Goal: Task Accomplishment & Management: Use online tool/utility

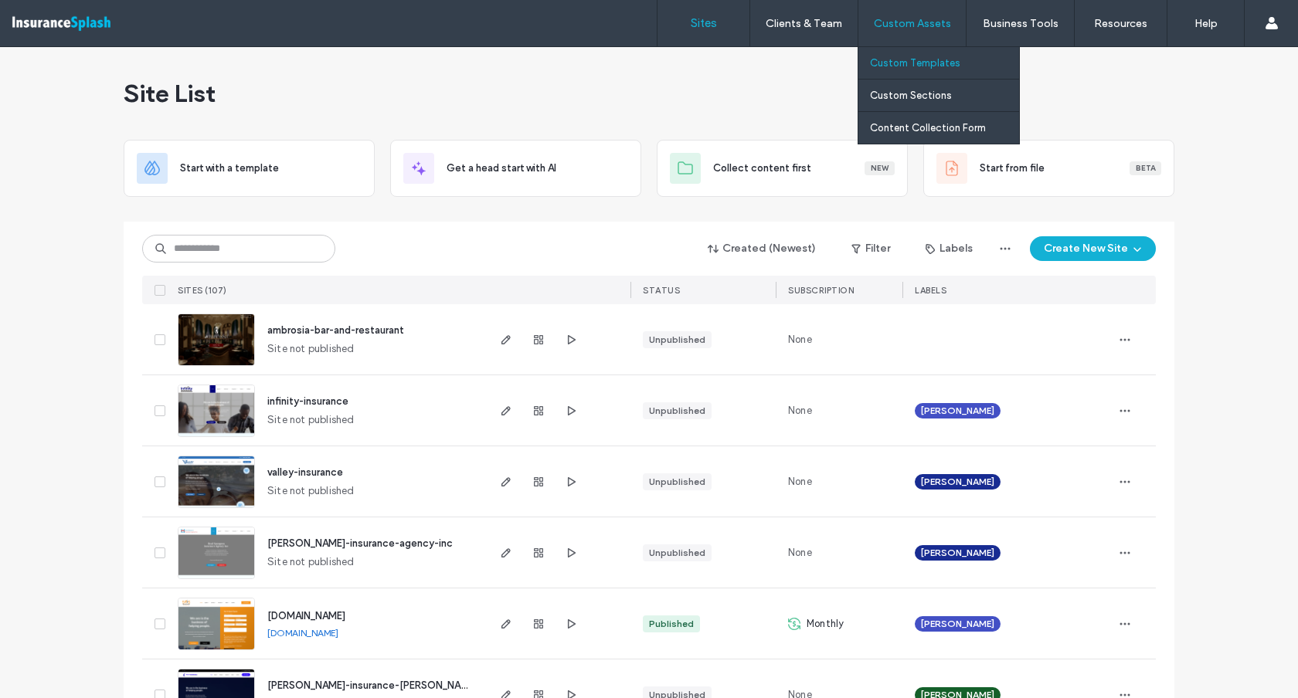
click at [925, 65] on label "Custom Templates" at bounding box center [915, 63] width 90 height 12
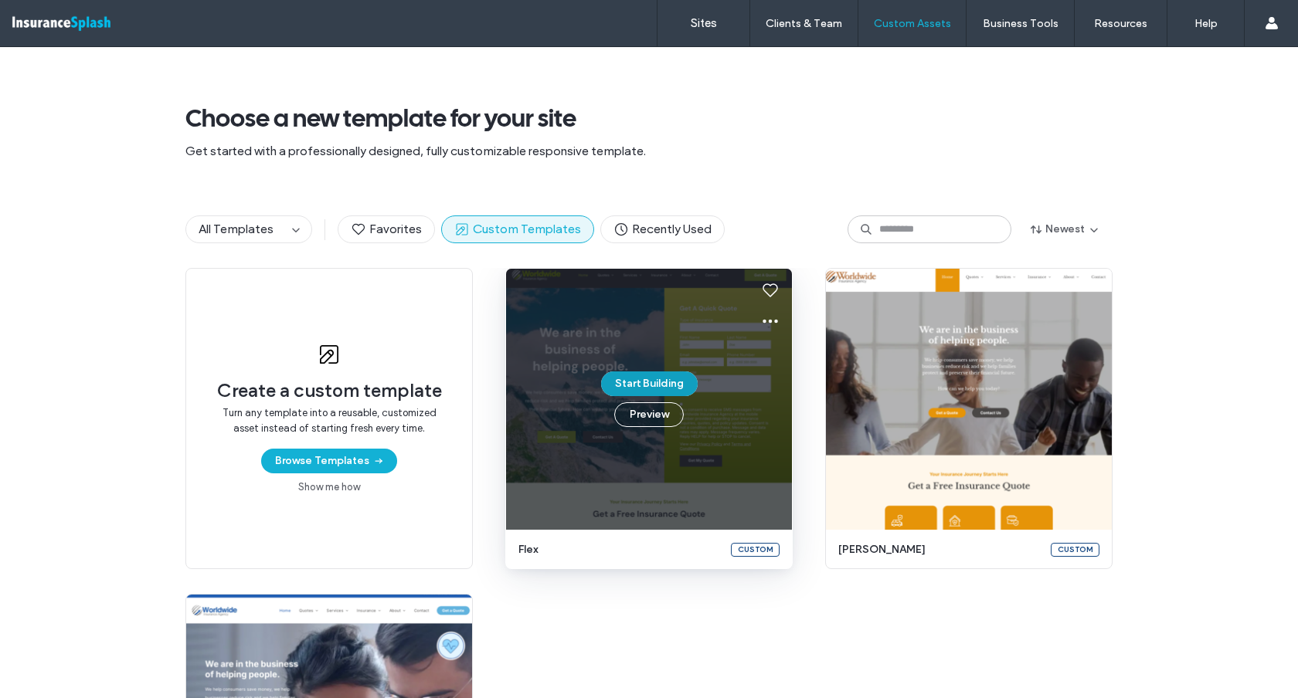
click at [649, 381] on button "Start Building" at bounding box center [649, 383] width 97 height 25
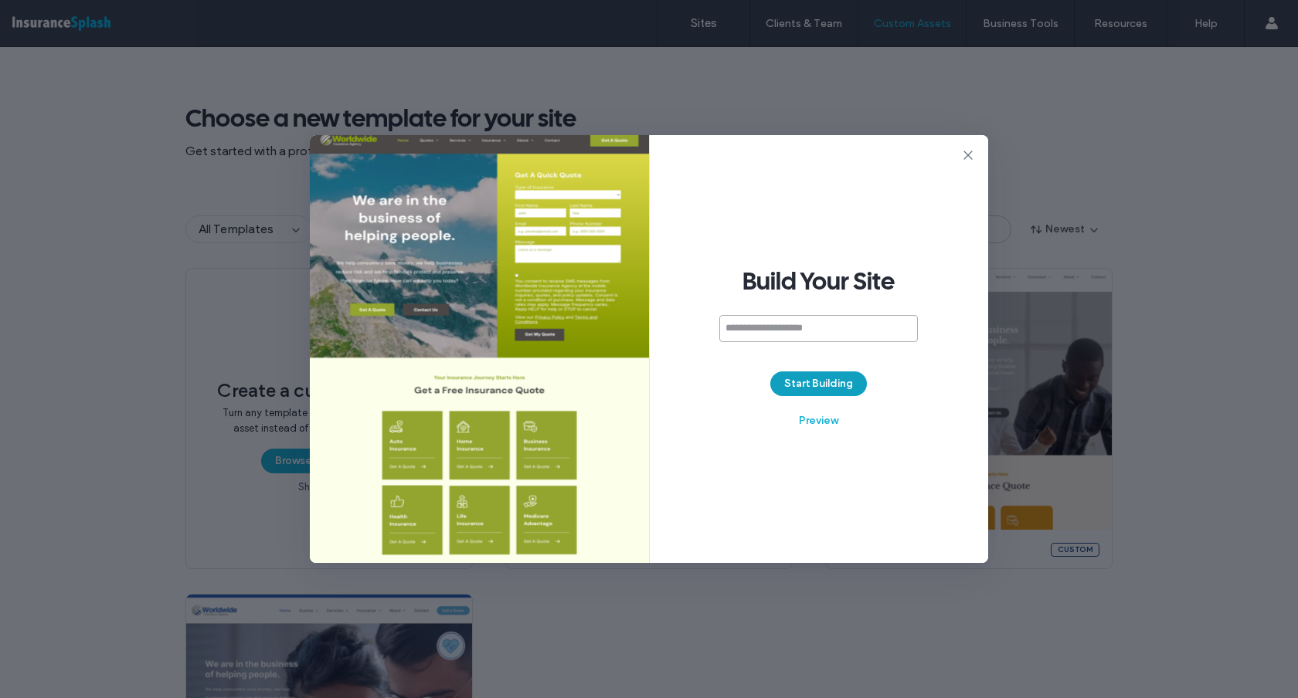
paste input "**********"
type input "**********"
click at [815, 389] on button "Start Building" at bounding box center [818, 383] width 97 height 25
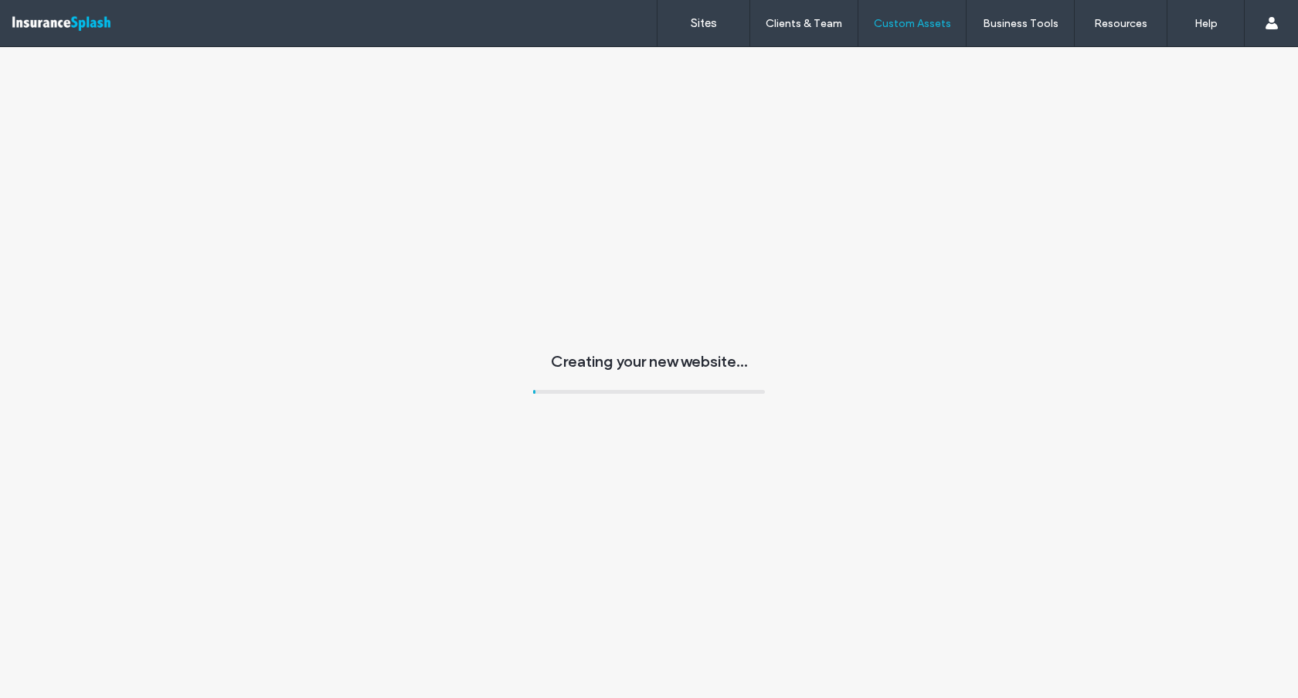
click at [815, 389] on div "Creating your new website..." at bounding box center [649, 372] width 1298 height 651
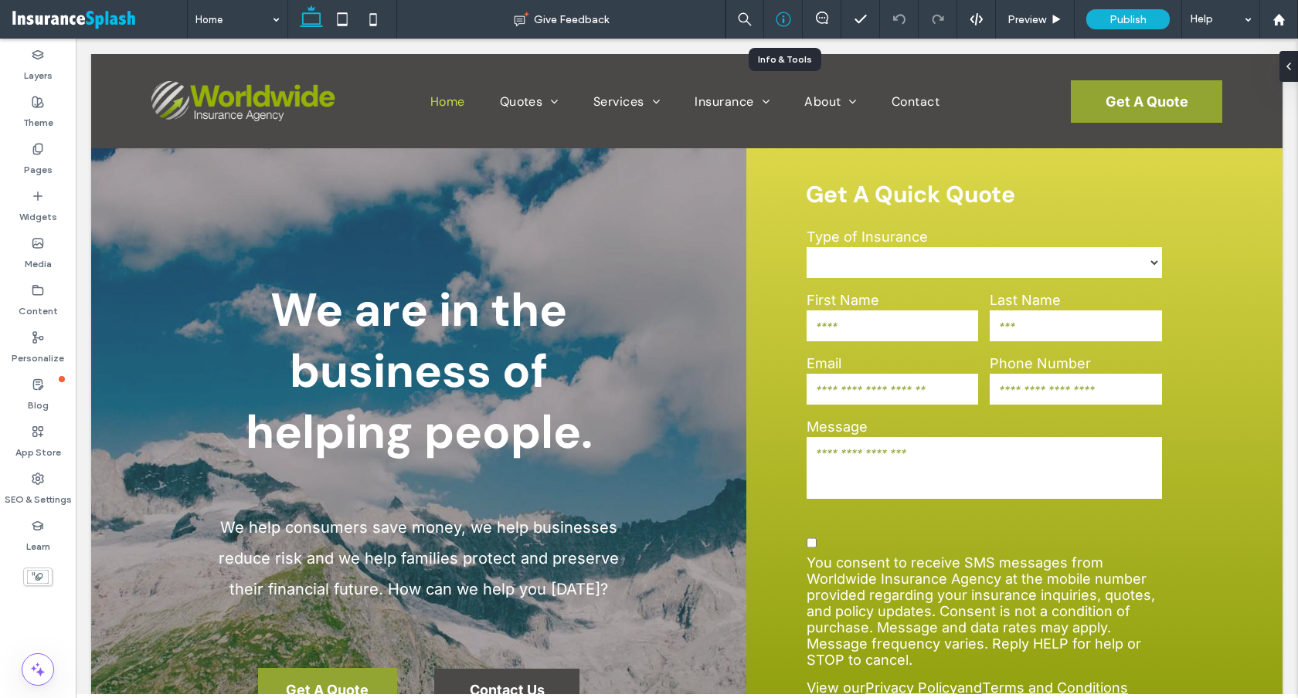
click at [784, 12] on icon at bounding box center [782, 19] width 15 height 15
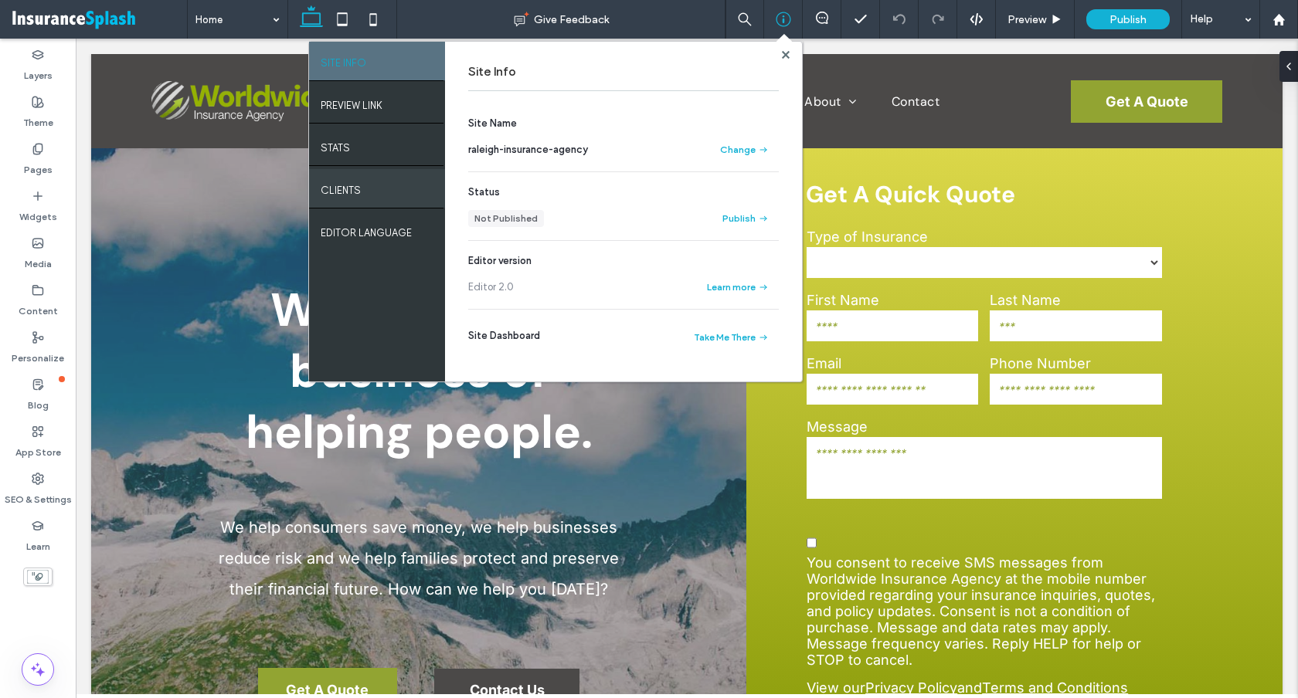
click at [345, 183] on label "Clients" at bounding box center [341, 186] width 40 height 19
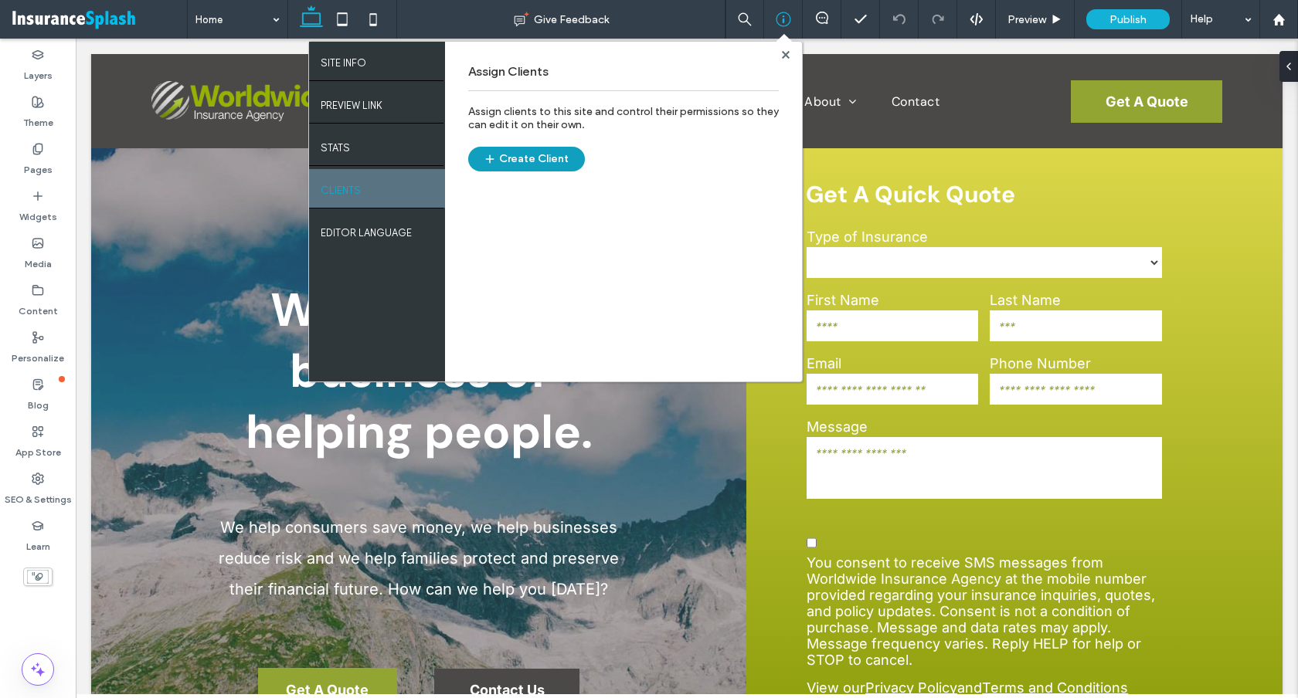
click at [540, 149] on button "Create Client" at bounding box center [526, 159] width 117 height 25
click at [788, 52] on use at bounding box center [785, 54] width 8 height 8
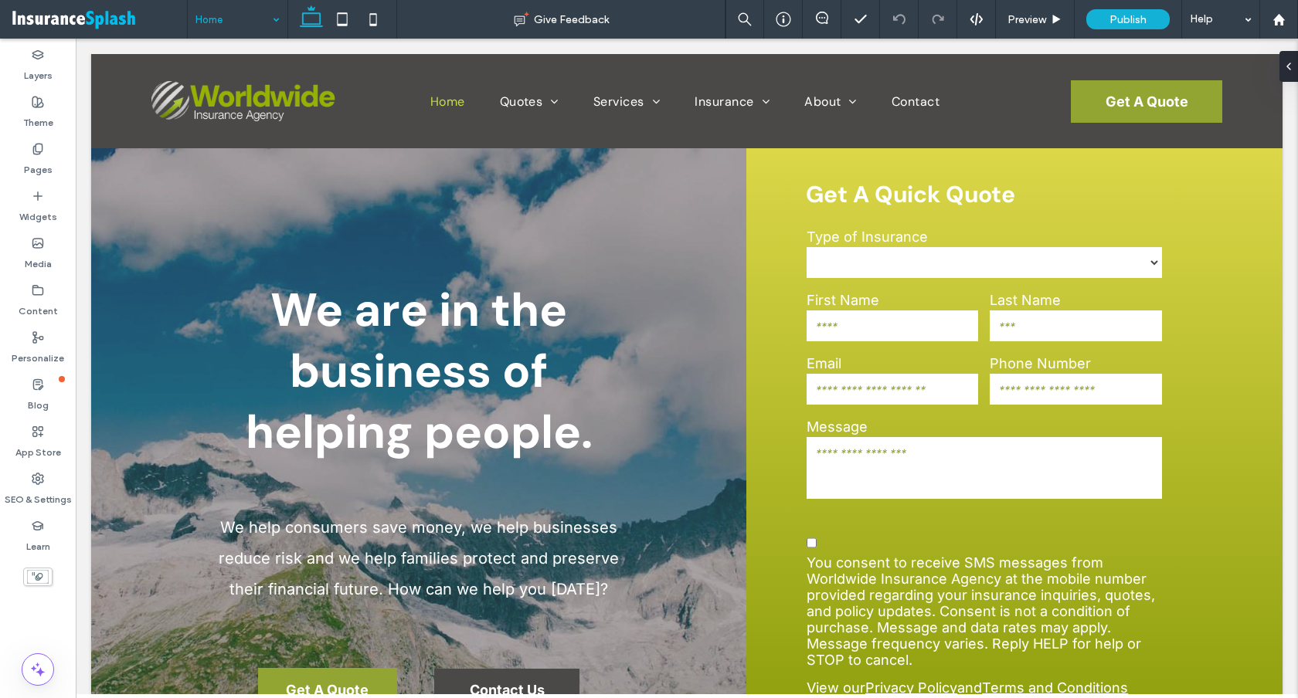
drag, startPoint x: 44, startPoint y: 169, endPoint x: 189, endPoint y: 3, distance: 220.6
click at [44, 168] on label "Pages" at bounding box center [38, 166] width 29 height 22
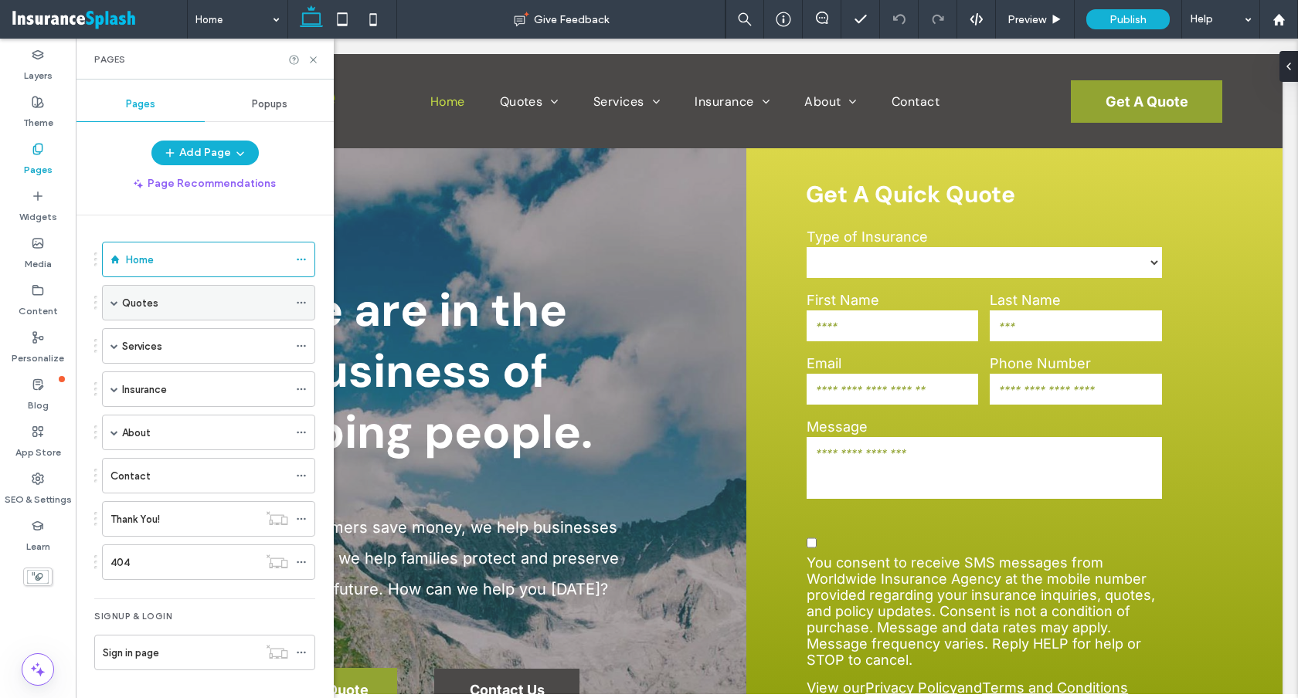
click at [115, 304] on span at bounding box center [114, 303] width 8 height 8
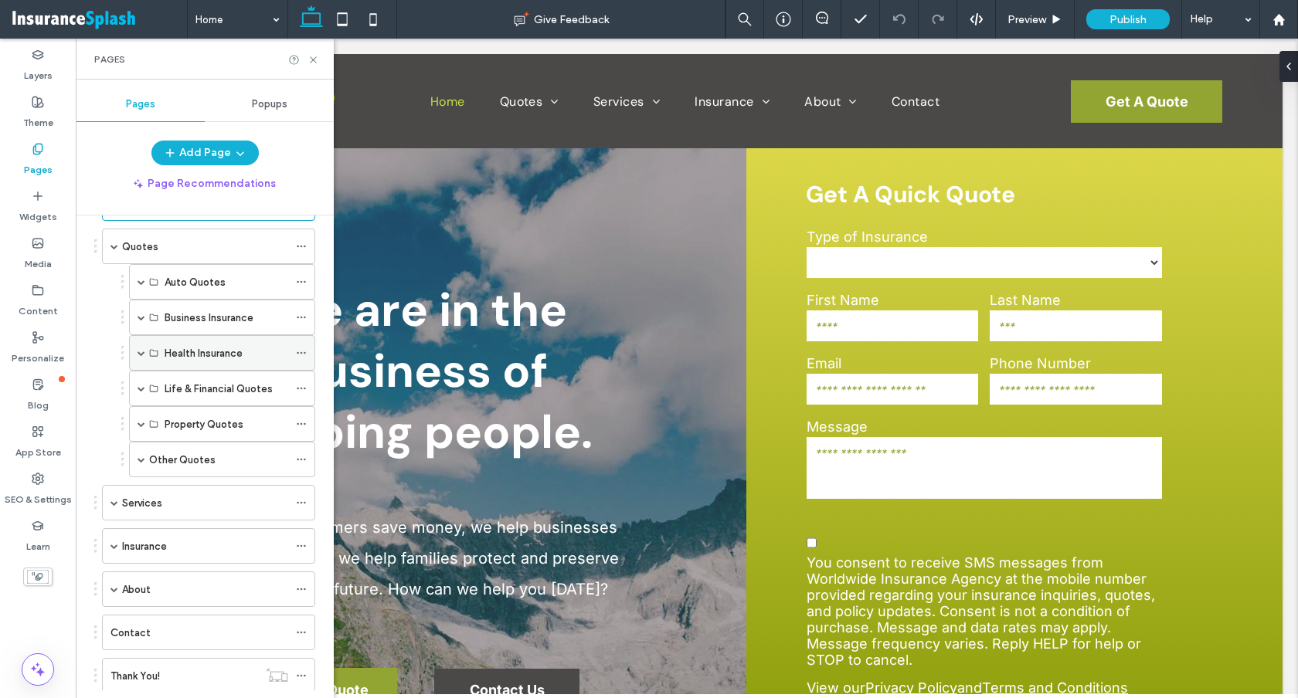
scroll to position [68, 0]
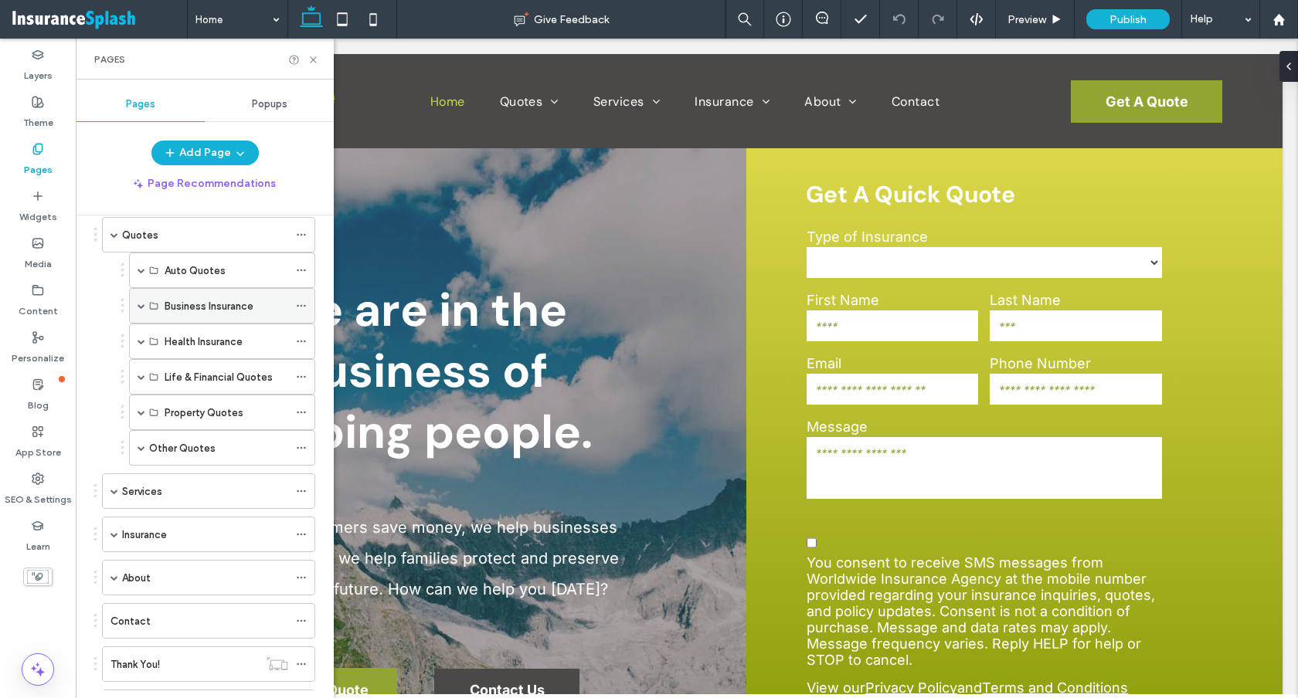
click at [140, 310] on span at bounding box center [141, 306] width 8 height 34
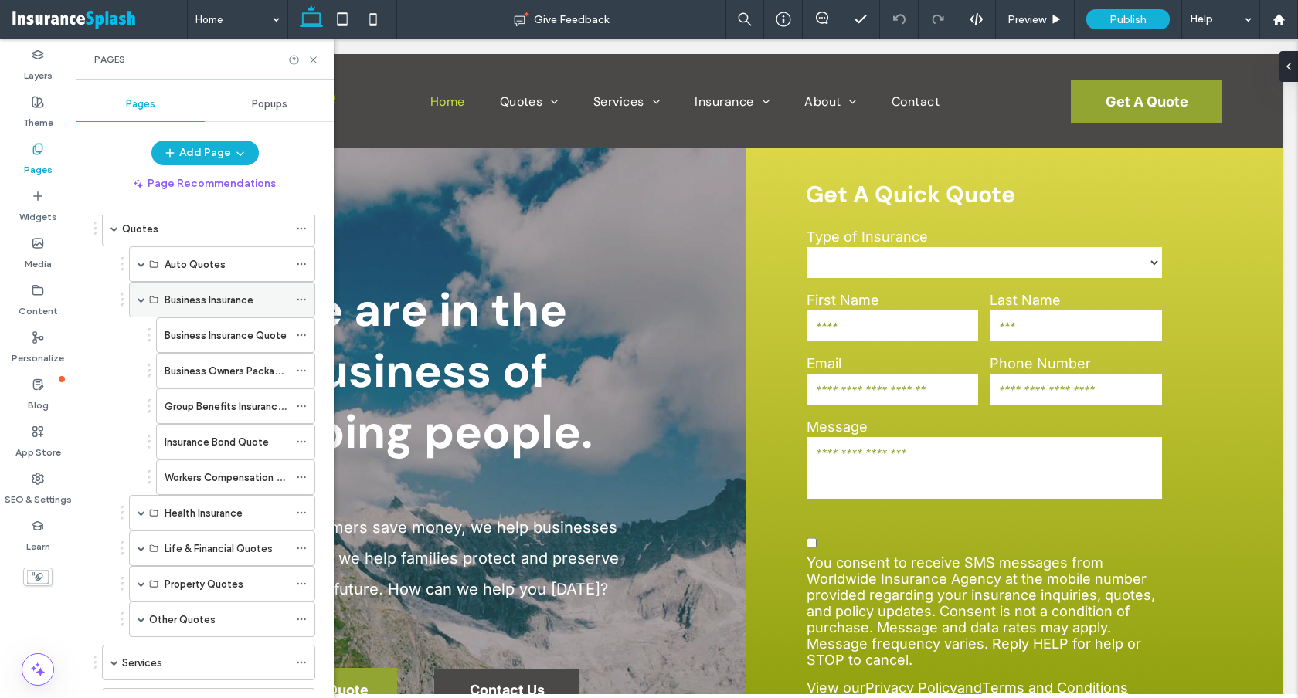
scroll to position [62, 0]
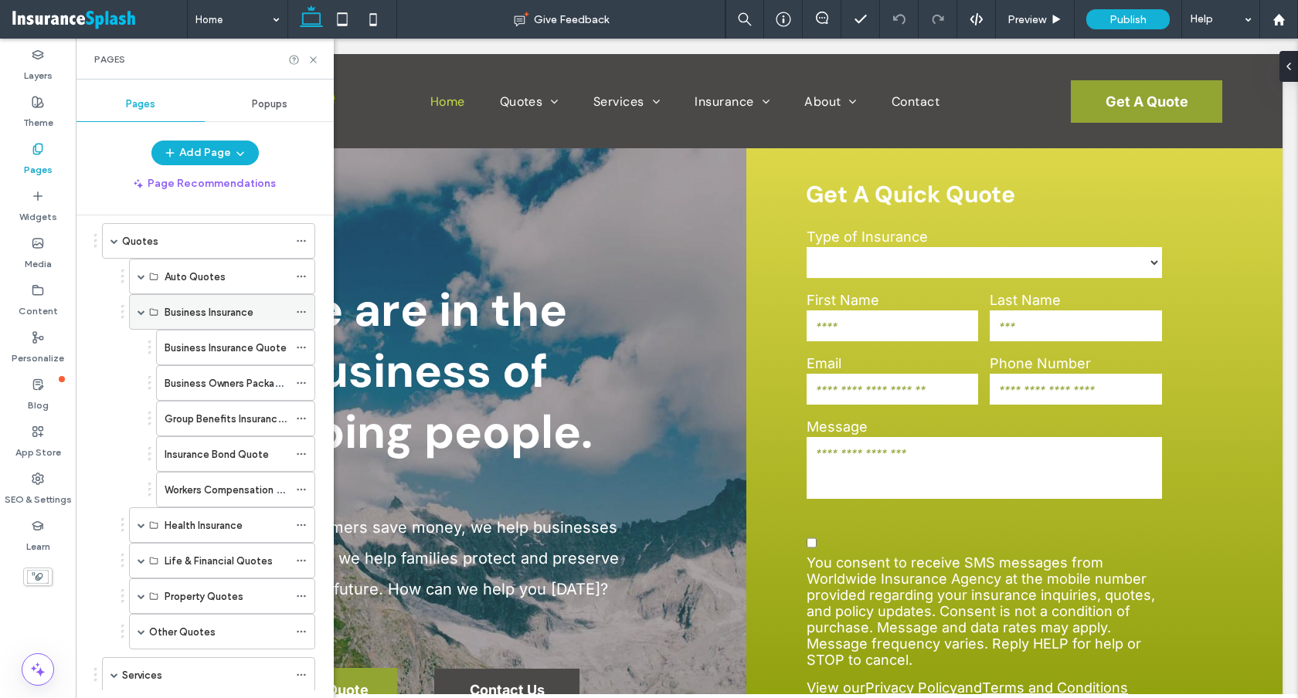
click at [143, 310] on span at bounding box center [141, 312] width 8 height 8
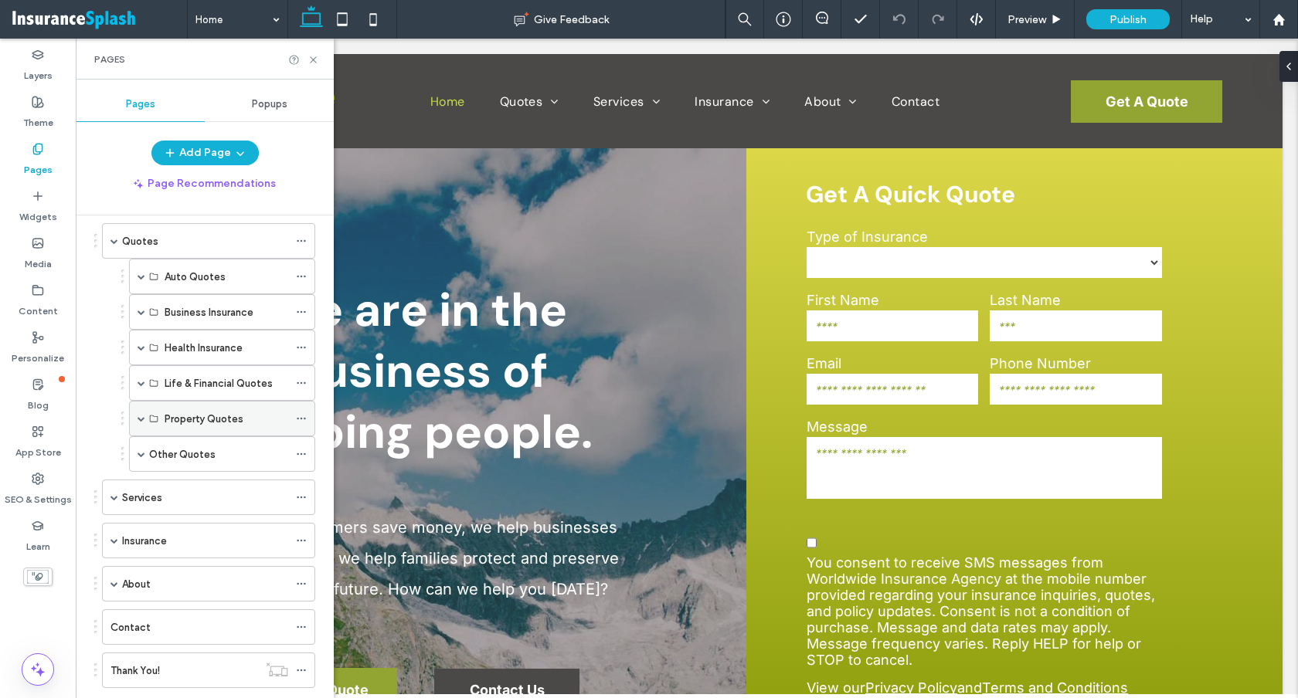
click at [139, 415] on span at bounding box center [141, 419] width 8 height 8
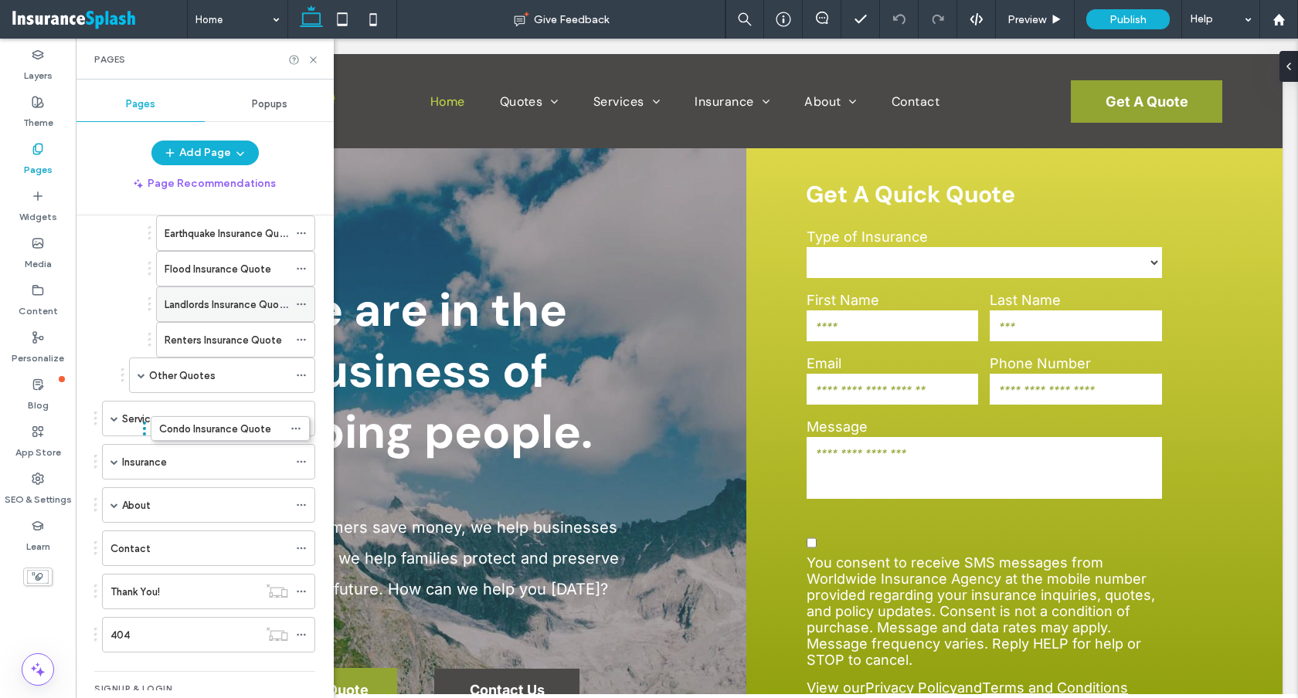
scroll to position [426, 0]
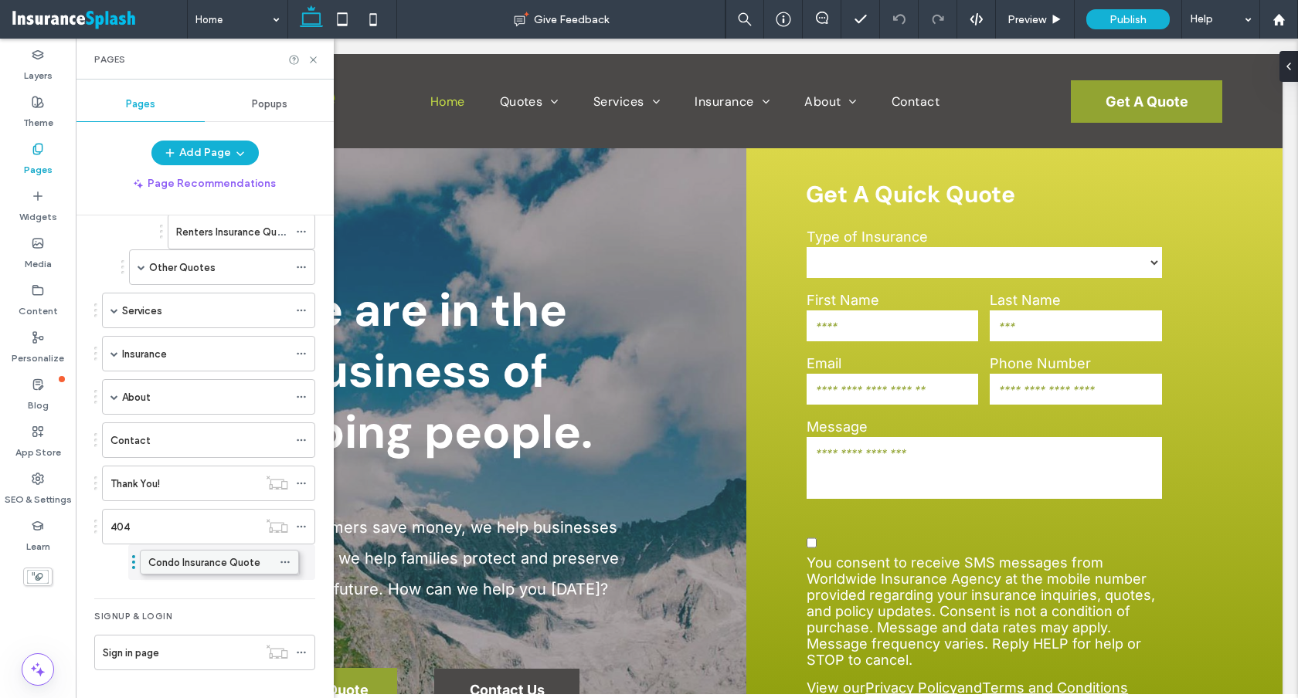
drag, startPoint x: 186, startPoint y: 313, endPoint x: 170, endPoint y: 556, distance: 243.8
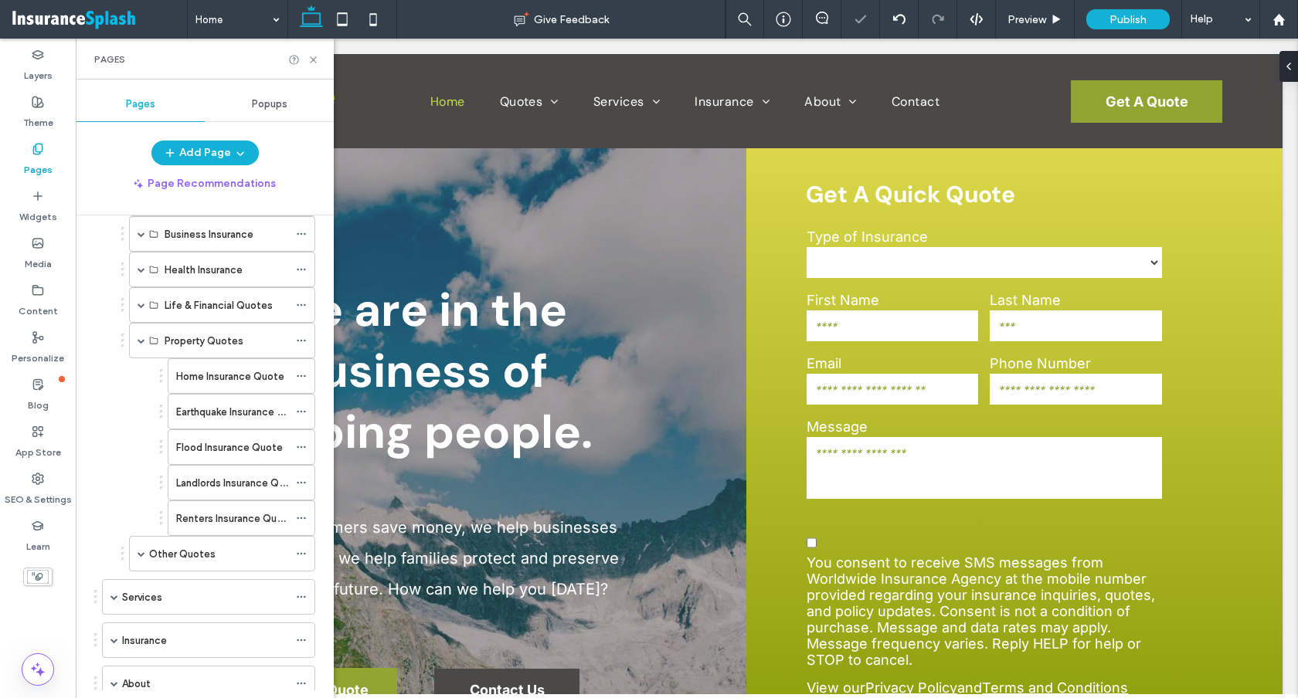
scroll to position [66, 0]
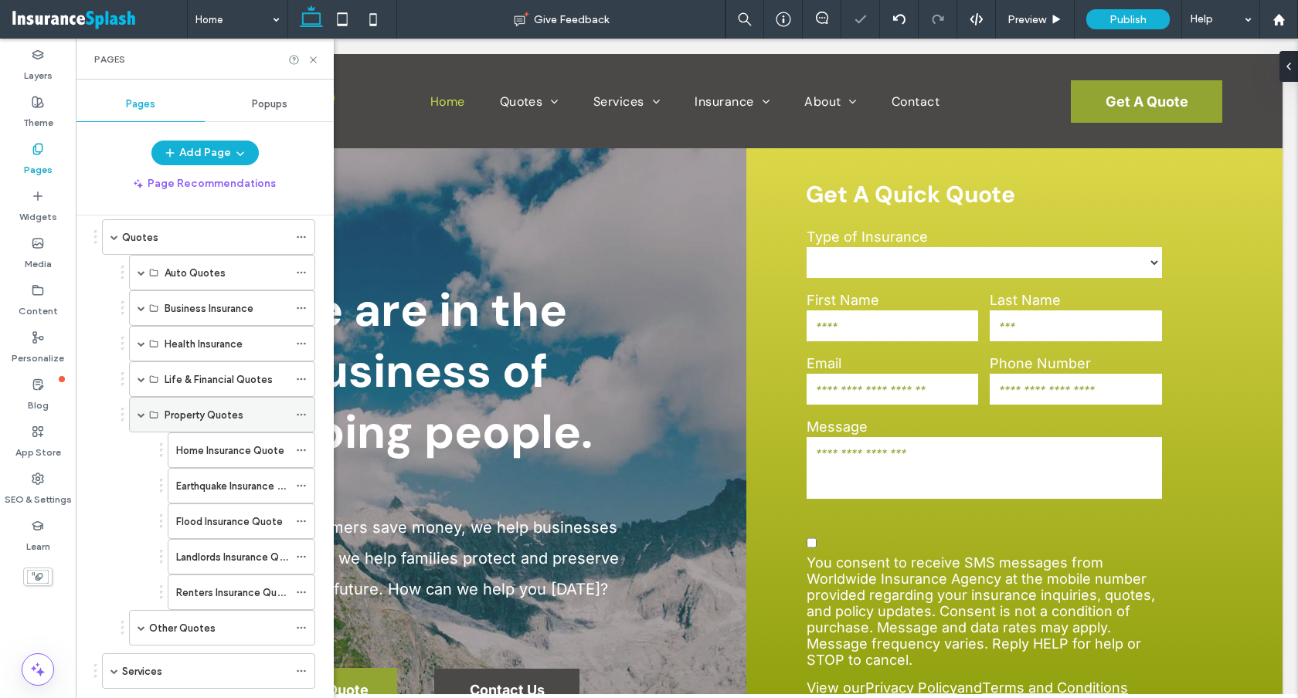
click at [142, 416] on span at bounding box center [141, 415] width 8 height 8
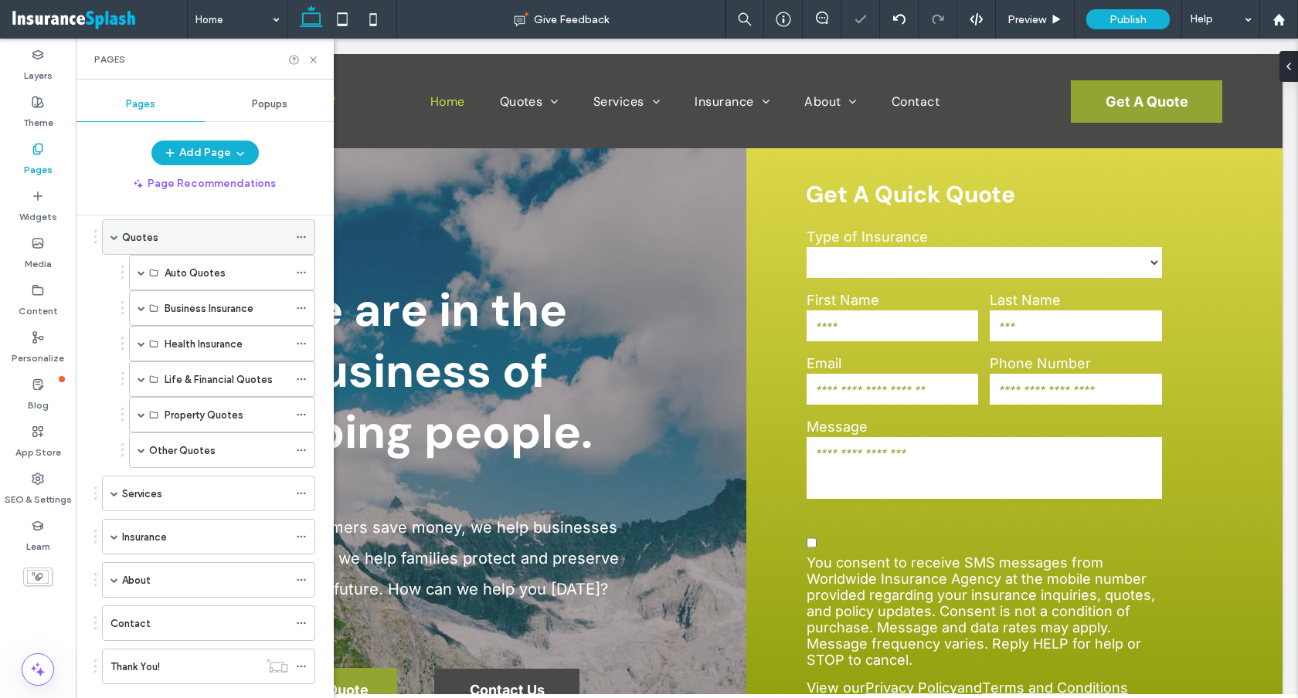
click at [114, 238] on span at bounding box center [114, 237] width 8 height 8
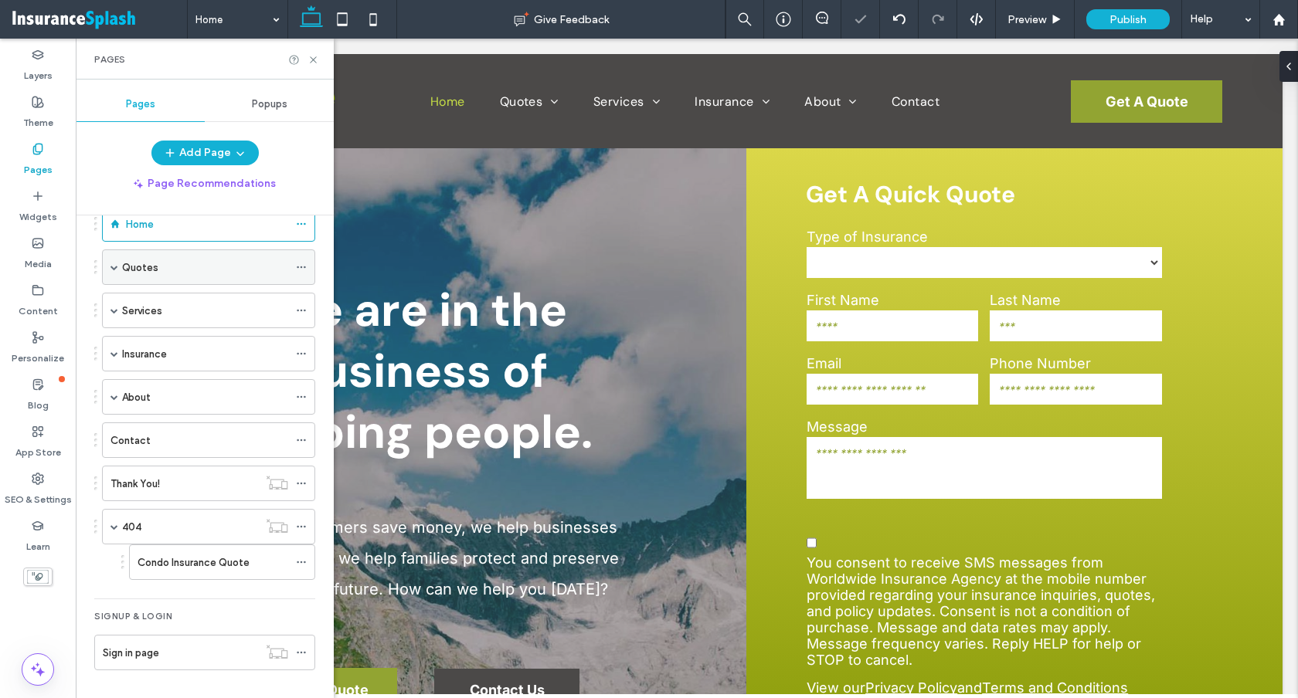
scroll to position [36, 0]
click at [114, 355] on span at bounding box center [114, 354] width 8 height 8
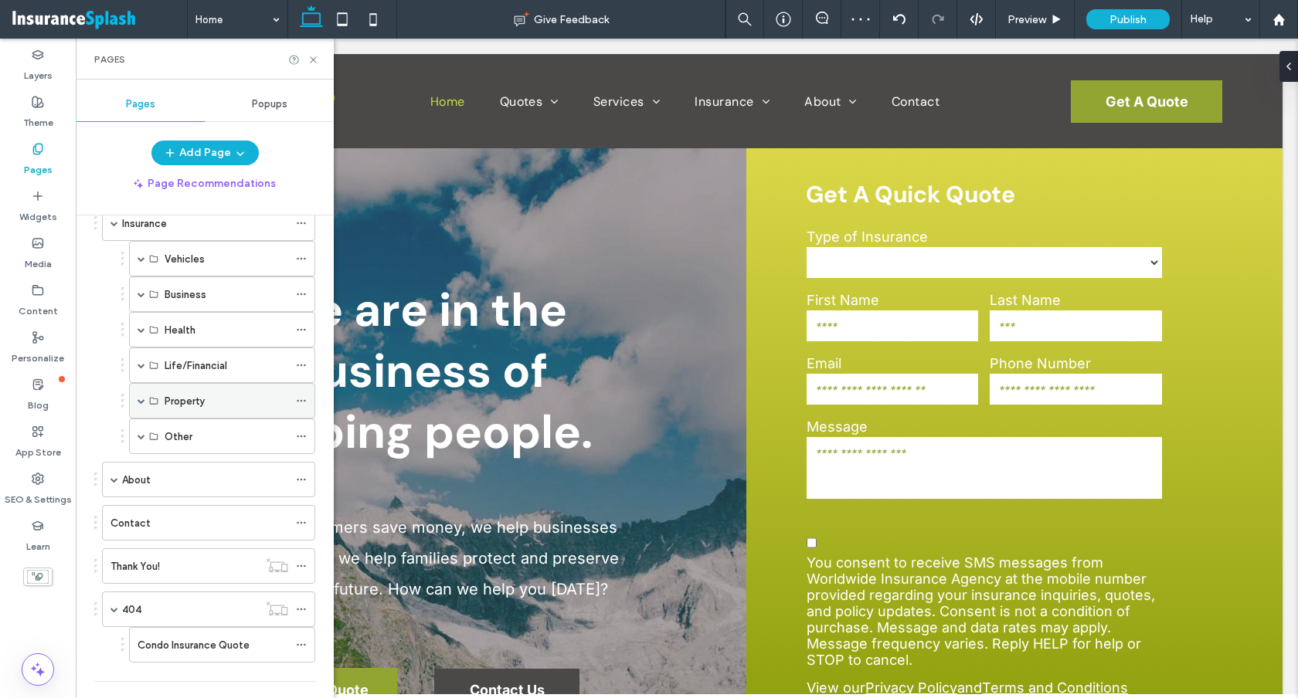
scroll to position [197, 0]
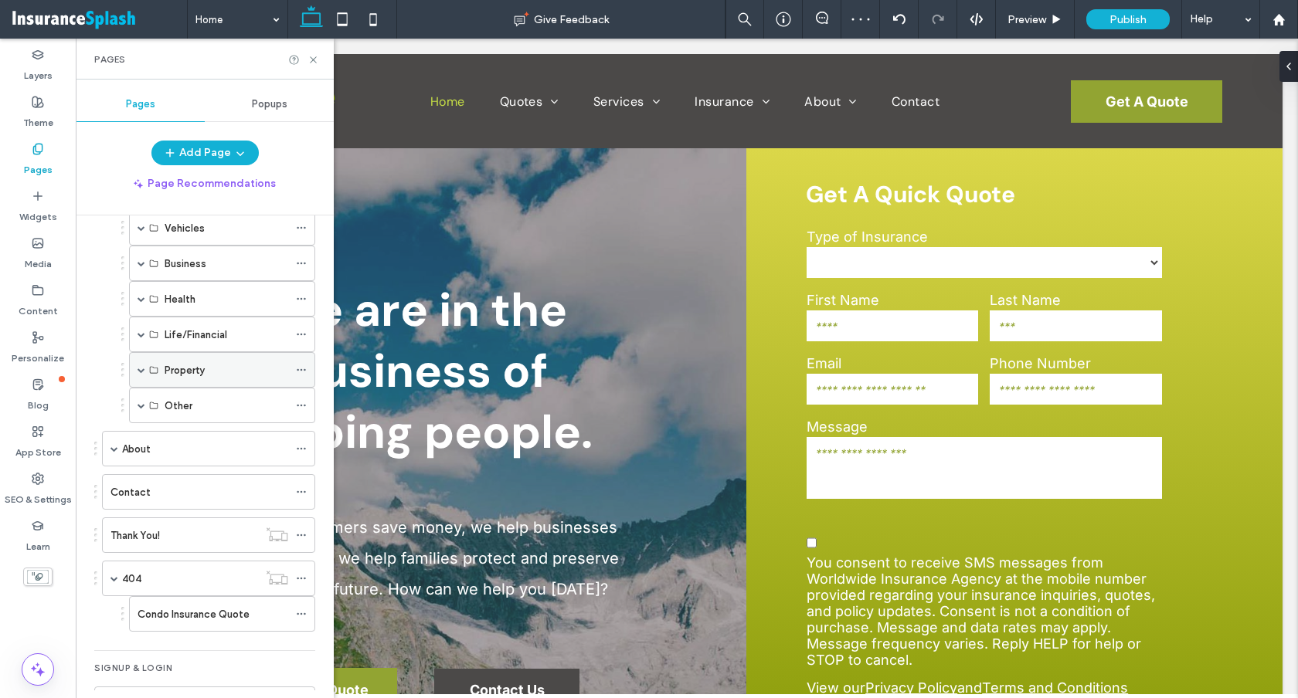
click at [142, 369] on span at bounding box center [141, 370] width 8 height 8
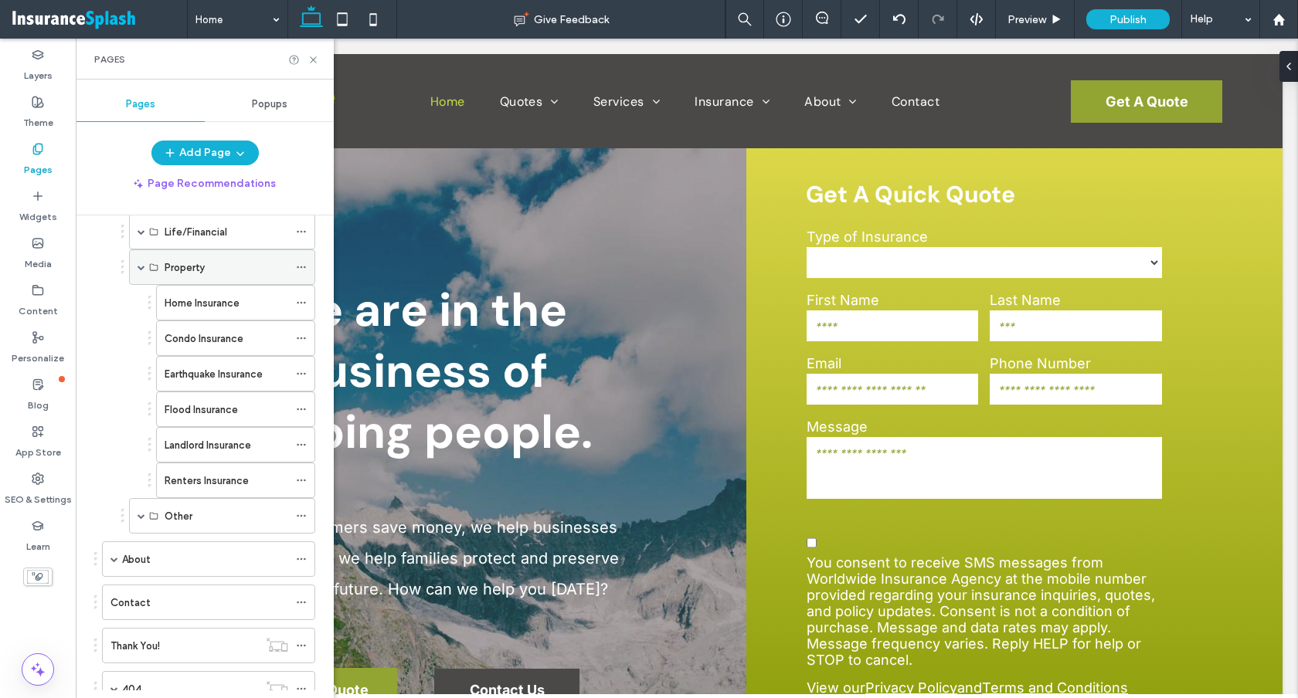
scroll to position [344, 0]
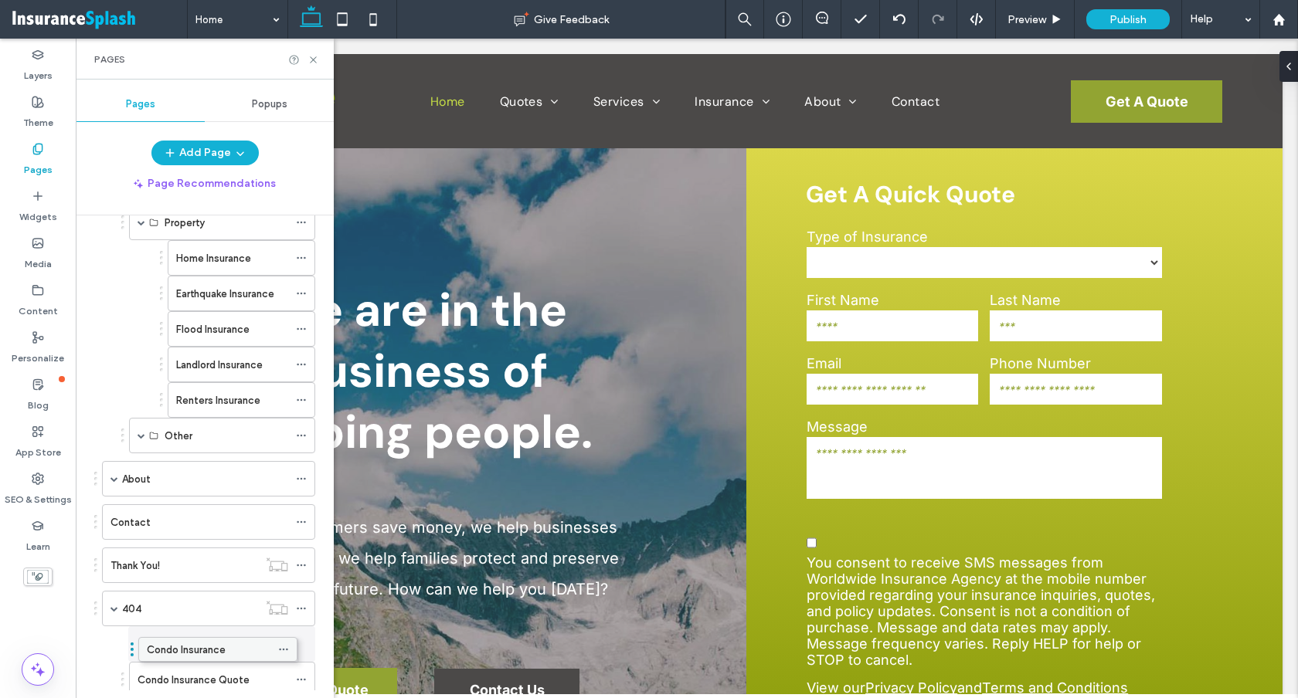
drag, startPoint x: 196, startPoint y: 287, endPoint x: 178, endPoint y: 641, distance: 354.2
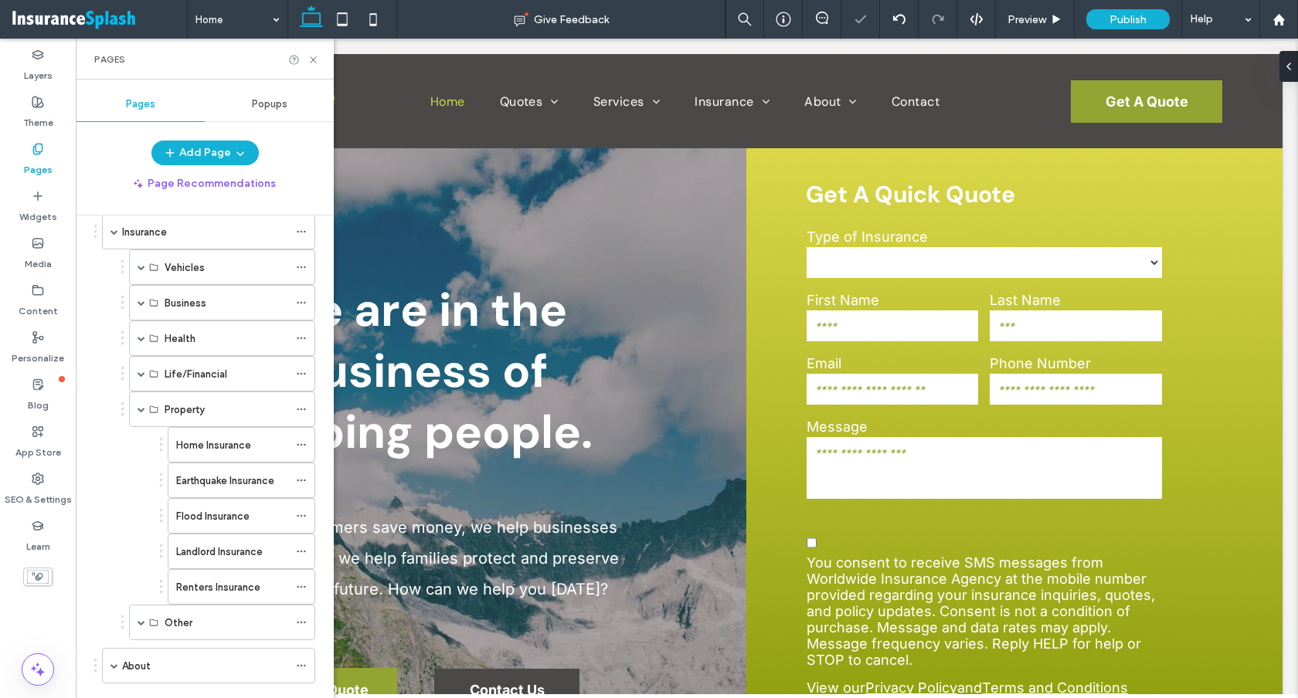
scroll to position [140, 0]
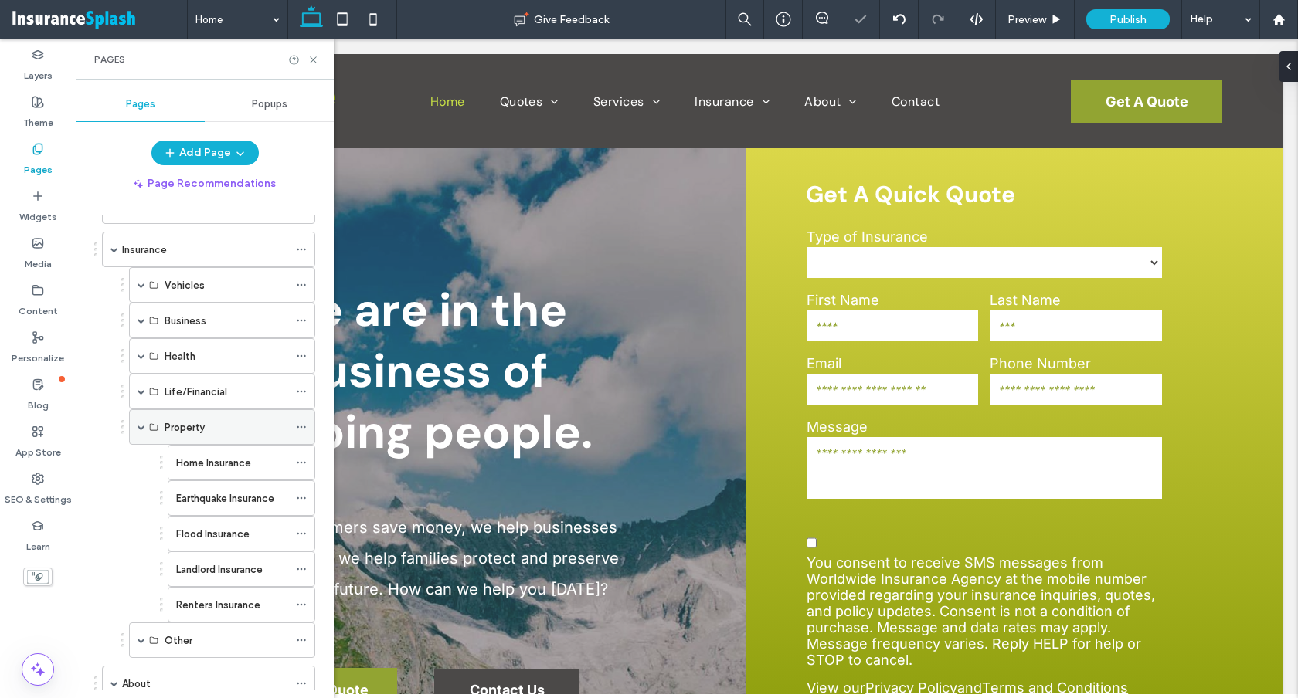
click at [141, 424] on span at bounding box center [141, 427] width 8 height 8
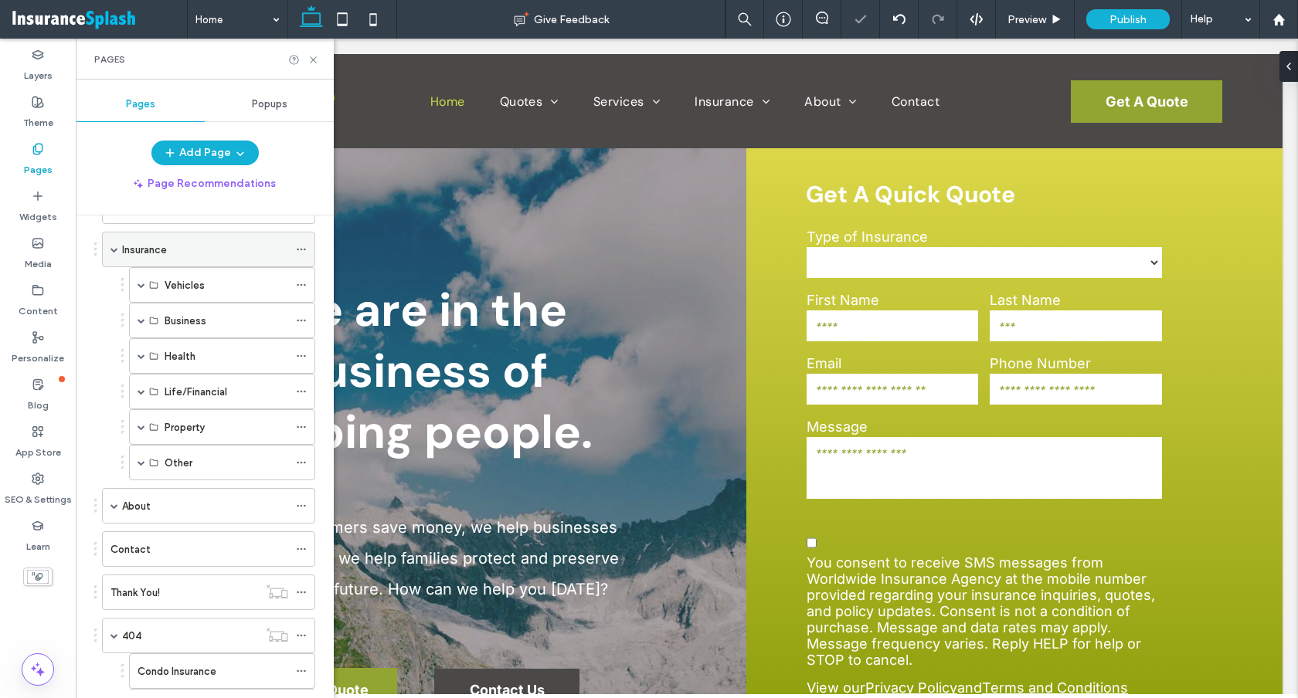
click at [113, 250] on span at bounding box center [114, 250] width 8 height 8
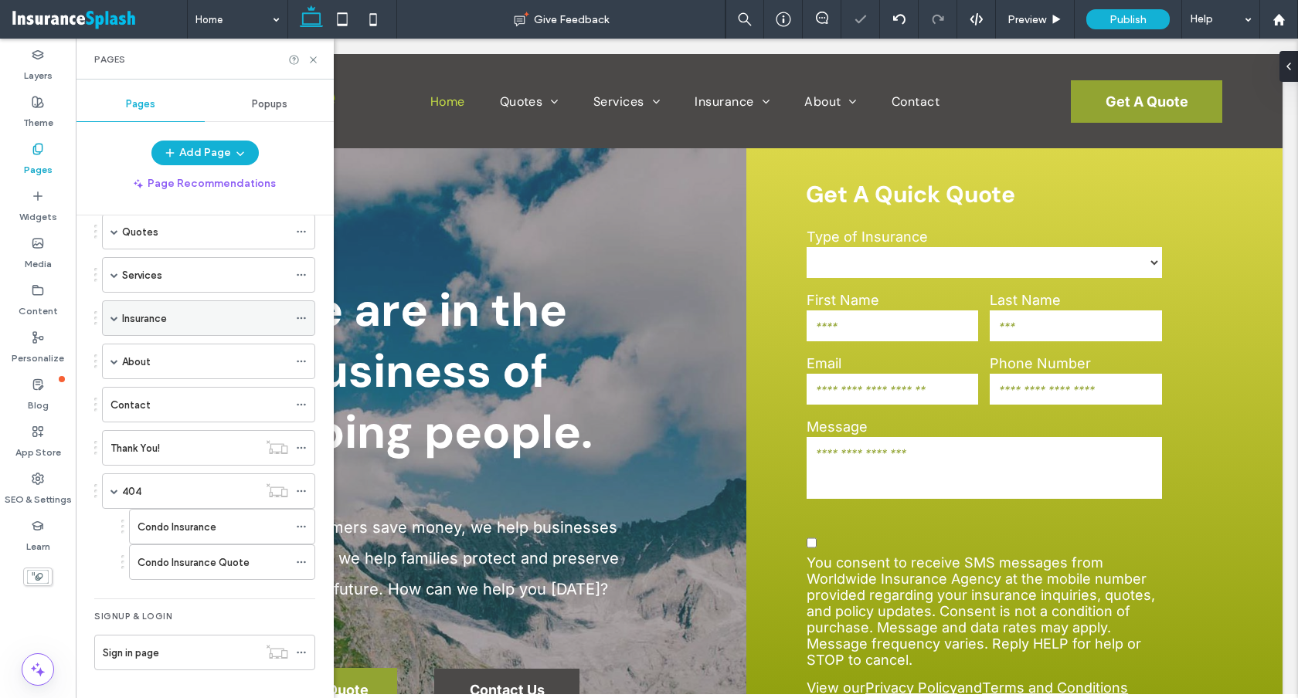
scroll to position [71, 0]
click at [113, 271] on span at bounding box center [114, 275] width 8 height 8
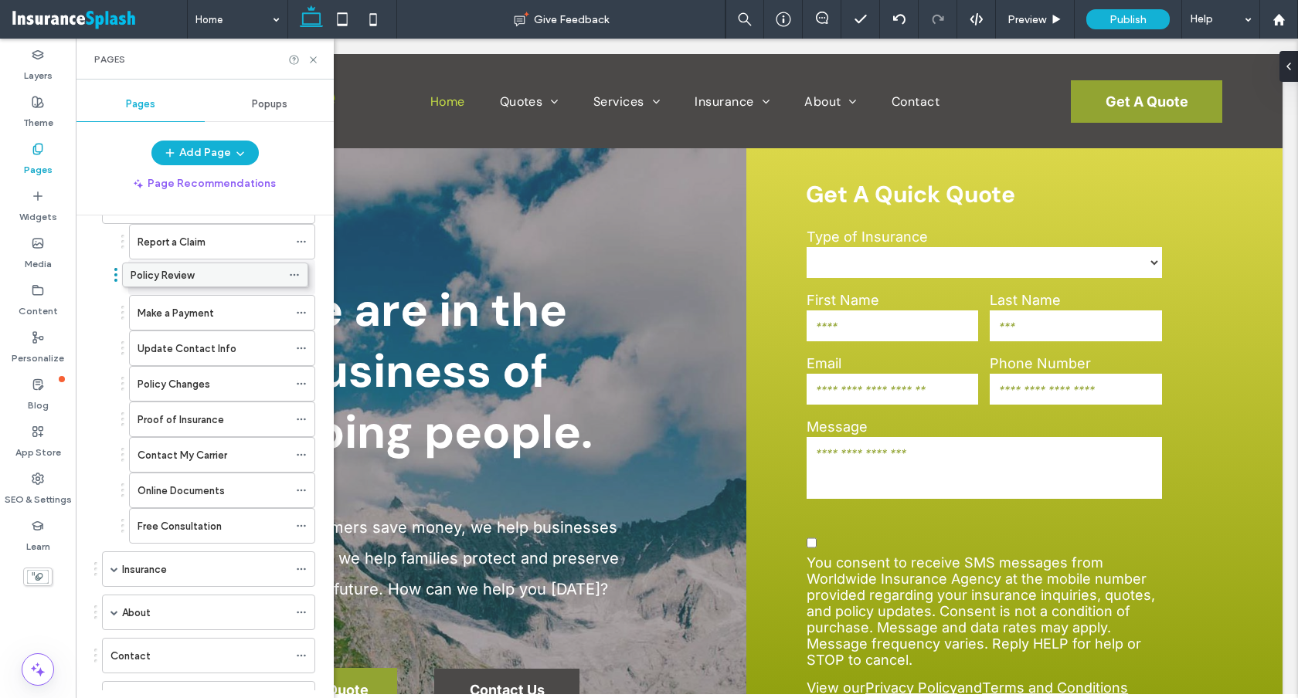
drag, startPoint x: 193, startPoint y: 410, endPoint x: 186, endPoint y: 263, distance: 146.9
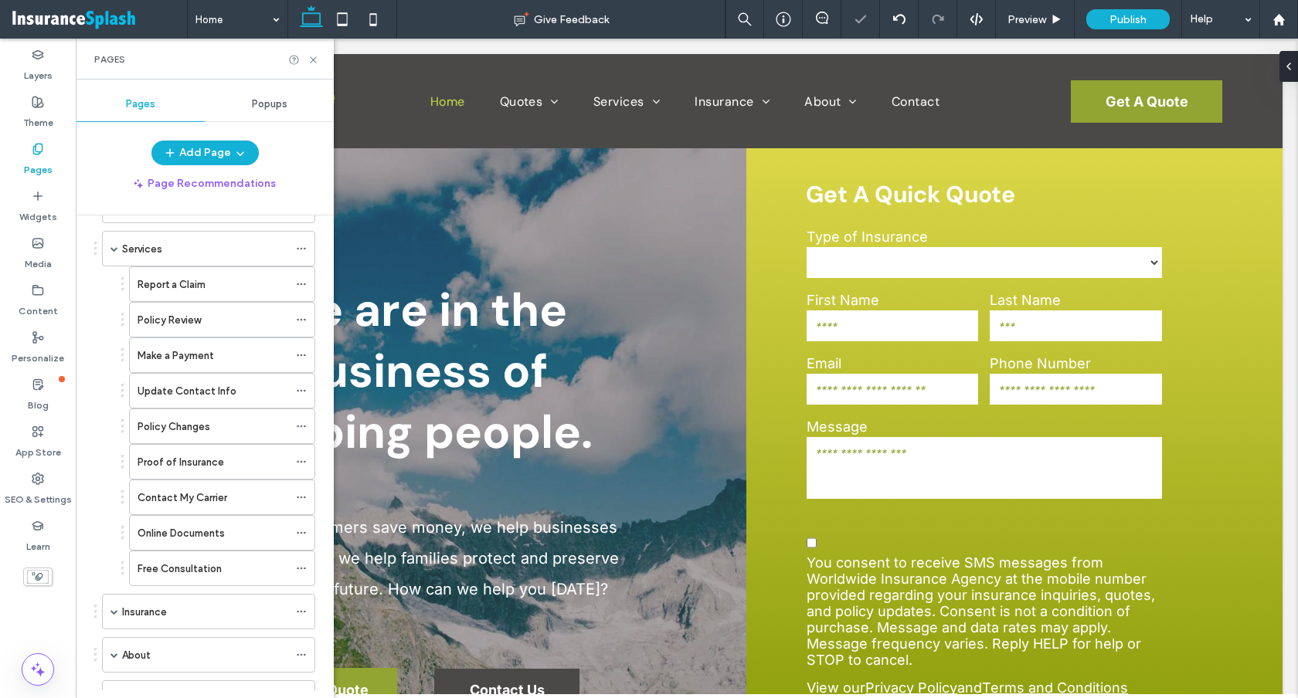
scroll to position [80, 0]
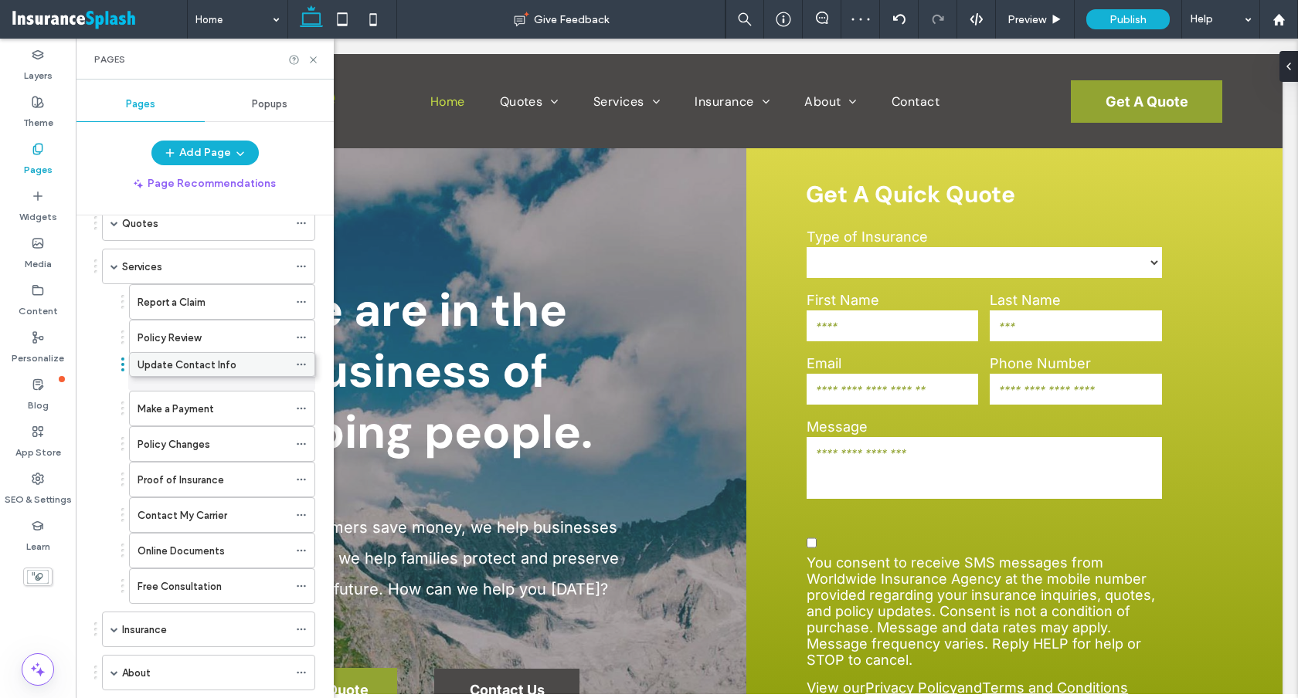
drag, startPoint x: 186, startPoint y: 401, endPoint x: 186, endPoint y: 355, distance: 46.3
drag, startPoint x: 182, startPoint y: 456, endPoint x: 182, endPoint y: 398, distance: 58.7
drag, startPoint x: 182, startPoint y: 486, endPoint x: 176, endPoint y: 430, distance: 56.0
drag, startPoint x: 205, startPoint y: 516, endPoint x: 206, endPoint y: 467, distance: 48.7
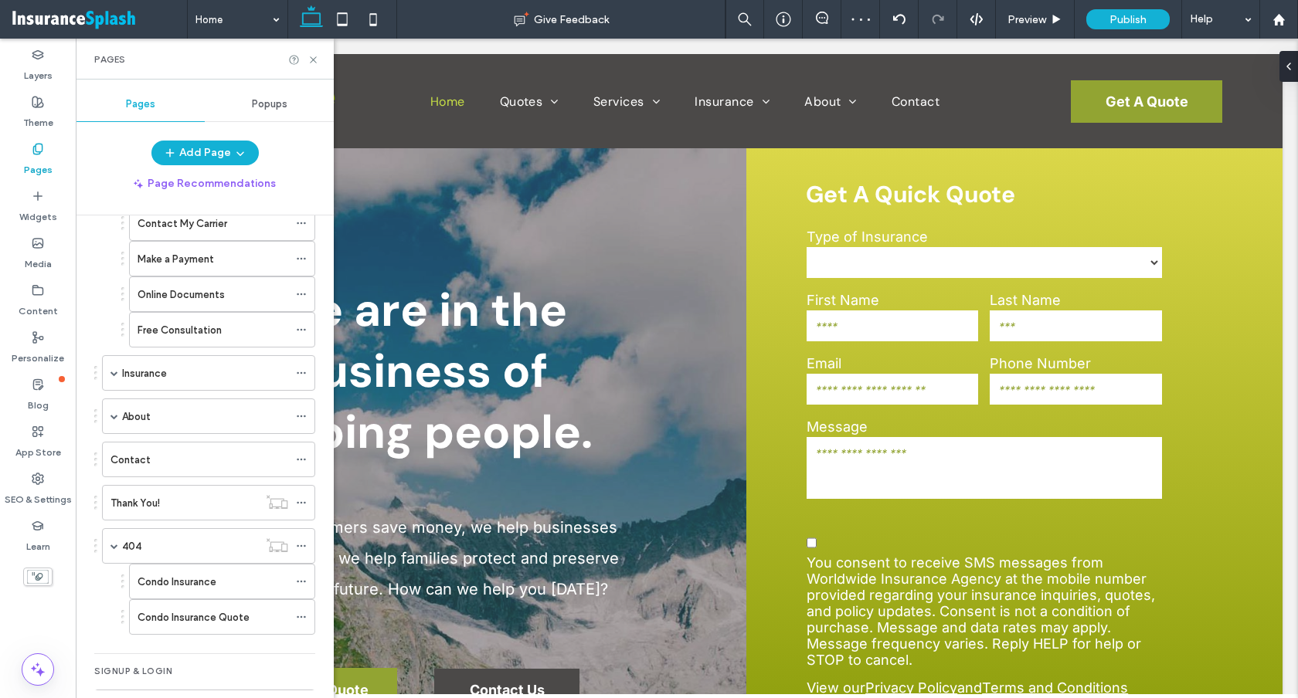
scroll to position [338, 0]
drag, startPoint x: 222, startPoint y: 320, endPoint x: 218, endPoint y: 519, distance: 199.3
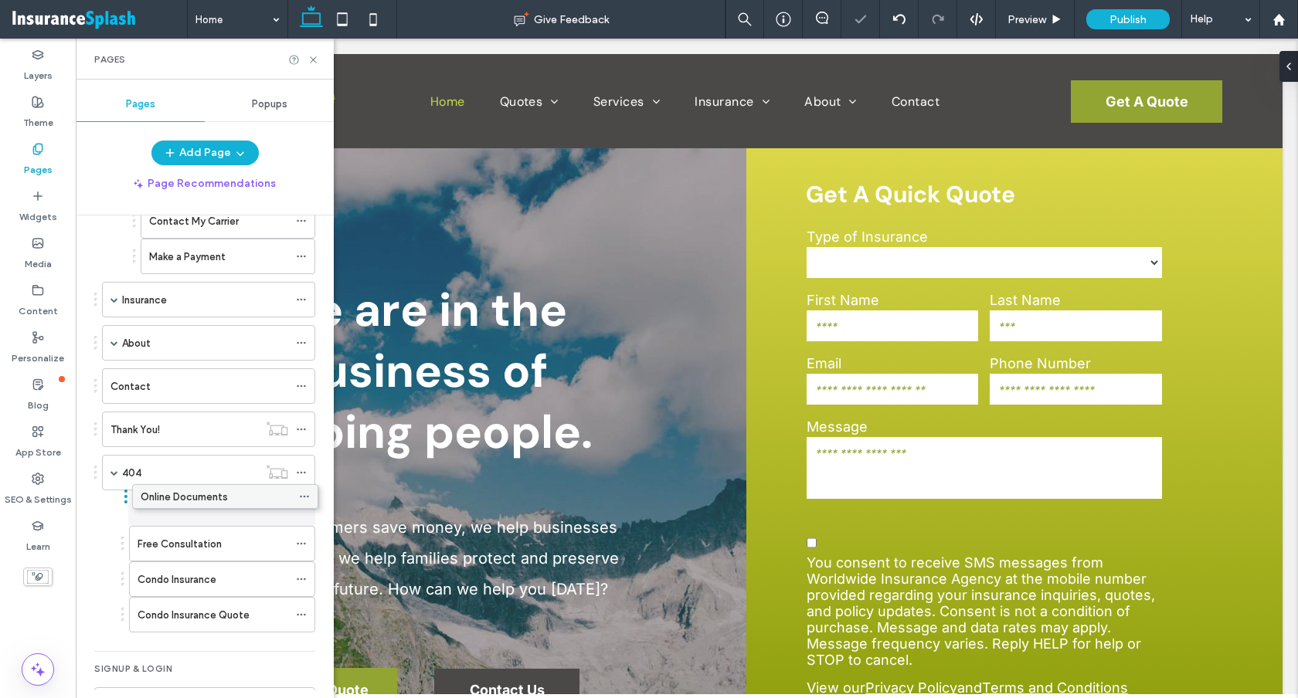
drag, startPoint x: 210, startPoint y: 300, endPoint x: 213, endPoint y: 503, distance: 202.4
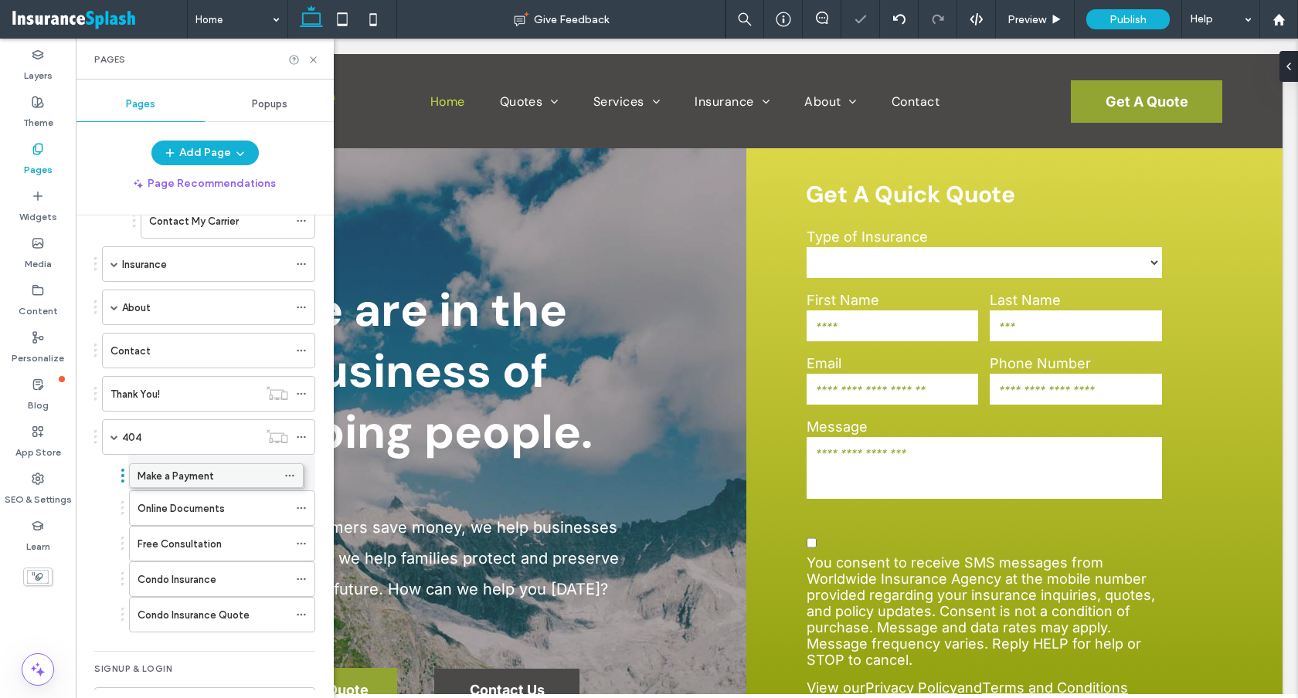
drag, startPoint x: 212, startPoint y: 260, endPoint x: 201, endPoint y: 477, distance: 217.3
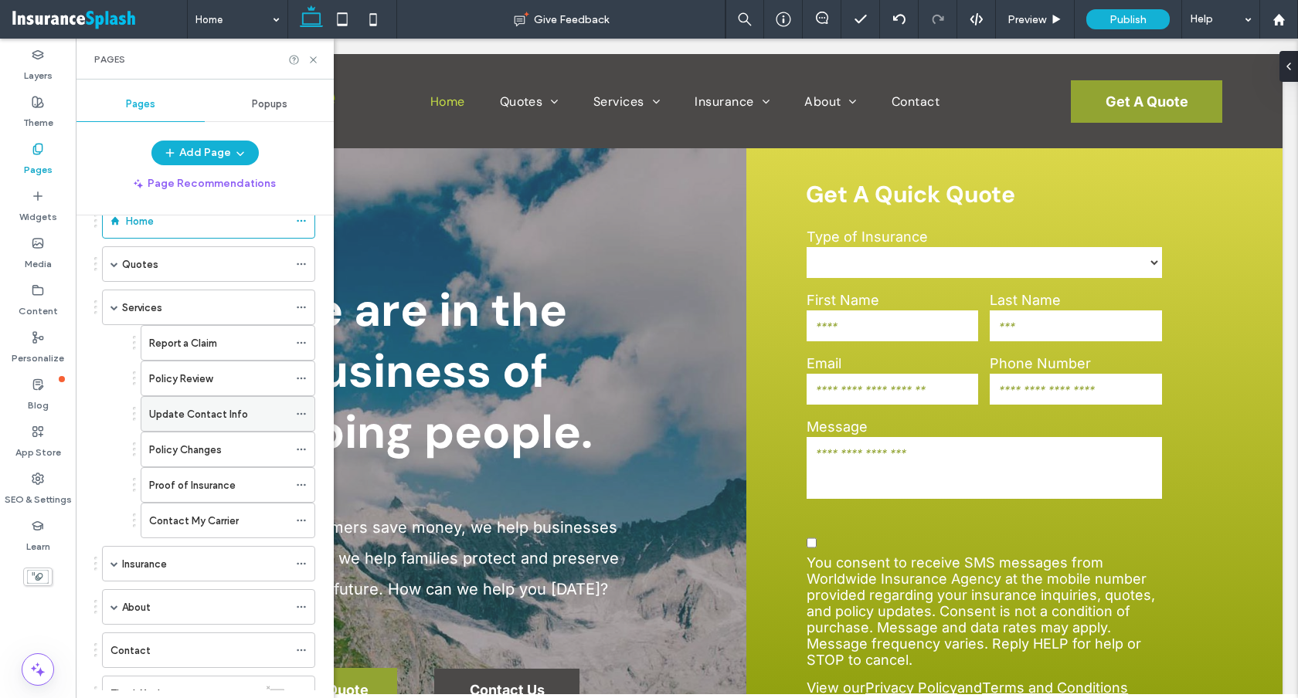
scroll to position [29, 0]
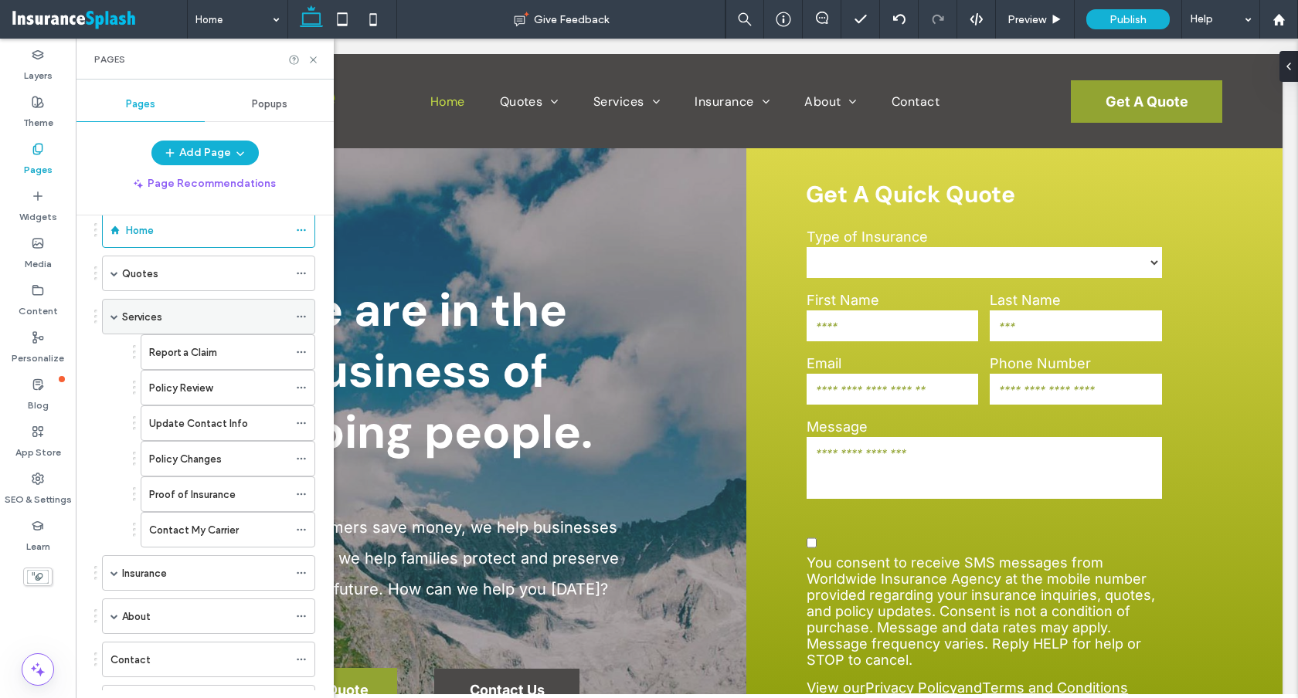
click at [117, 321] on span at bounding box center [114, 317] width 8 height 34
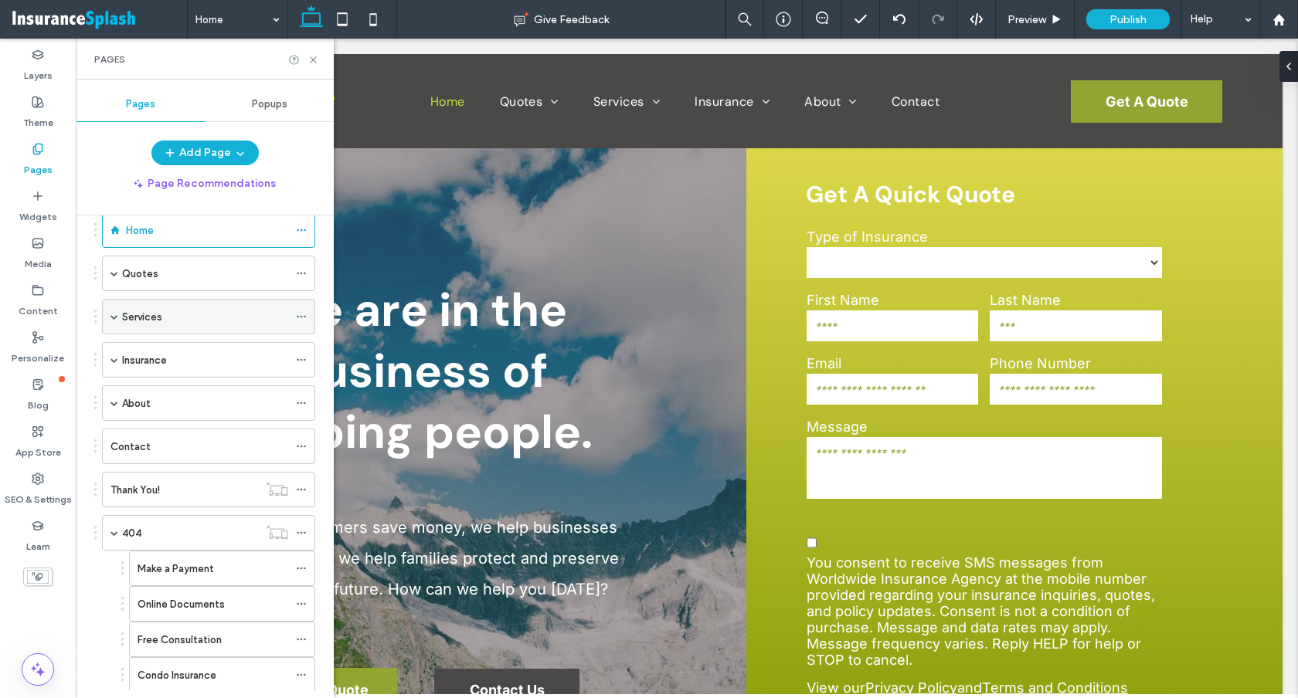
click at [160, 310] on label "Services" at bounding box center [142, 317] width 40 height 27
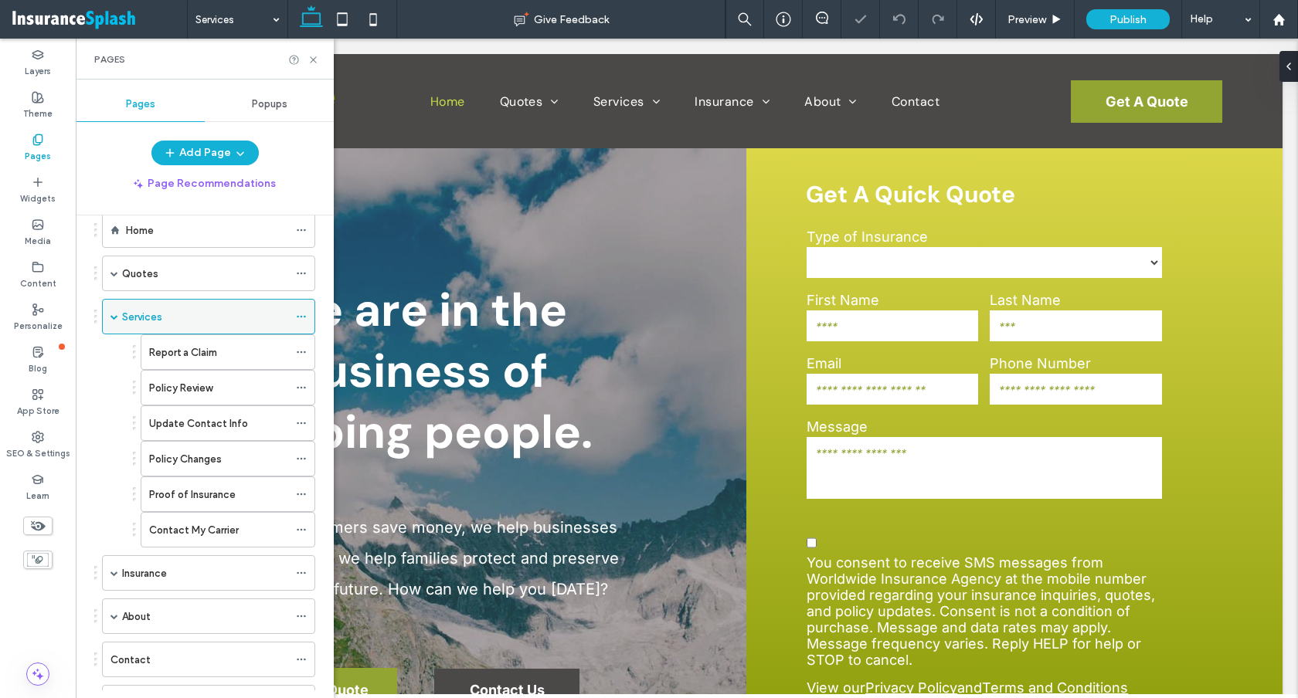
click at [112, 315] on span at bounding box center [114, 317] width 8 height 8
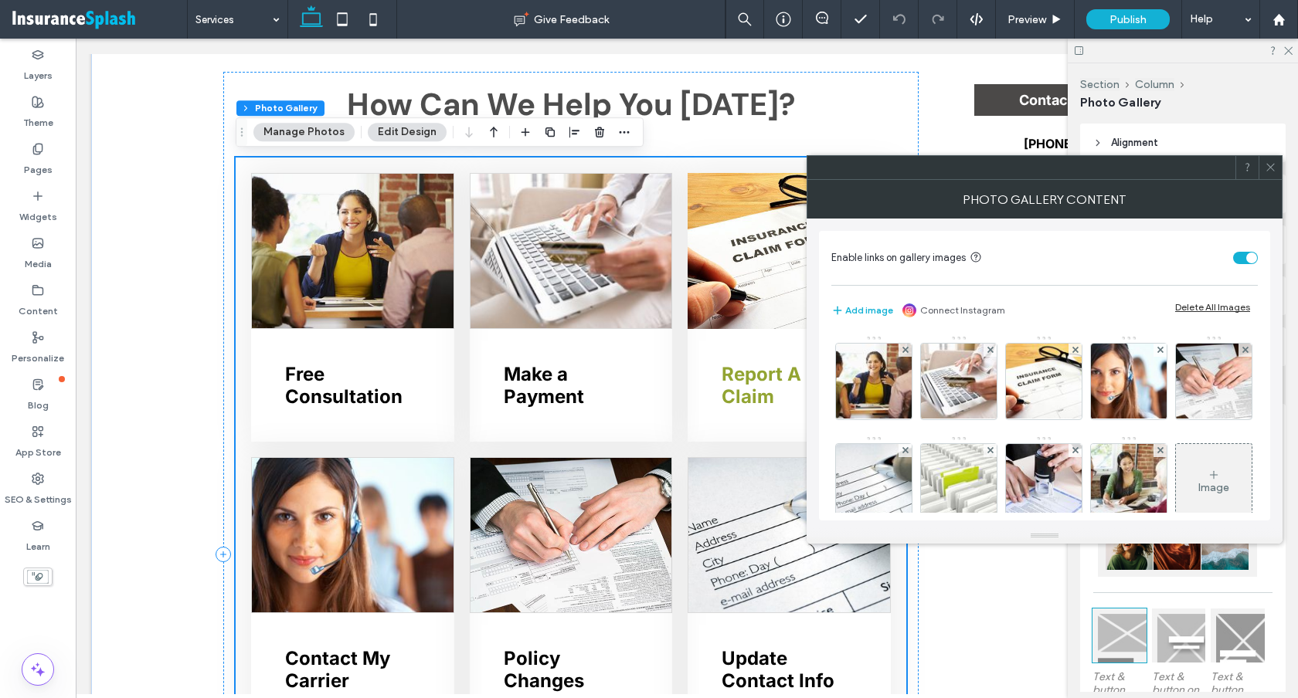
scroll to position [305, 0]
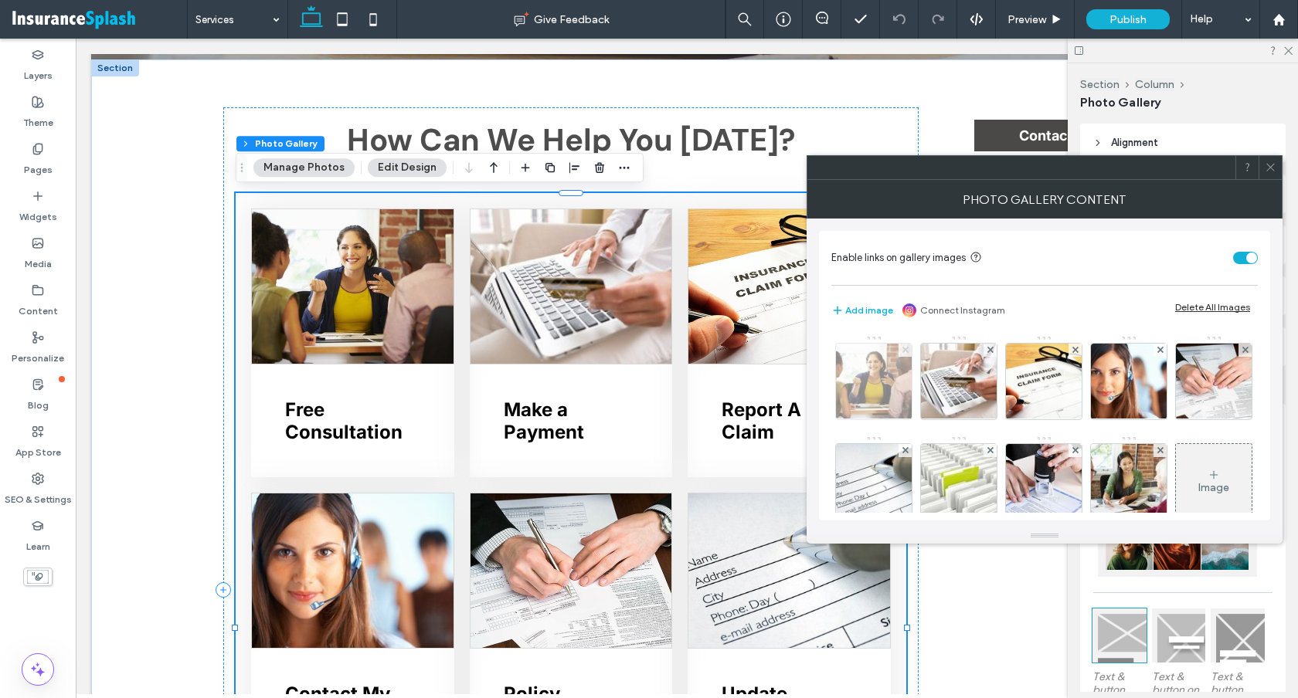
click at [902, 348] on icon at bounding box center [905, 350] width 6 height 6
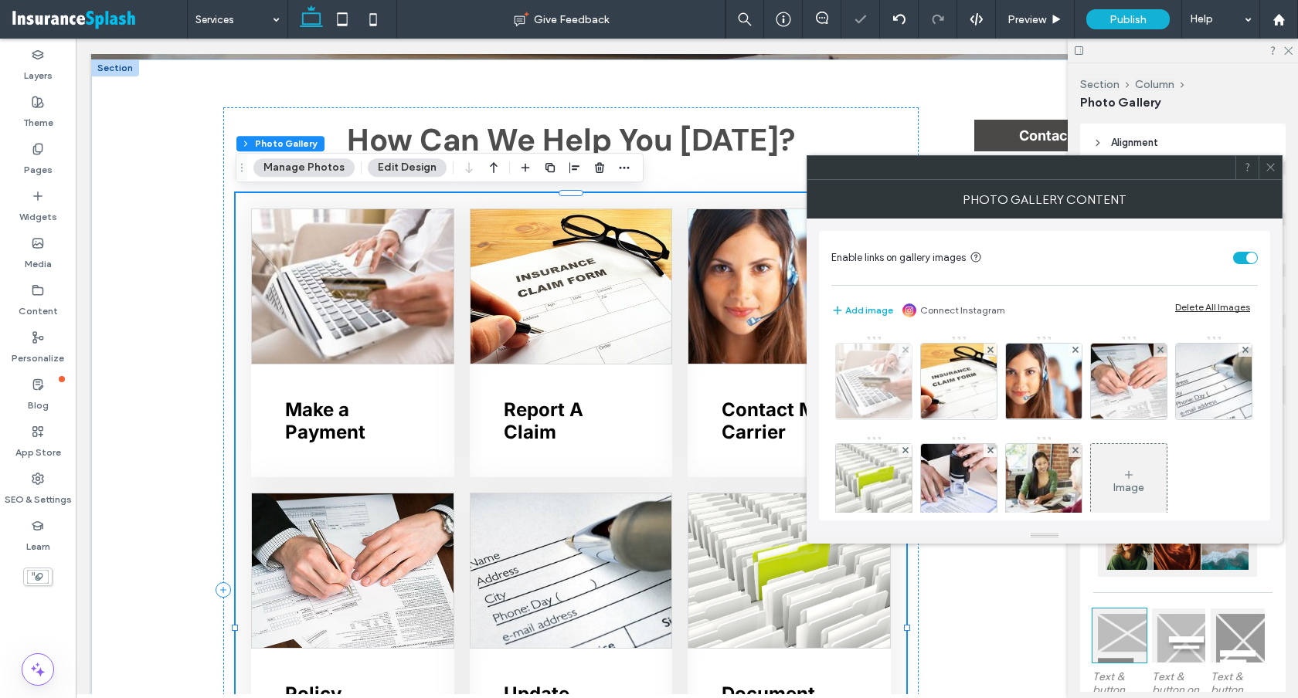
click at [908, 351] on div at bounding box center [904, 350] width 13 height 13
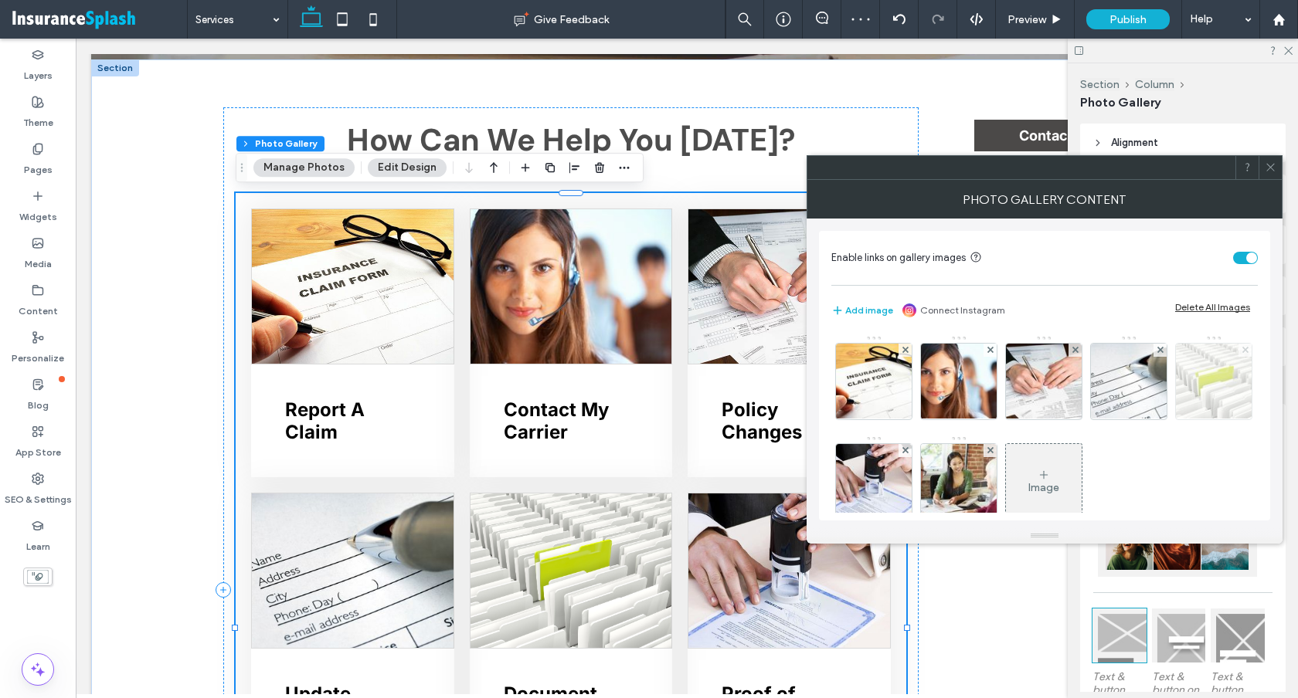
click at [1241, 353] on use at bounding box center [1244, 350] width 6 height 6
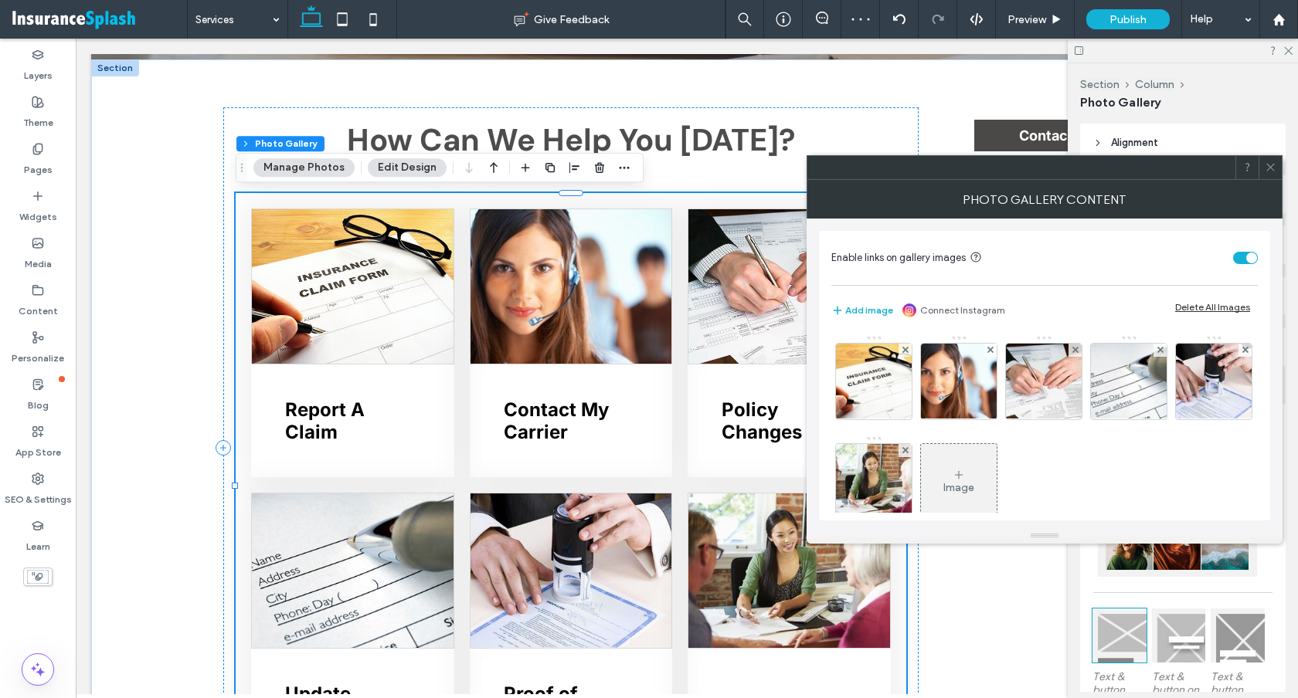
click at [1269, 170] on icon at bounding box center [1270, 167] width 12 height 12
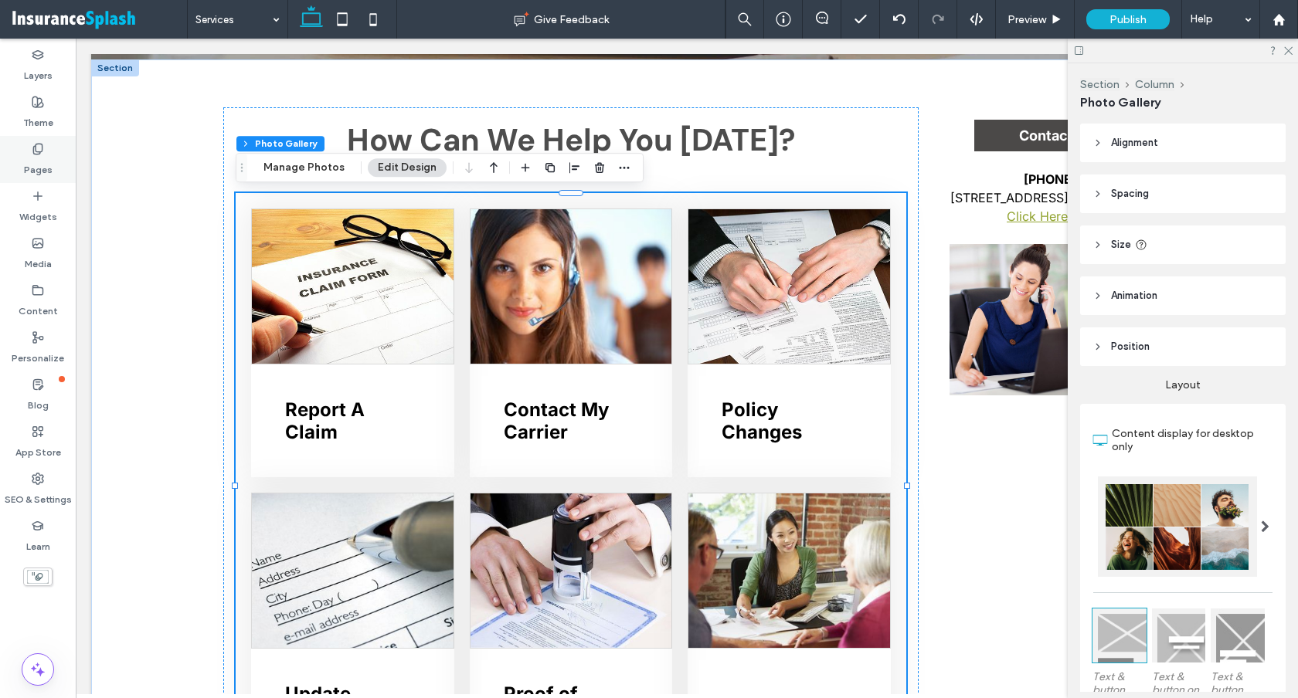
click at [37, 165] on label "Pages" at bounding box center [38, 166] width 29 height 22
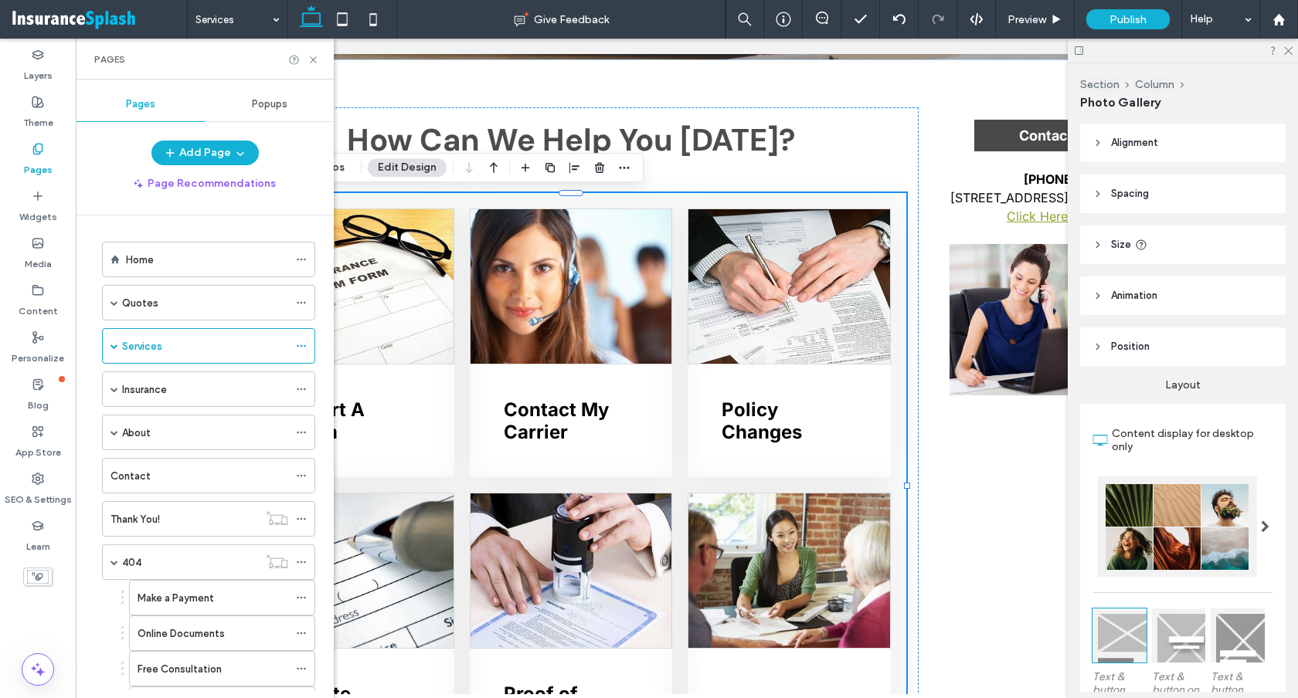
click at [133, 298] on label "Quotes" at bounding box center [140, 303] width 36 height 27
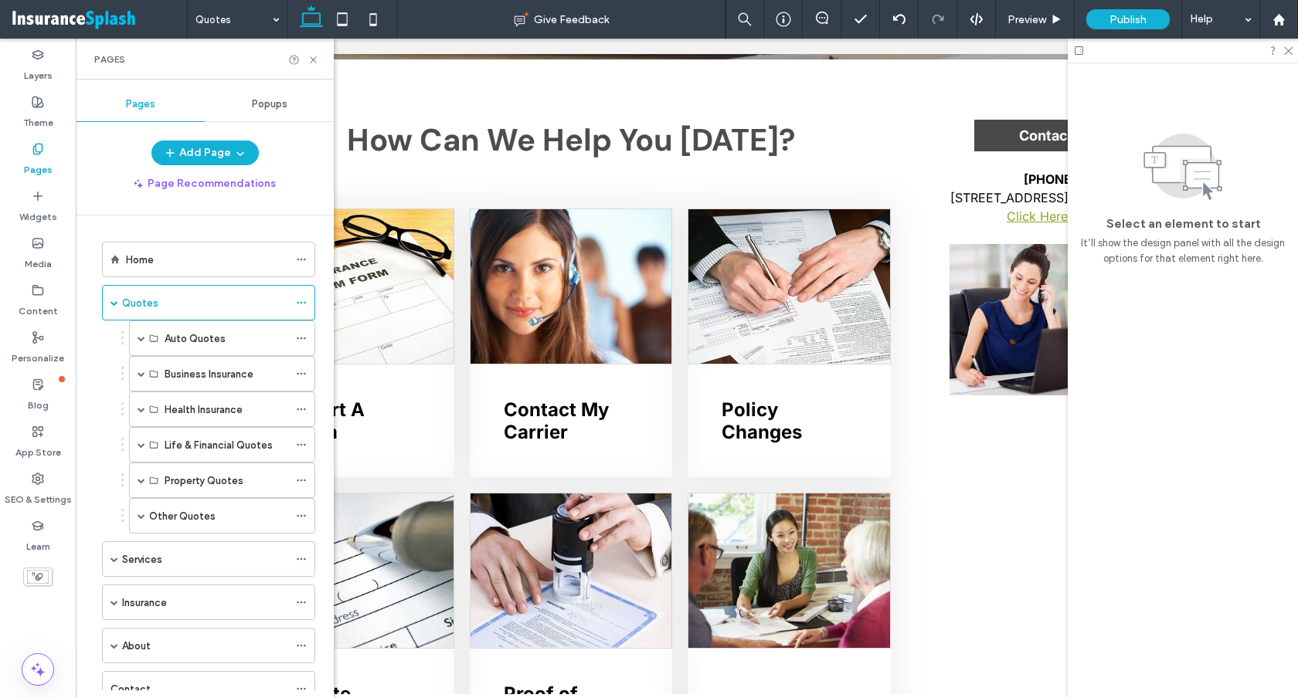
click at [117, 300] on div at bounding box center [649, 349] width 1298 height 698
click at [117, 300] on span at bounding box center [114, 303] width 8 height 8
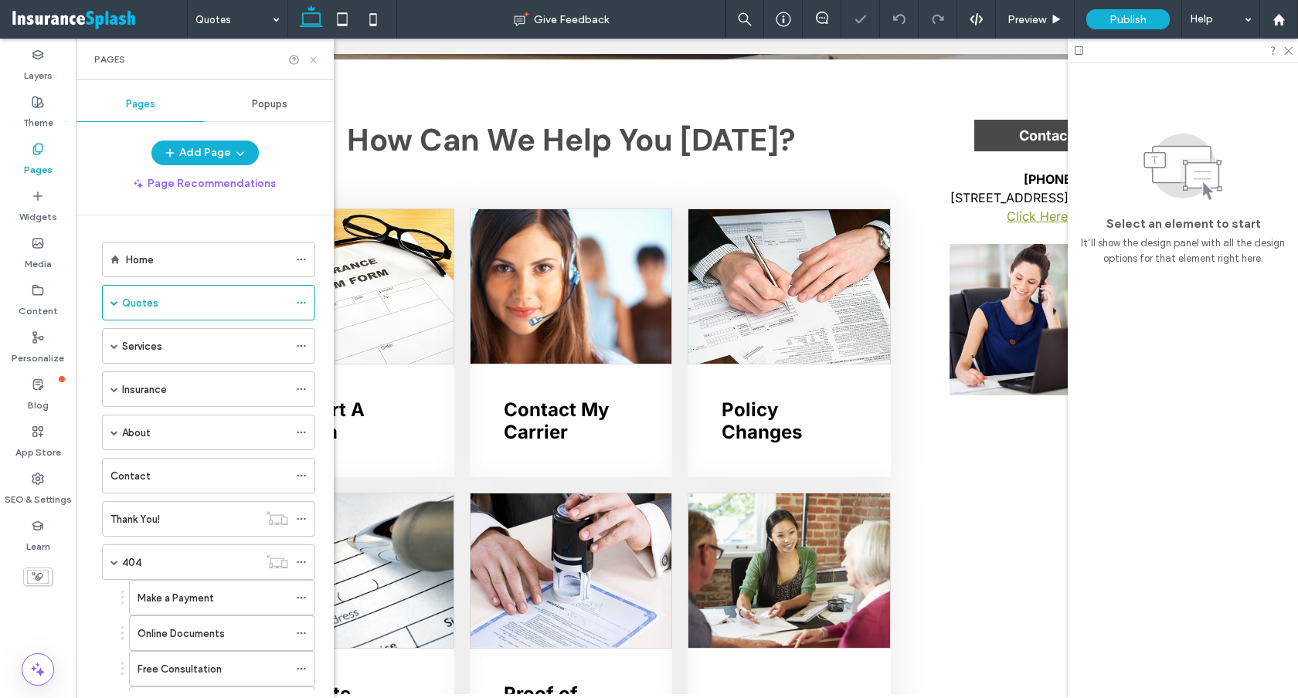
click at [315, 59] on icon at bounding box center [313, 60] width 12 height 12
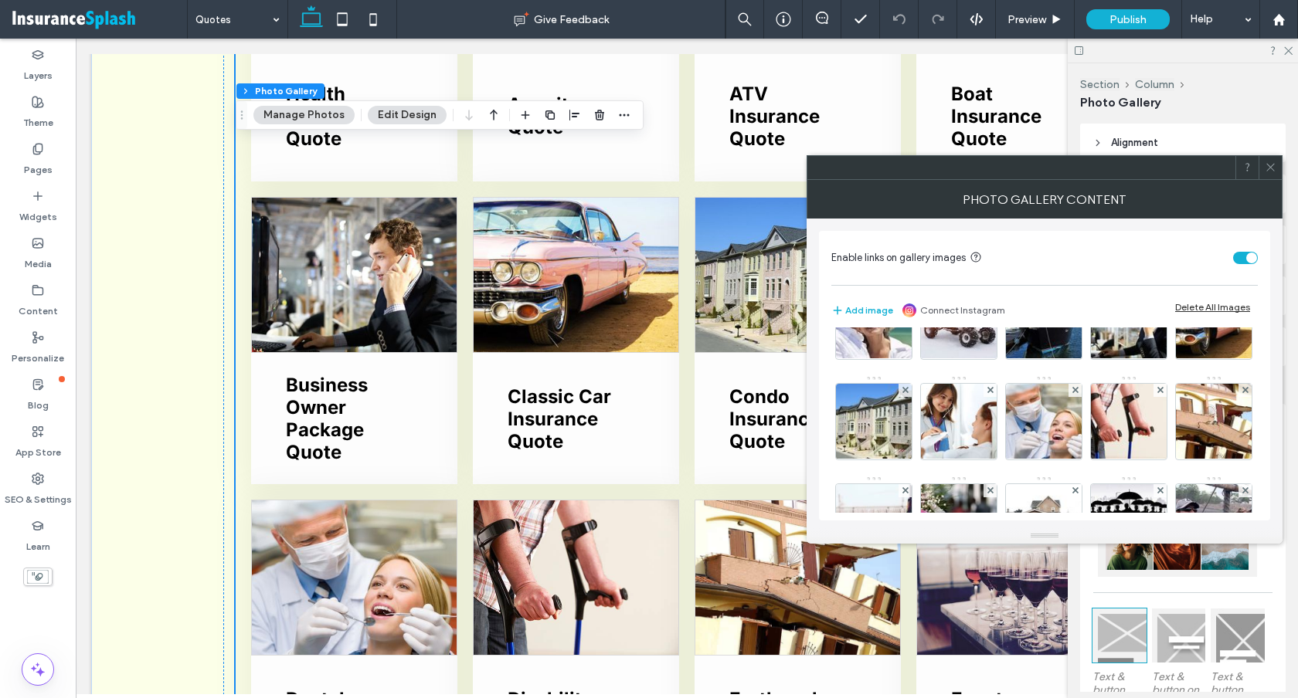
scroll to position [198, 0]
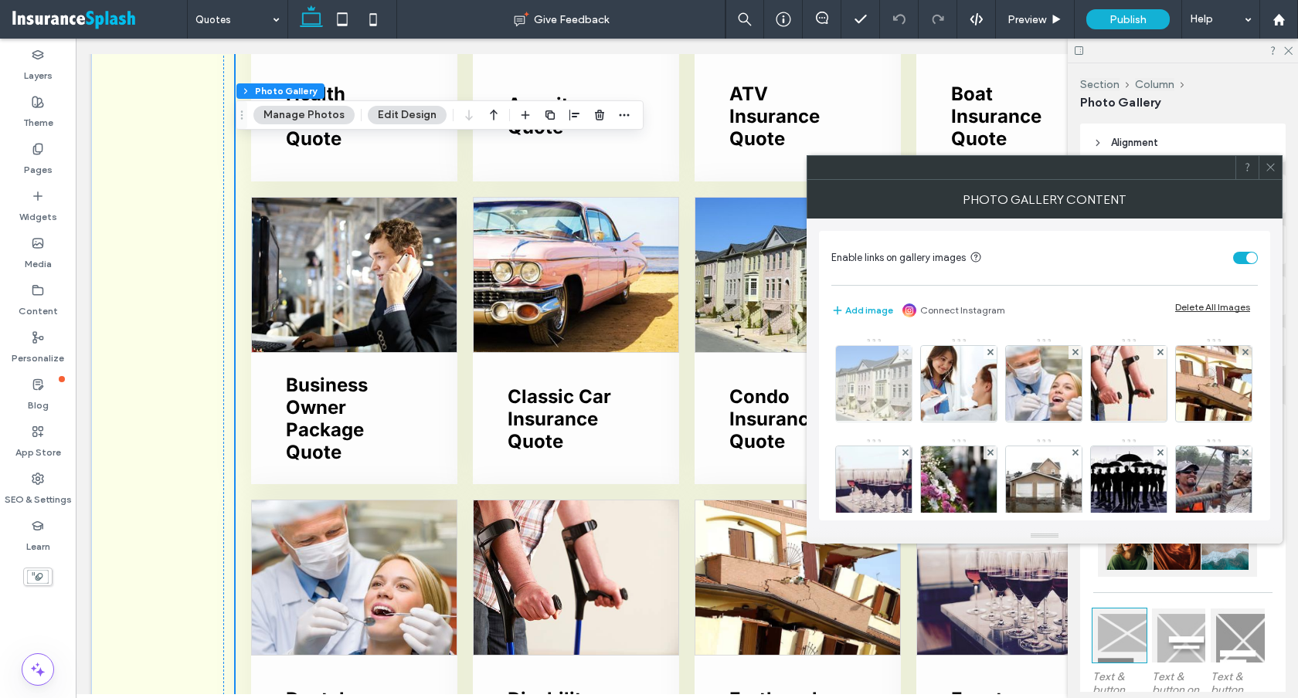
click at [908, 353] on use at bounding box center [904, 352] width 6 height 6
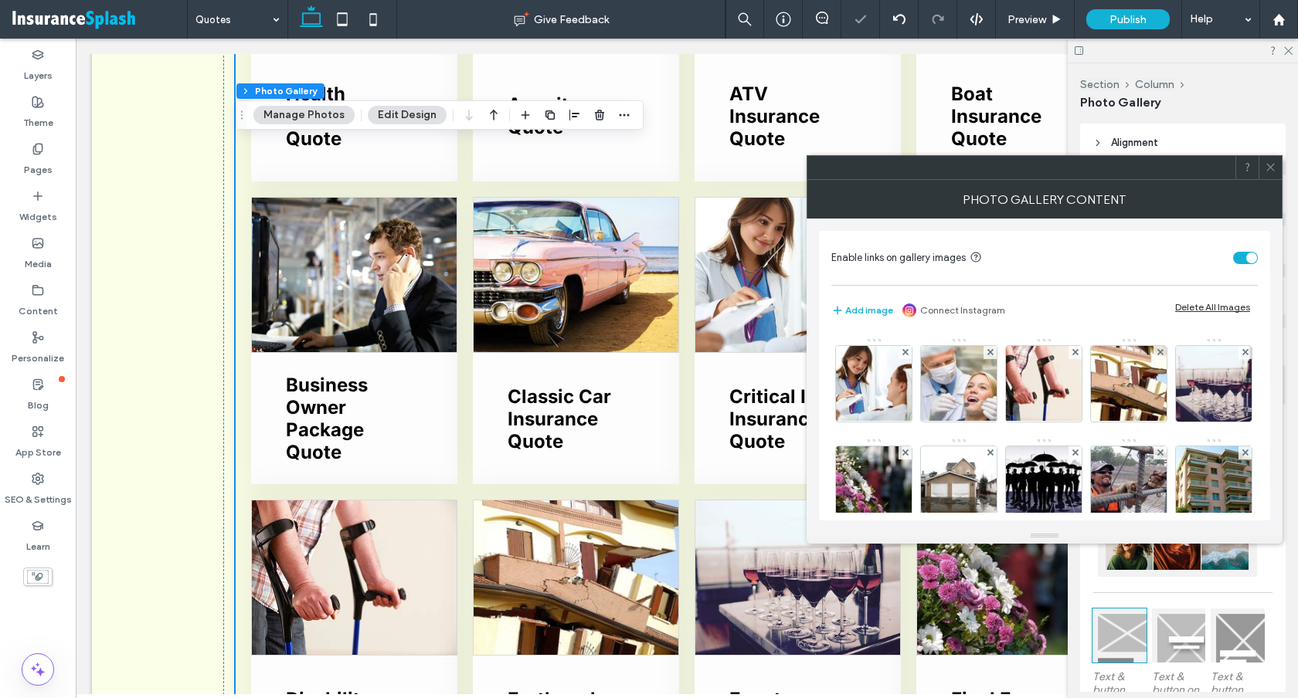
click at [1210, 367] on div "Image" at bounding box center [1043, 488] width 425 height 703
click at [1264, 170] on icon at bounding box center [1270, 167] width 12 height 12
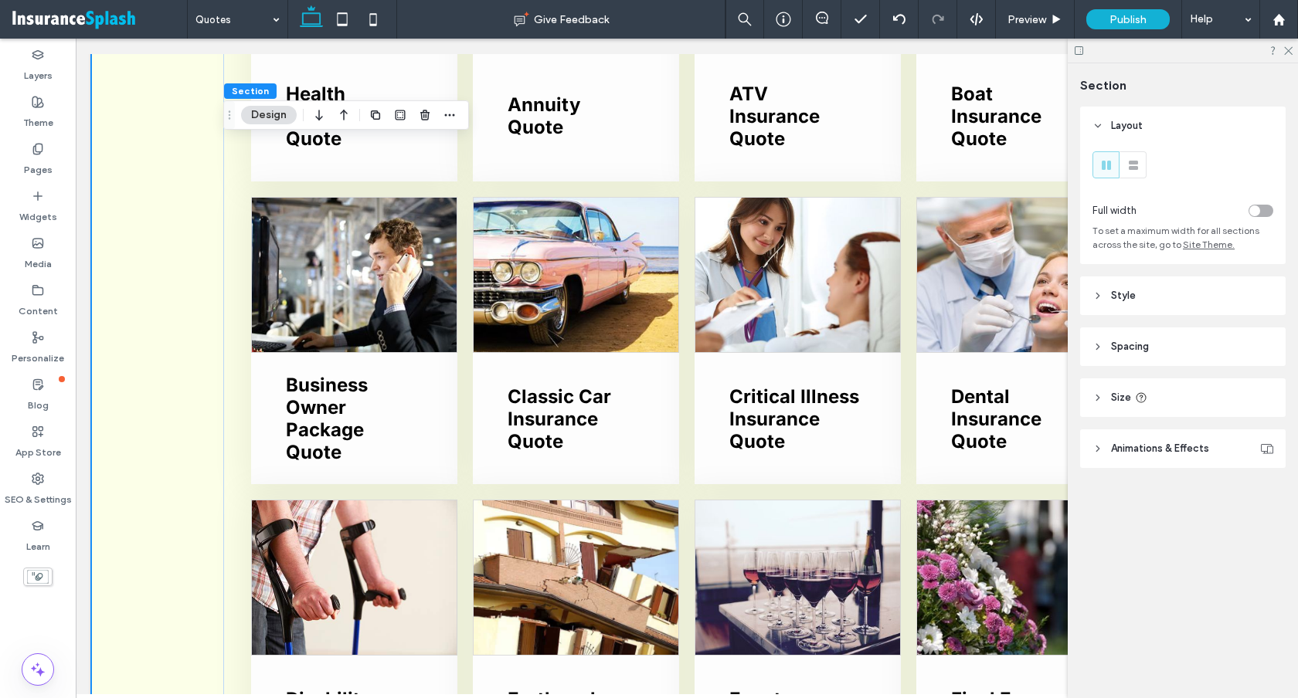
click at [1288, 55] on div at bounding box center [1182, 51] width 230 height 24
click at [28, 168] on label "Pages" at bounding box center [38, 166] width 29 height 22
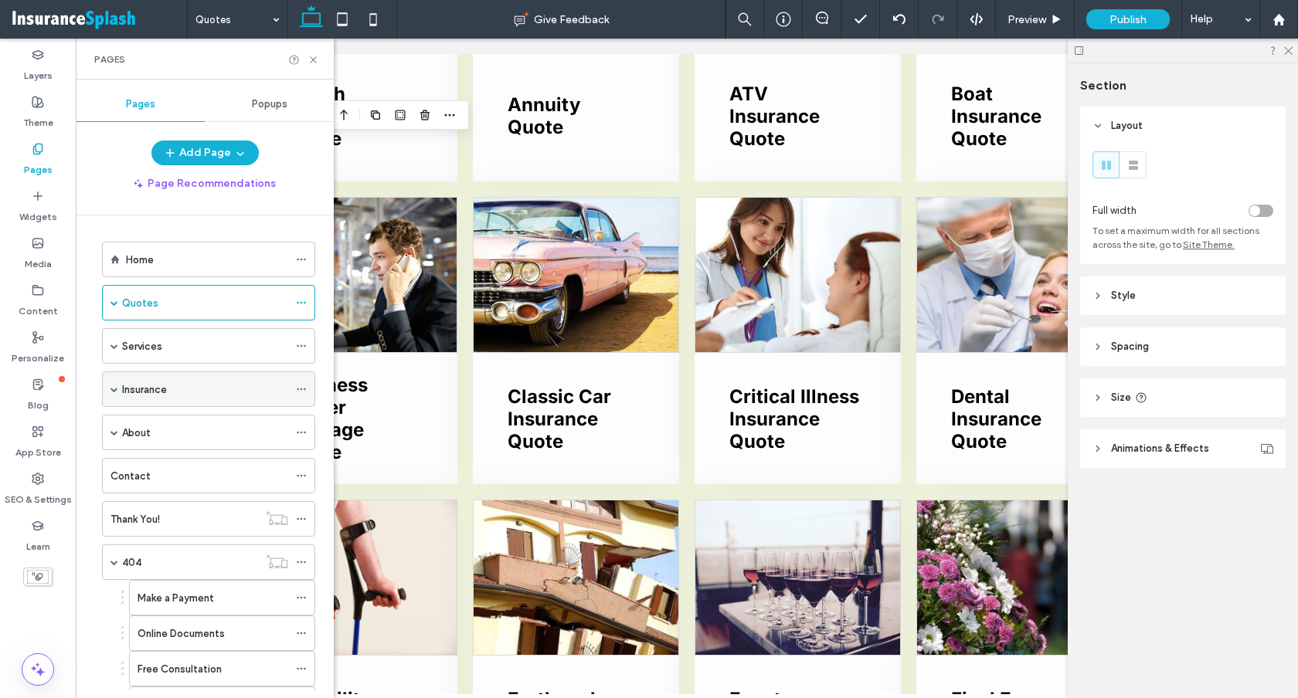
click at [140, 392] on label "Insurance" at bounding box center [144, 389] width 45 height 27
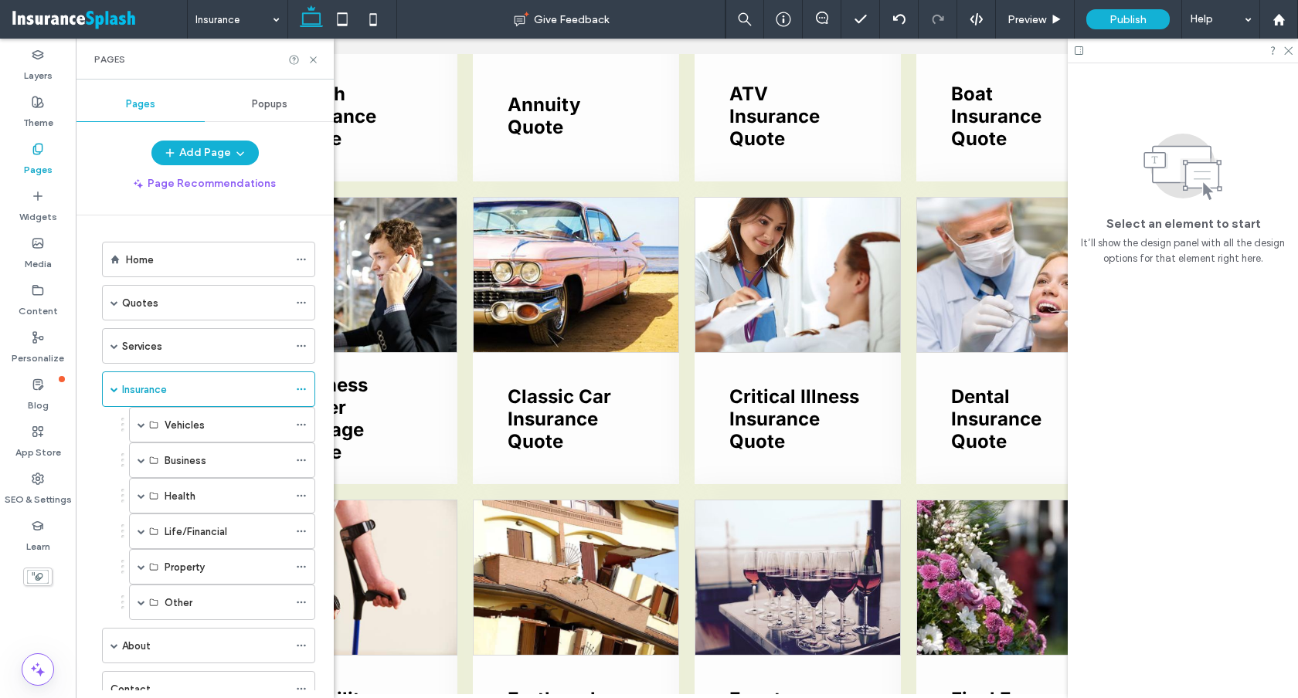
click at [114, 391] on div "Insurance Give Feedback Preview Publish Help Design Panel Site Comments Team & …" at bounding box center [649, 349] width 1298 height 698
click at [114, 391] on span at bounding box center [114, 389] width 8 height 8
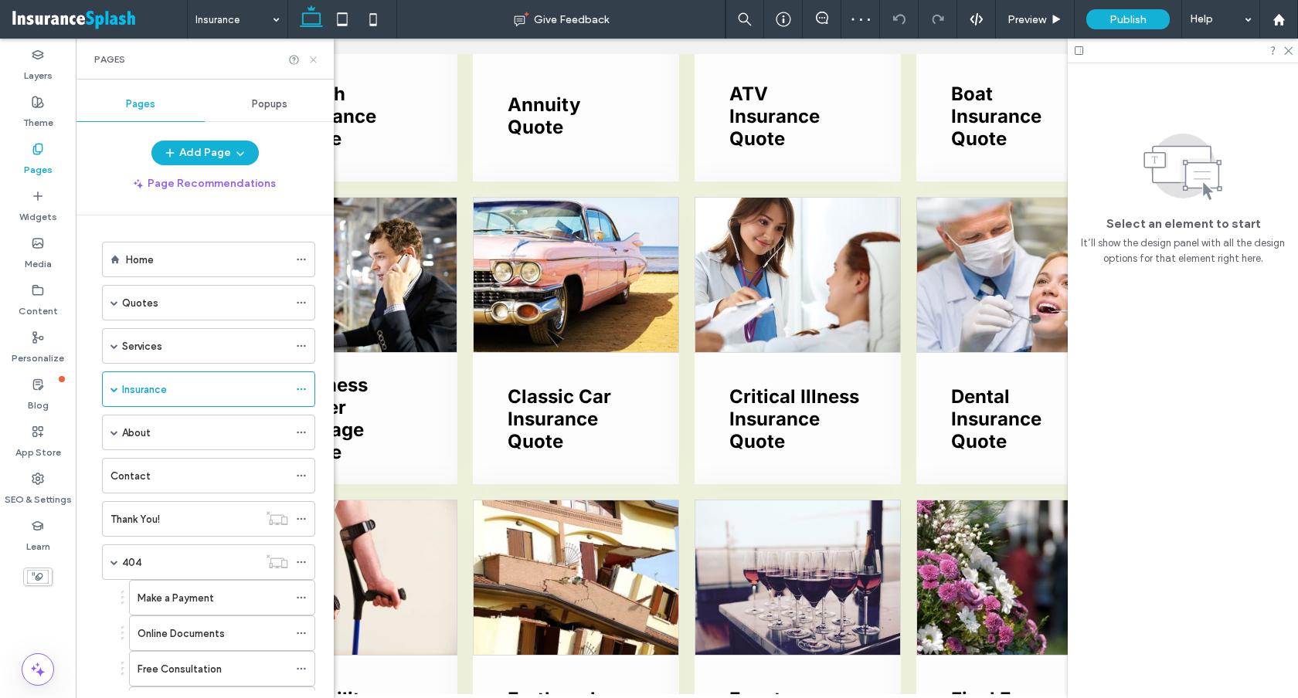
click at [313, 56] on icon at bounding box center [313, 60] width 12 height 12
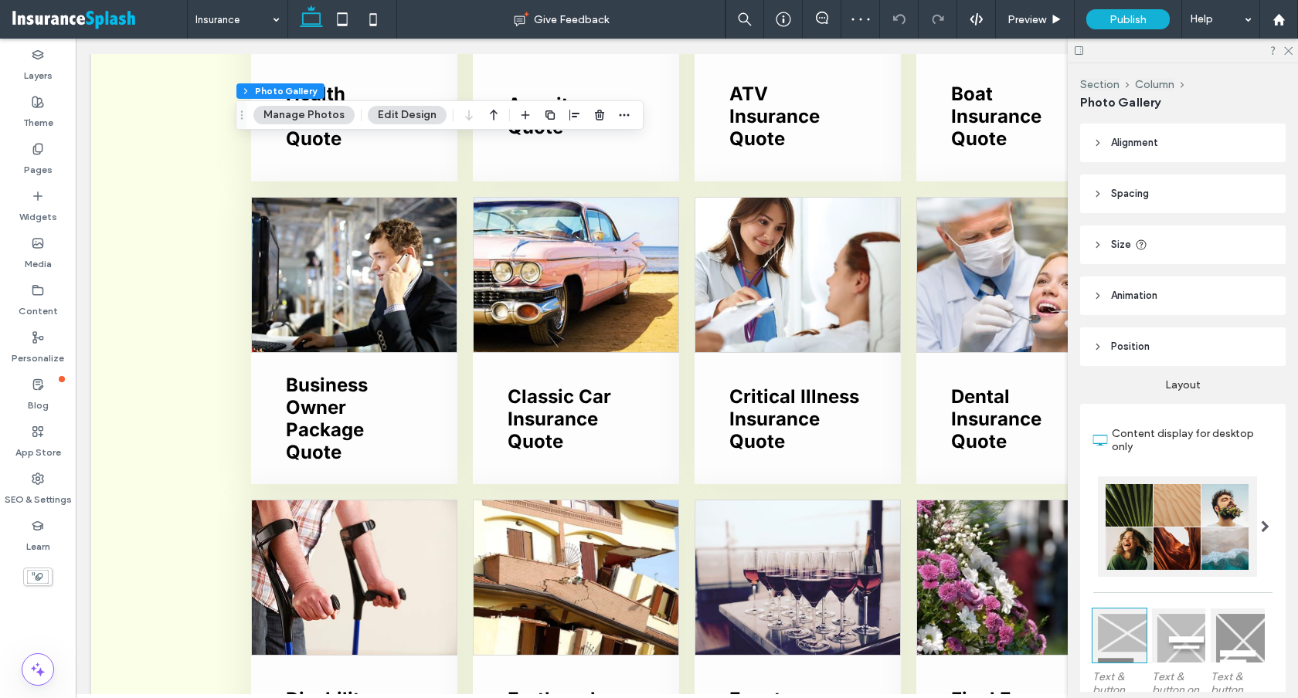
click at [323, 112] on button "Manage Photos" at bounding box center [303, 115] width 101 height 19
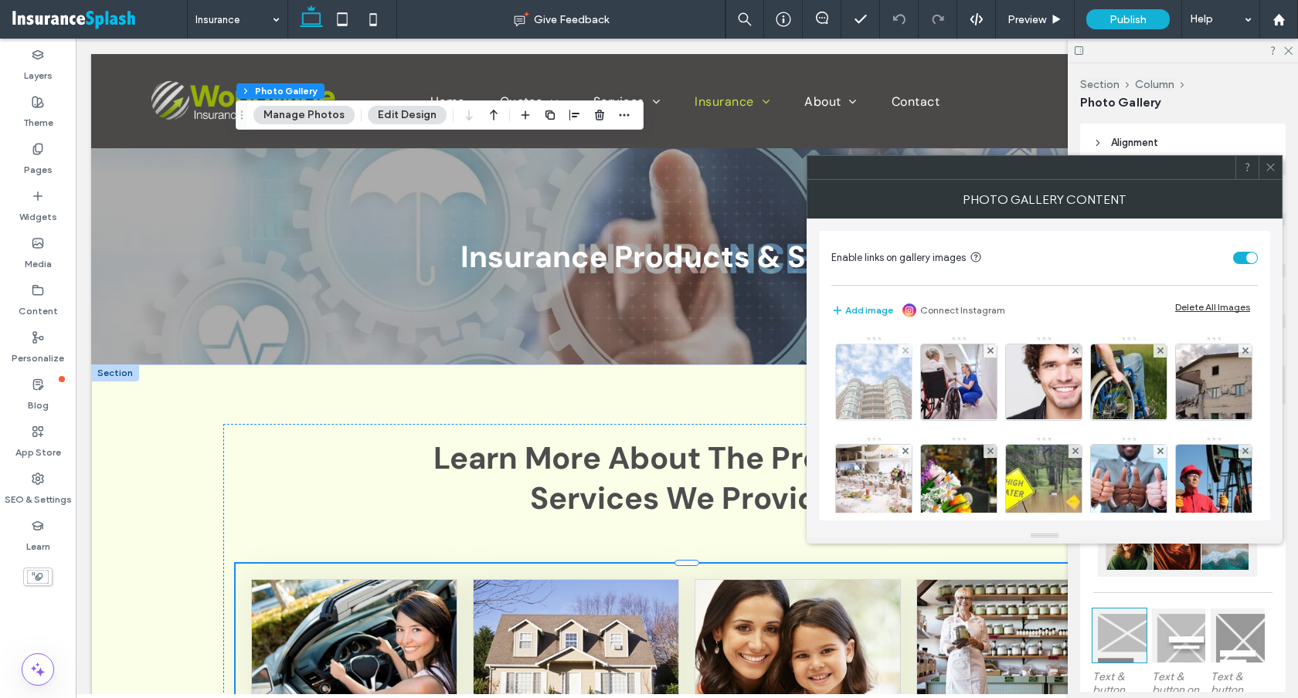
scroll to position [1009, 0]
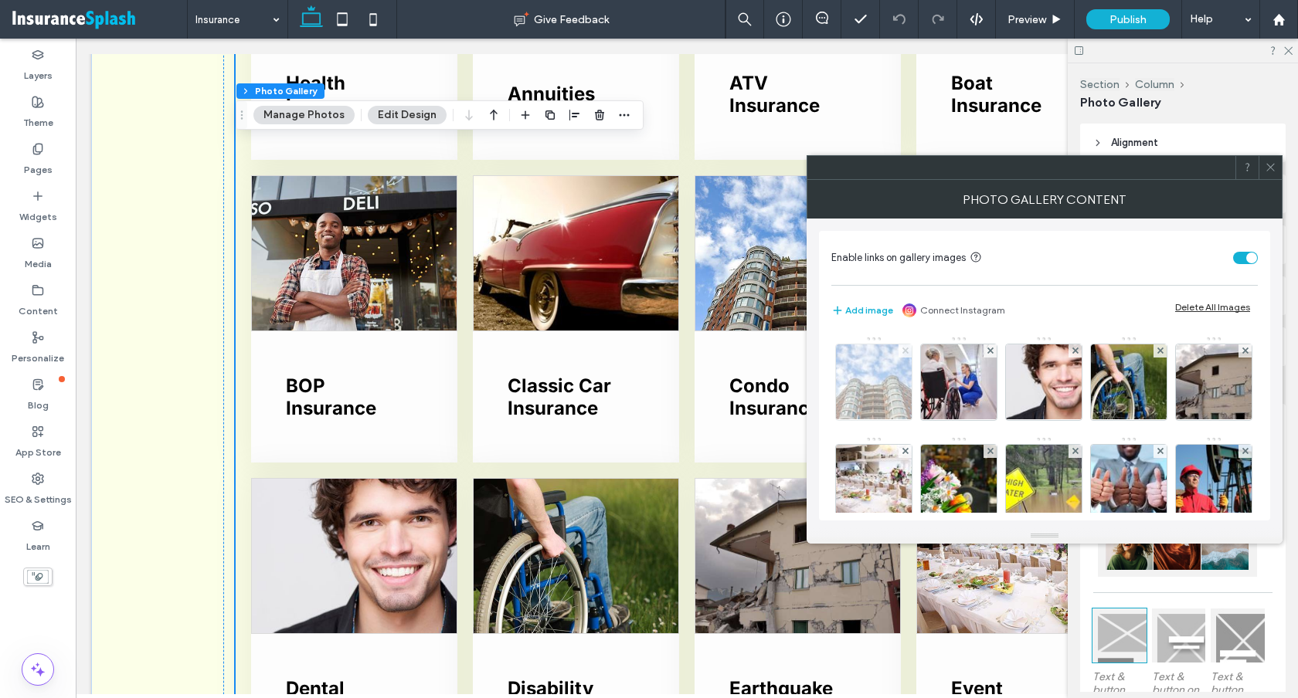
click at [908, 353] on icon at bounding box center [905, 351] width 6 height 6
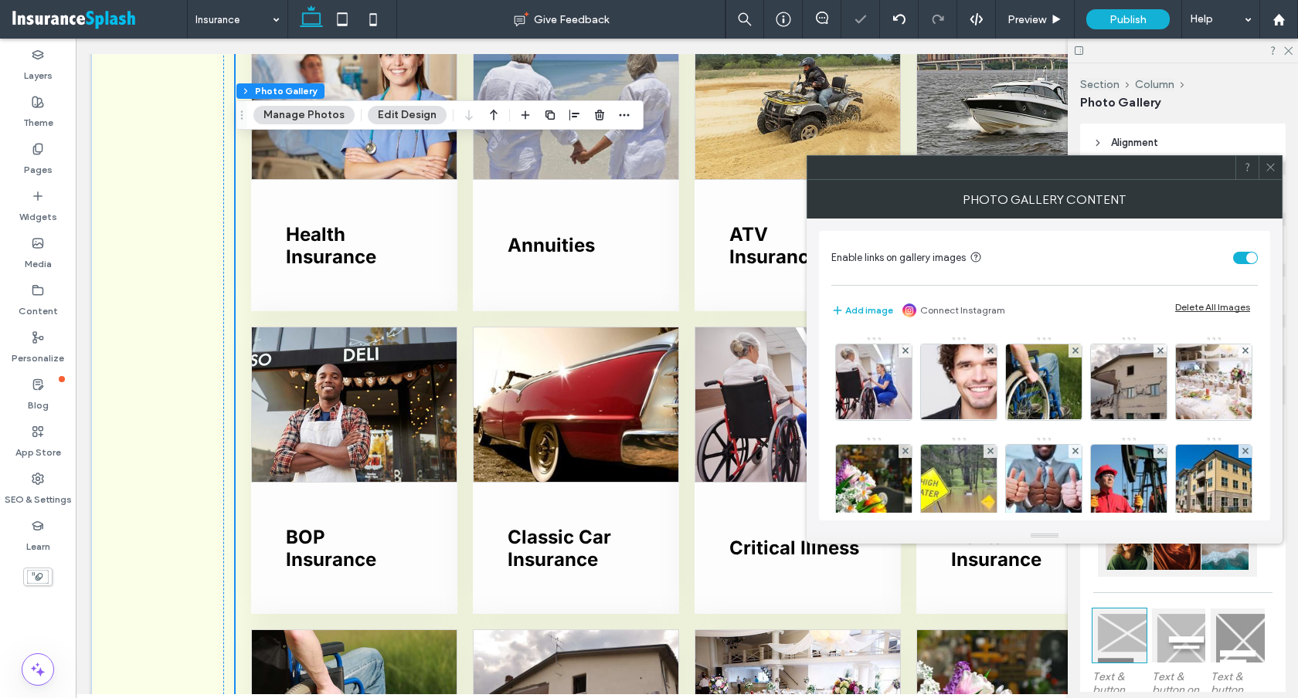
scroll to position [1161, 0]
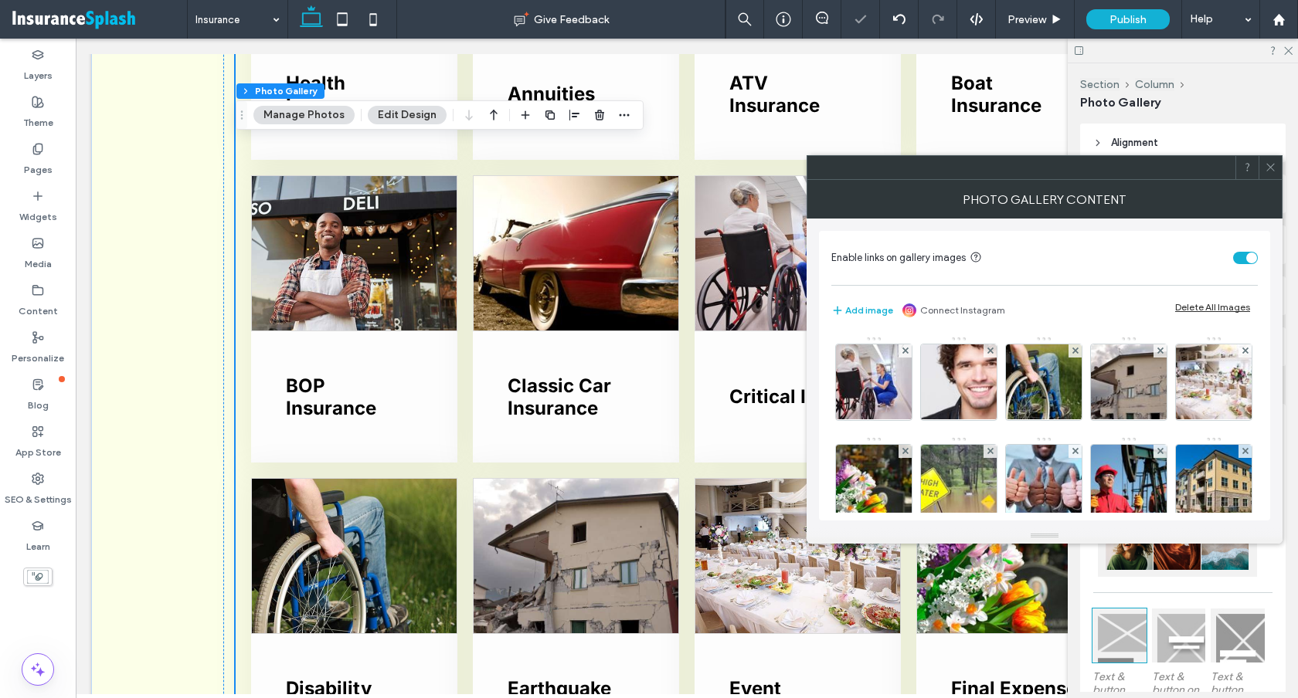
click at [1269, 167] on use at bounding box center [1270, 168] width 8 height 8
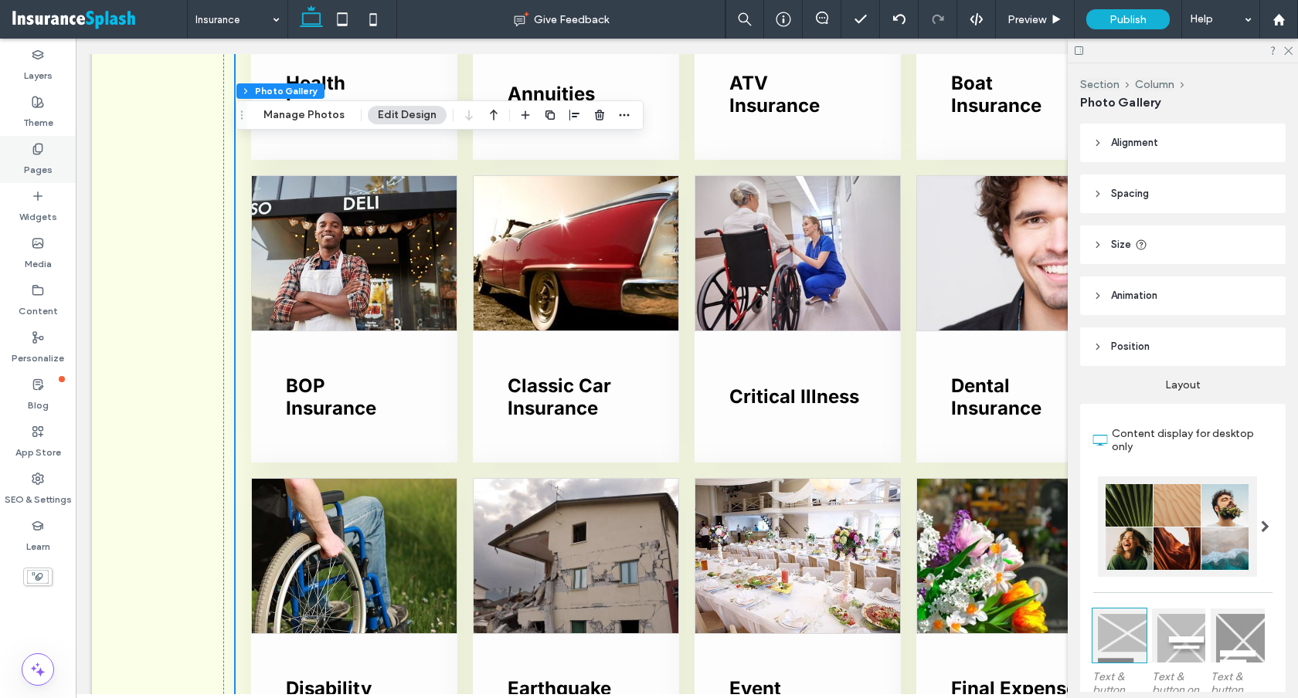
click at [36, 159] on label "Pages" at bounding box center [38, 166] width 29 height 22
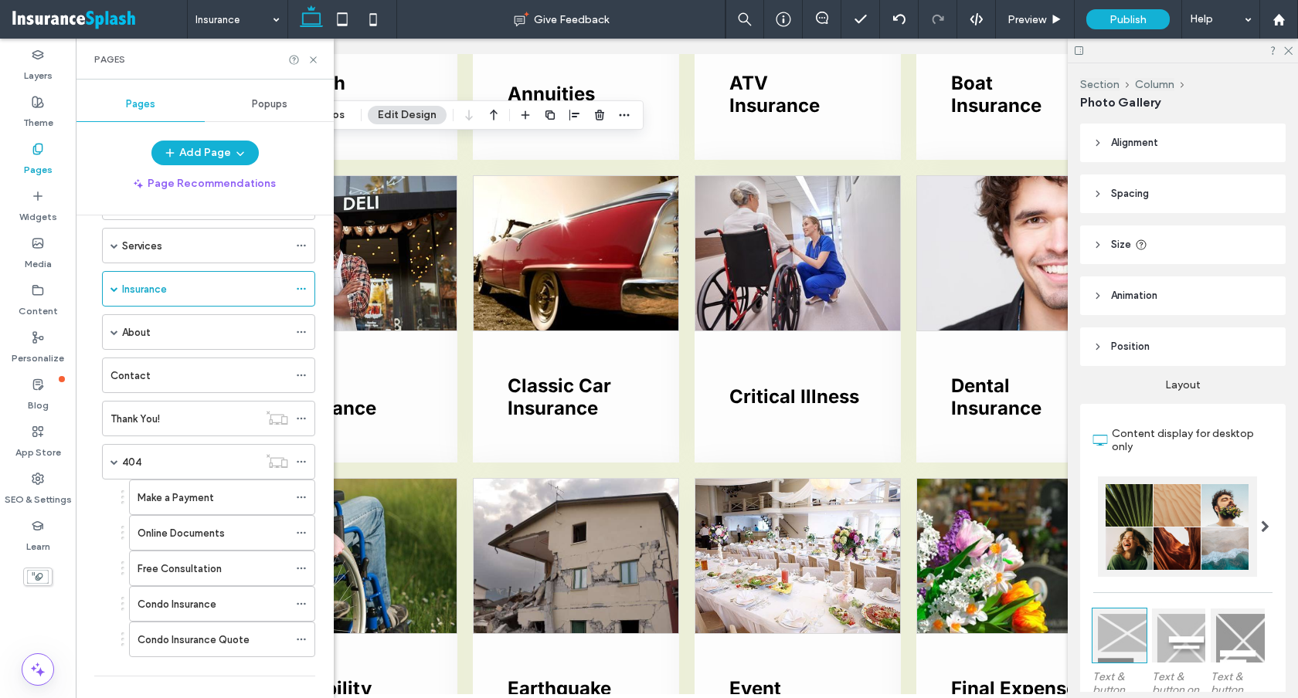
scroll to position [110, 0]
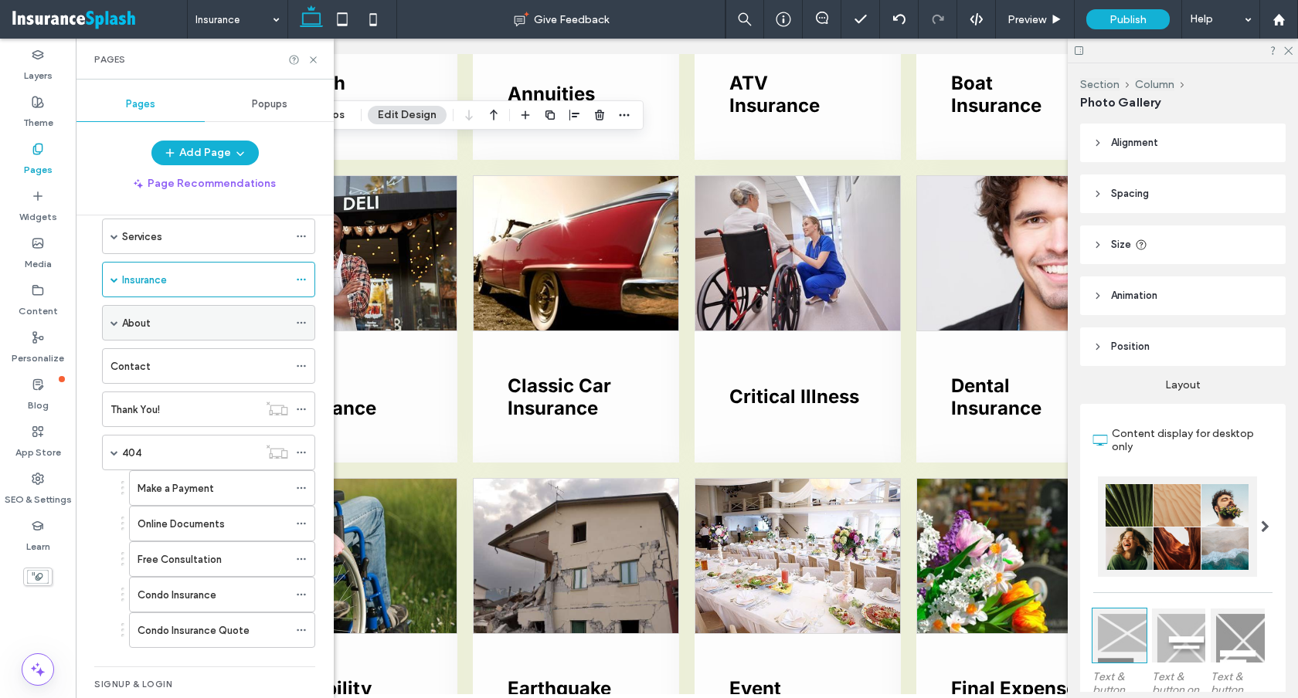
click at [115, 324] on span at bounding box center [114, 323] width 8 height 8
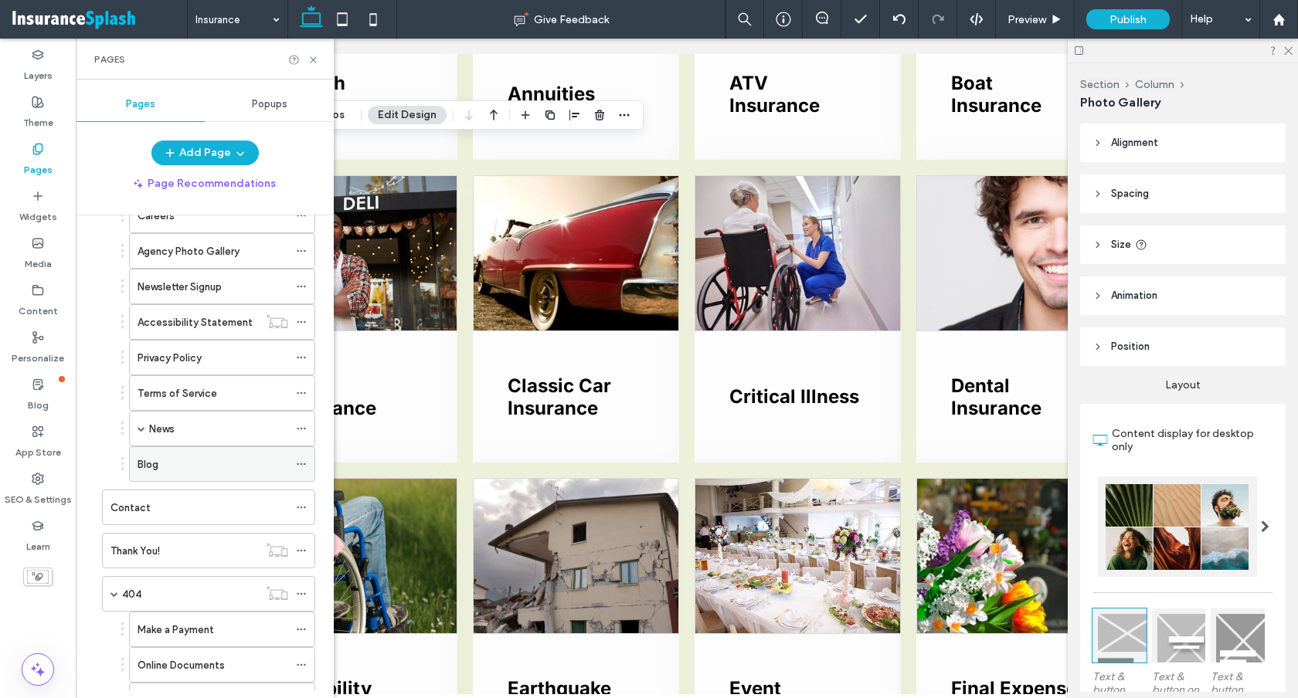
scroll to position [404, 0]
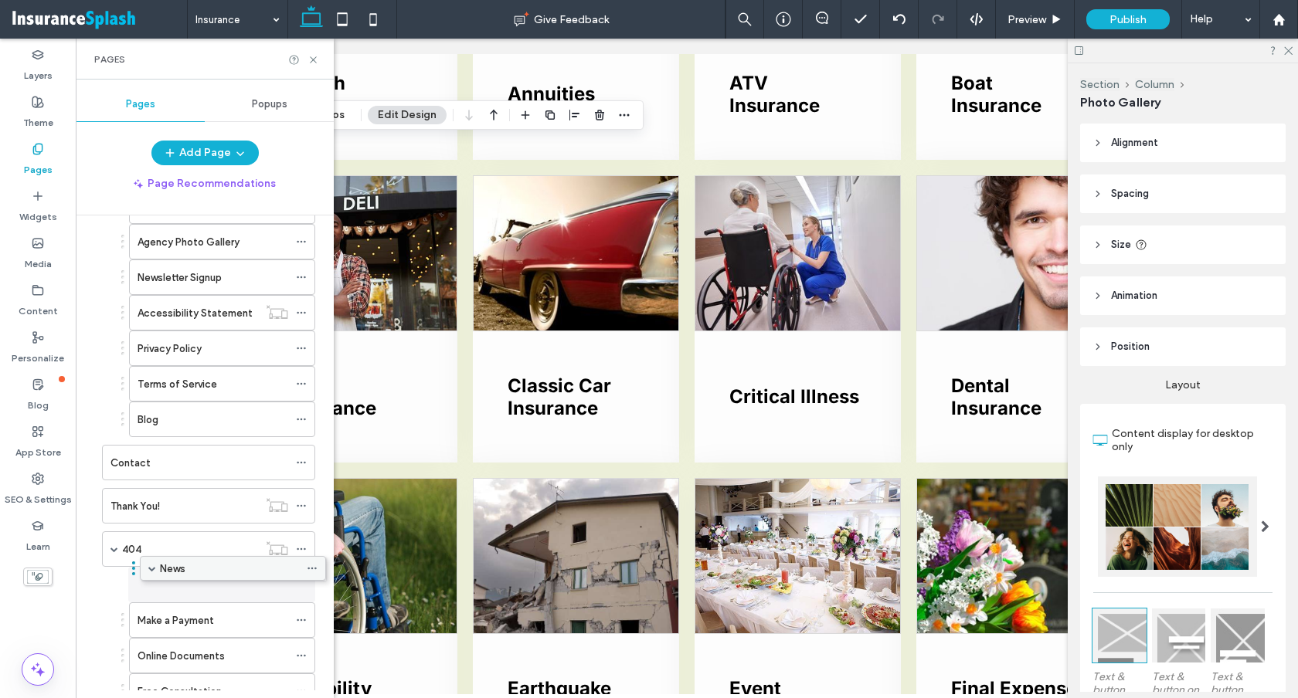
drag, startPoint x: 188, startPoint y: 419, endPoint x: 198, endPoint y: 565, distance: 147.1
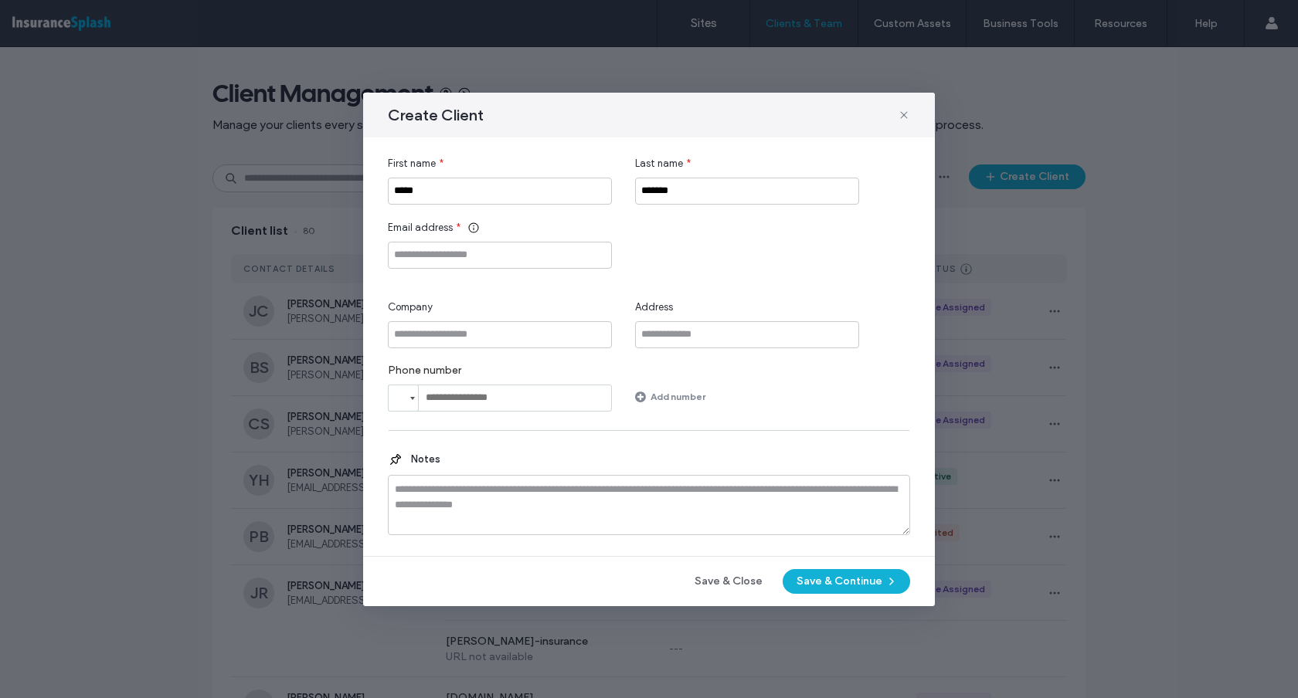
type input "*******"
click at [477, 256] on input "Email address" at bounding box center [500, 255] width 224 height 27
paste input "**********"
type input "**********"
click at [841, 574] on button "Save & Continue" at bounding box center [845, 581] width 127 height 25
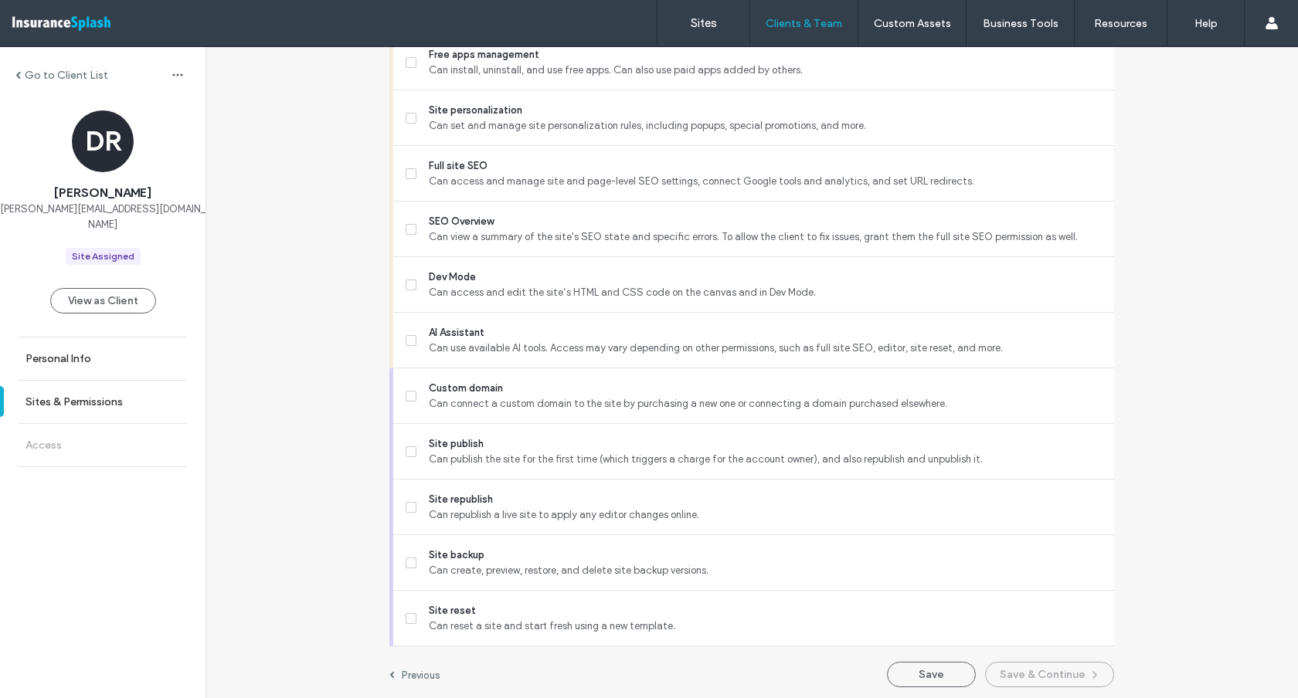
scroll to position [1189, 0]
click at [935, 667] on button "Save" at bounding box center [931, 670] width 89 height 25
click at [85, 69] on label "Go to Client List" at bounding box center [66, 75] width 83 height 13
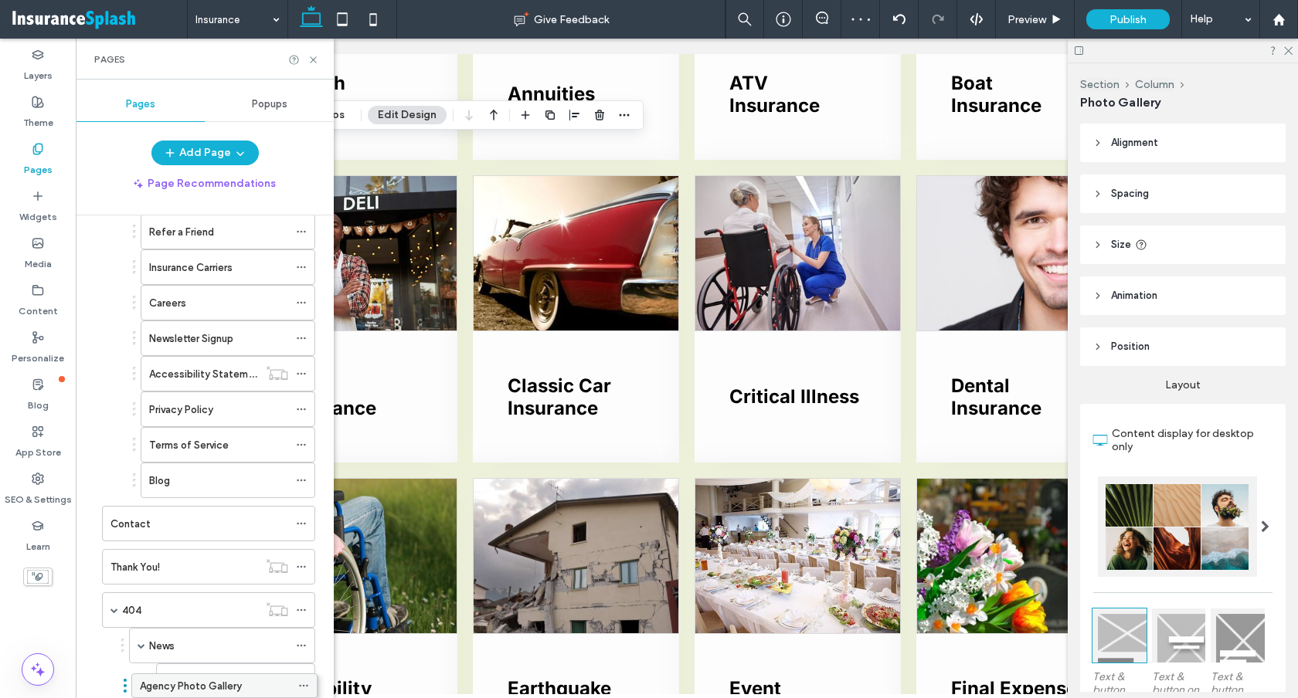
scroll to position [354, 0]
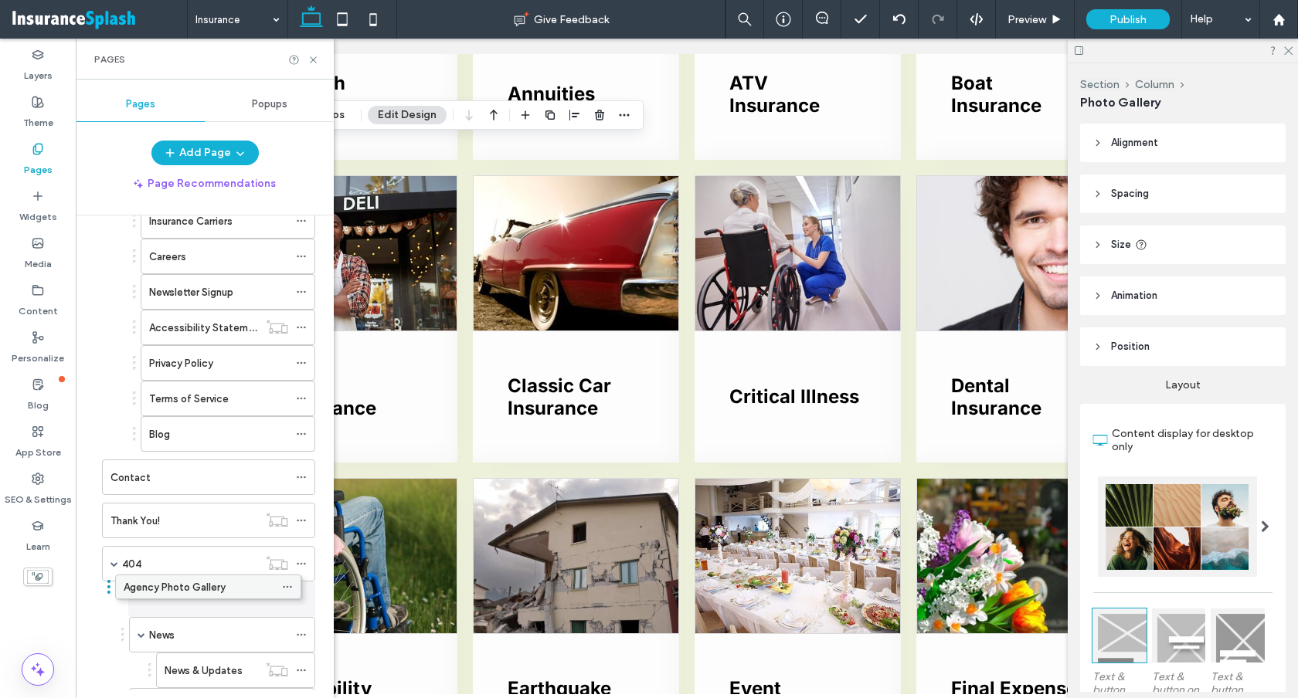
drag, startPoint x: 178, startPoint y: 334, endPoint x: 164, endPoint y: 580, distance: 246.8
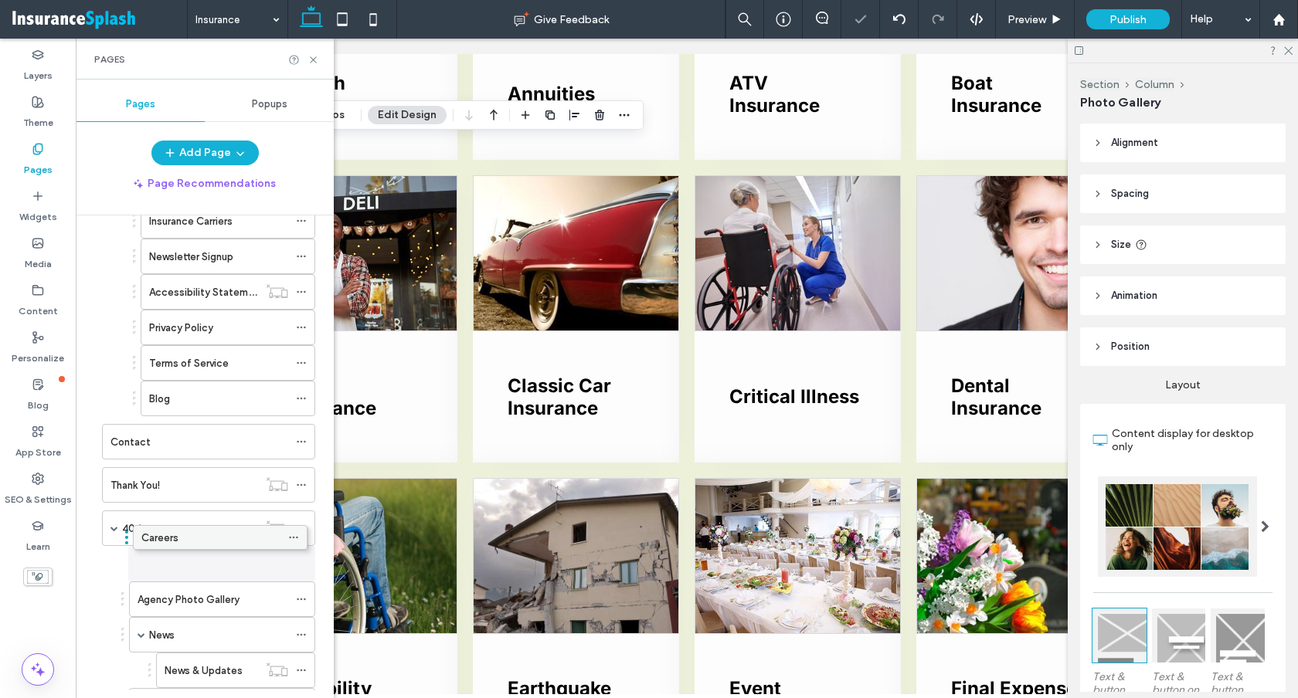
drag, startPoint x: 198, startPoint y: 256, endPoint x: 190, endPoint y: 534, distance: 278.9
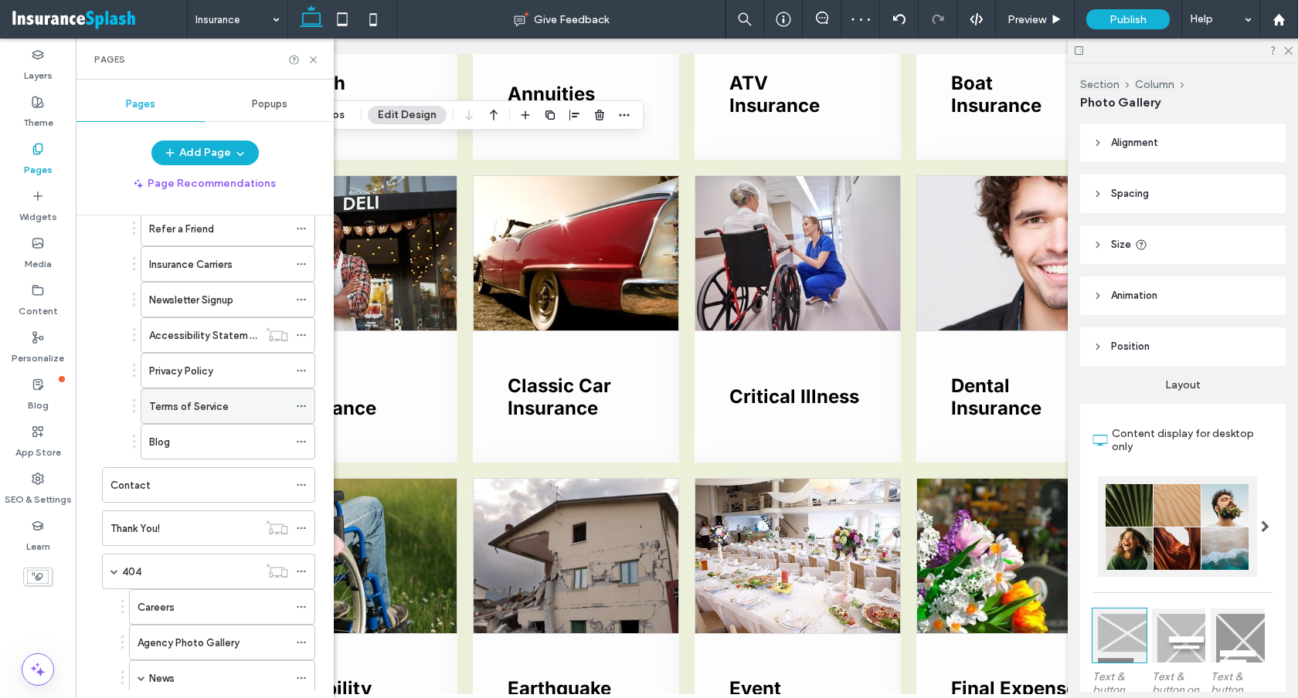
scroll to position [289, 0]
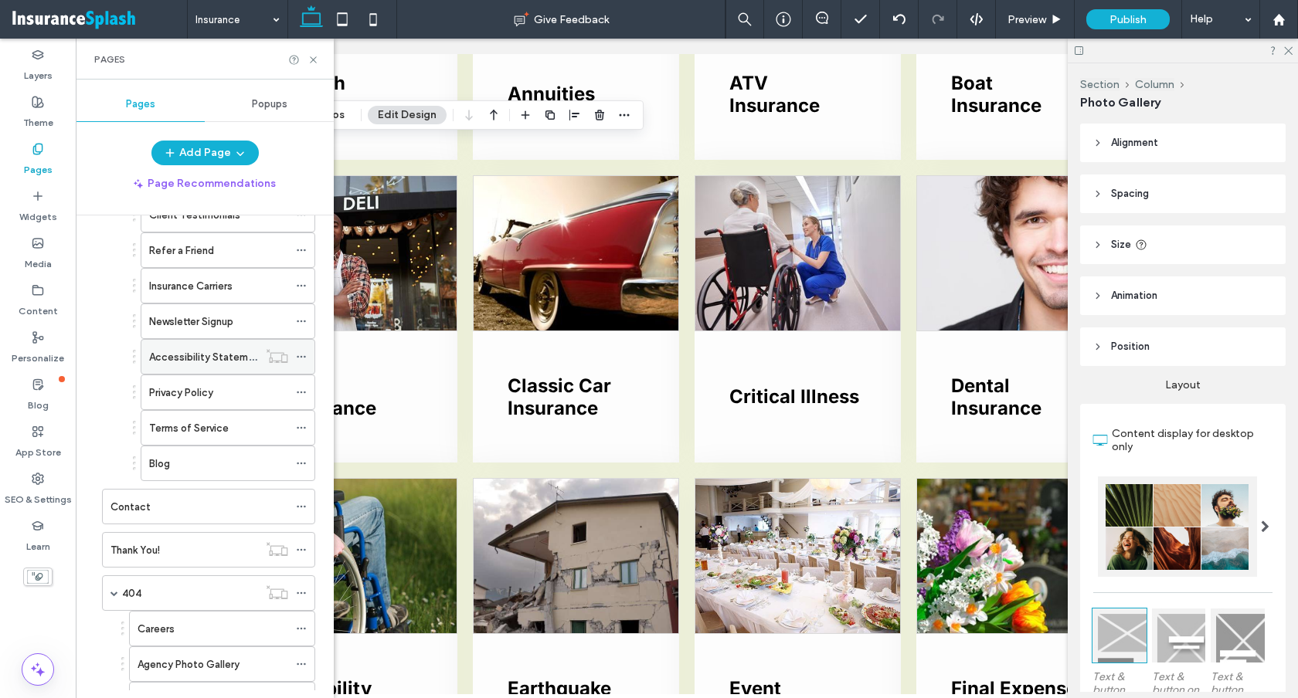
click at [299, 358] on icon at bounding box center [301, 356] width 11 height 11
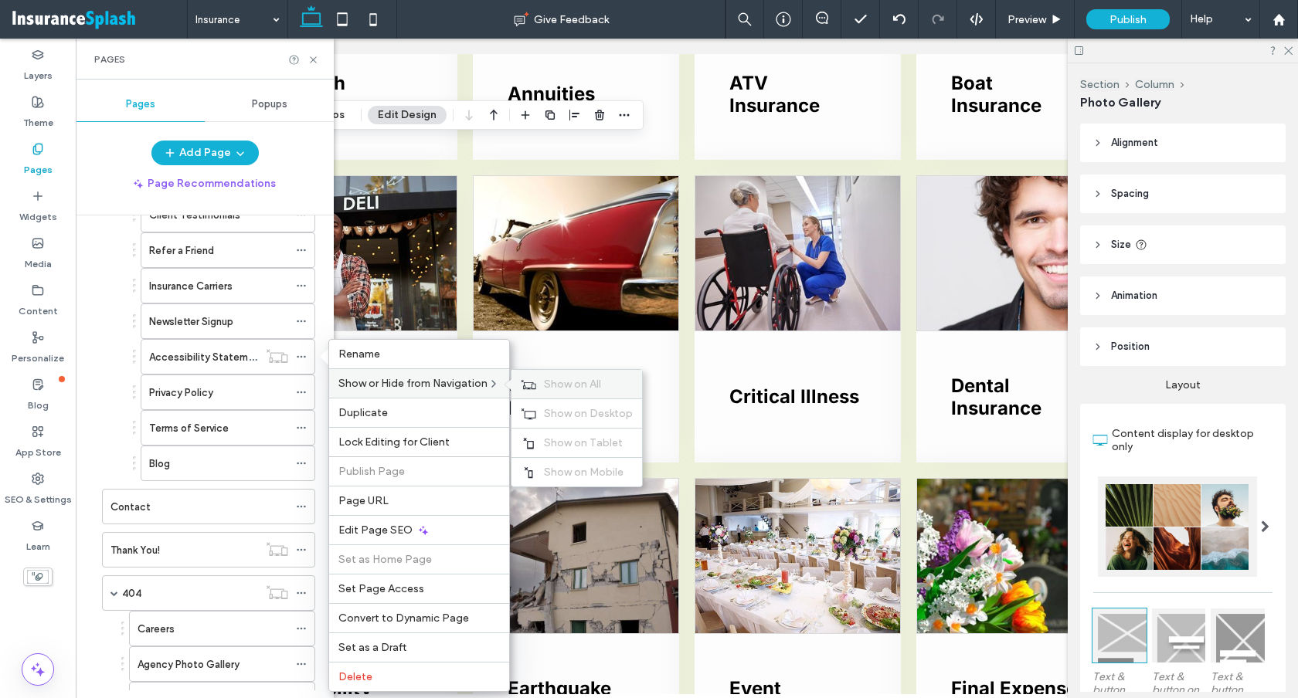
click at [544, 381] on div "Show on All" at bounding box center [576, 384] width 131 height 29
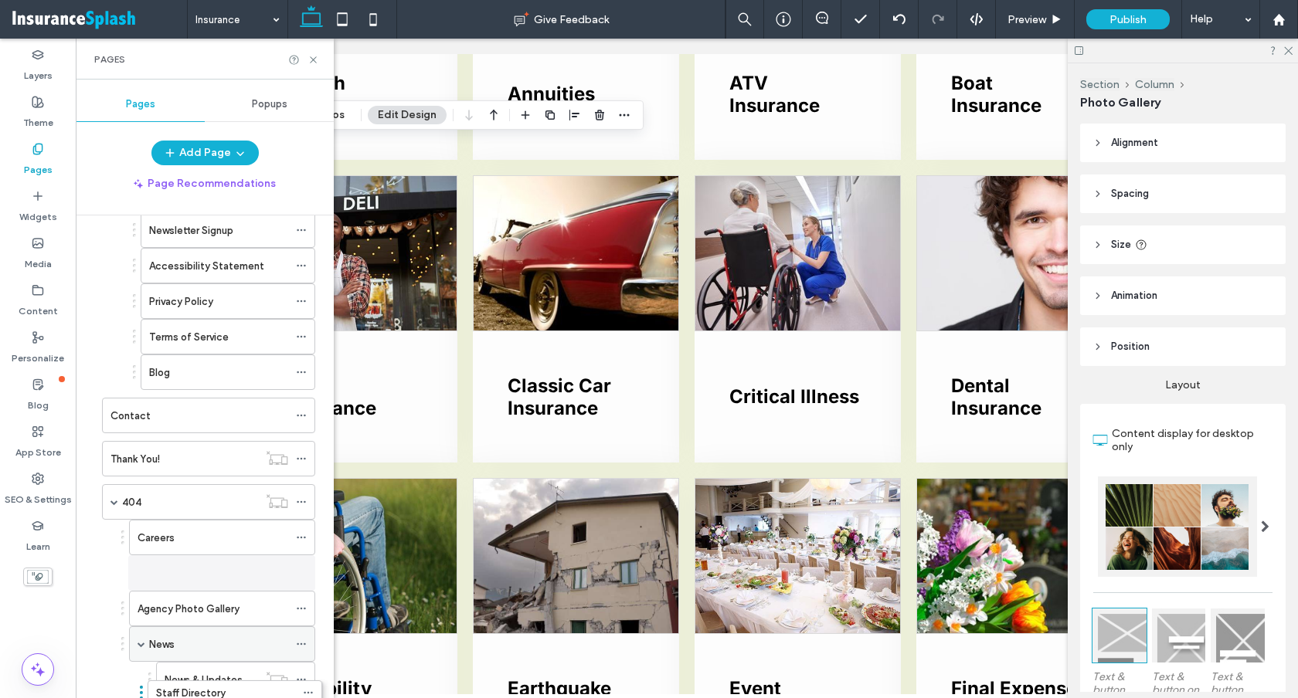
scroll to position [375, 0]
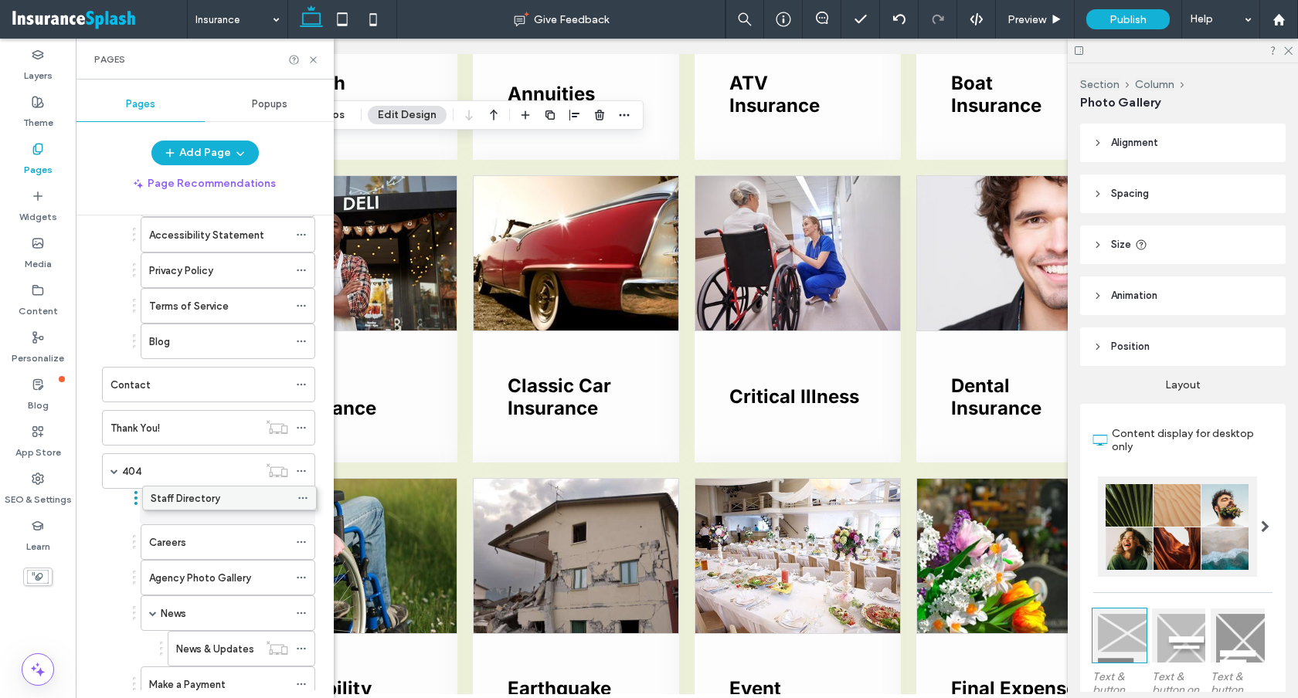
drag, startPoint x: 191, startPoint y: 227, endPoint x: 192, endPoint y: 491, distance: 264.1
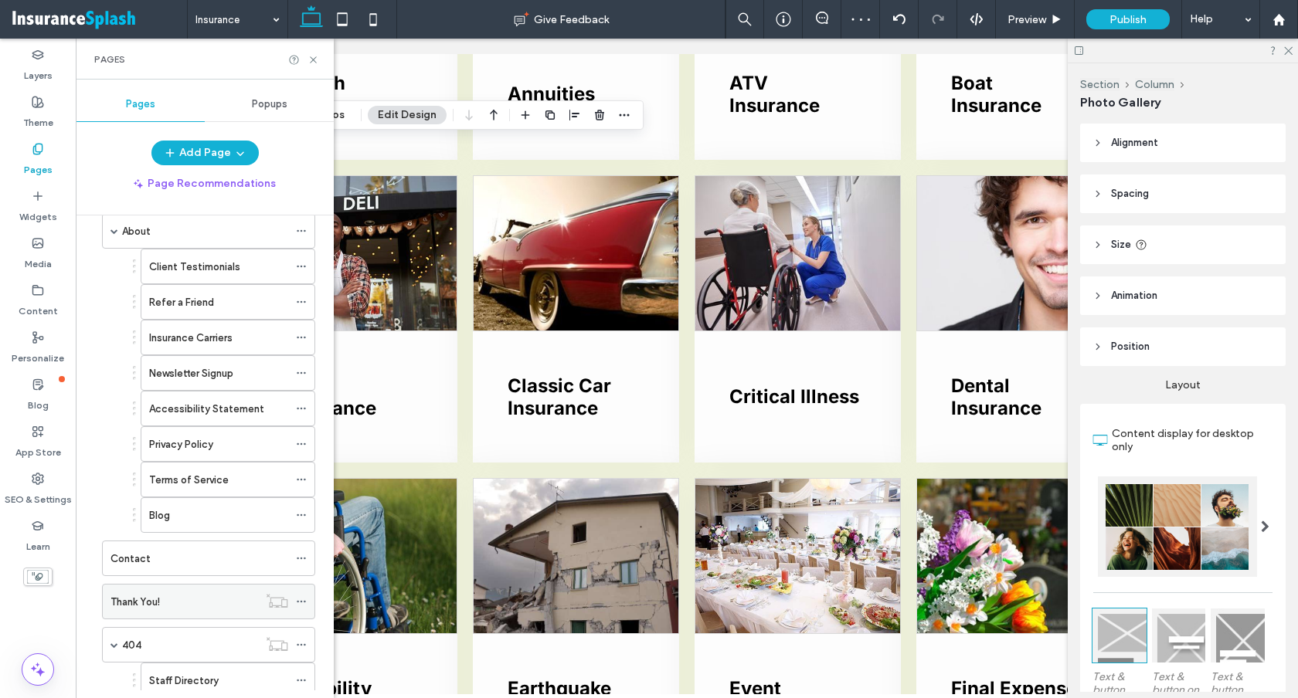
scroll to position [198, 0]
click at [209, 341] on label "Insurance Carriers" at bounding box center [190, 340] width 83 height 27
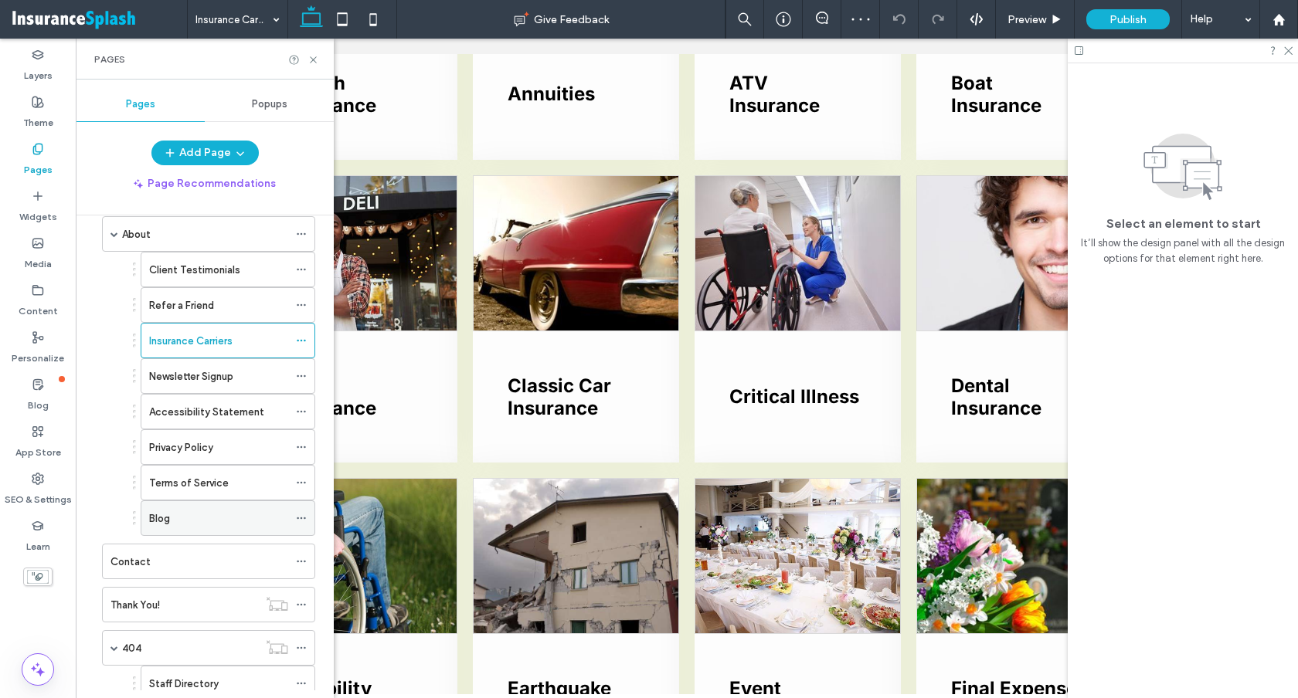
click at [177, 507] on div "Blog" at bounding box center [218, 518] width 139 height 34
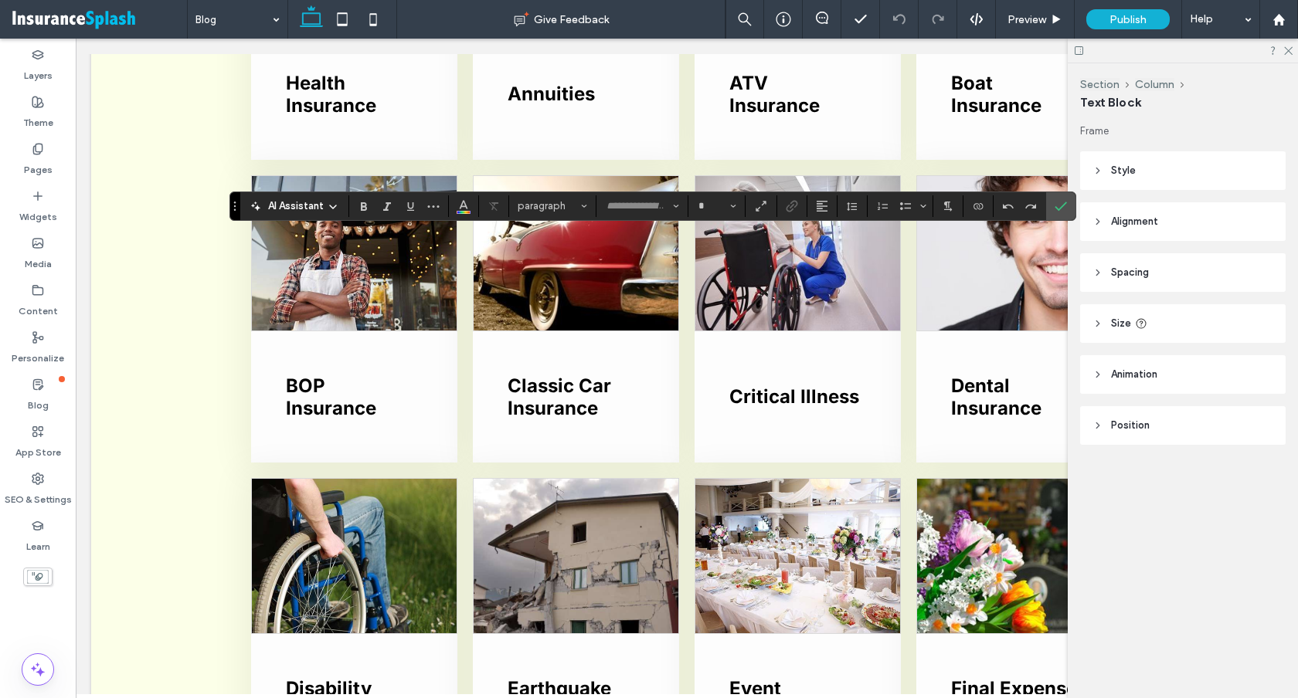
type input "*******"
type input "**"
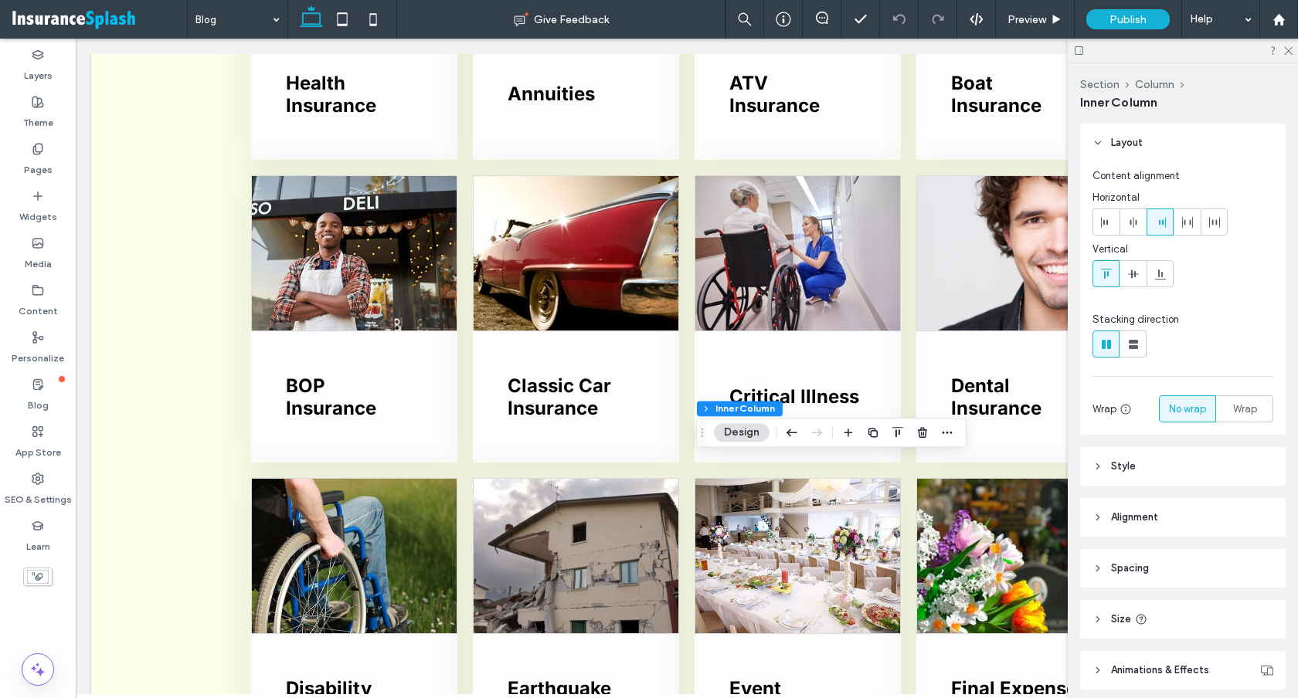
type input "**"
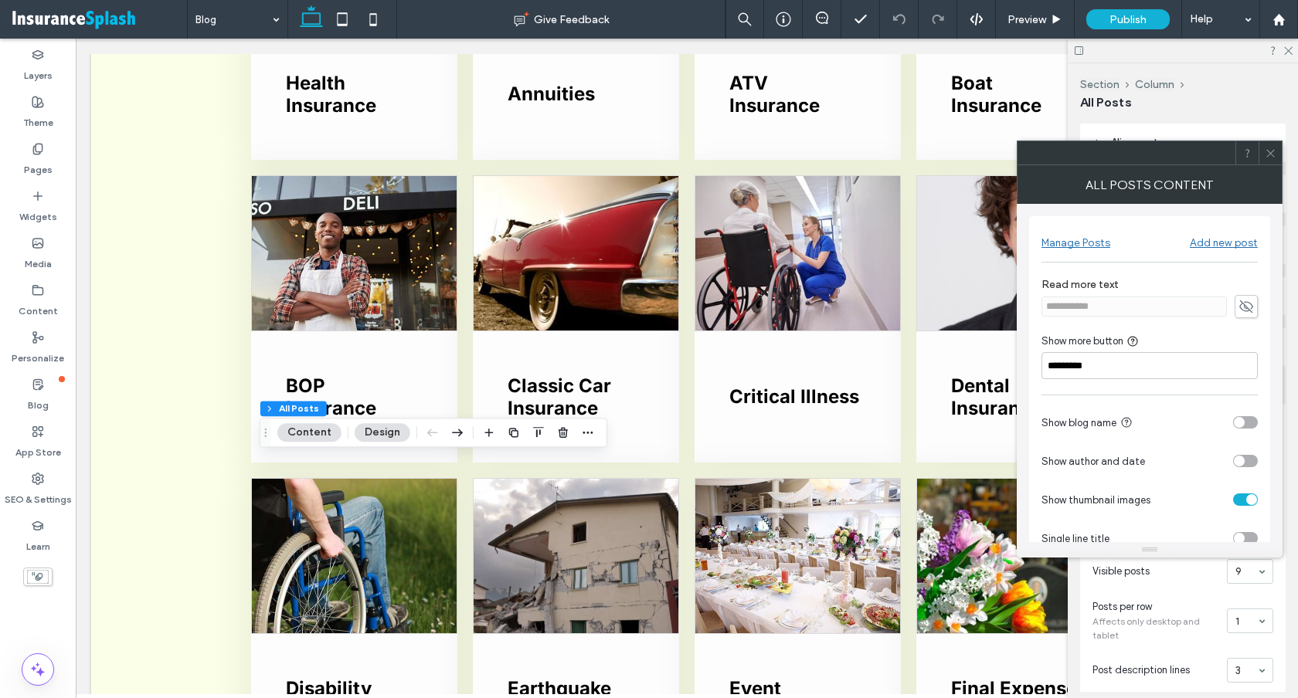
click at [1081, 244] on div "Manage Posts" at bounding box center [1075, 242] width 69 height 13
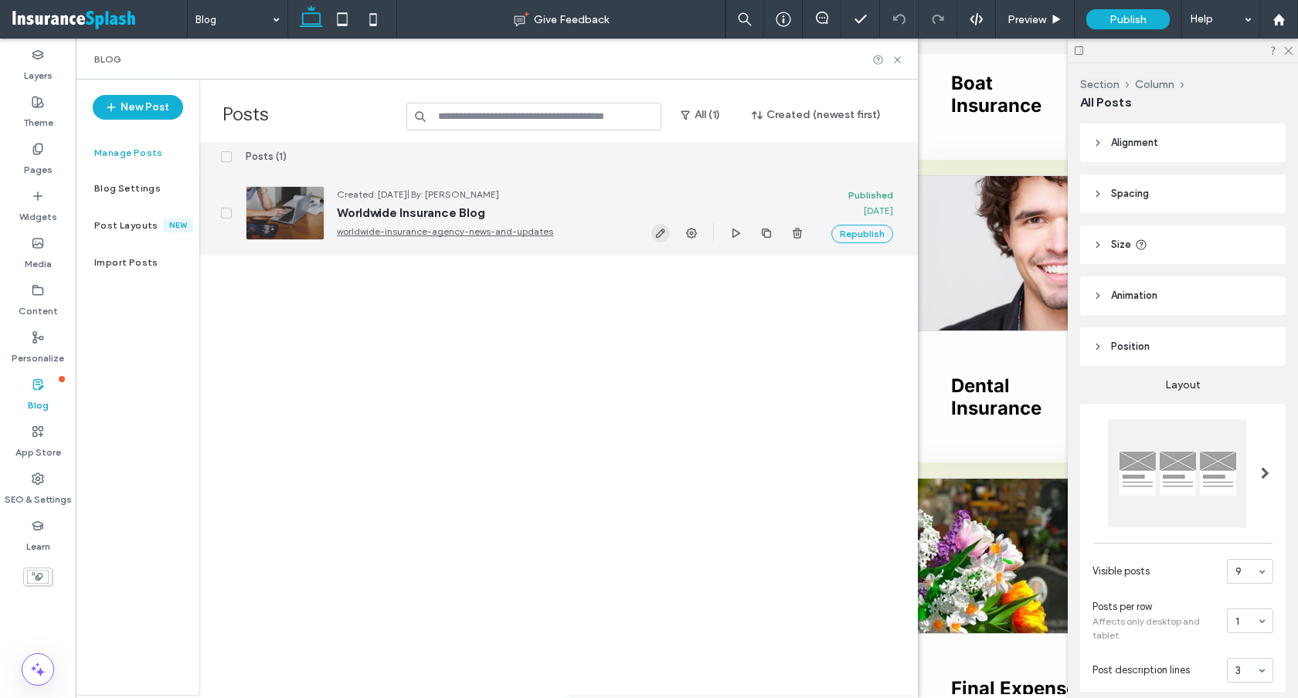
click at [663, 237] on icon "button" at bounding box center [660, 233] width 12 height 12
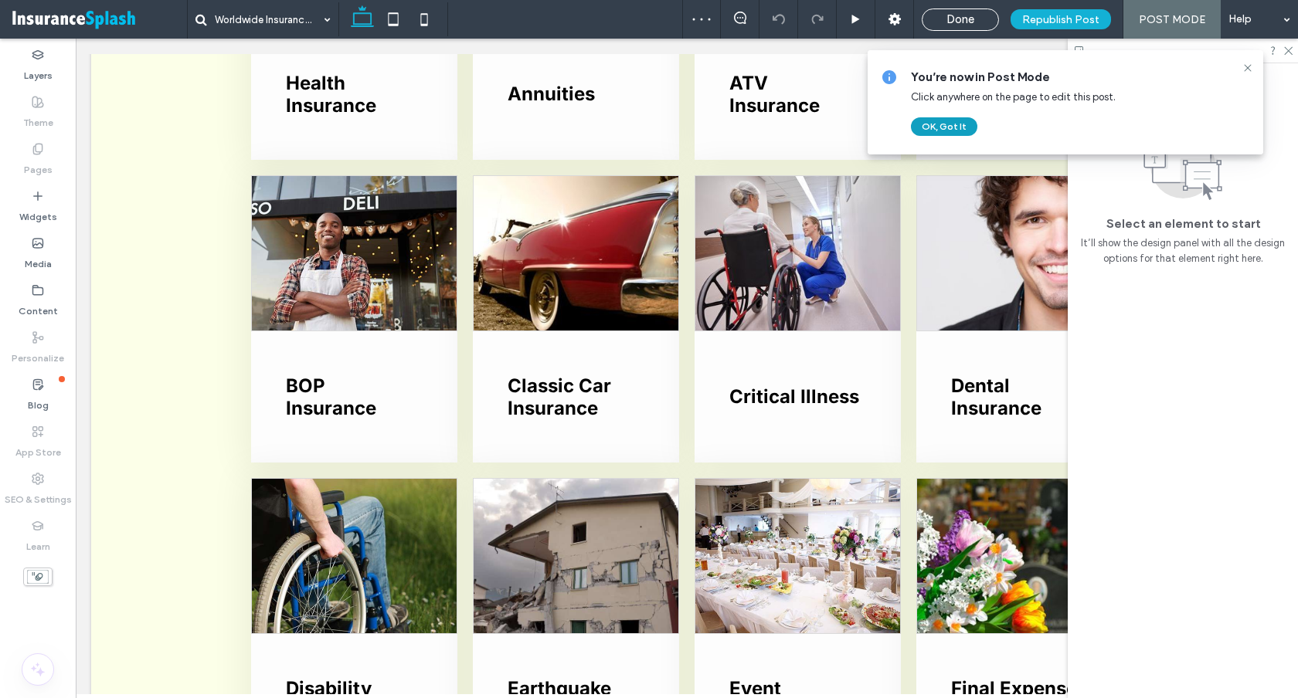
click at [941, 130] on button "OK, Got It" at bounding box center [944, 126] width 66 height 19
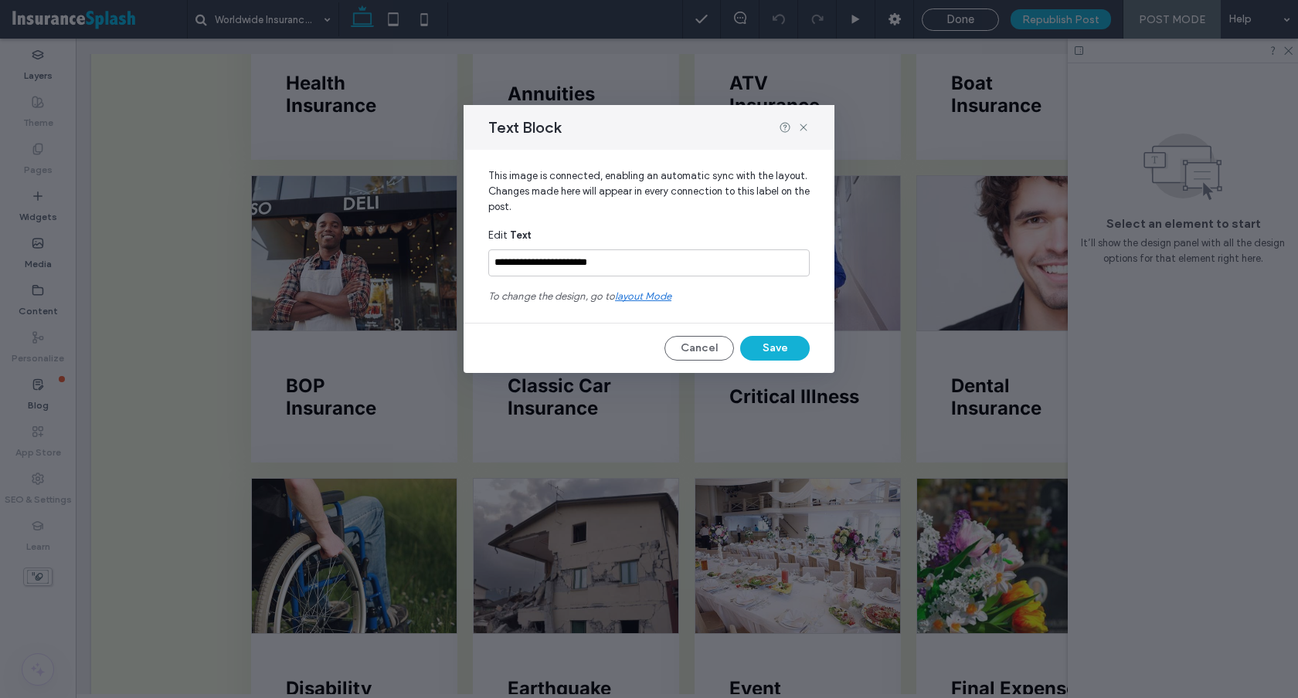
click at [598, 273] on input "**********" at bounding box center [648, 262] width 321 height 27
drag, startPoint x: 590, startPoint y: 265, endPoint x: 460, endPoint y: 266, distance: 130.5
click at [459, 266] on div "**********" at bounding box center [649, 349] width 1298 height 698
type input "**********"
click at [769, 347] on button "Save" at bounding box center [775, 348] width 70 height 25
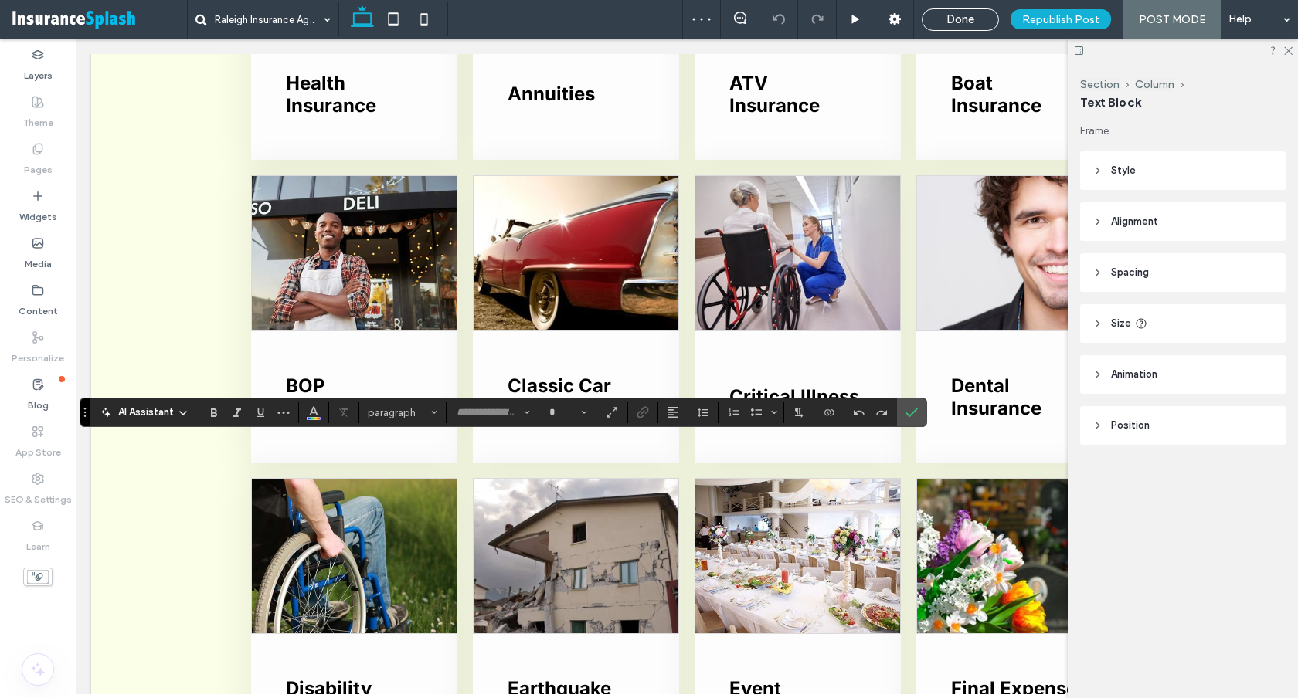
type input "*****"
type input "**"
type input "*******"
type input "**"
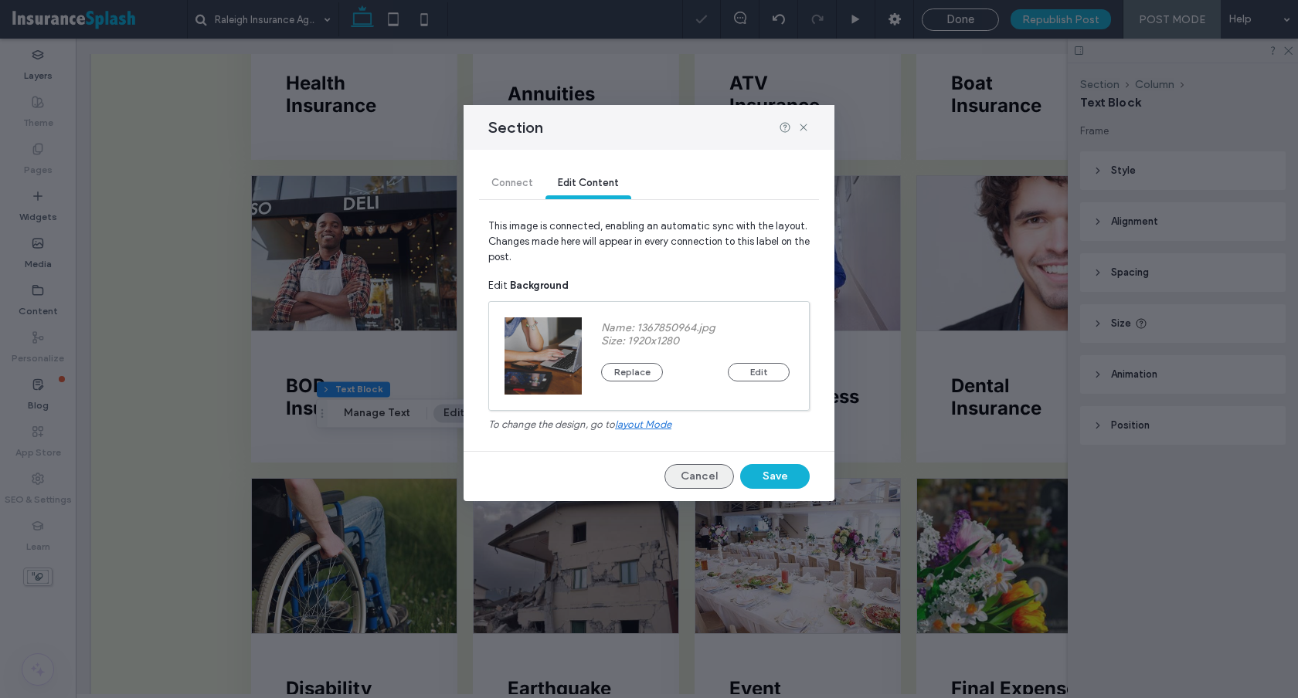
click at [700, 468] on button "Cancel" at bounding box center [699, 476] width 70 height 25
click at [762, 470] on button "Save" at bounding box center [775, 476] width 70 height 25
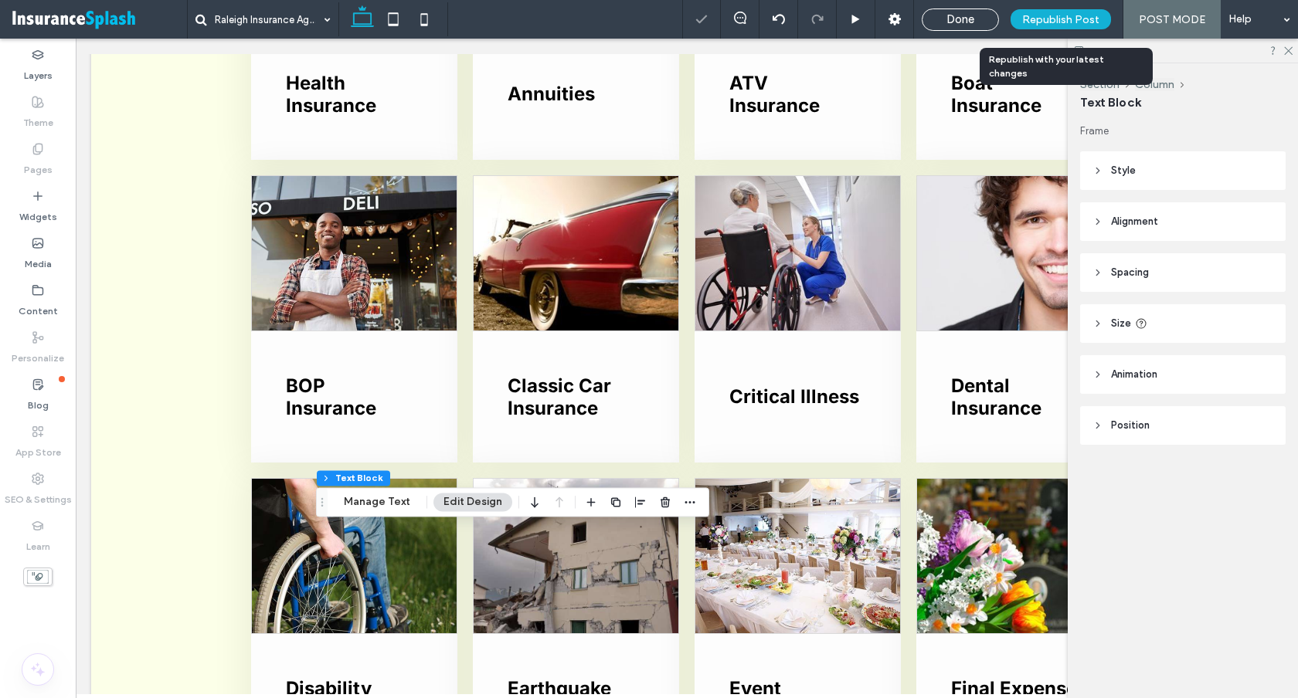
click at [1061, 13] on span "Republish Post" at bounding box center [1060, 19] width 77 height 13
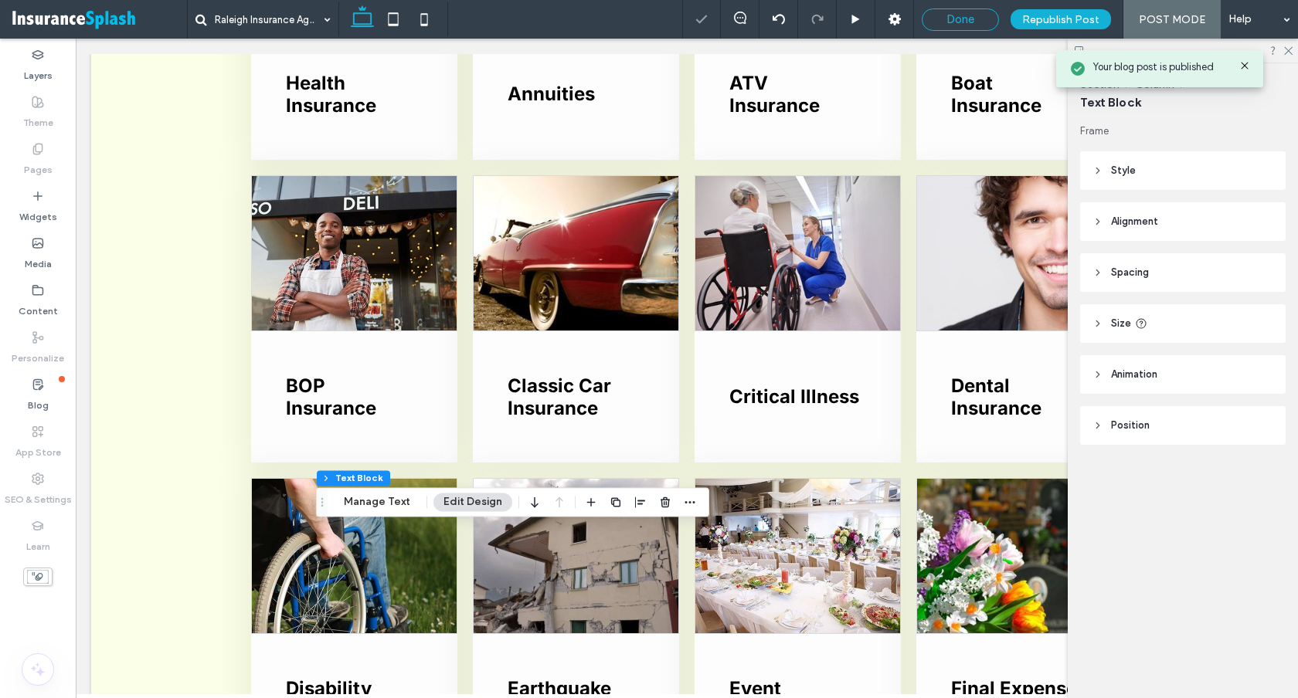
click at [956, 20] on span "Done" at bounding box center [960, 19] width 28 height 14
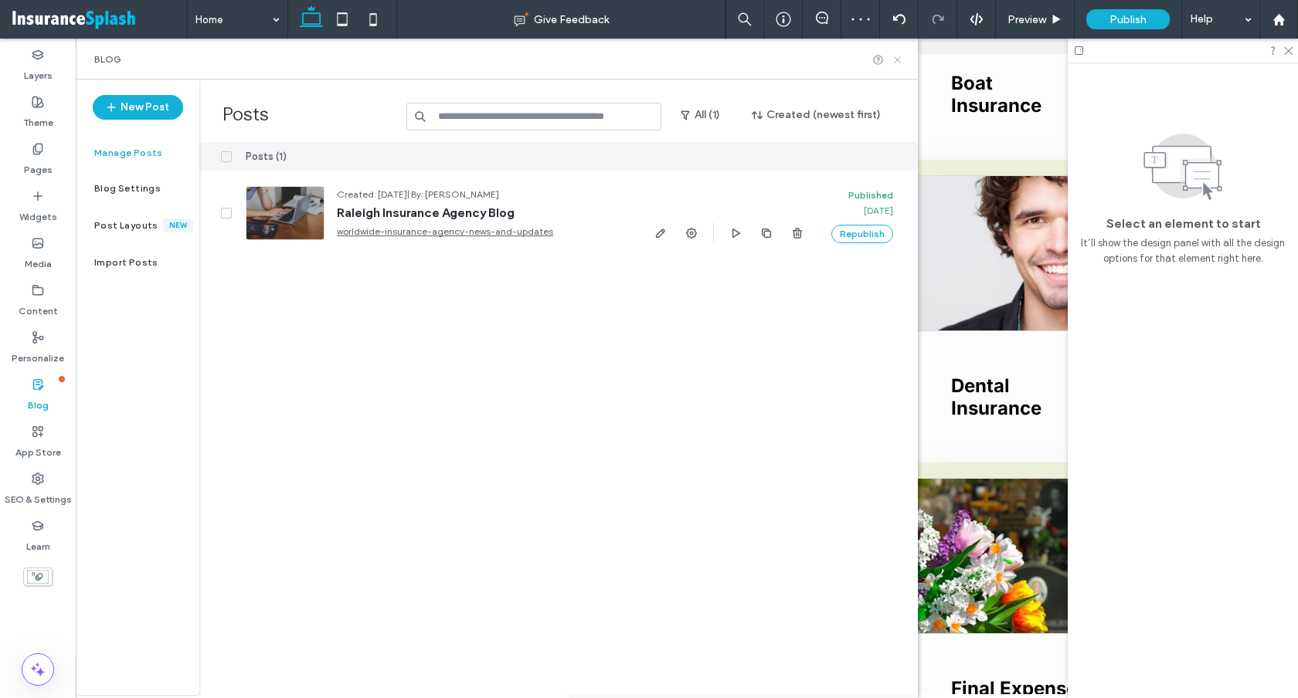
click at [894, 58] on icon at bounding box center [897, 60] width 12 height 12
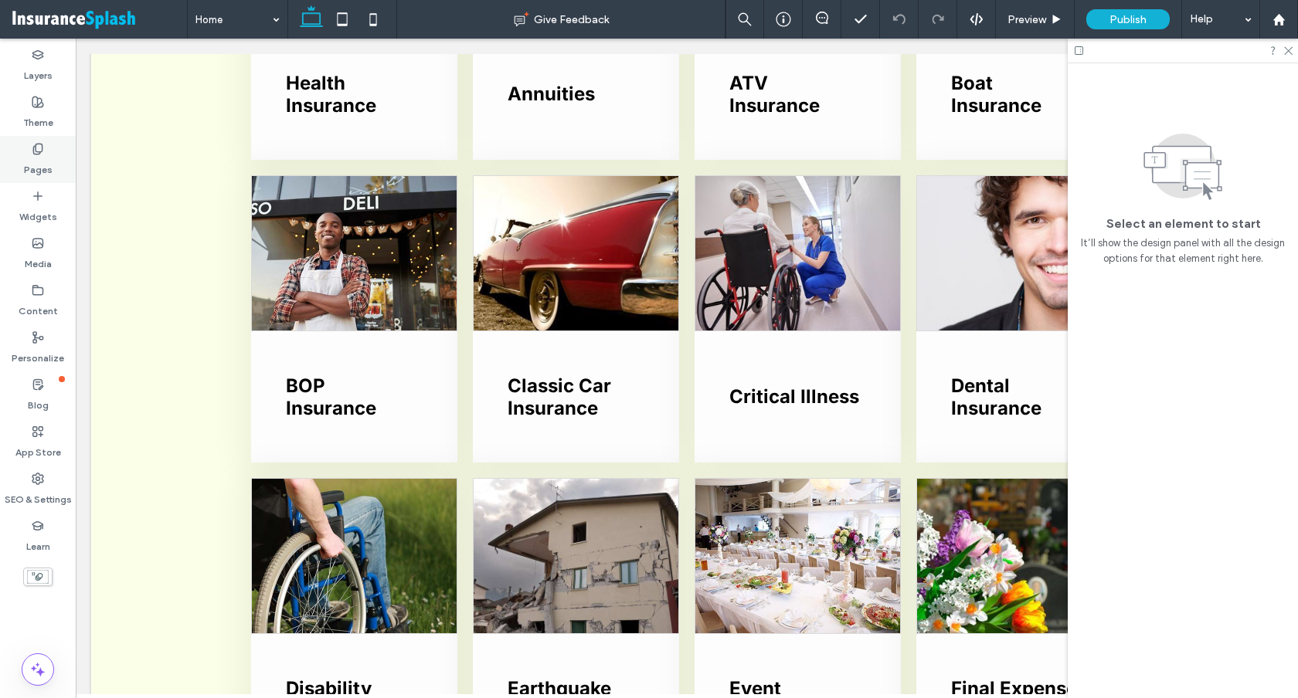
click at [51, 152] on div "Pages" at bounding box center [38, 159] width 76 height 47
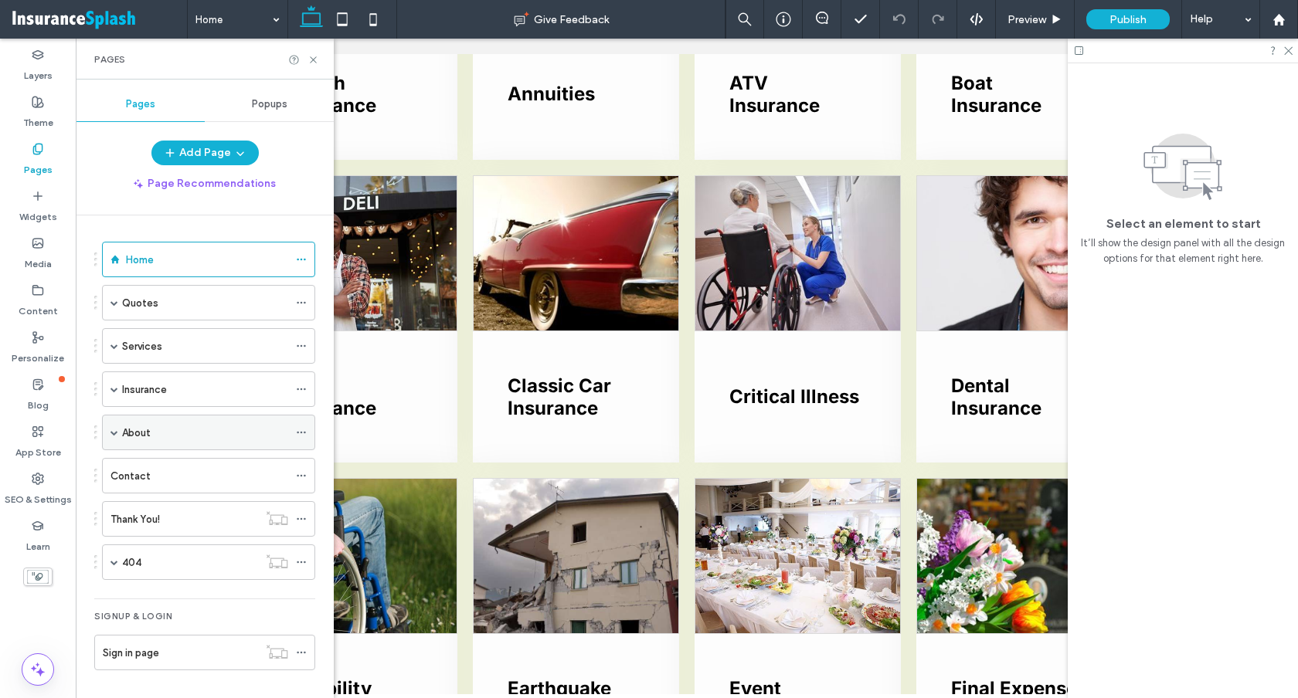
click at [116, 436] on span at bounding box center [114, 433] width 8 height 8
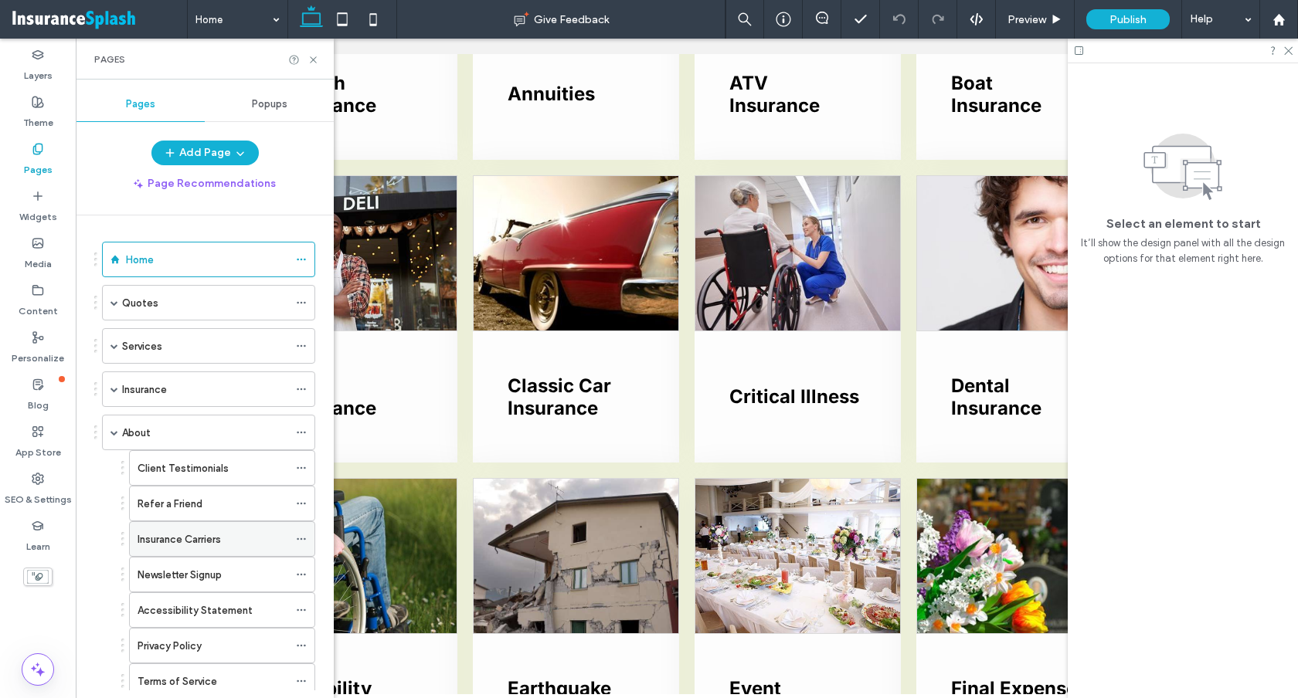
click at [184, 540] on label "Insurance Carriers" at bounding box center [178, 539] width 83 height 27
click at [115, 433] on span at bounding box center [114, 433] width 8 height 8
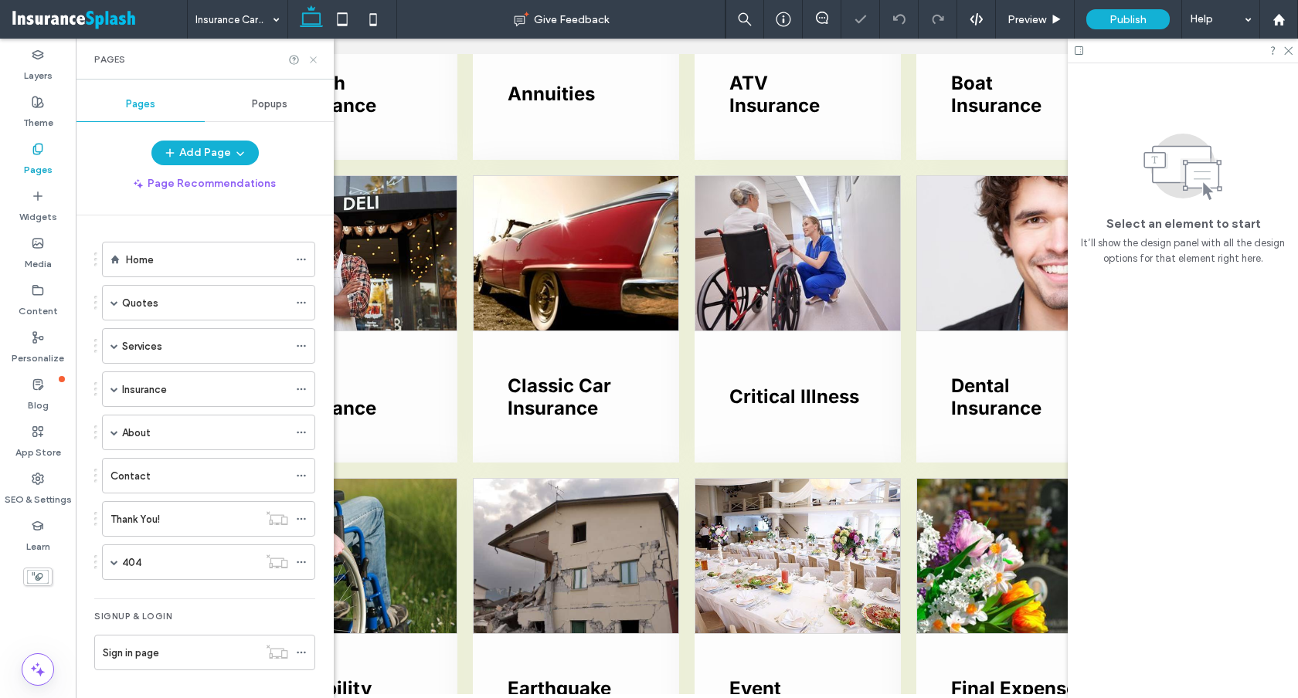
click at [307, 57] on icon at bounding box center [313, 60] width 12 height 12
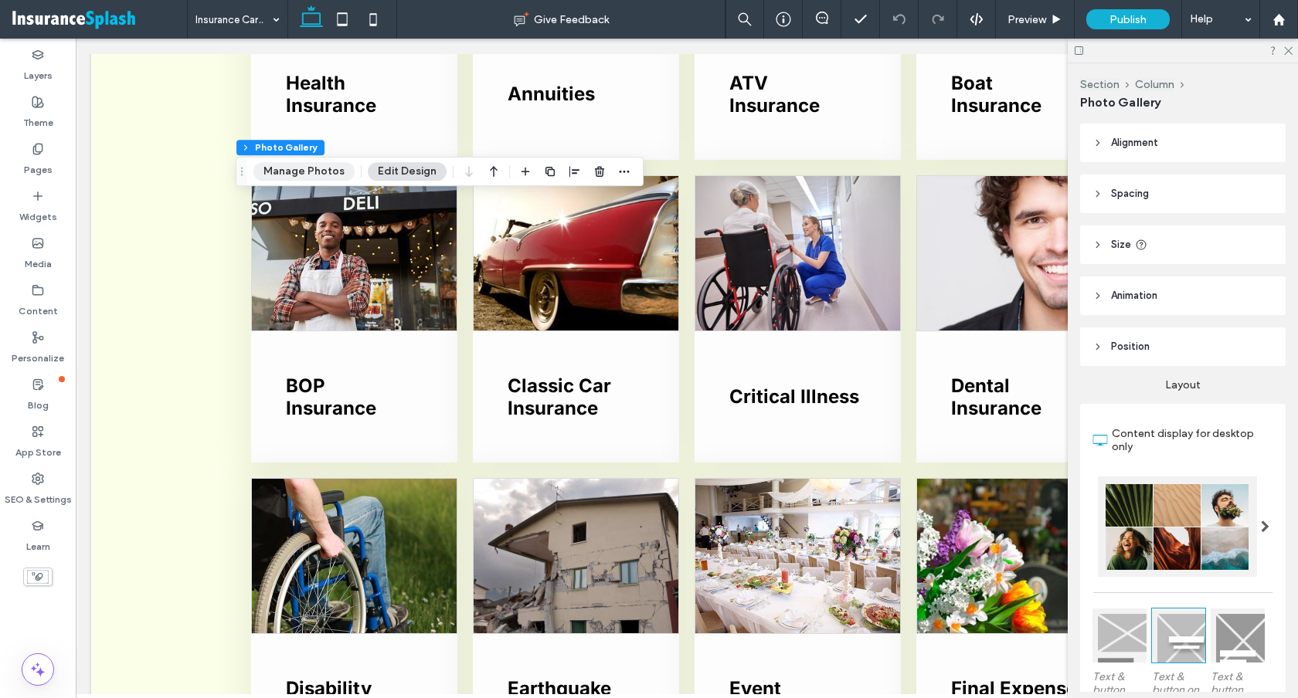
click at [317, 174] on button "Manage Photos" at bounding box center [303, 171] width 101 height 19
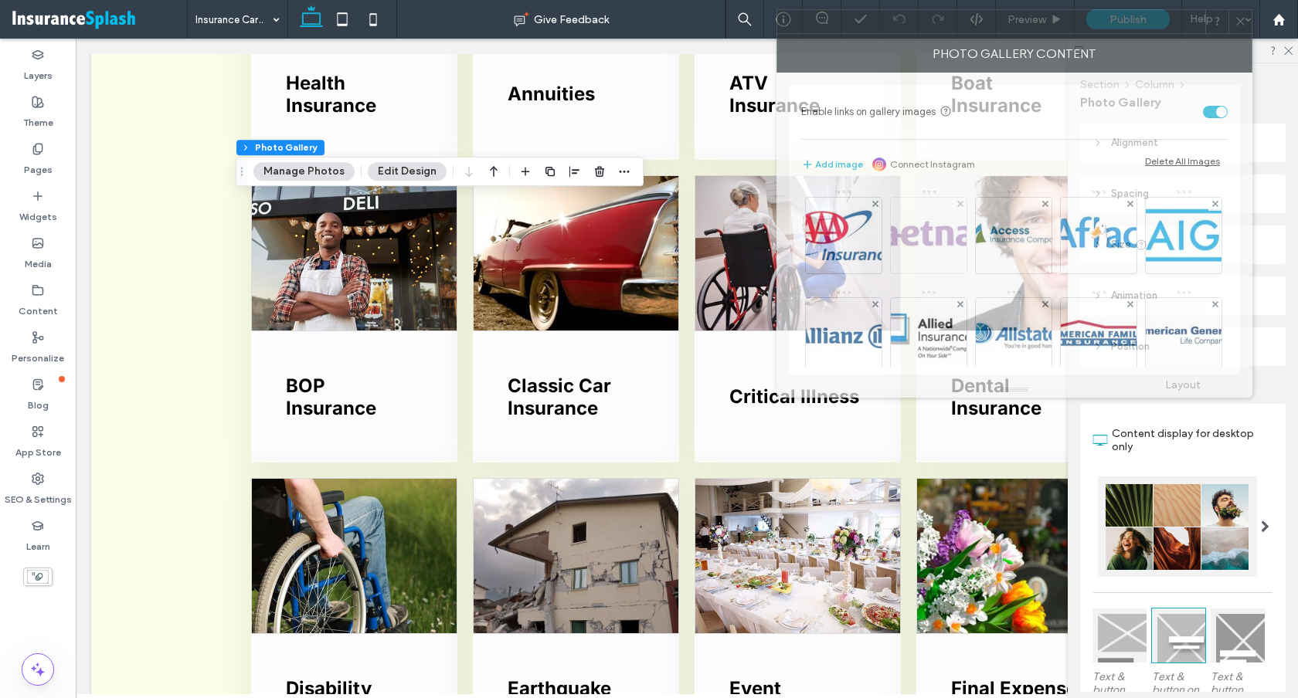
drag, startPoint x: 931, startPoint y: 179, endPoint x: 891, endPoint y: 266, distance: 95.4
click at [901, 34] on div "Photo Gallery Content" at bounding box center [1014, 53] width 476 height 39
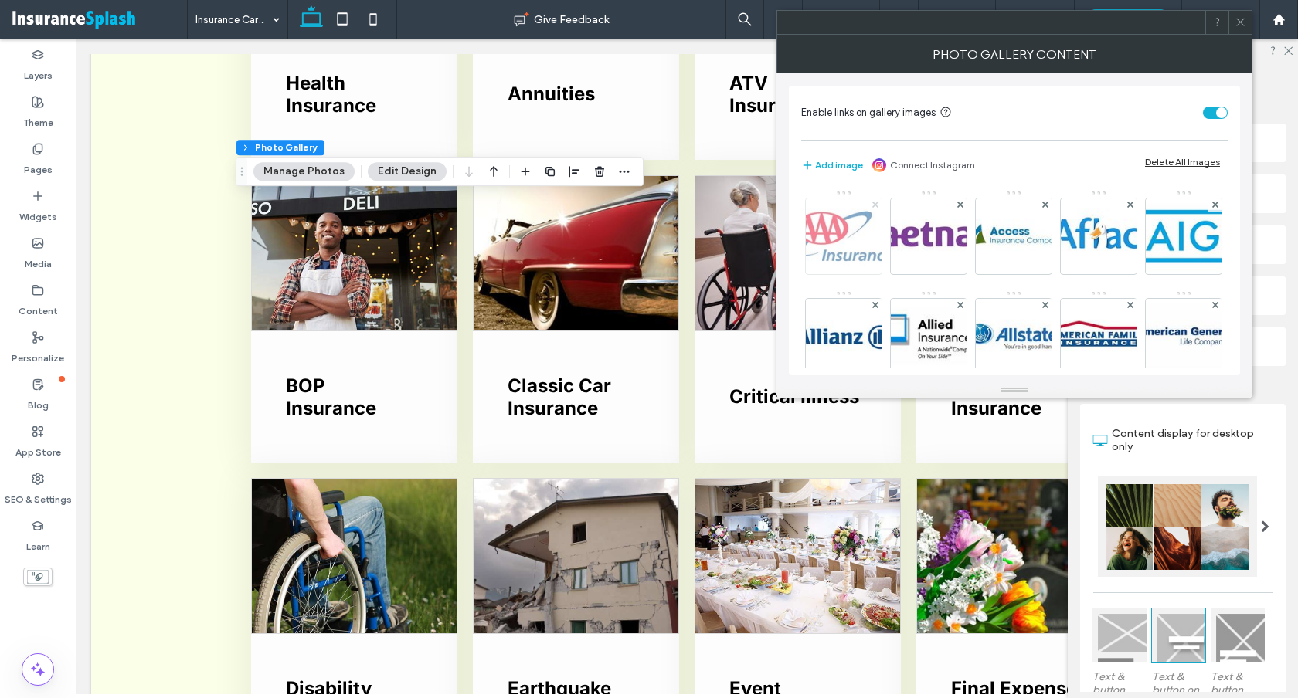
click at [877, 206] on use at bounding box center [874, 205] width 6 height 6
click at [956, 206] on use at bounding box center [959, 205] width 6 height 6
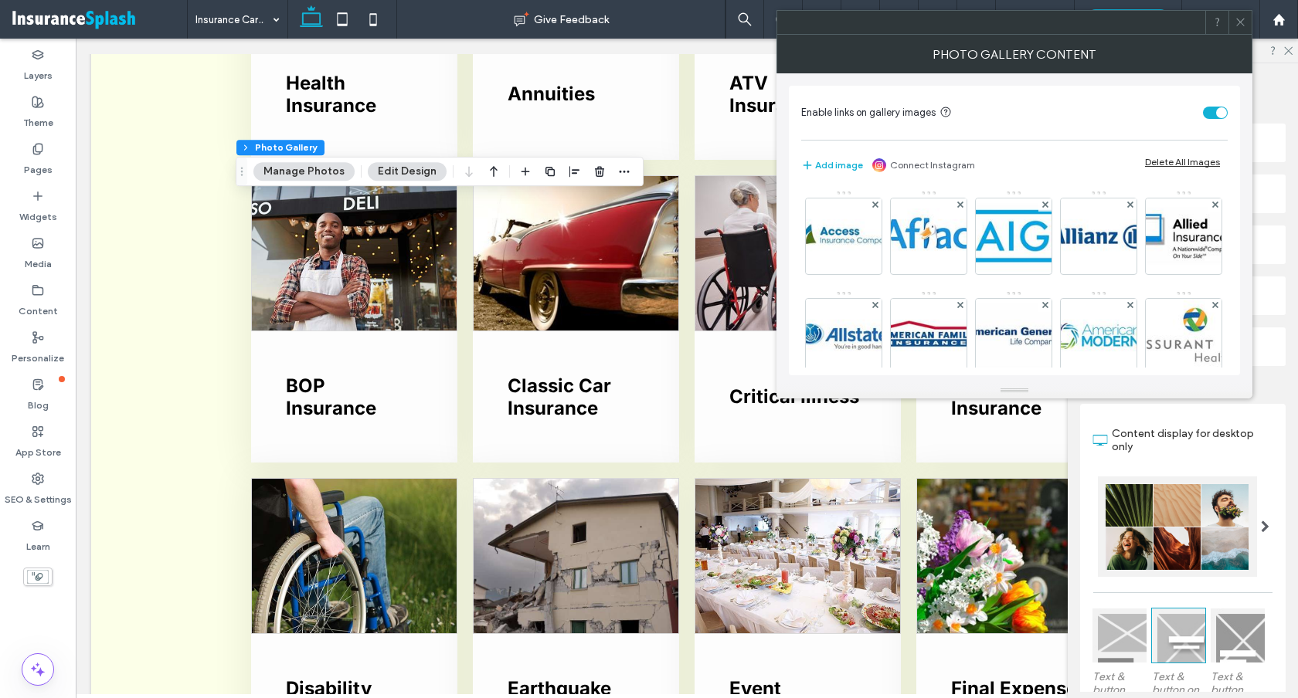
click at [877, 206] on use at bounding box center [874, 205] width 6 height 6
click at [956, 206] on use at bounding box center [959, 205] width 6 height 6
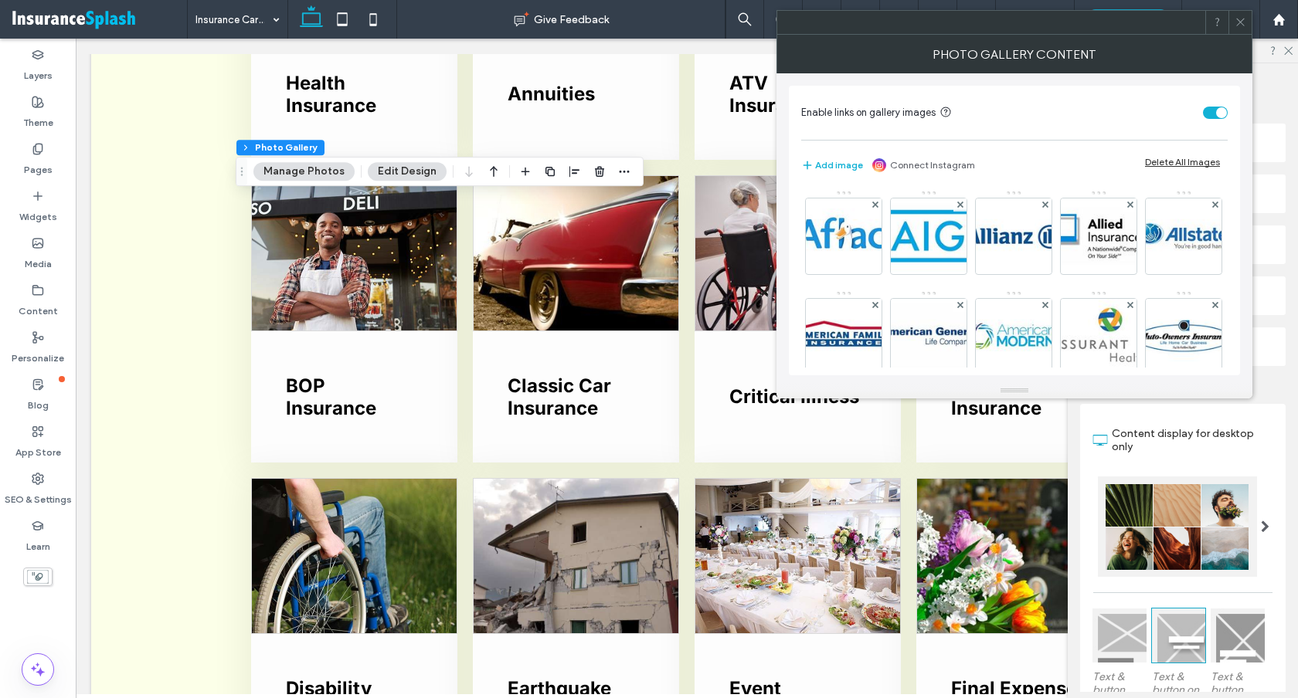
click at [956, 206] on use at bounding box center [959, 205] width 6 height 6
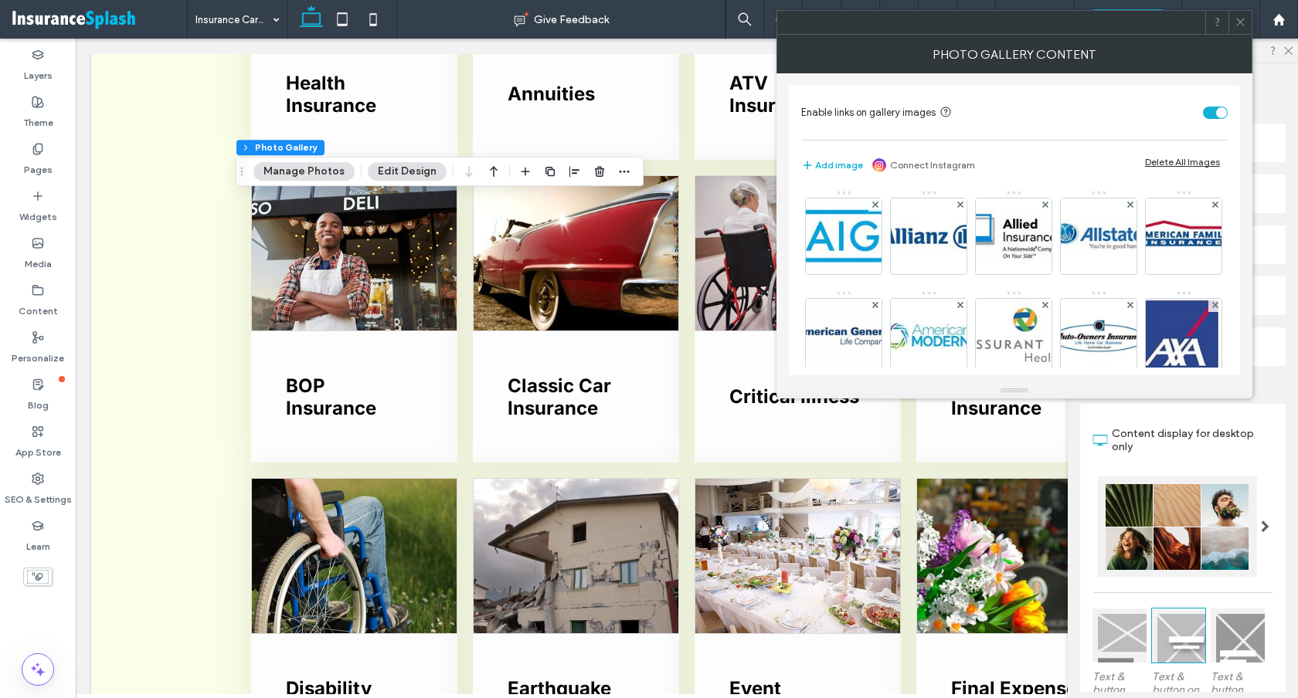
click at [956, 206] on use at bounding box center [959, 205] width 6 height 6
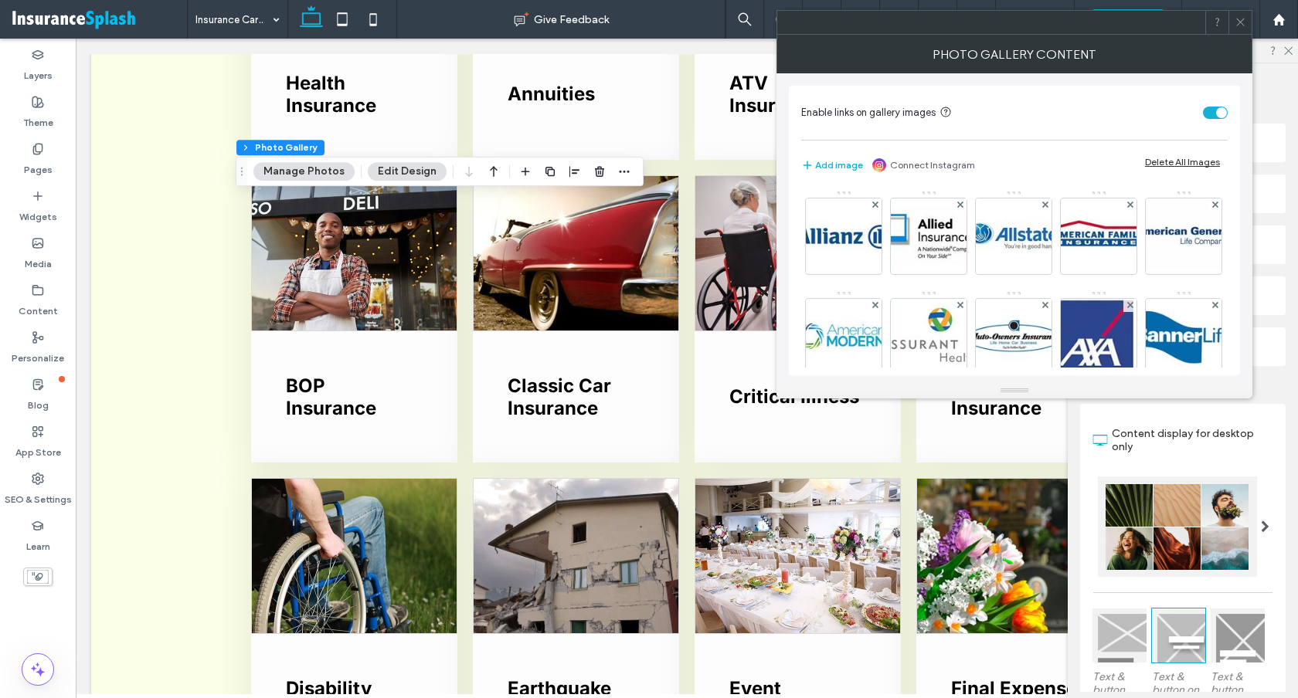
click at [877, 206] on use at bounding box center [874, 205] width 6 height 6
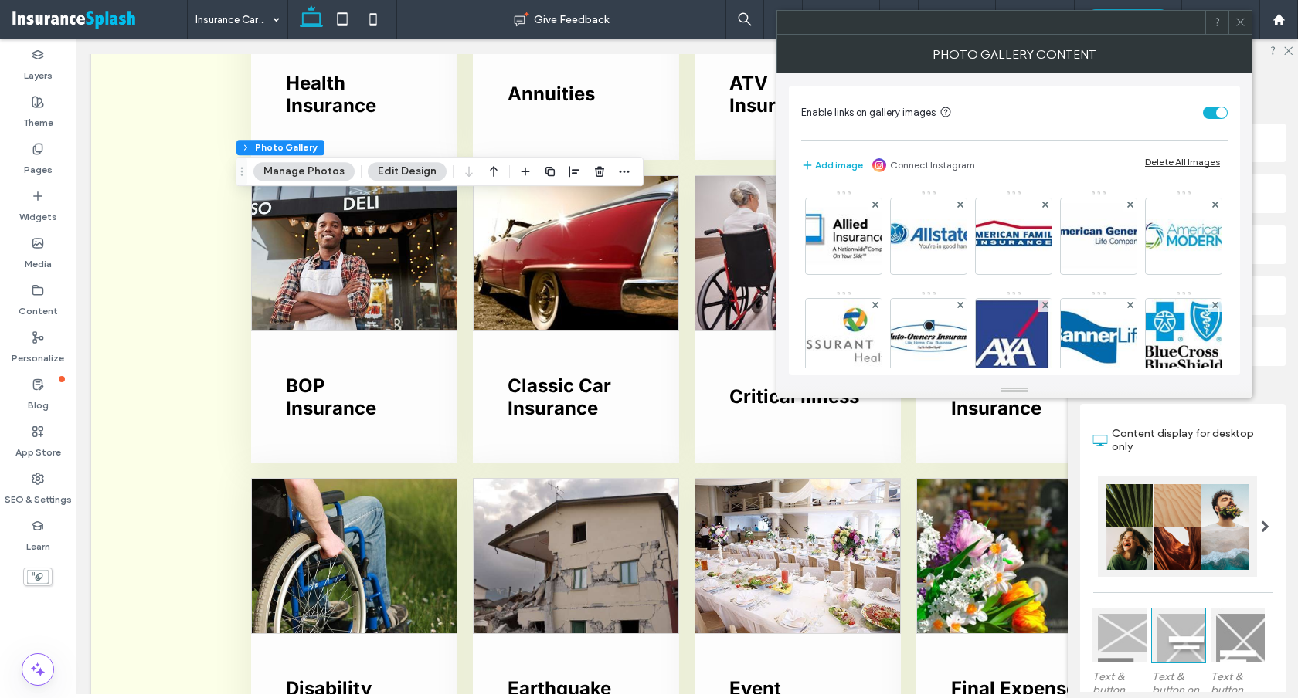
click at [877, 206] on use at bounding box center [874, 205] width 6 height 6
click at [956, 206] on use at bounding box center [959, 205] width 6 height 6
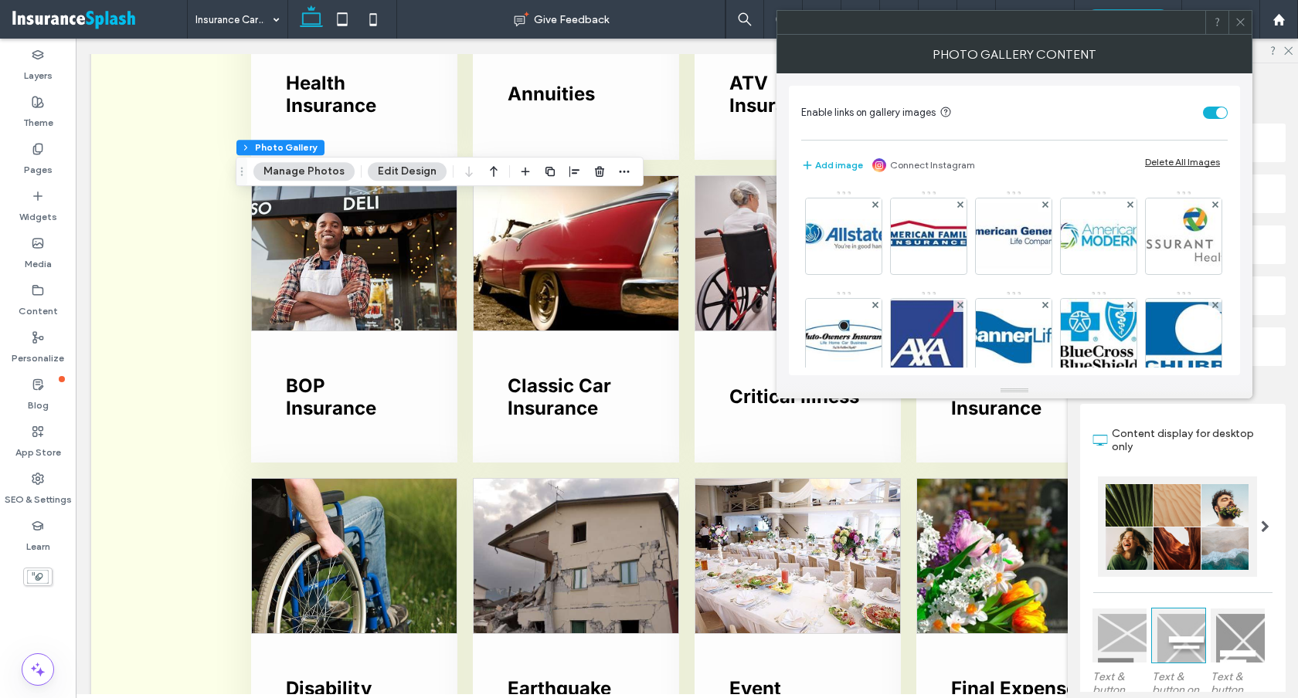
click at [956, 206] on use at bounding box center [959, 205] width 6 height 6
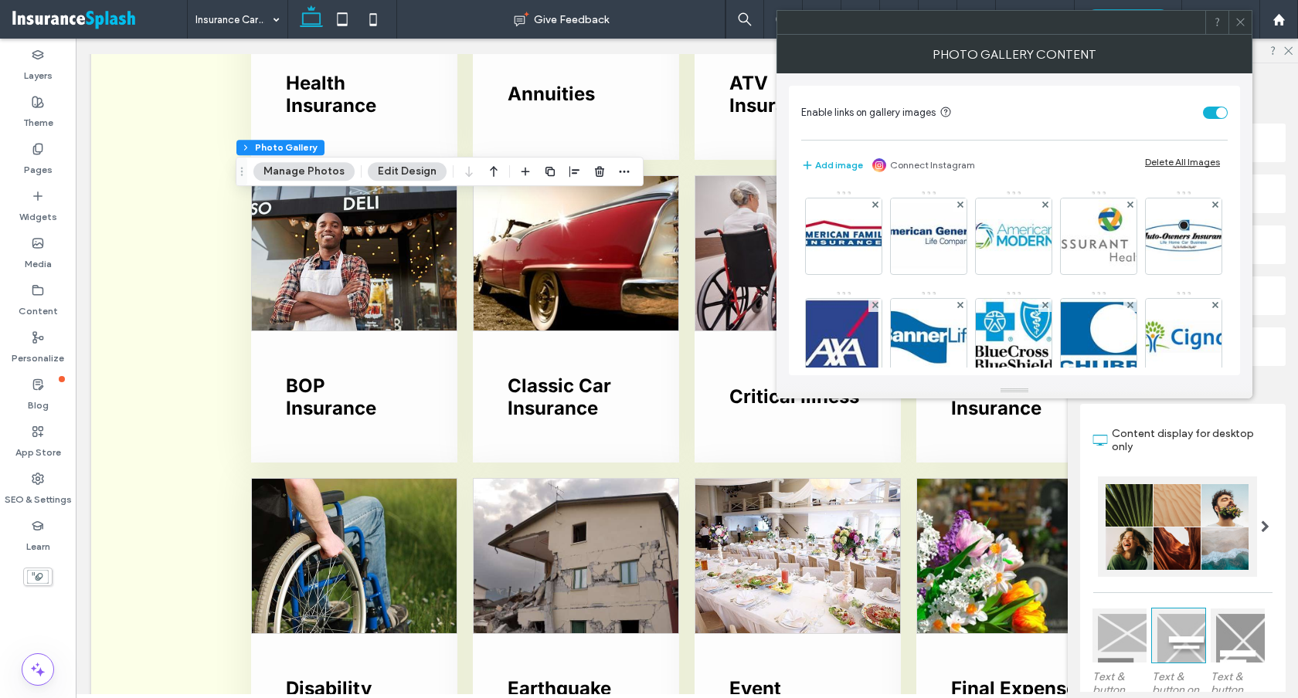
click at [956, 206] on use at bounding box center [959, 205] width 6 height 6
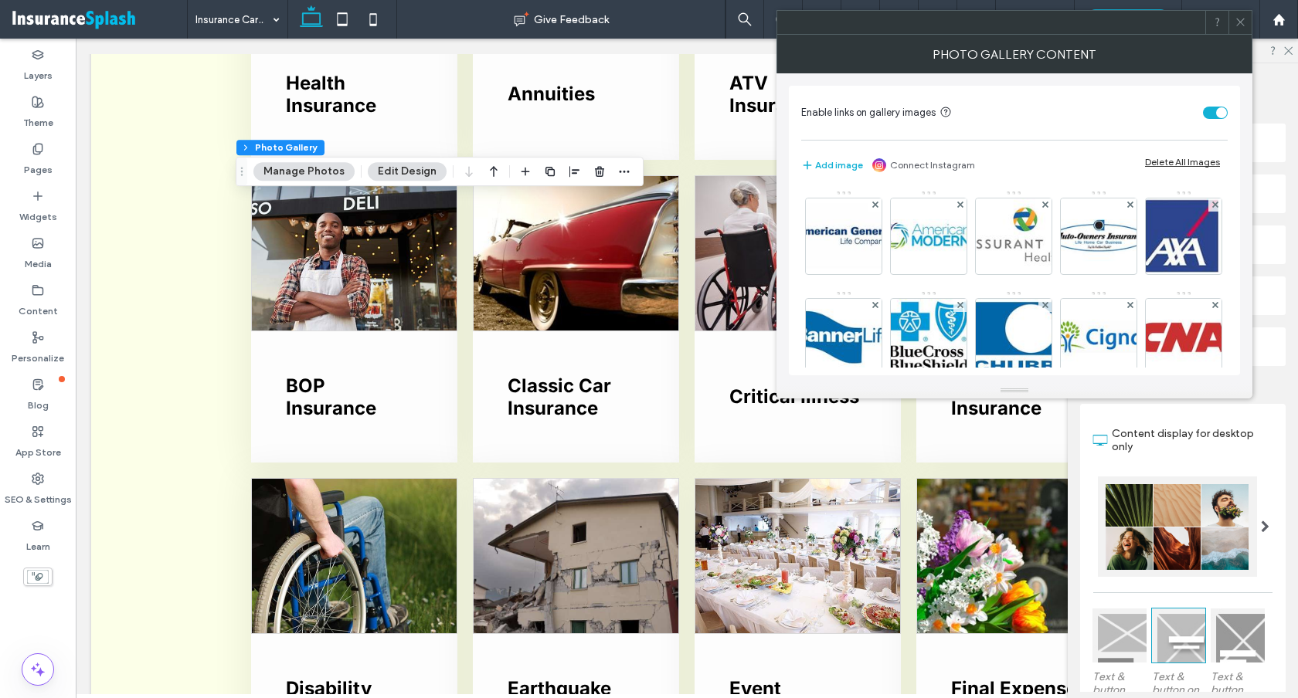
click at [956, 206] on use at bounding box center [959, 205] width 6 height 6
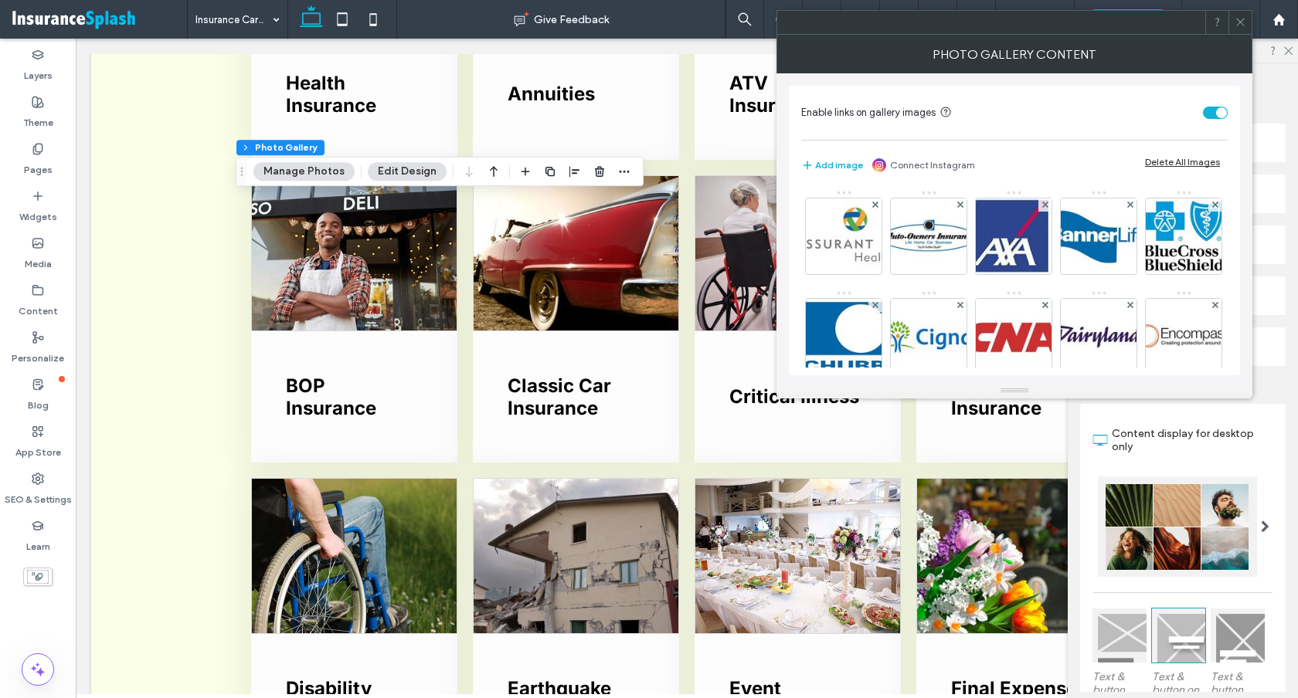
click at [1250, 23] on div at bounding box center [1239, 22] width 23 height 23
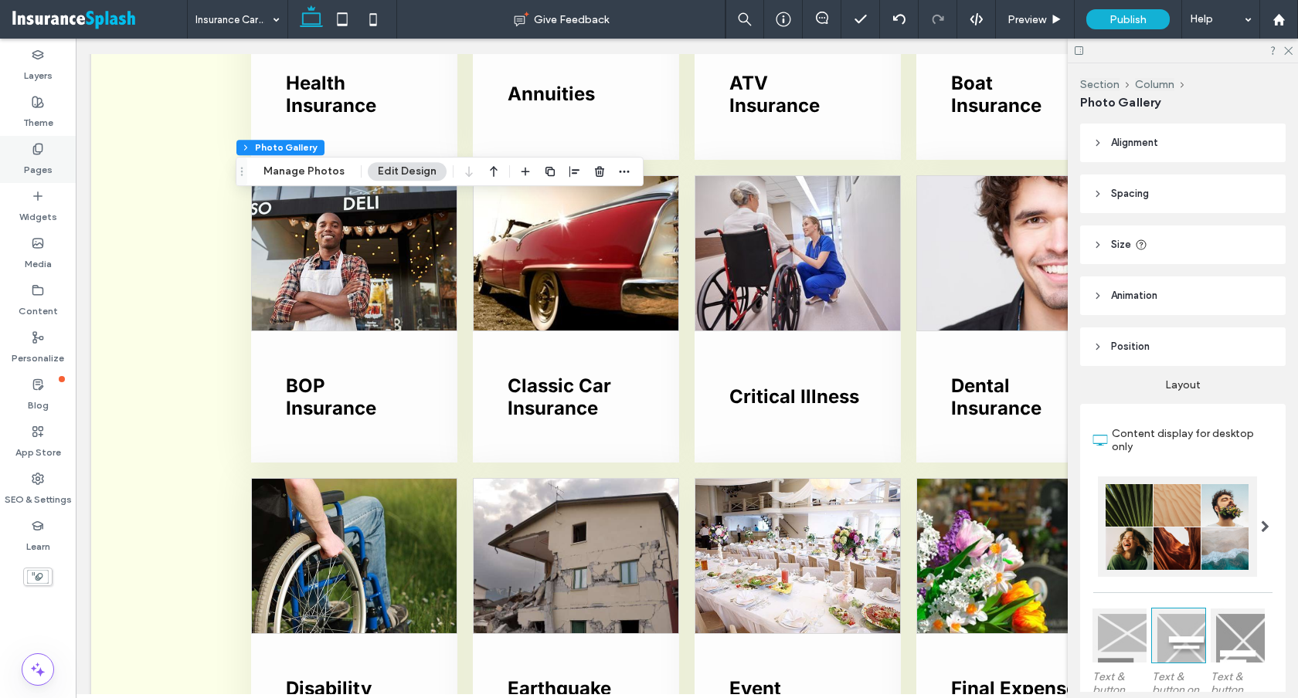
click at [53, 142] on div "Pages" at bounding box center [38, 159] width 76 height 47
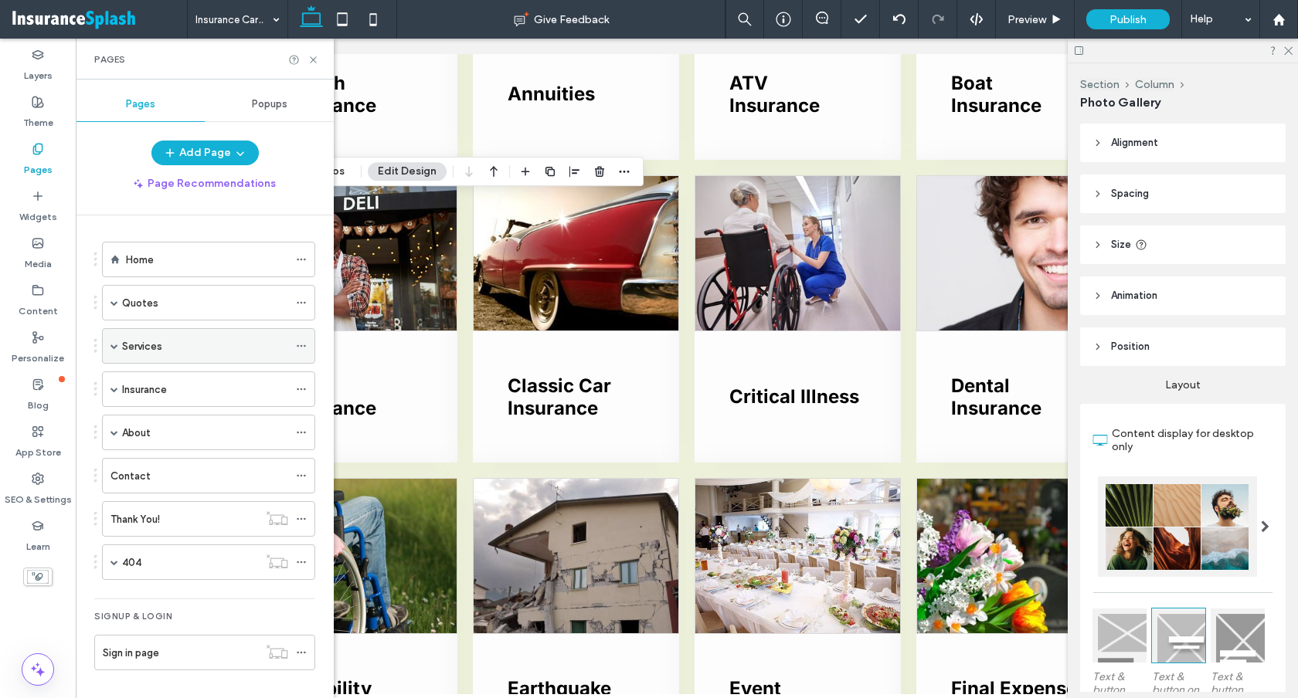
click at [111, 341] on span at bounding box center [114, 346] width 8 height 34
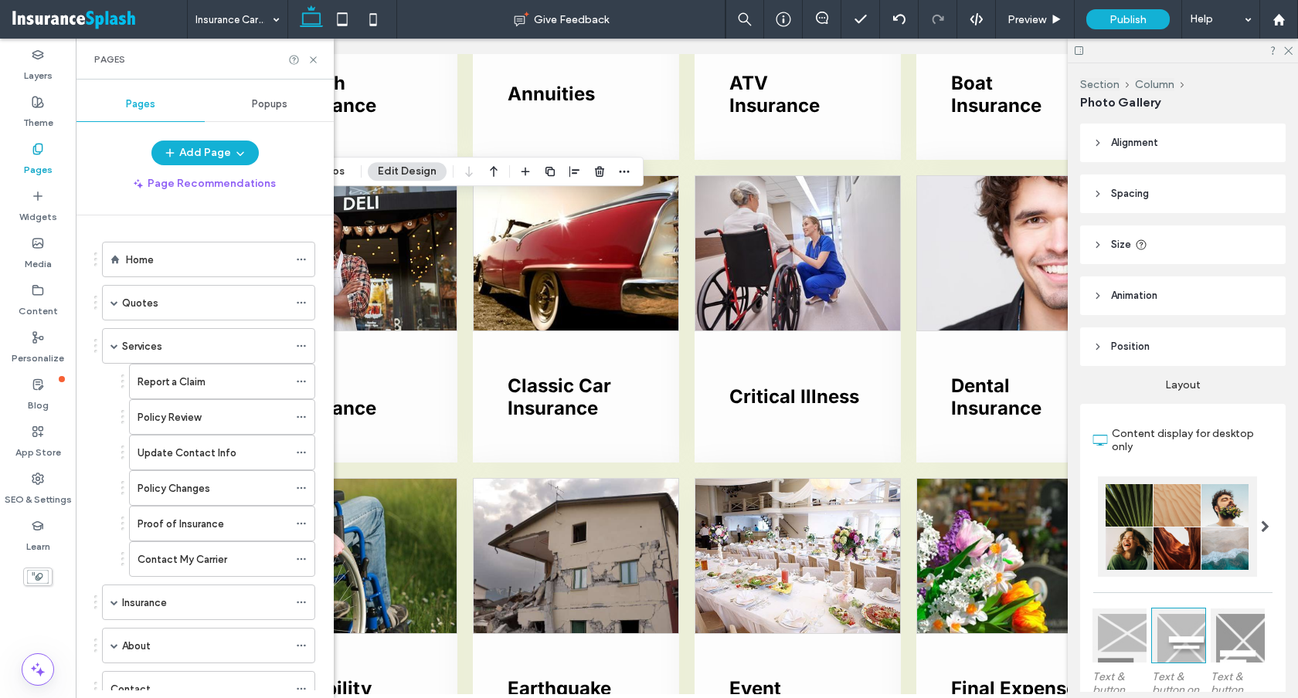
click at [152, 368] on div "Report a Claim" at bounding box center [212, 382] width 151 height 34
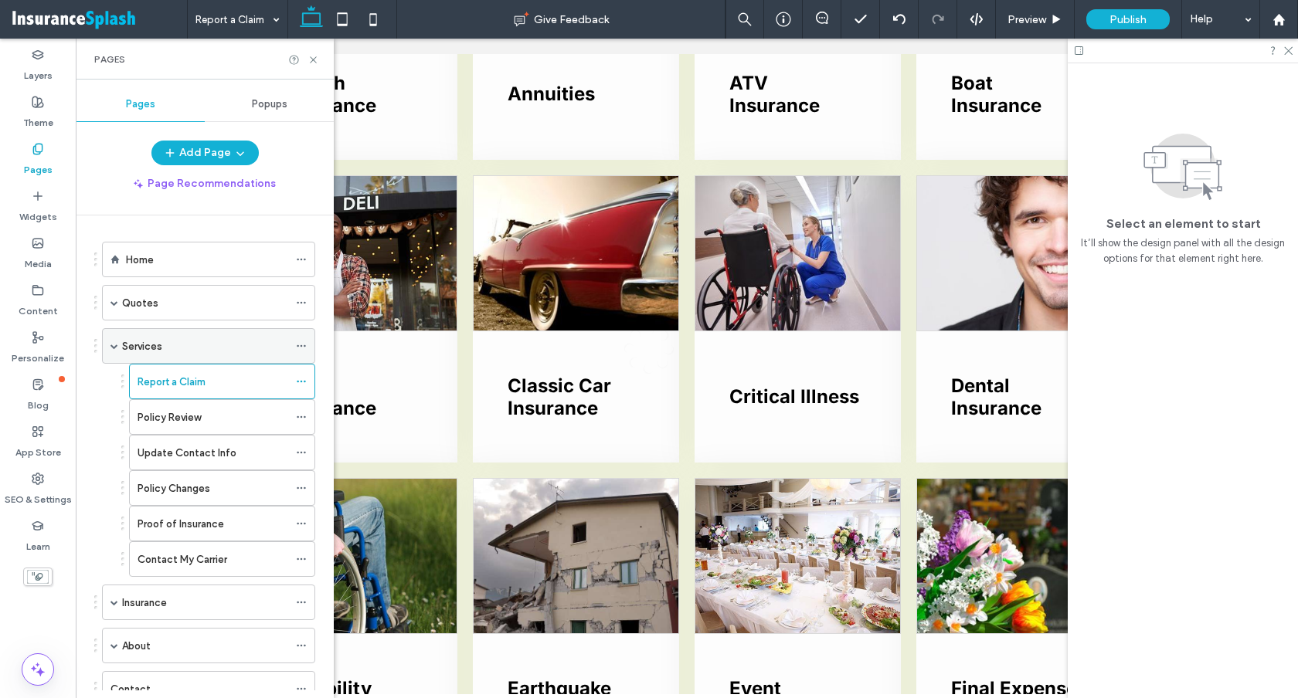
click at [116, 346] on span at bounding box center [114, 346] width 8 height 8
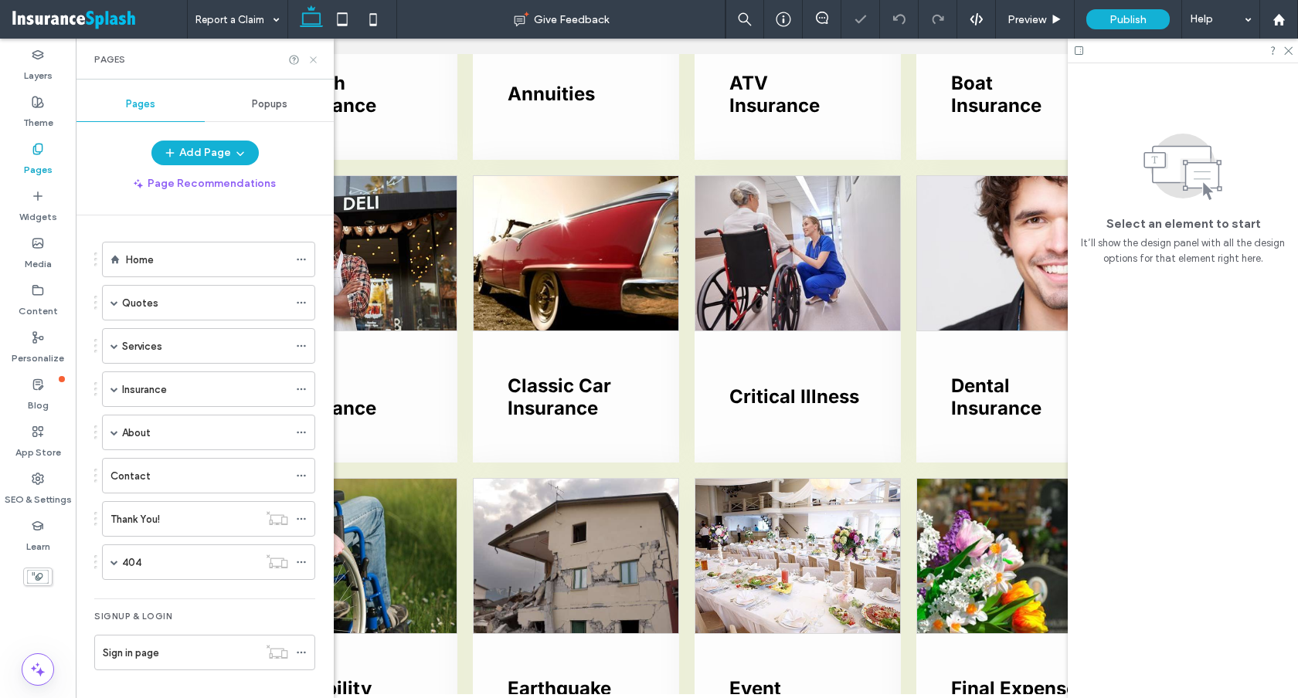
click at [316, 58] on icon at bounding box center [313, 60] width 12 height 12
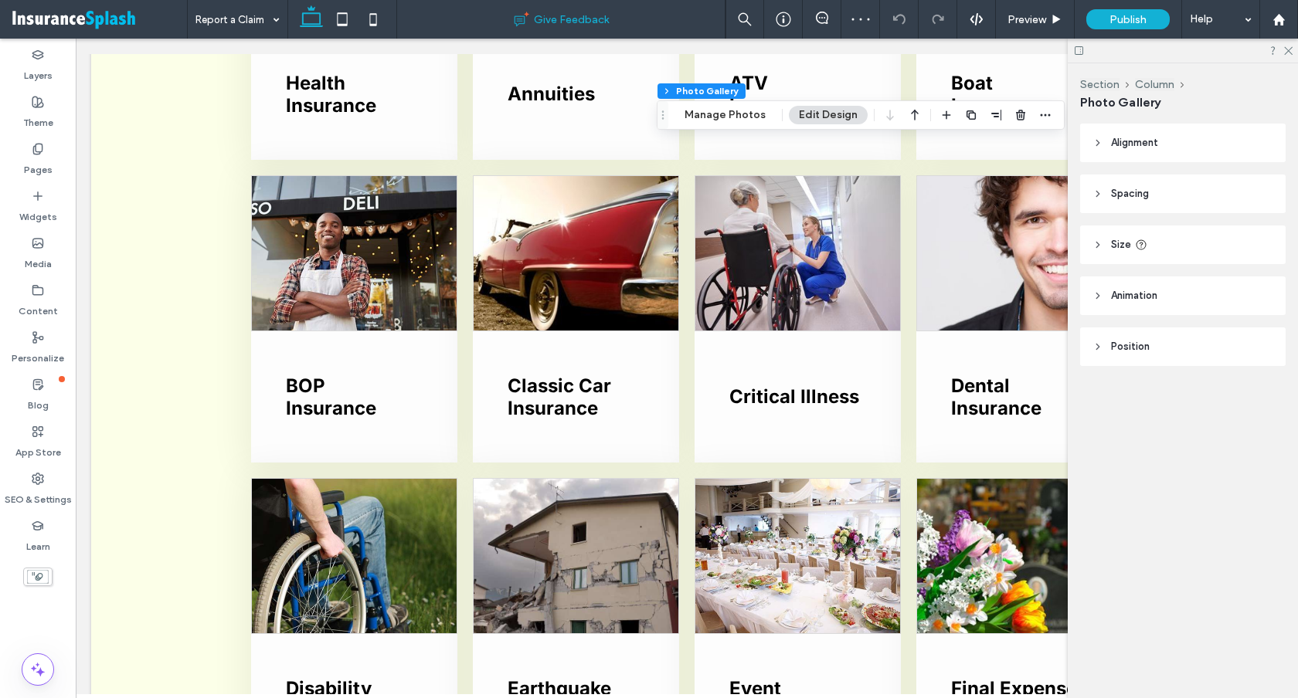
click at [726, 114] on button "Manage Photos" at bounding box center [724, 115] width 101 height 19
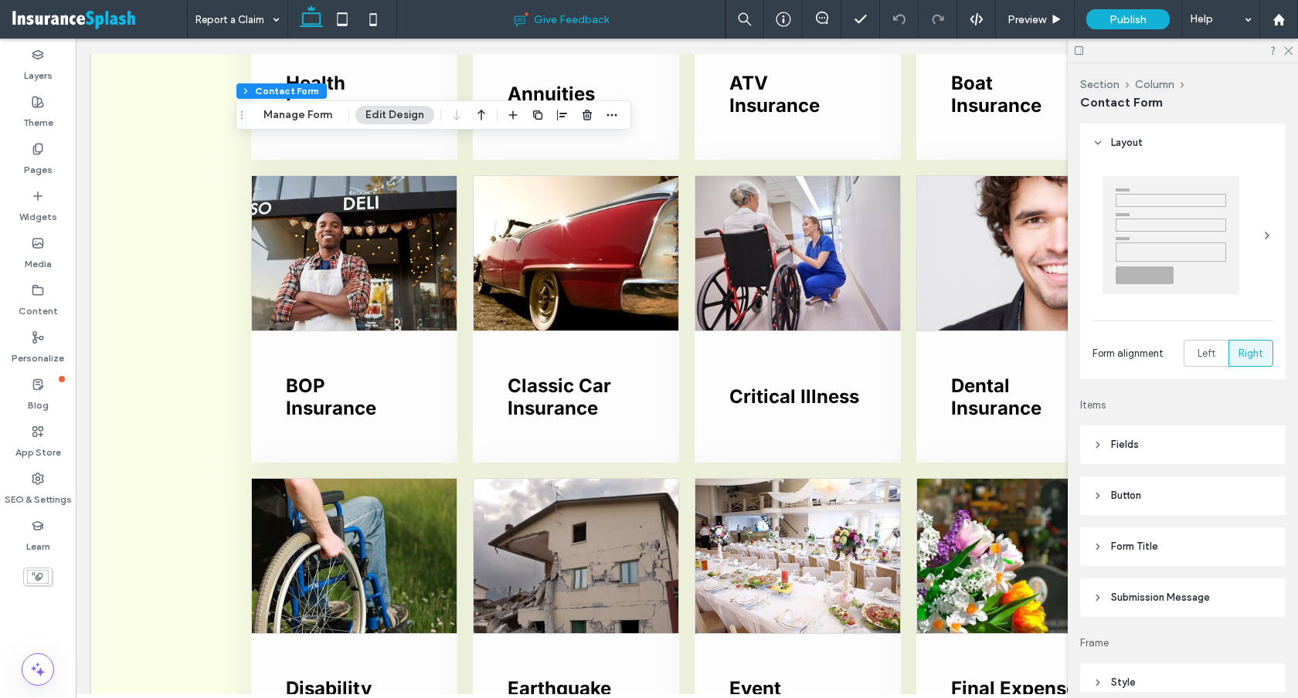
type input "*"
type input "***"
type input "*"
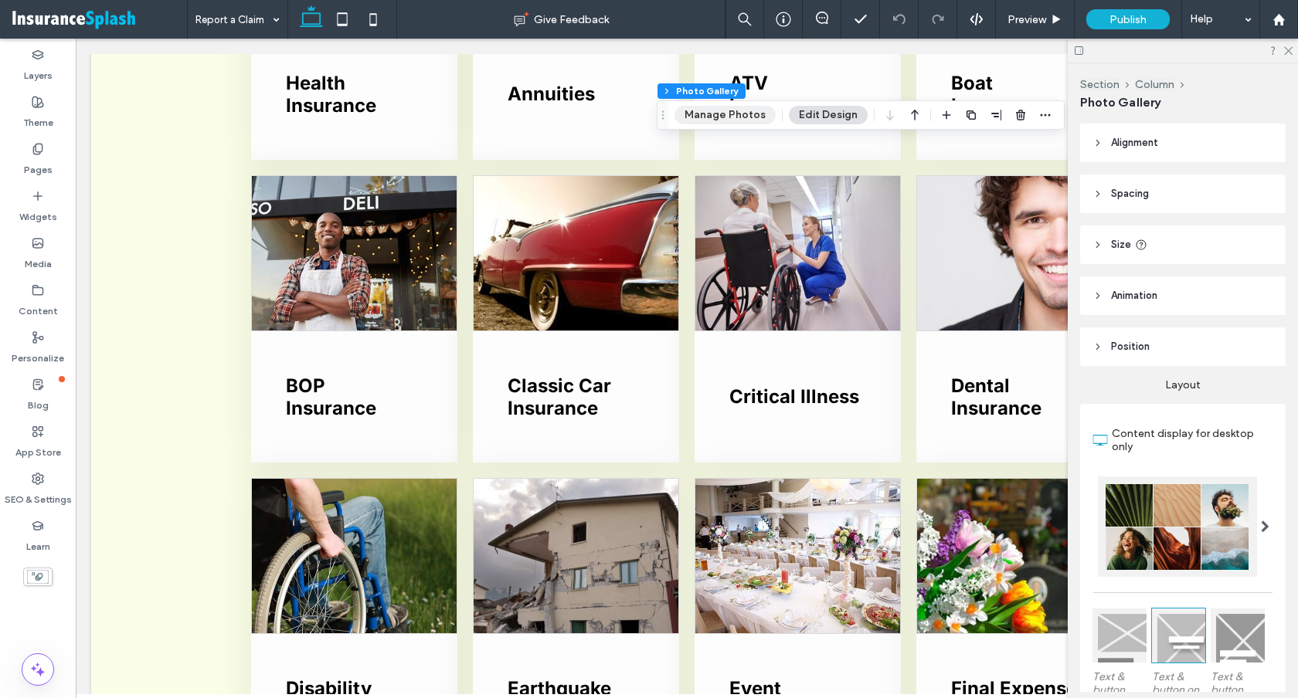
click at [737, 120] on button "Manage Photos" at bounding box center [724, 115] width 101 height 19
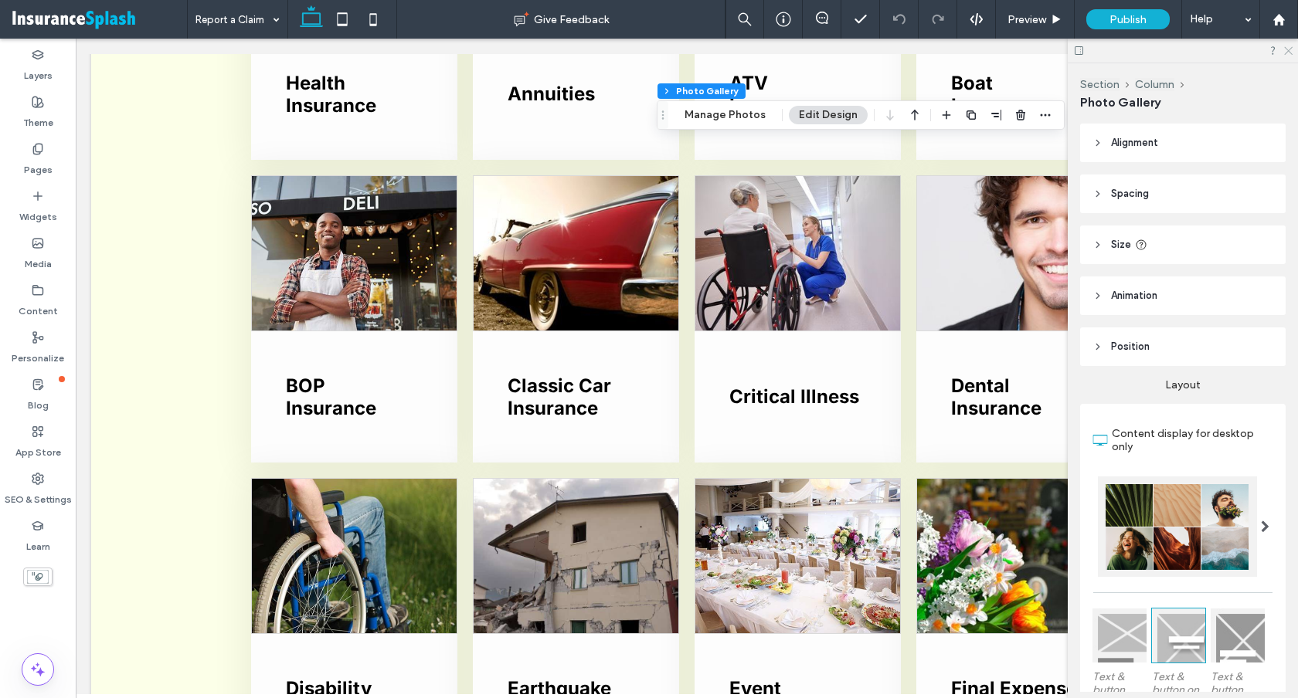
click at [1290, 52] on icon at bounding box center [1287, 50] width 10 height 10
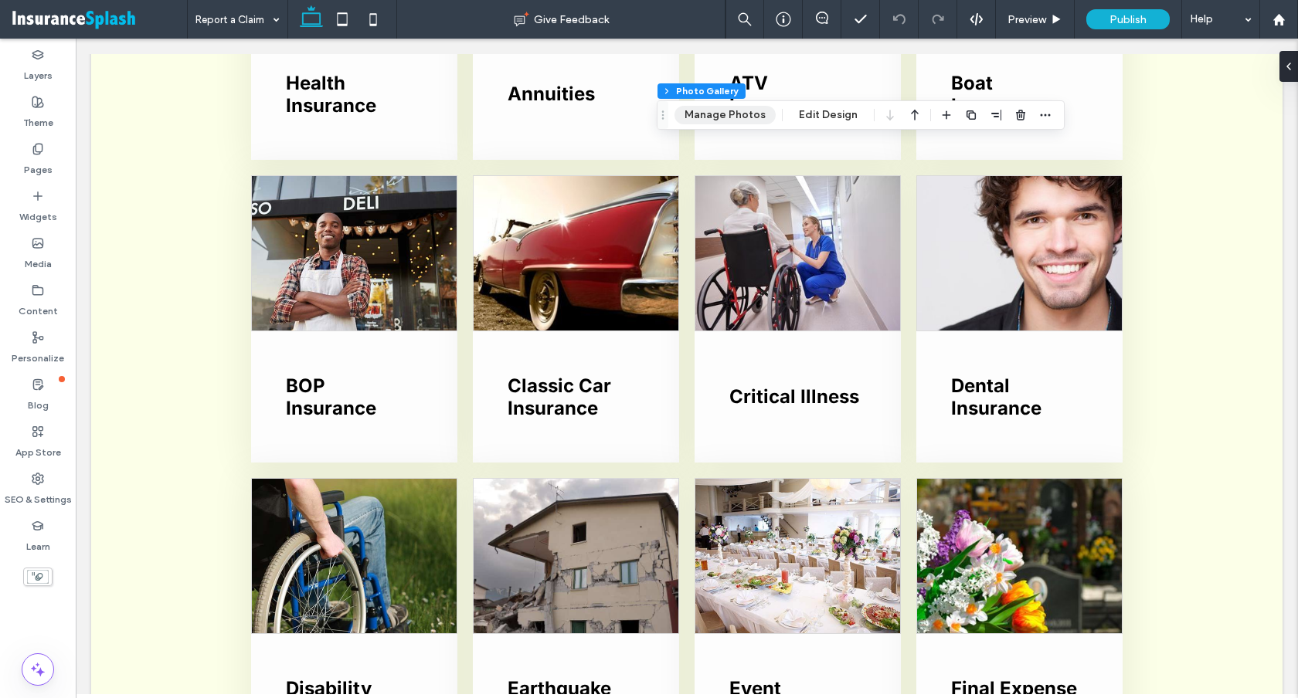
click at [739, 108] on button "Manage Photos" at bounding box center [724, 115] width 101 height 19
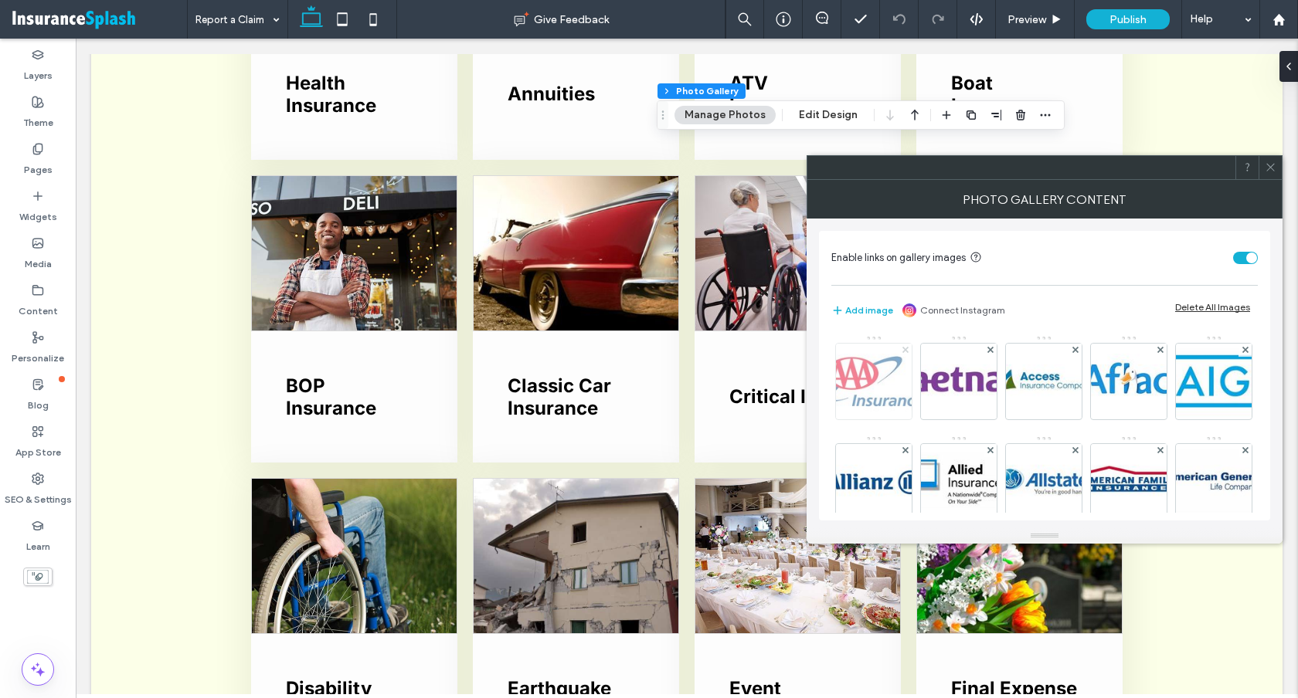
click at [904, 351] on use at bounding box center [904, 350] width 6 height 6
click at [986, 351] on use at bounding box center [989, 350] width 6 height 6
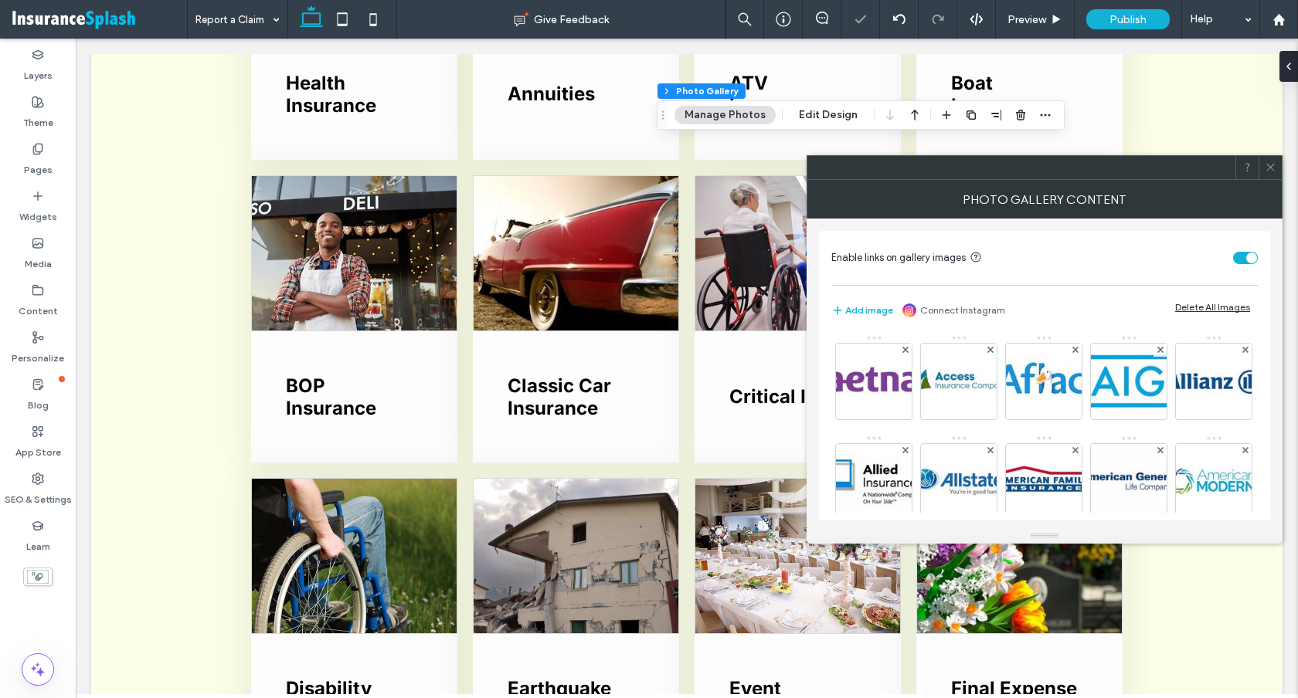
click at [986, 351] on use at bounding box center [989, 350] width 6 height 6
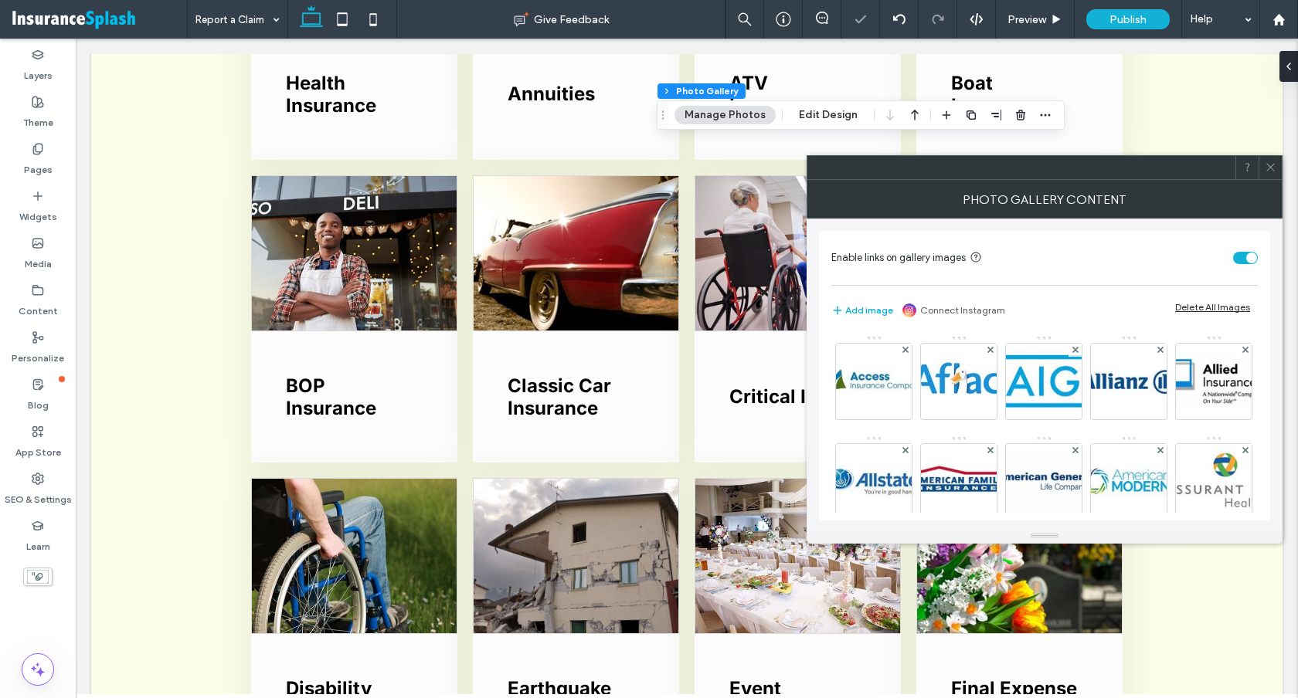
click at [904, 351] on use at bounding box center [904, 350] width 6 height 6
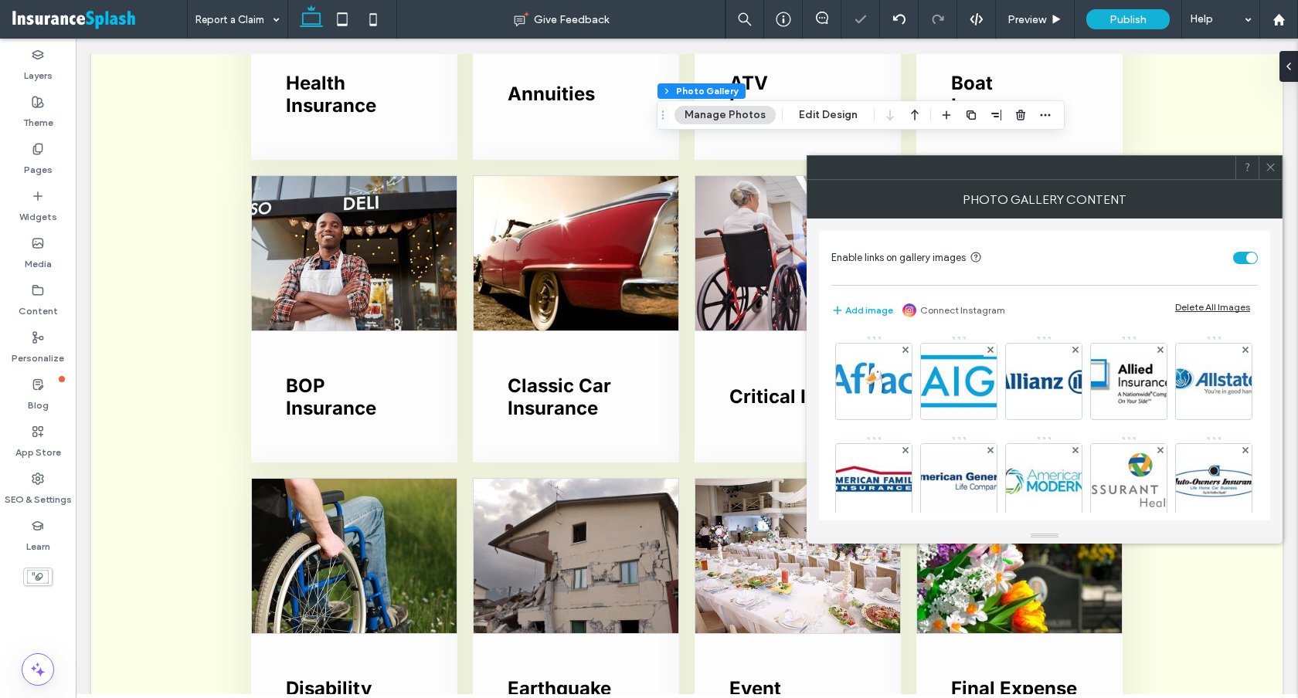
click at [904, 351] on use at bounding box center [904, 350] width 6 height 6
click at [986, 351] on use at bounding box center [989, 350] width 6 height 6
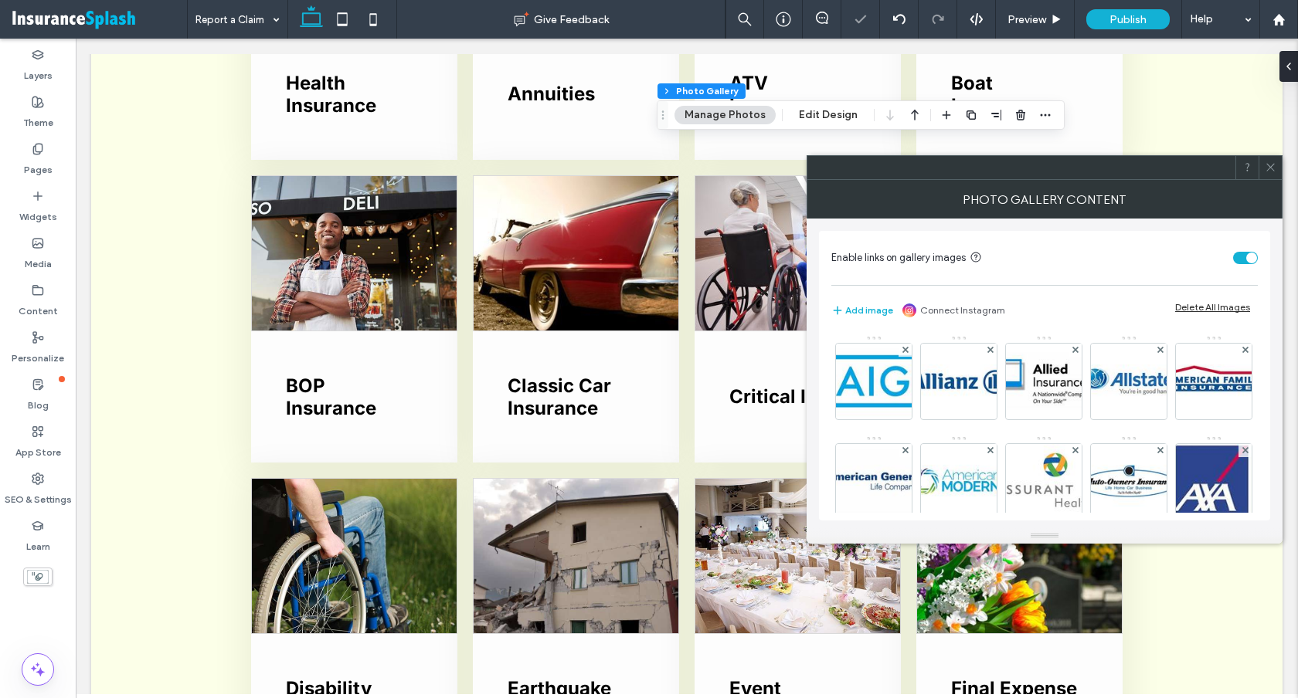
click at [904, 351] on use at bounding box center [904, 350] width 6 height 6
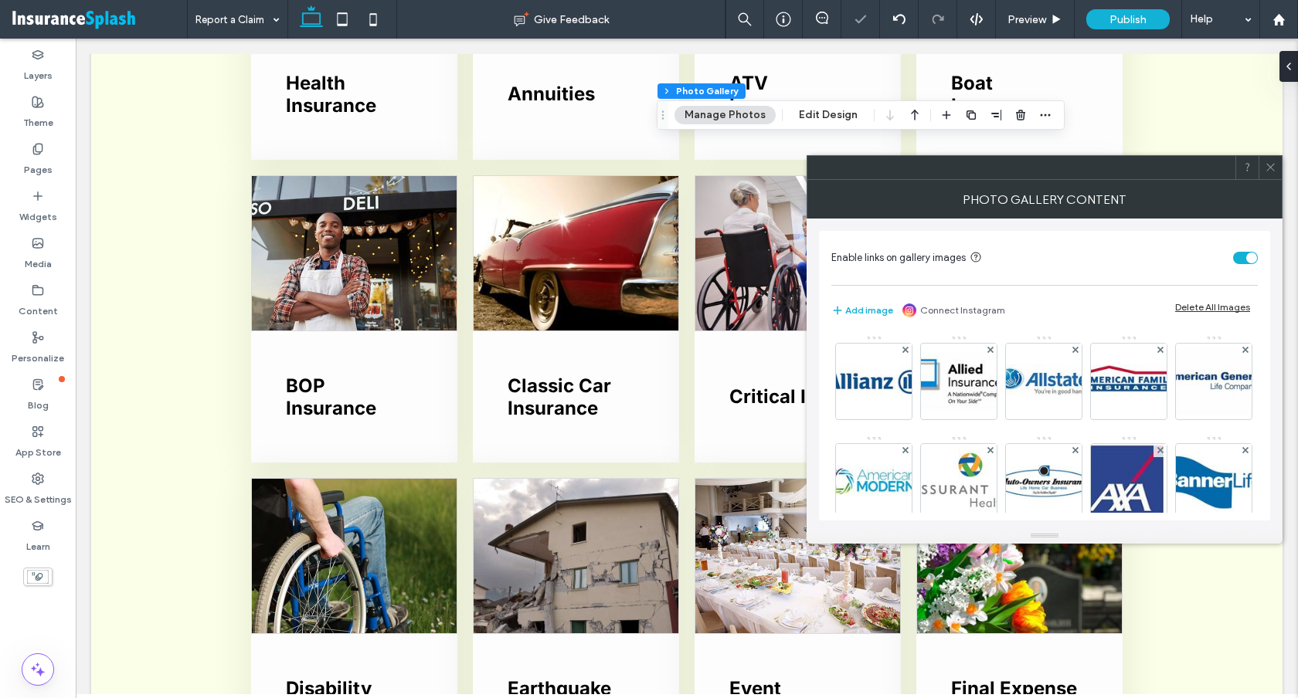
click at [904, 351] on use at bounding box center [904, 350] width 6 height 6
click at [986, 351] on use at bounding box center [989, 350] width 6 height 6
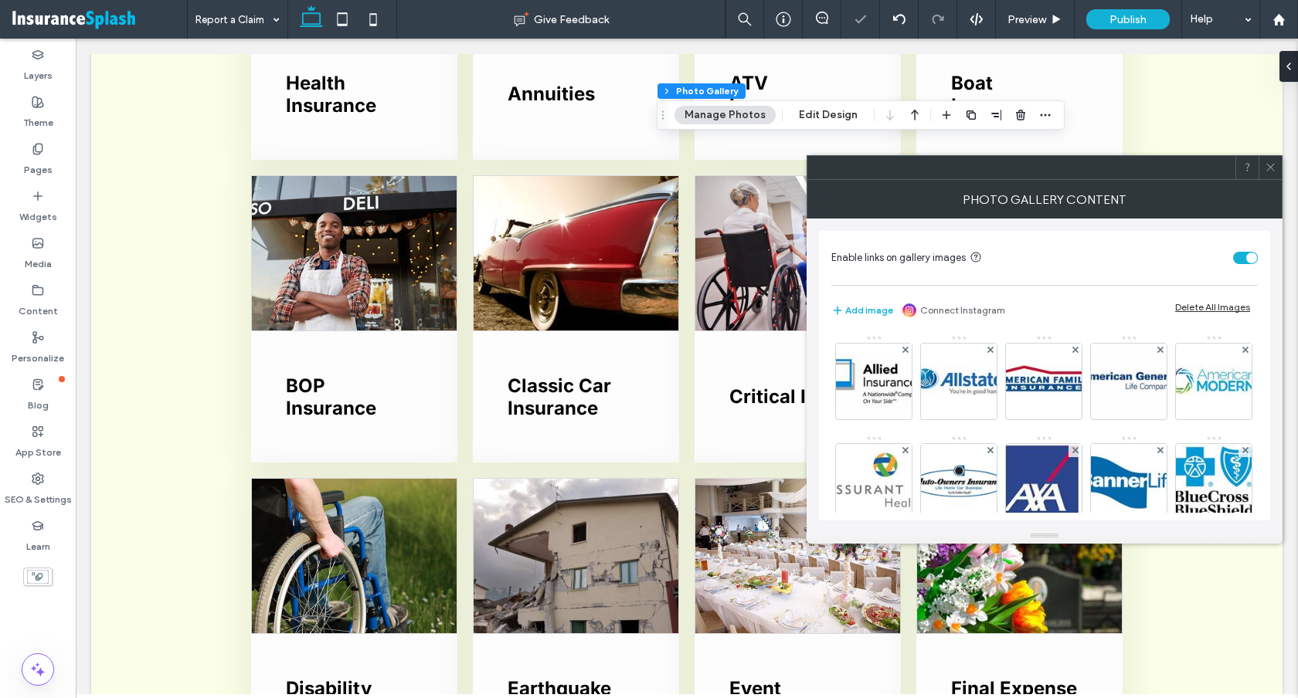
click at [986, 351] on use at bounding box center [989, 350] width 6 height 6
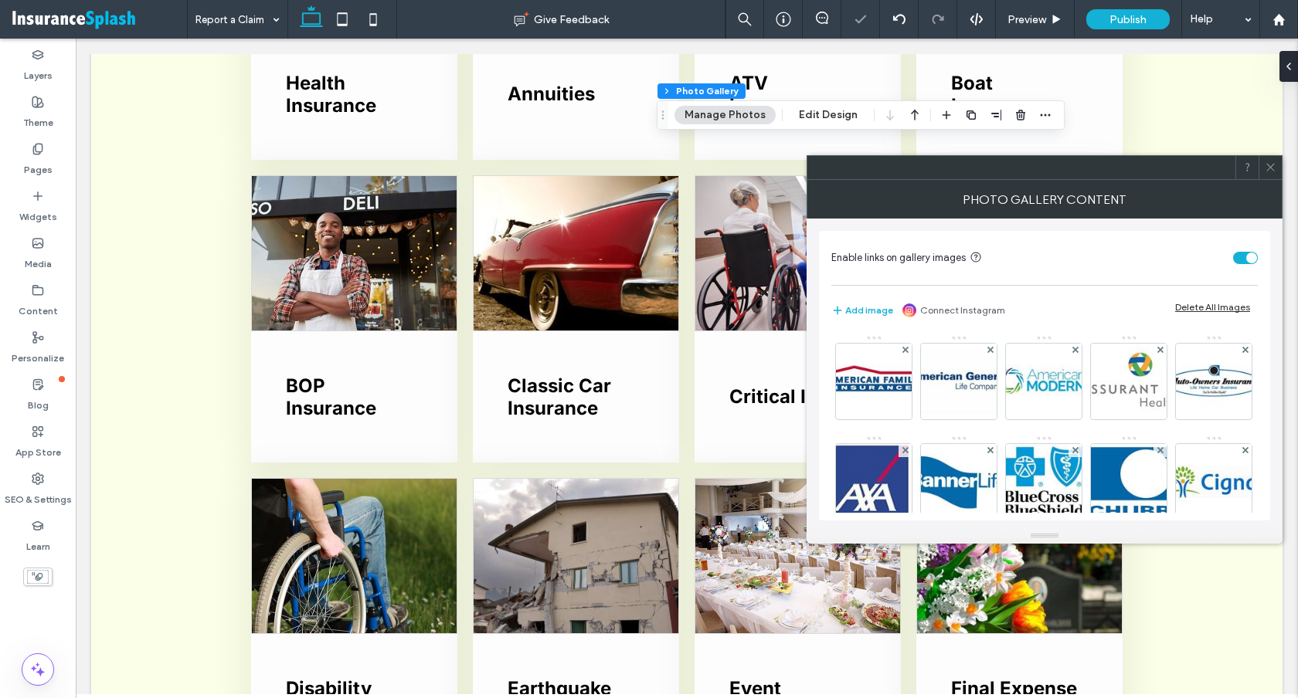
click at [904, 351] on use at bounding box center [904, 350] width 6 height 6
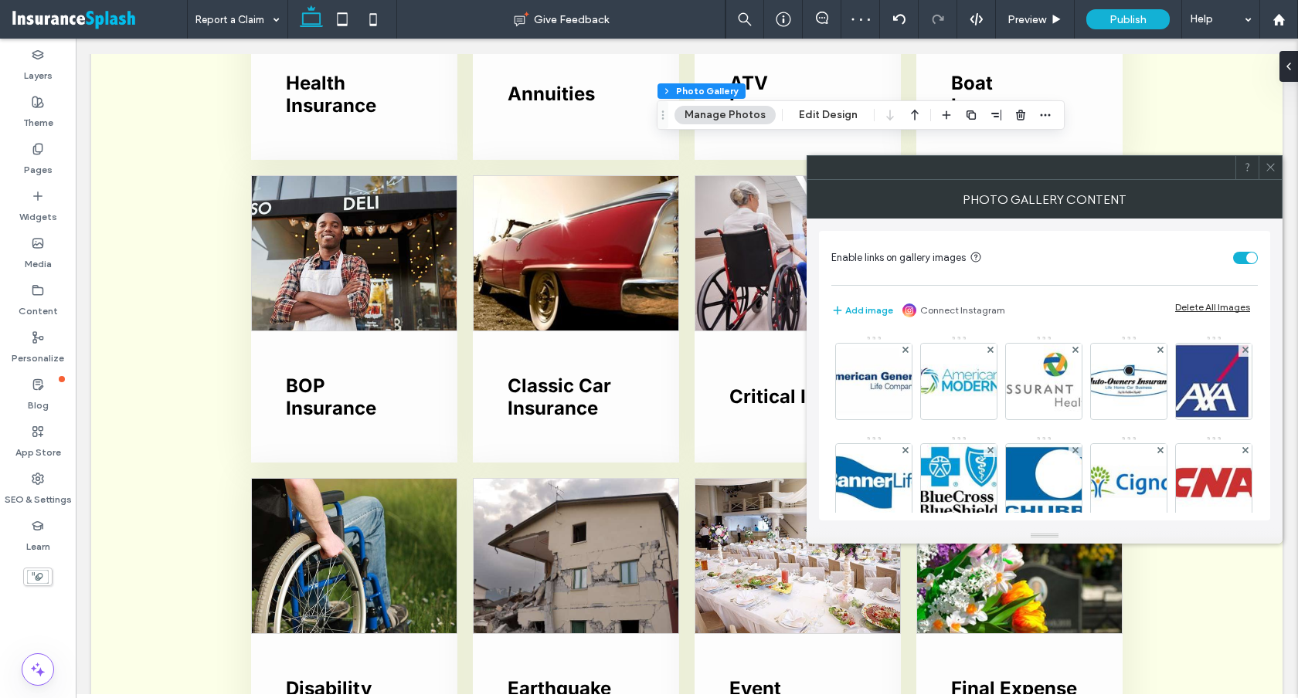
click at [904, 351] on use at bounding box center [904, 350] width 6 height 6
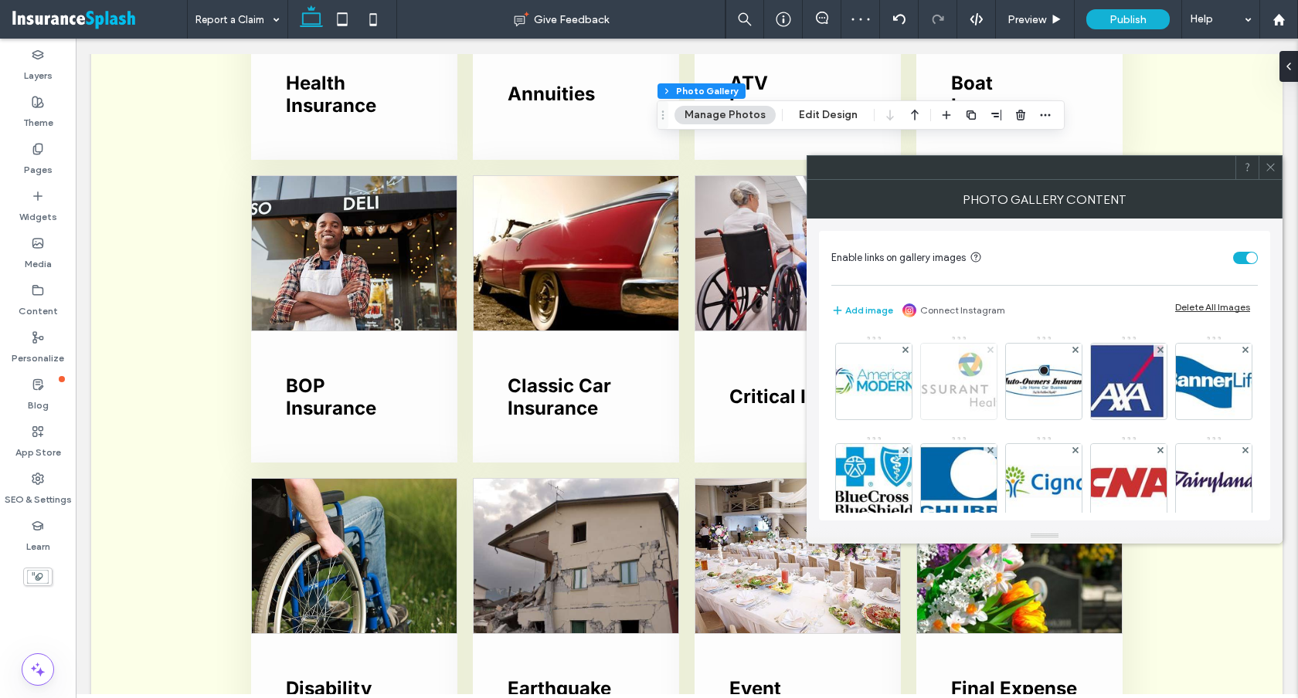
click at [992, 348] on icon at bounding box center [990, 350] width 6 height 6
click at [1072, 348] on icon at bounding box center [1075, 350] width 6 height 6
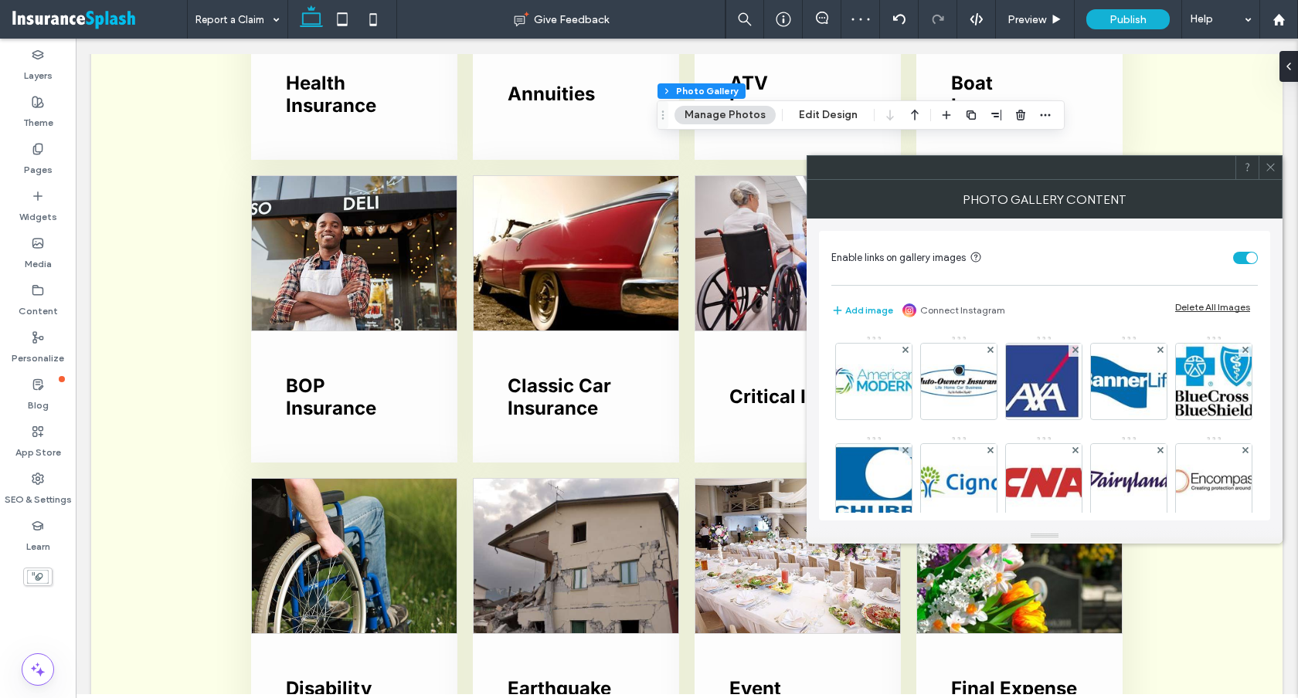
click at [1072, 348] on icon at bounding box center [1075, 350] width 6 height 6
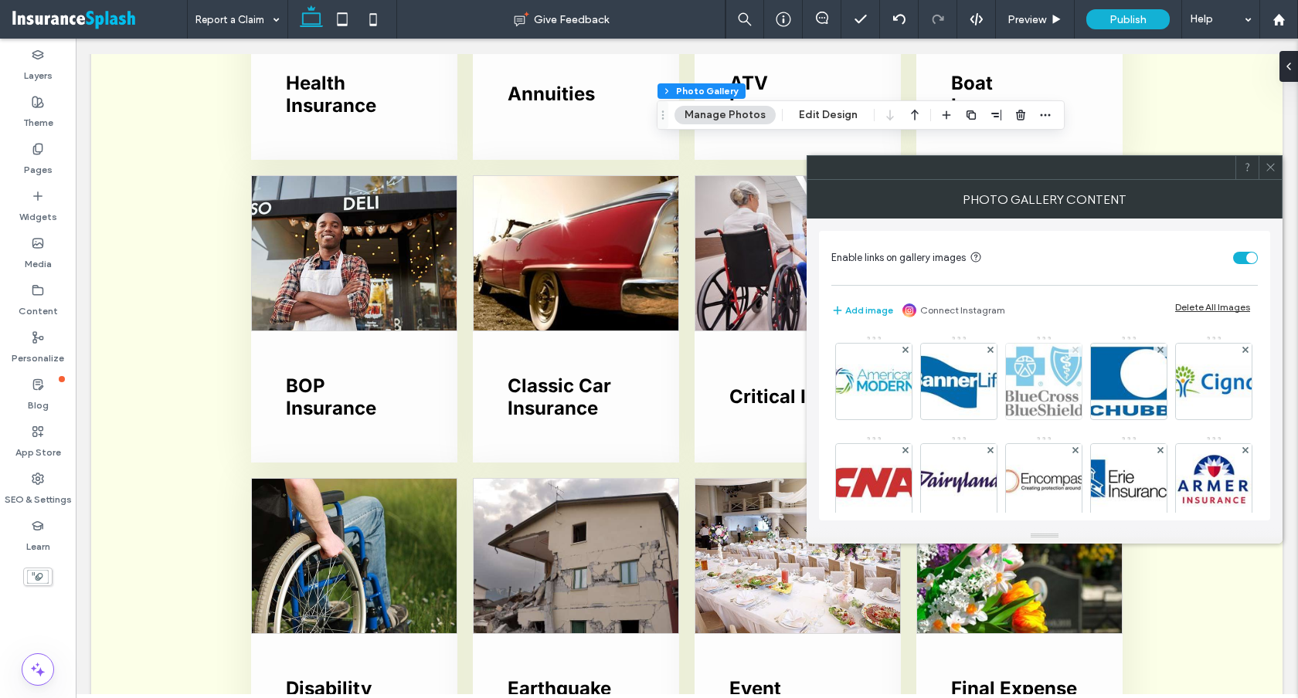
click at [1076, 351] on use at bounding box center [1074, 350] width 6 height 6
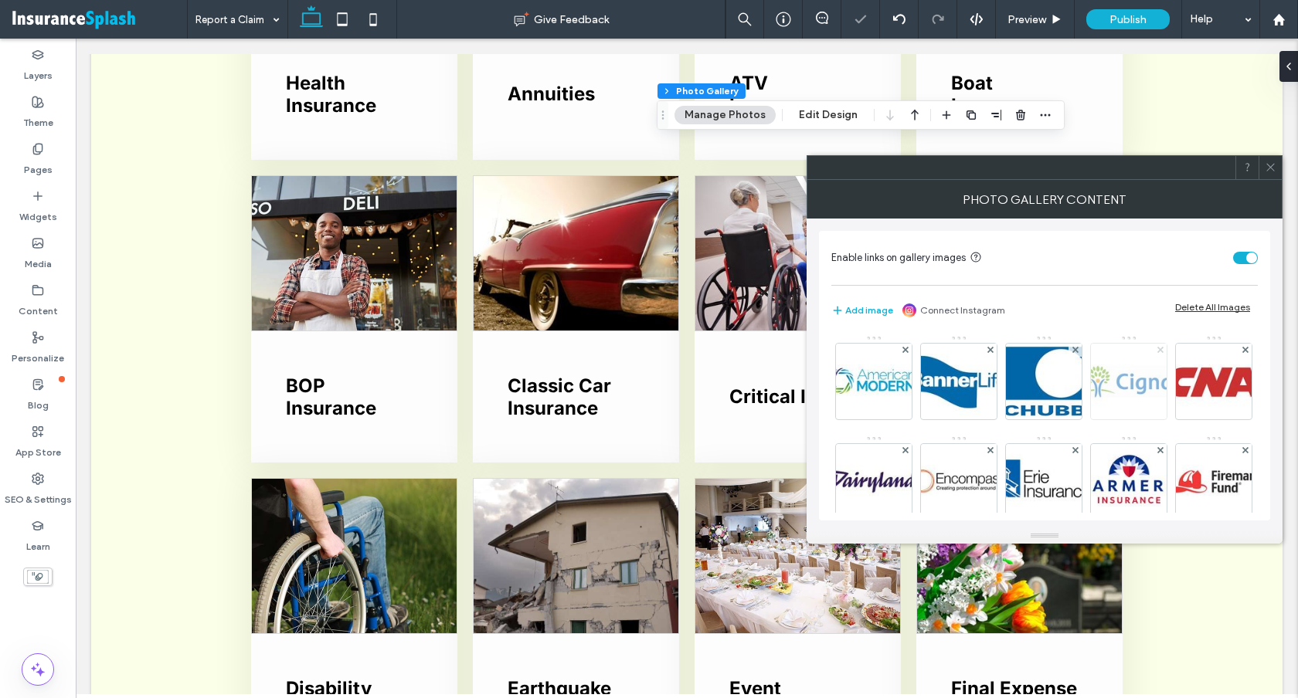
click at [1162, 349] on icon at bounding box center [1160, 350] width 6 height 6
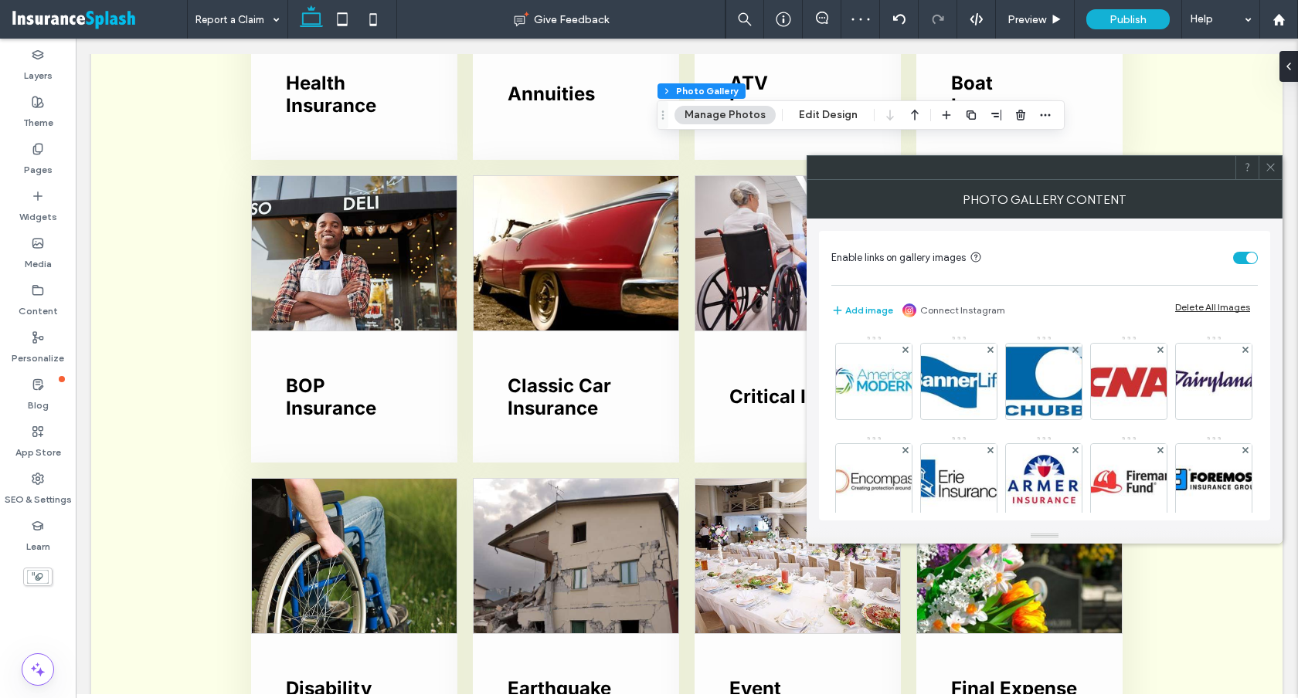
click at [1162, 349] on icon at bounding box center [1160, 350] width 6 height 6
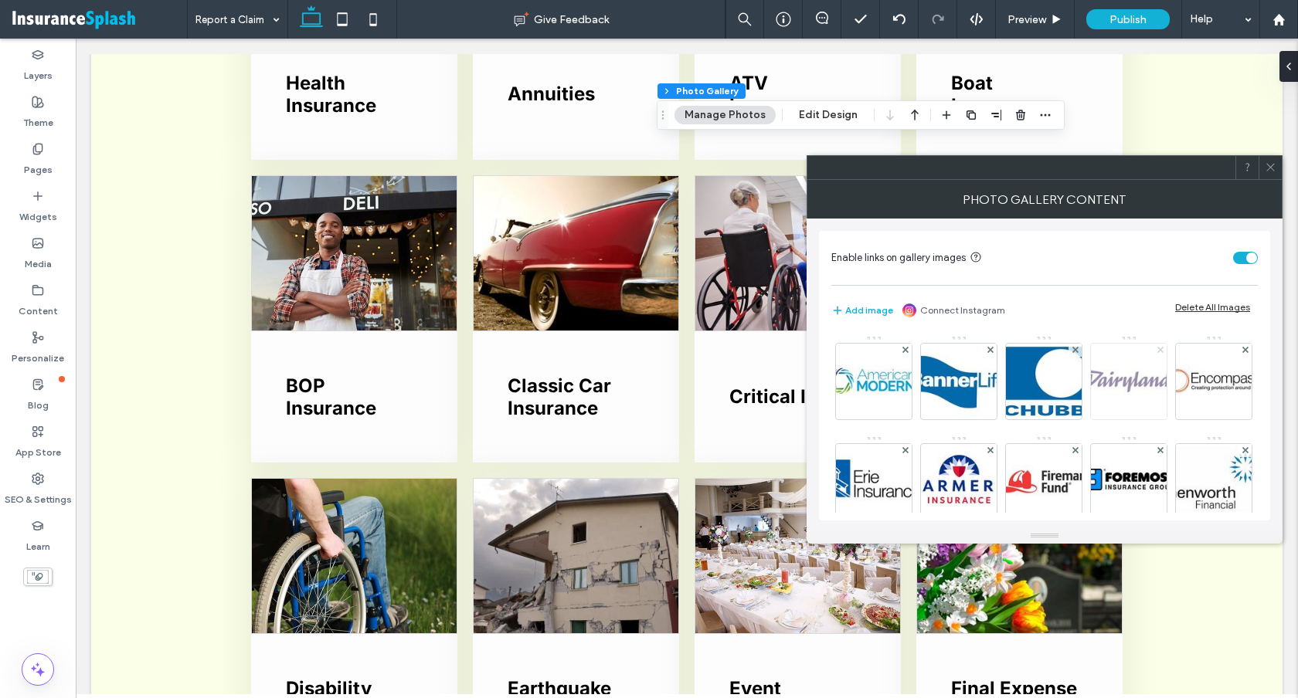
click at [1157, 351] on icon at bounding box center [1160, 350] width 6 height 6
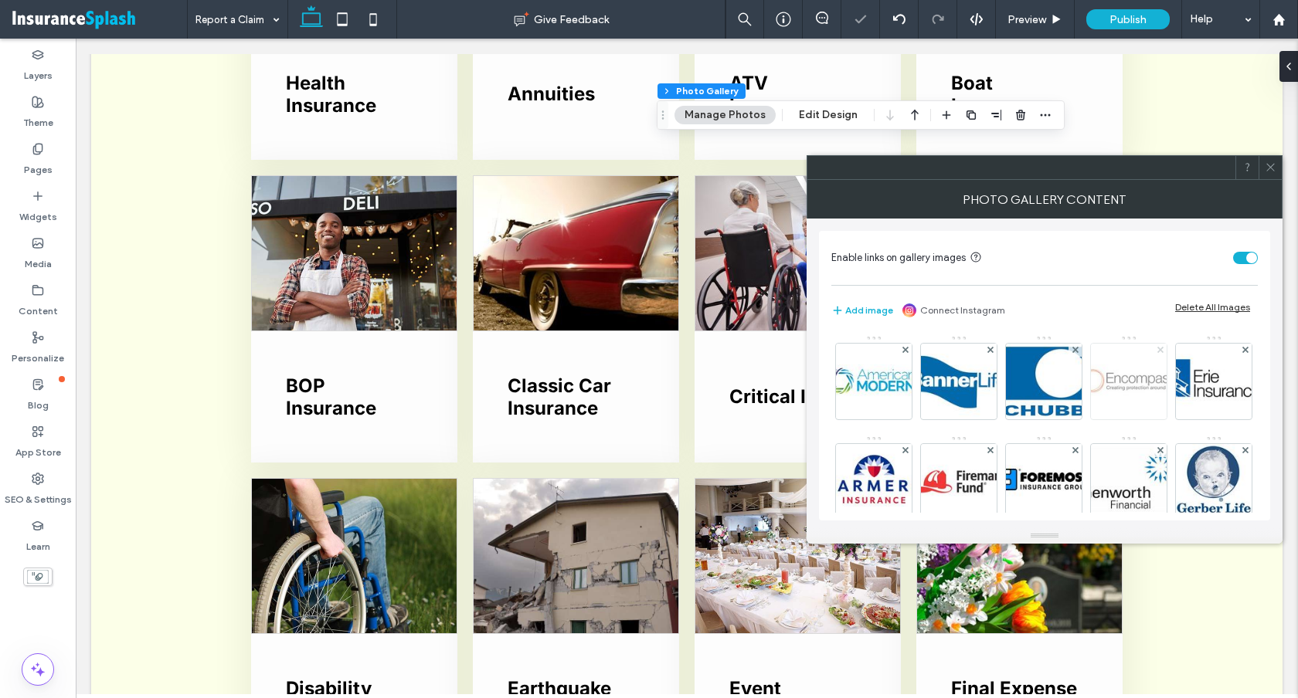
click at [1157, 351] on icon at bounding box center [1160, 350] width 6 height 6
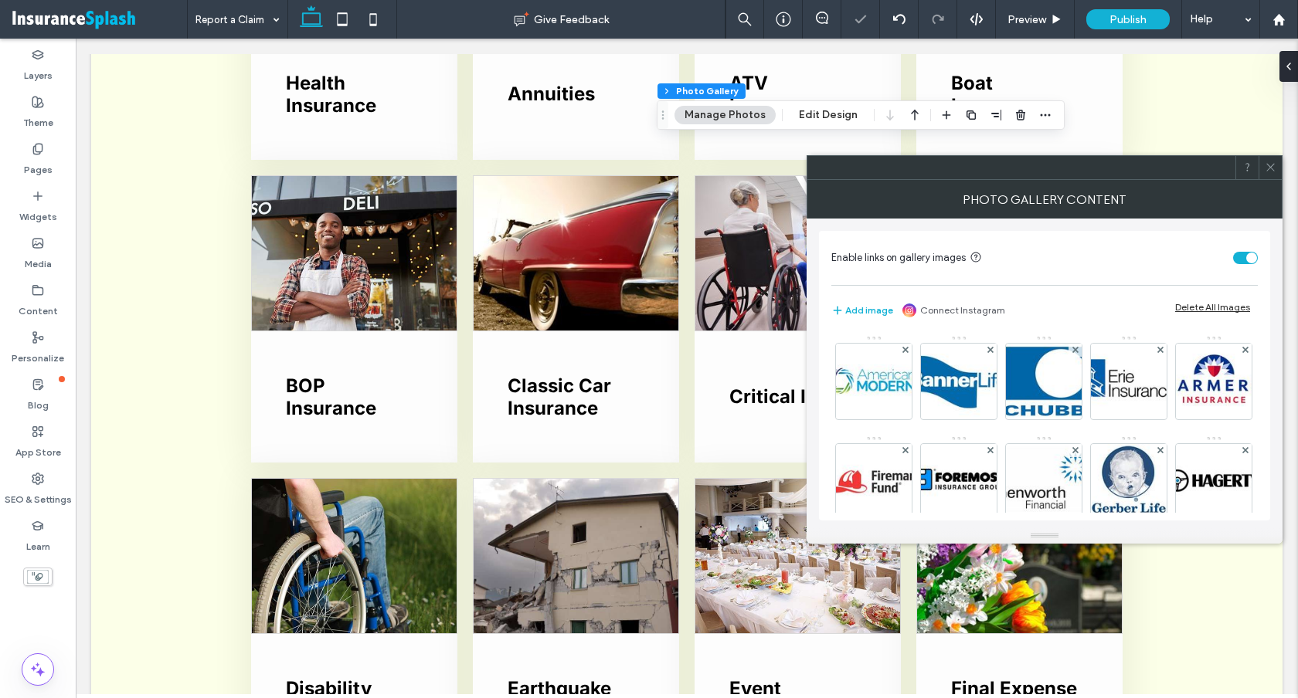
click at [1157, 351] on icon at bounding box center [1160, 350] width 6 height 6
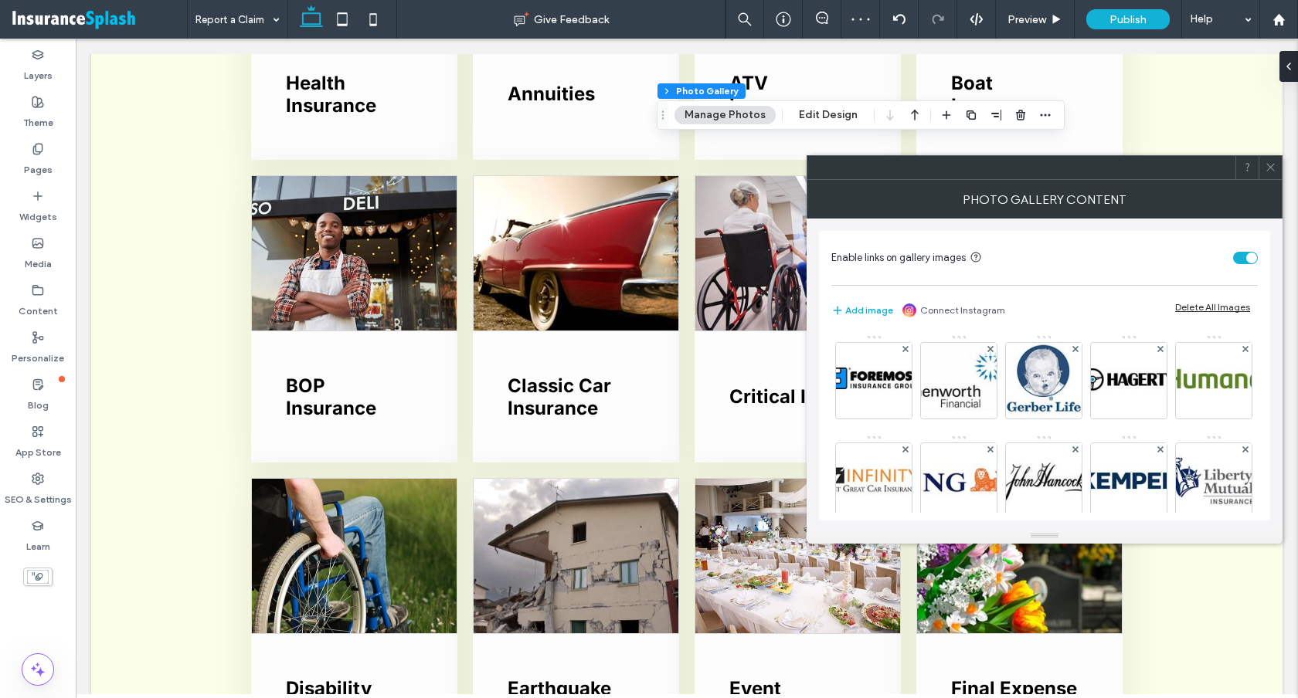
scroll to position [104, 0]
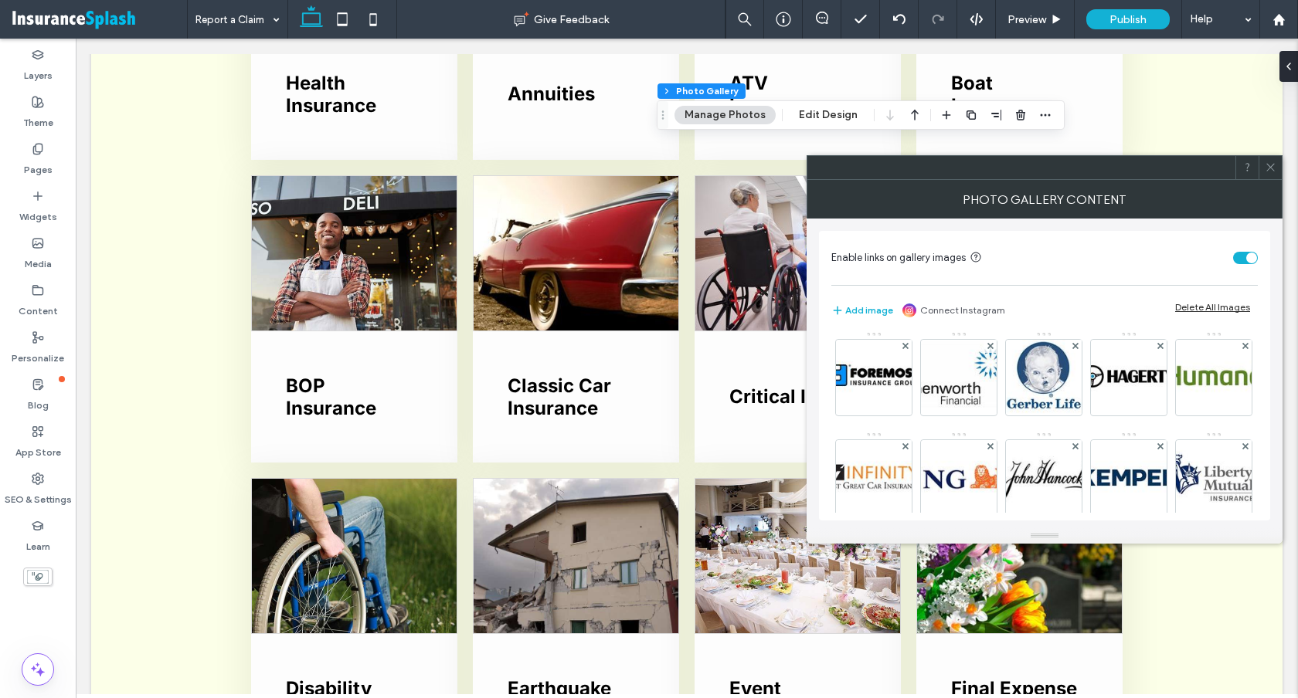
click at [1242, 249] on icon at bounding box center [1245, 246] width 6 height 6
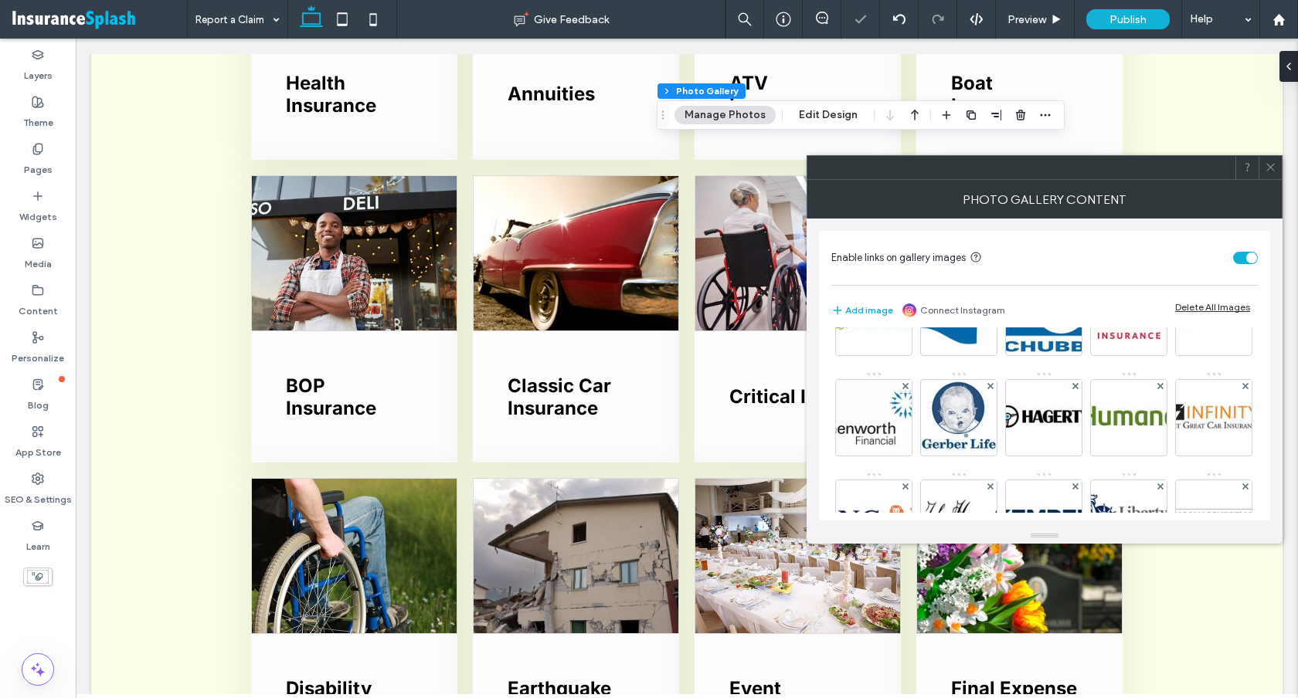
scroll to position [71, 0]
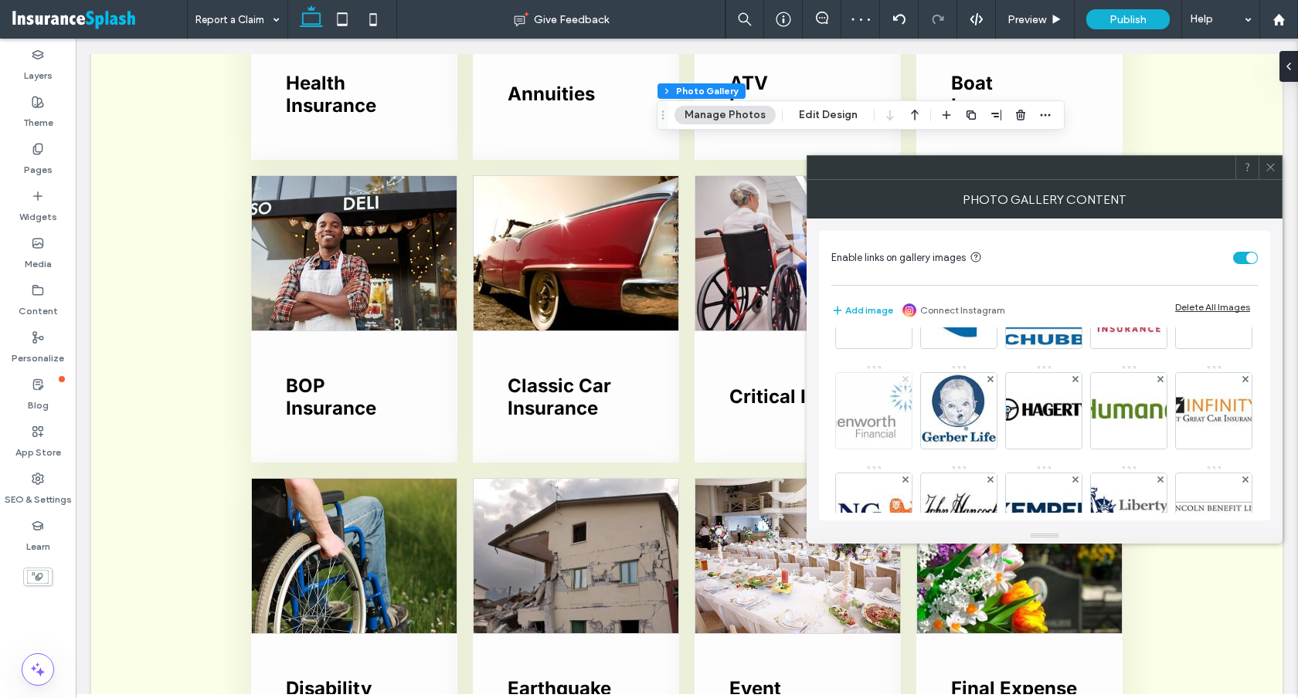
click at [908, 380] on icon at bounding box center [905, 379] width 6 height 6
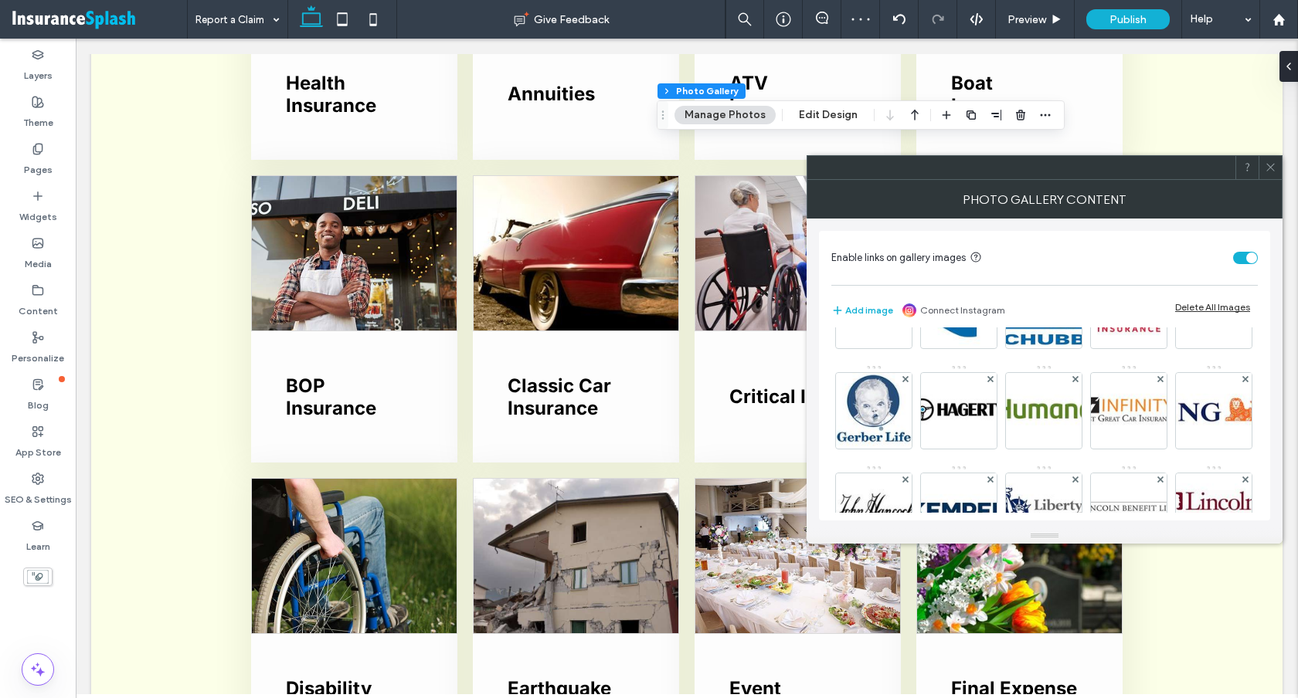
click at [908, 380] on icon at bounding box center [905, 379] width 6 height 6
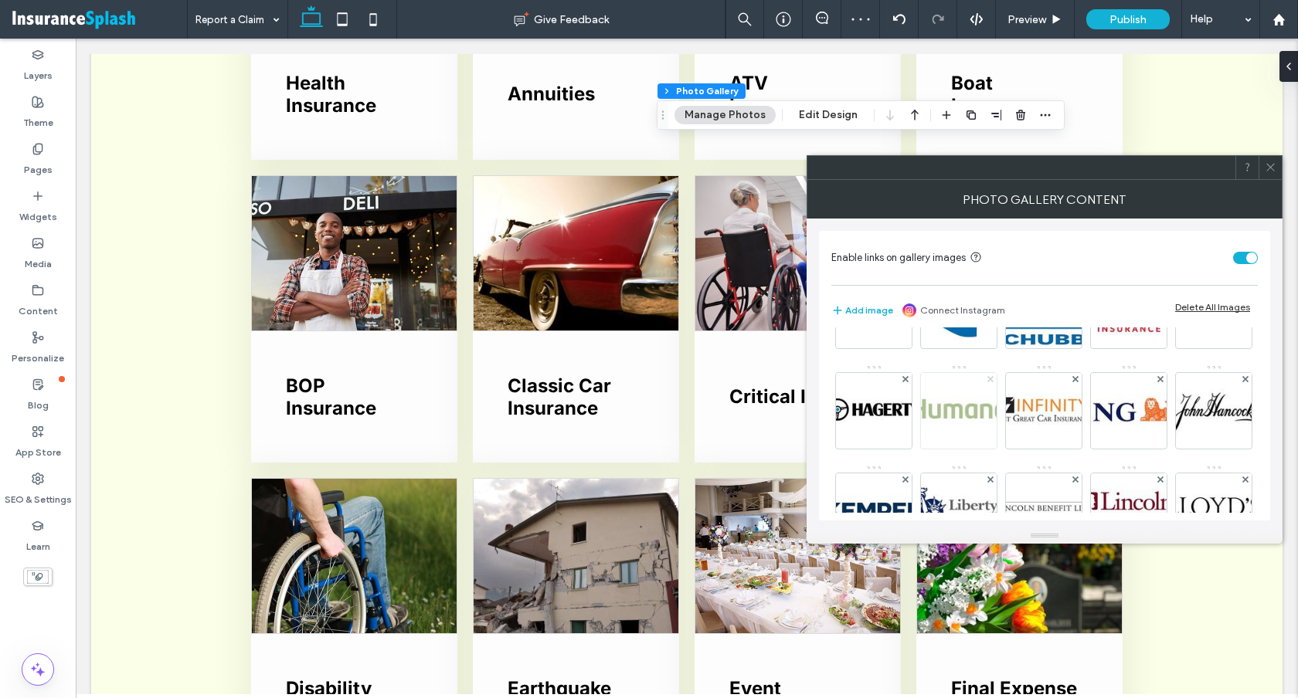
click at [992, 379] on use at bounding box center [989, 379] width 6 height 6
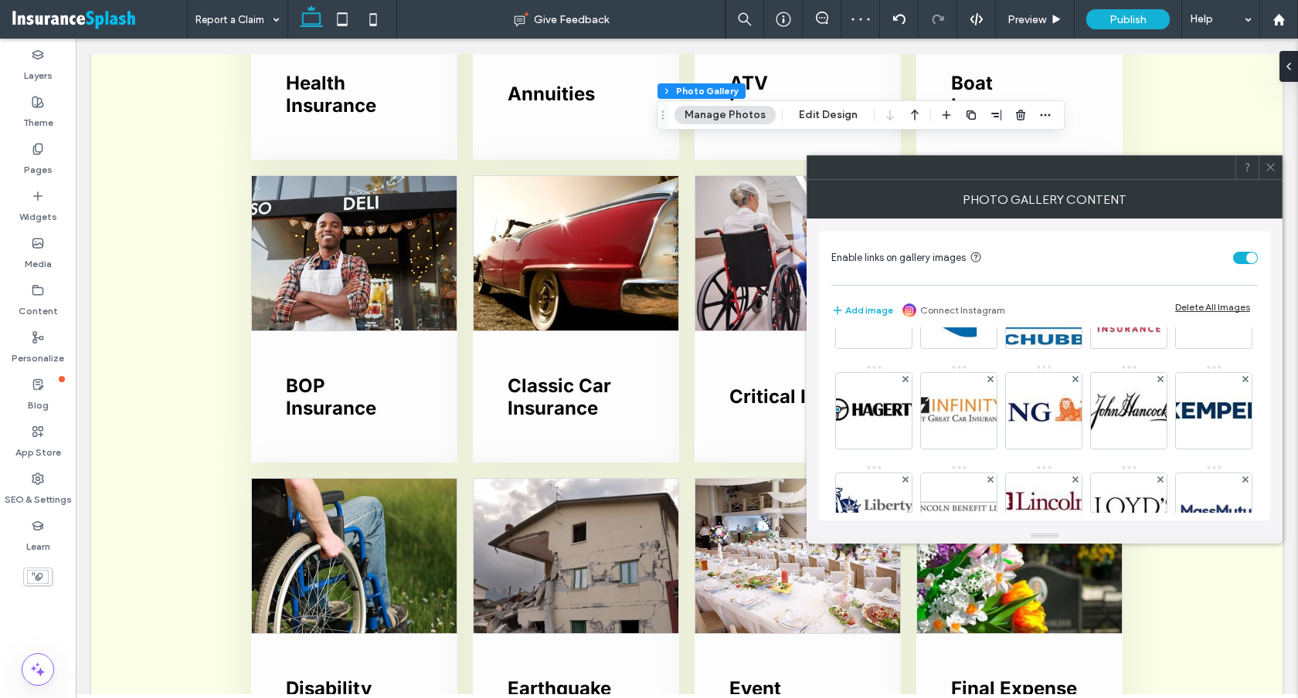
click at [992, 379] on use at bounding box center [989, 379] width 6 height 6
click at [1074, 379] on use at bounding box center [1074, 379] width 6 height 6
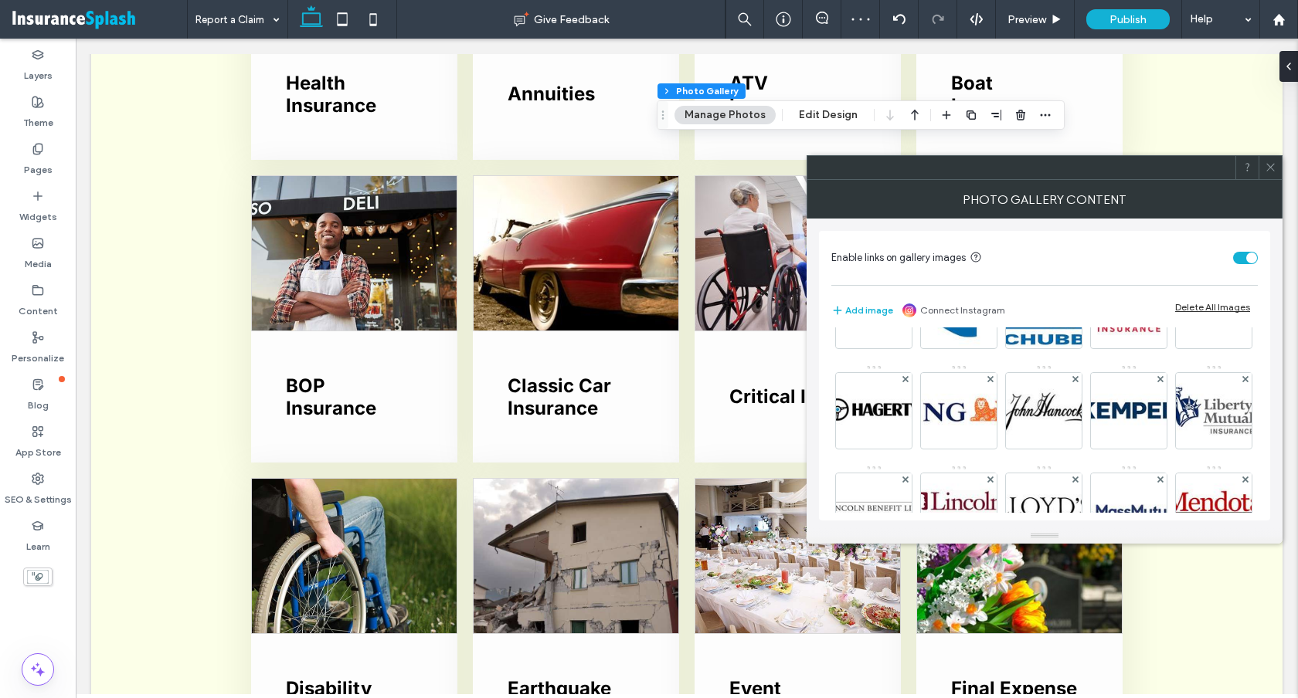
click at [1074, 379] on use at bounding box center [1074, 379] width 6 height 6
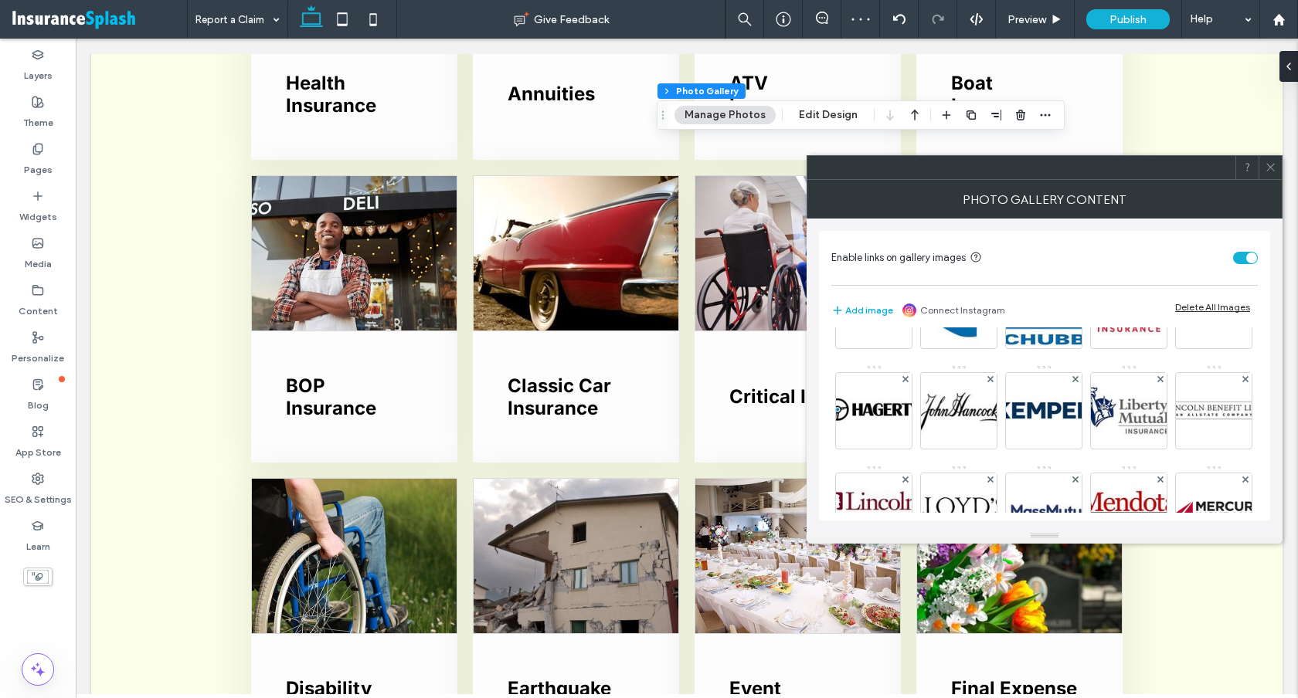
click at [992, 379] on use at bounding box center [989, 379] width 6 height 6
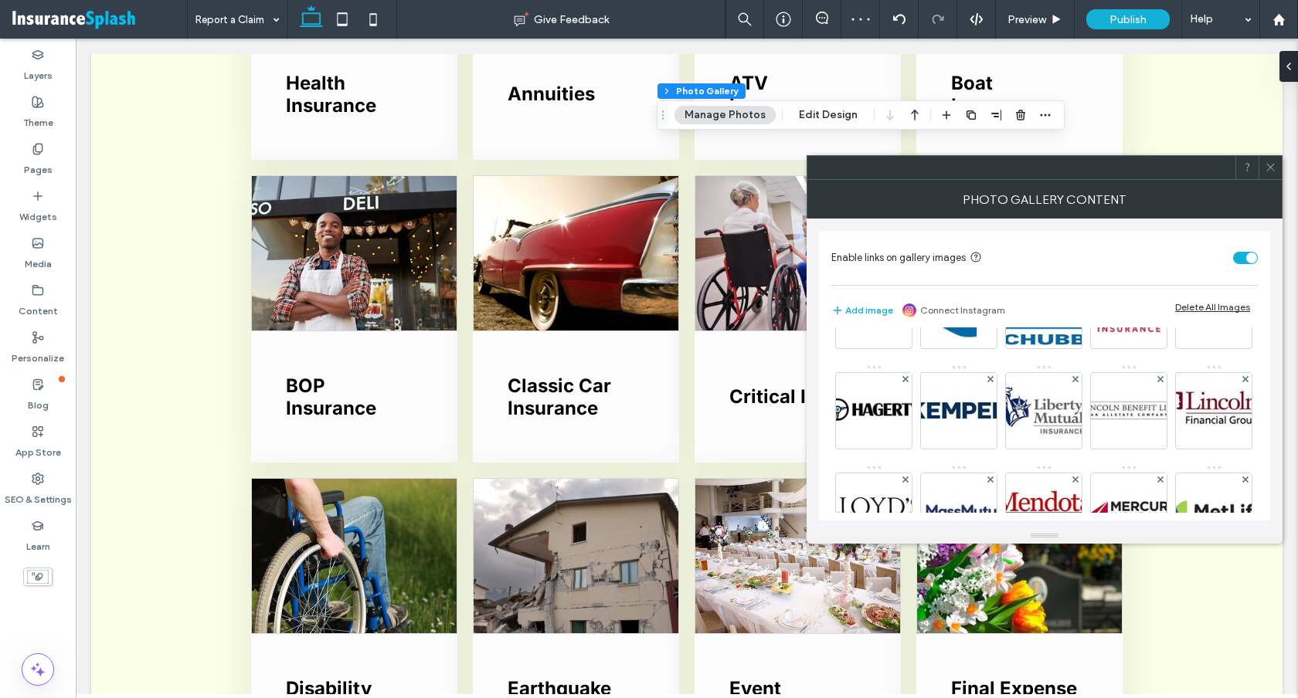
click at [992, 379] on use at bounding box center [989, 379] width 6 height 6
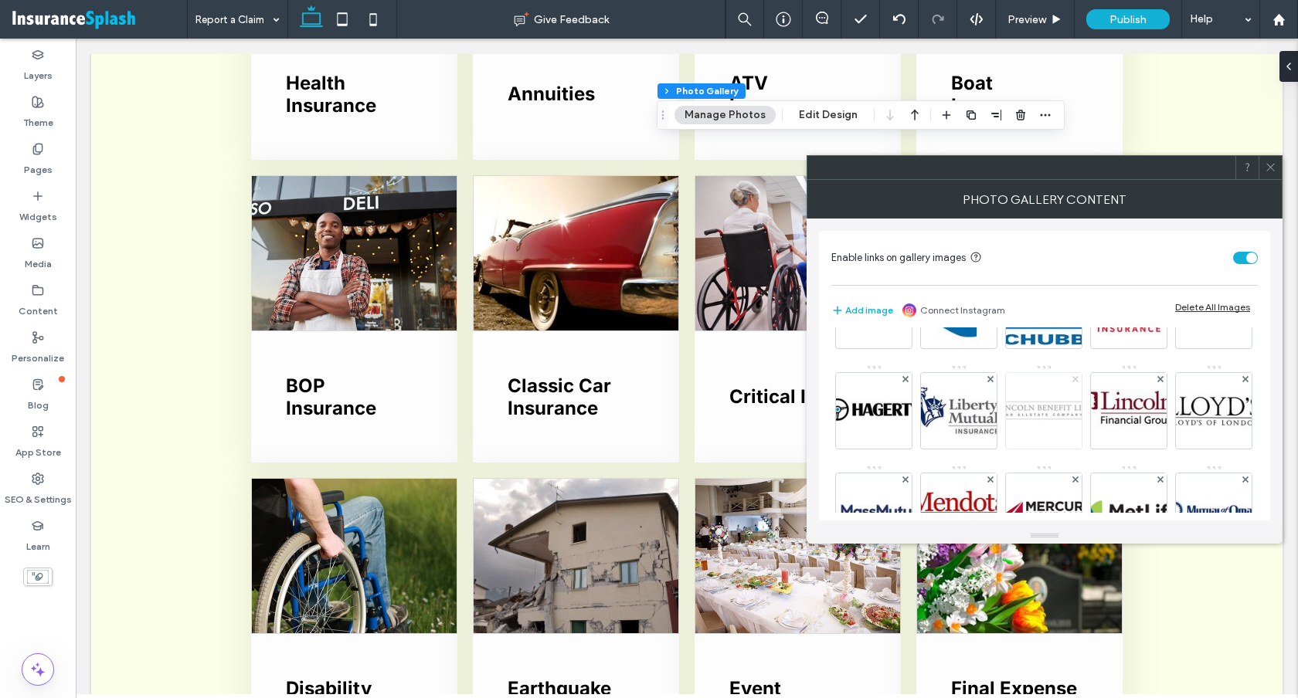
click at [1078, 376] on icon at bounding box center [1075, 379] width 6 height 6
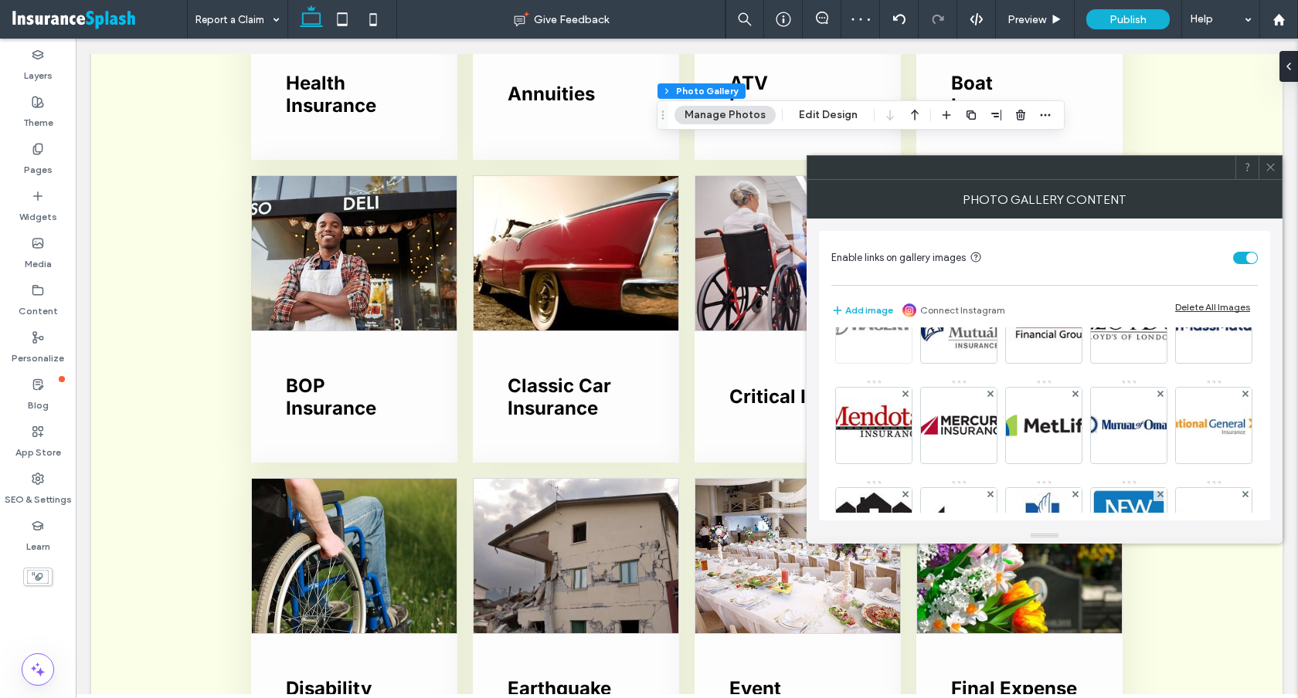
scroll to position [181, 0]
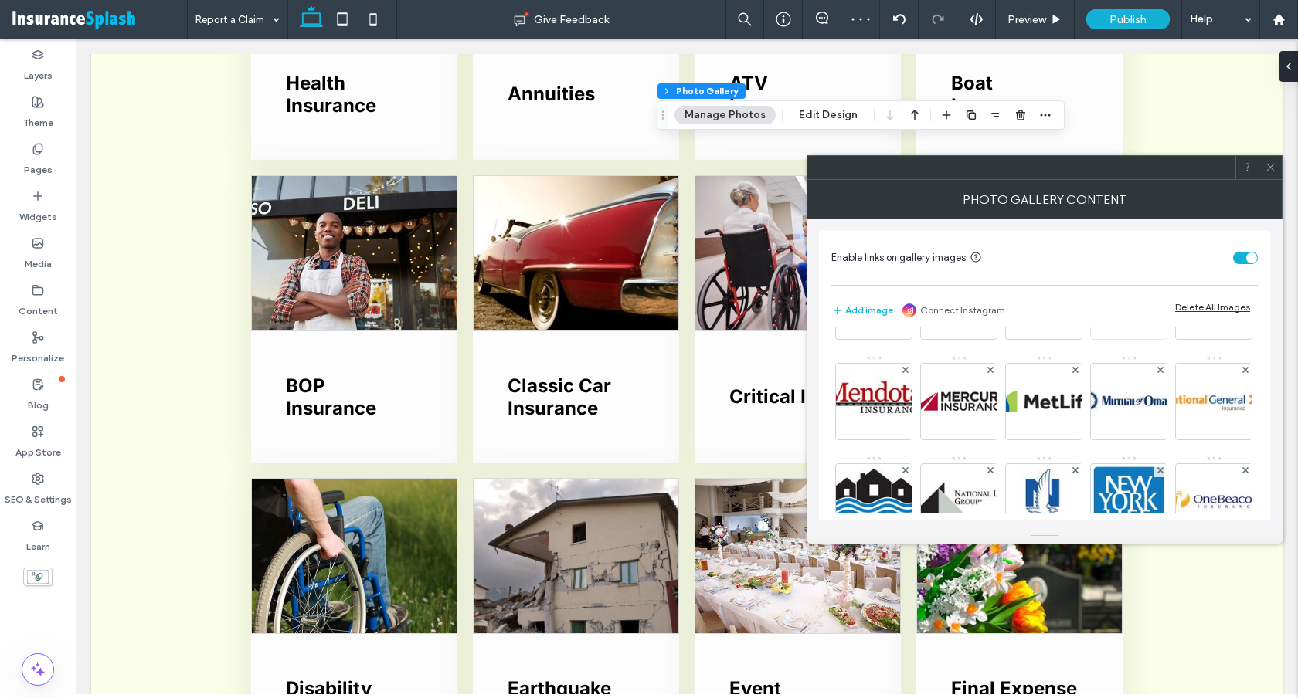
click at [1157, 273] on icon at bounding box center [1160, 269] width 6 height 6
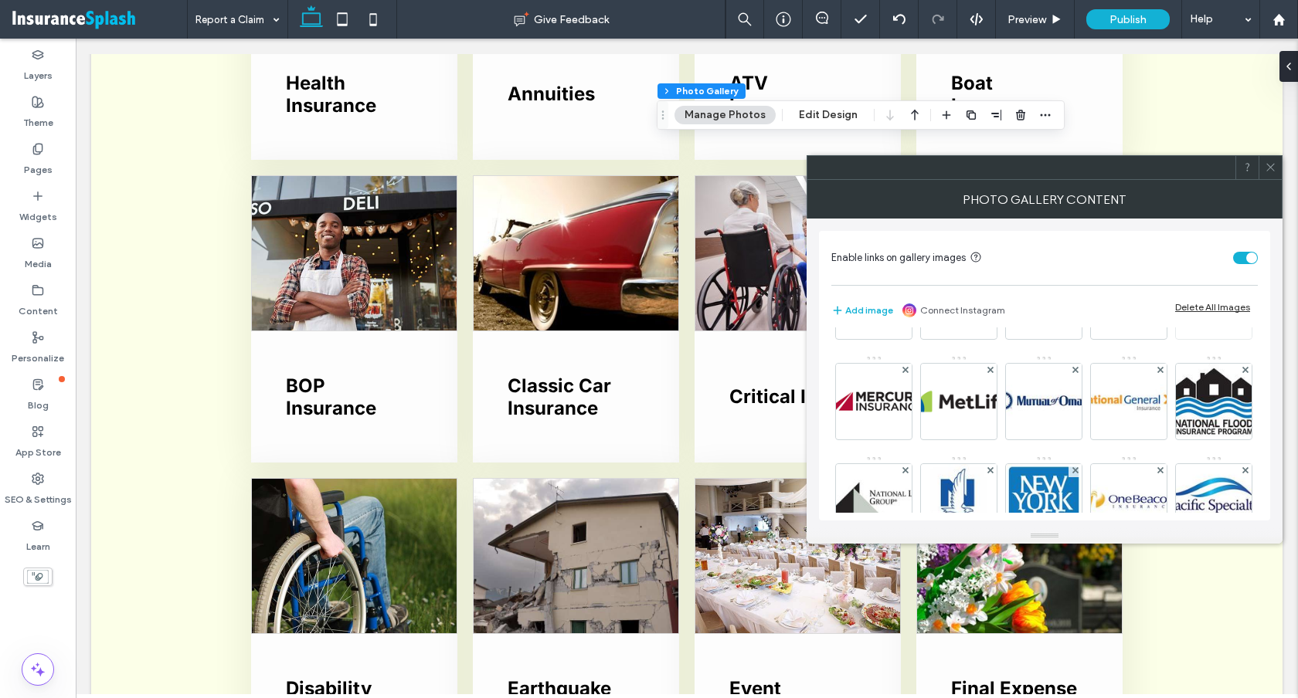
click at [1241, 273] on use at bounding box center [1244, 269] width 6 height 6
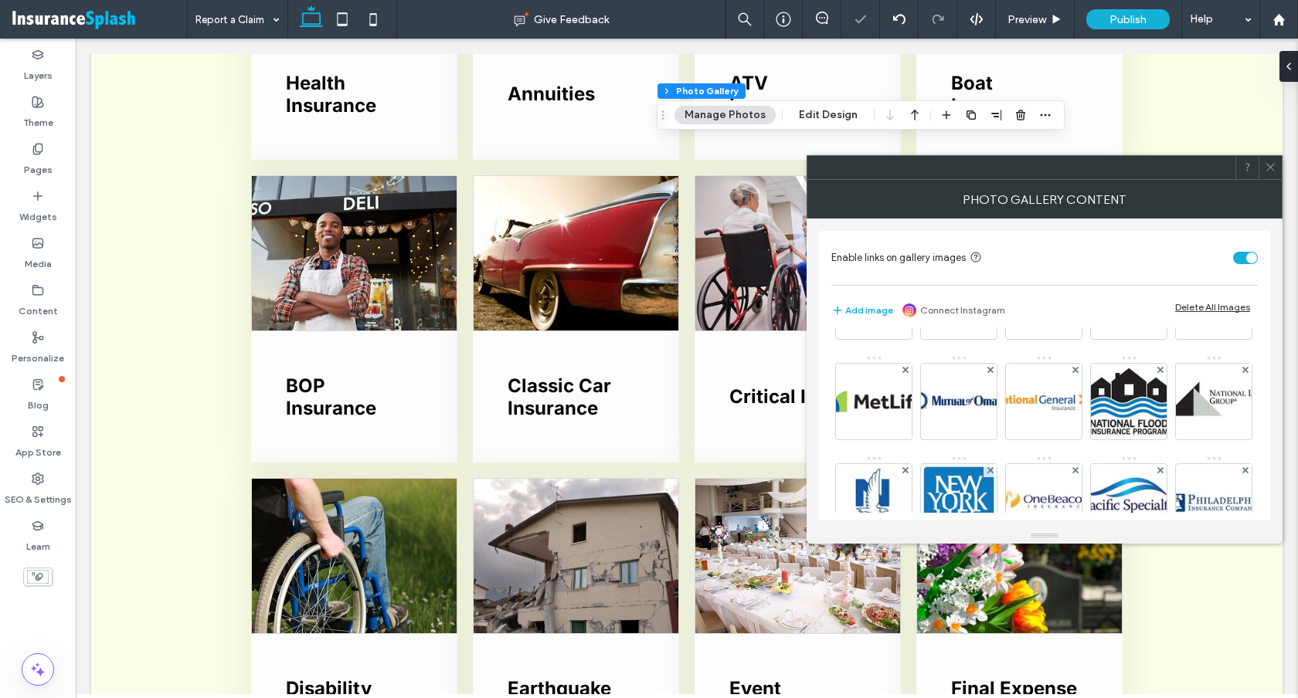
click at [1241, 273] on use at bounding box center [1244, 269] width 6 height 6
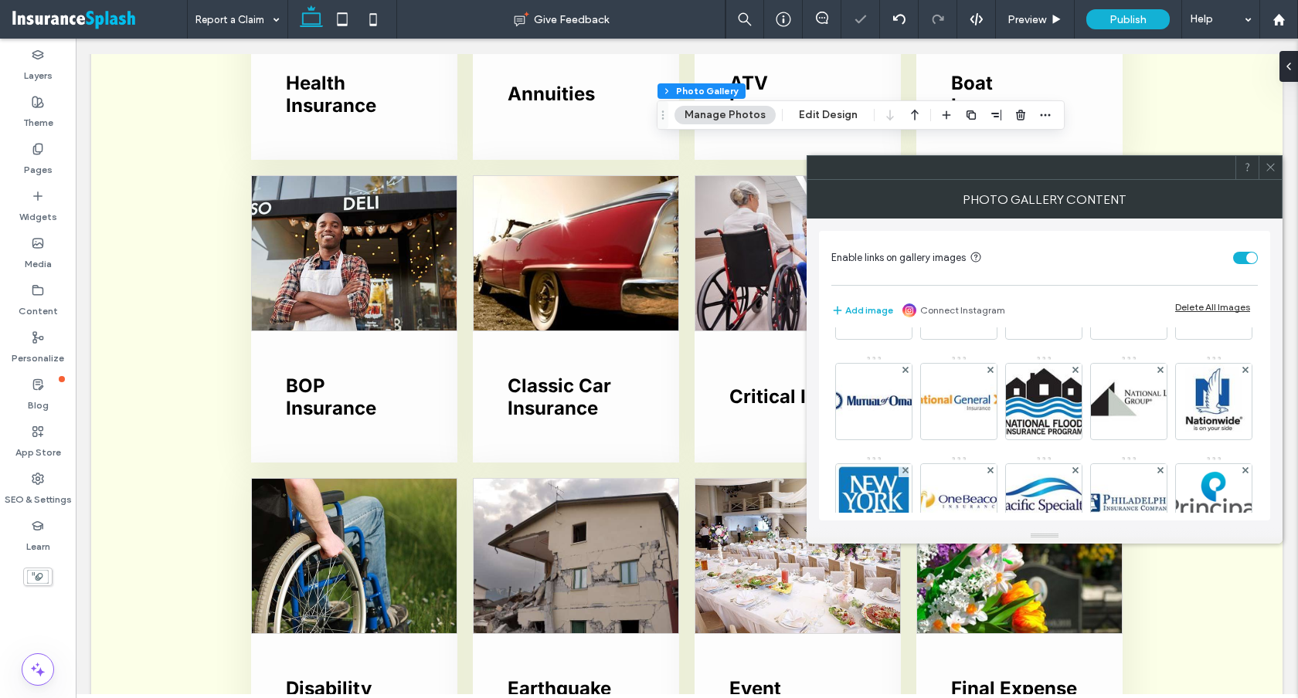
click at [1241, 273] on use at bounding box center [1244, 269] width 6 height 6
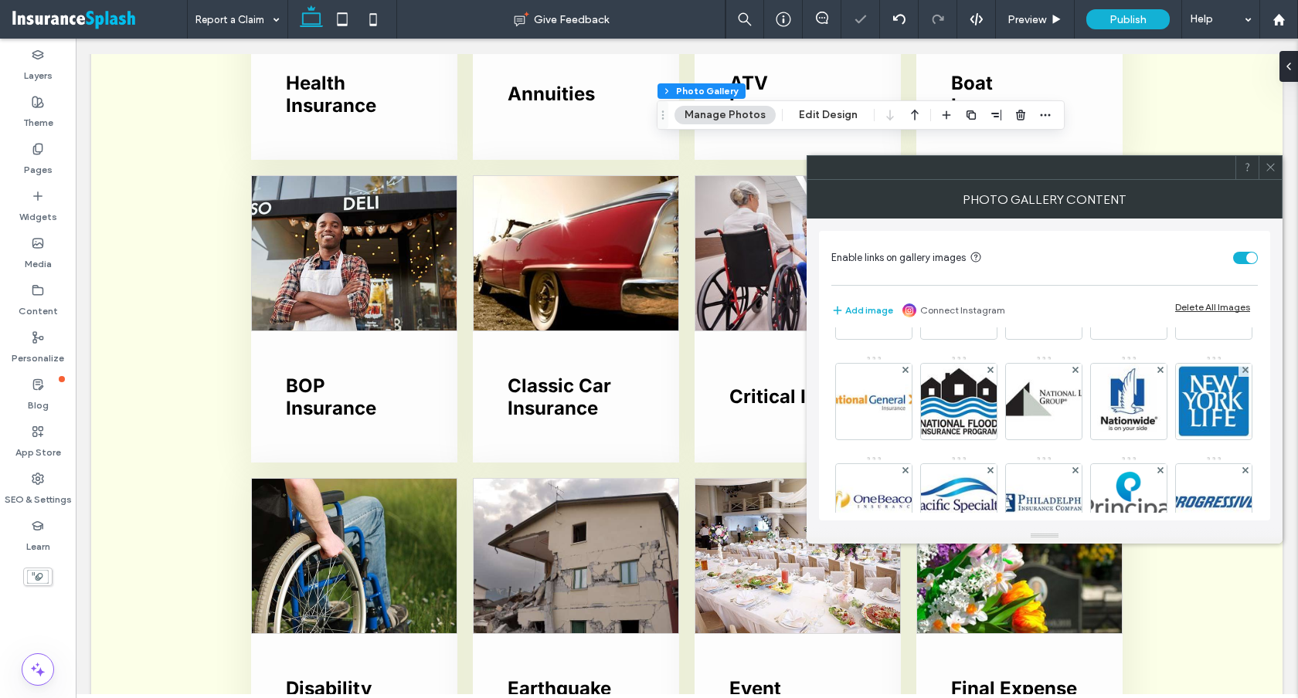
click at [1241, 273] on use at bounding box center [1244, 269] width 6 height 6
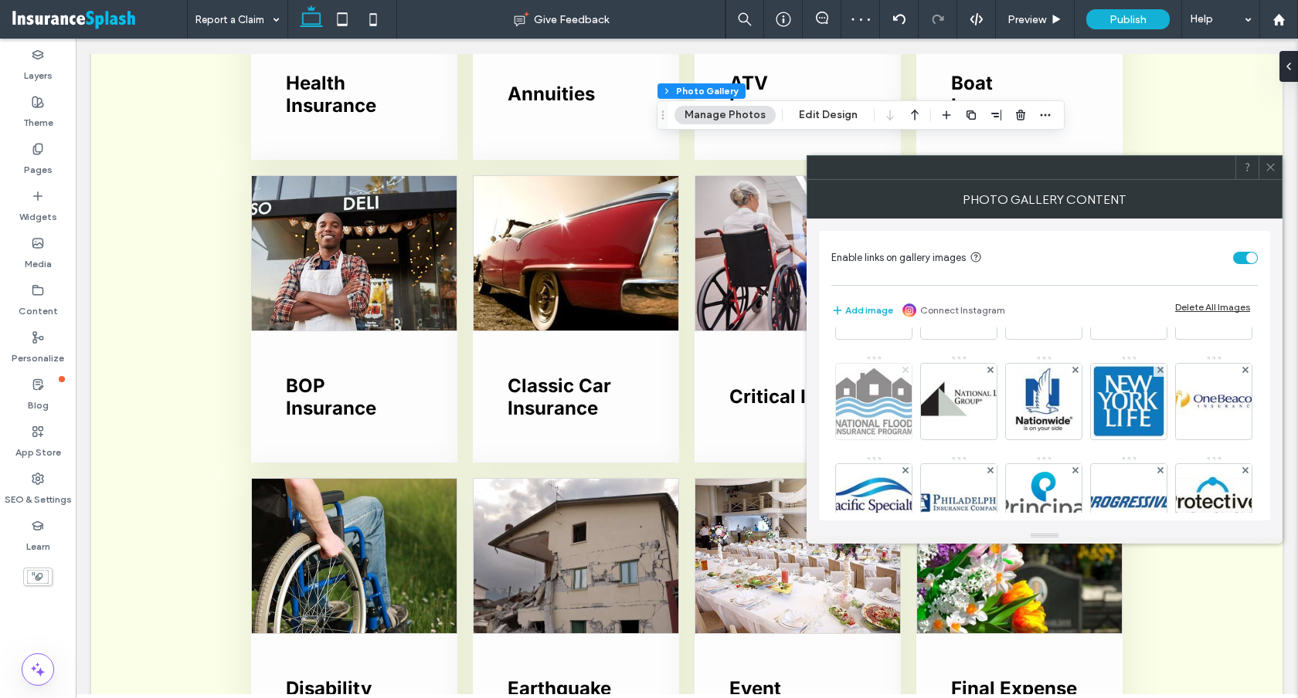
click at [908, 370] on icon at bounding box center [905, 370] width 6 height 6
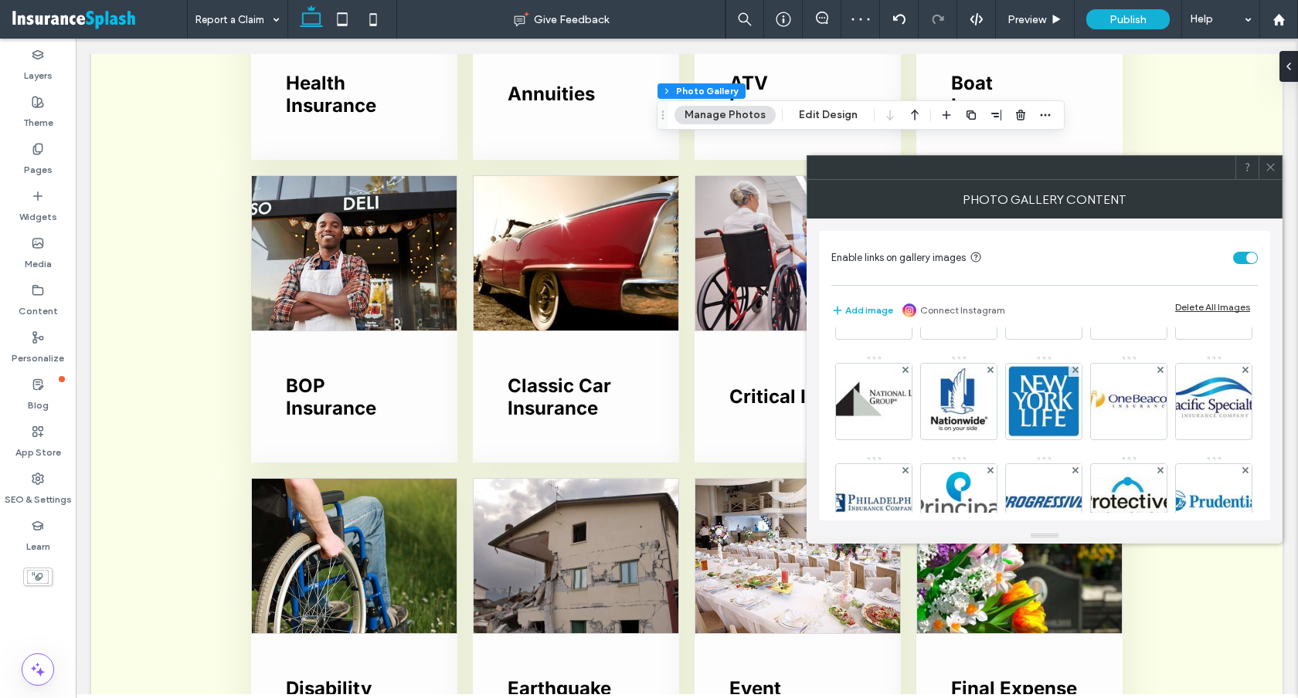
click at [908, 370] on icon at bounding box center [905, 370] width 6 height 6
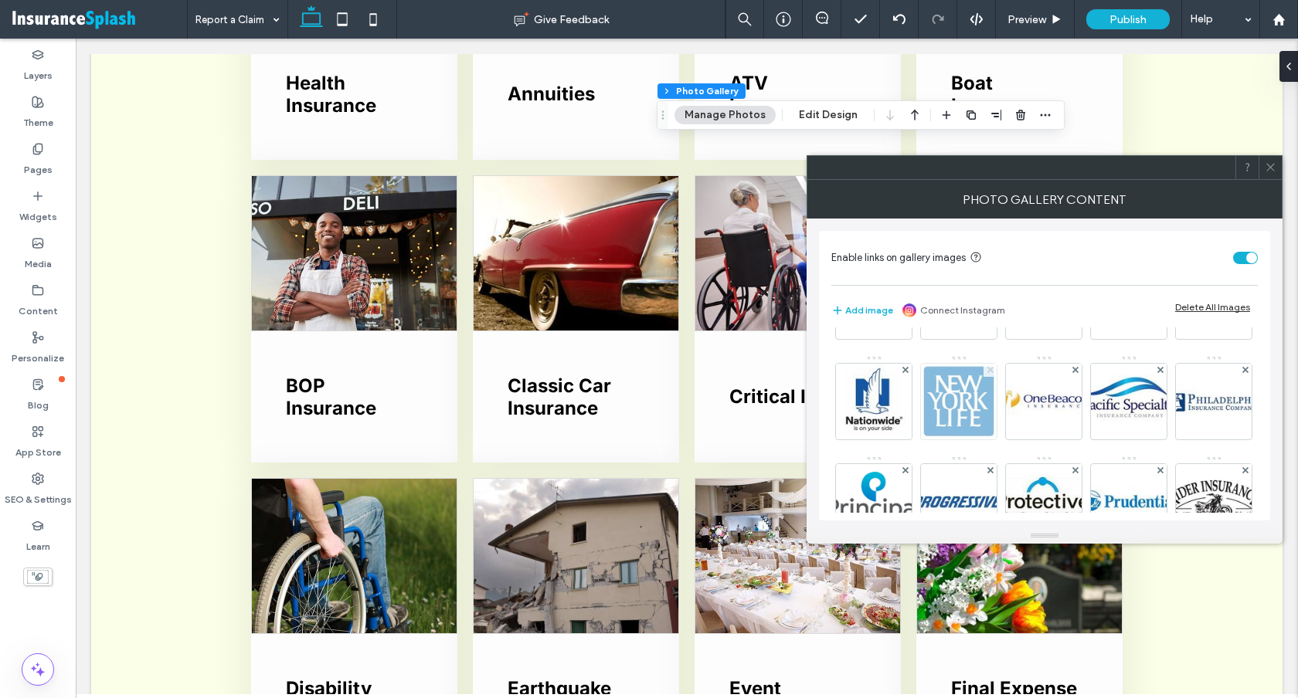
click at [993, 372] on icon at bounding box center [990, 370] width 6 height 6
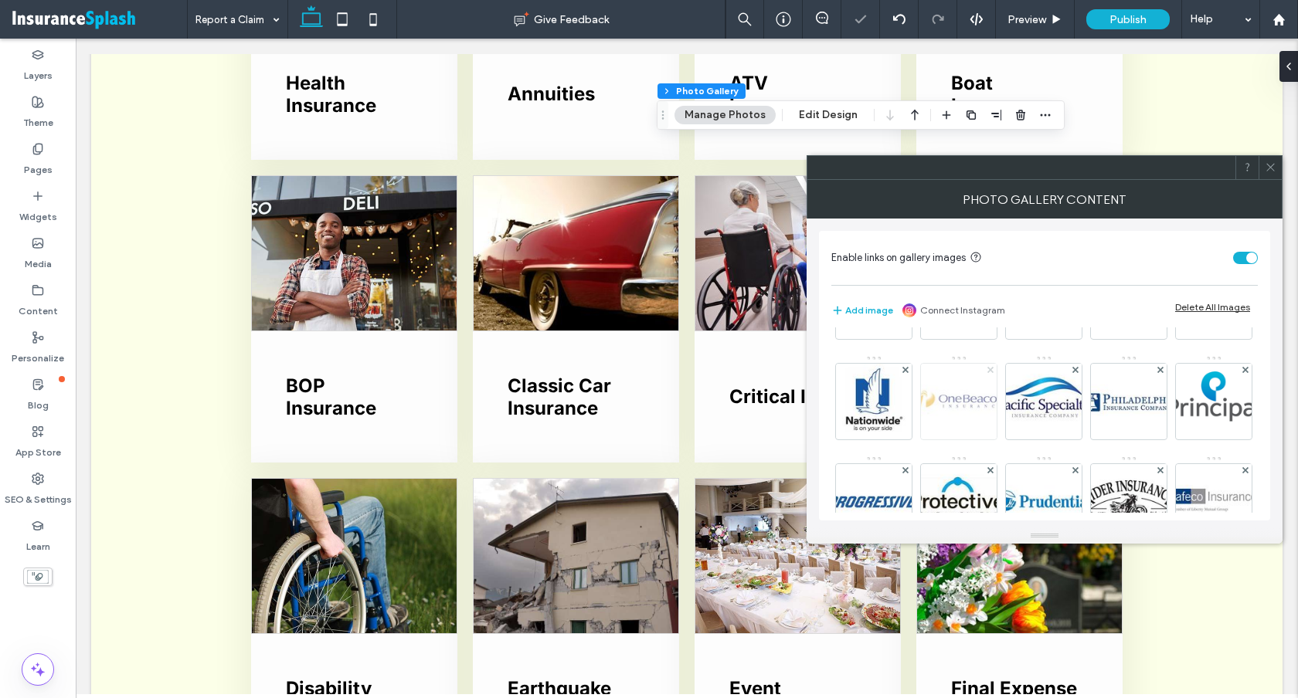
click at [993, 372] on icon at bounding box center [990, 370] width 6 height 6
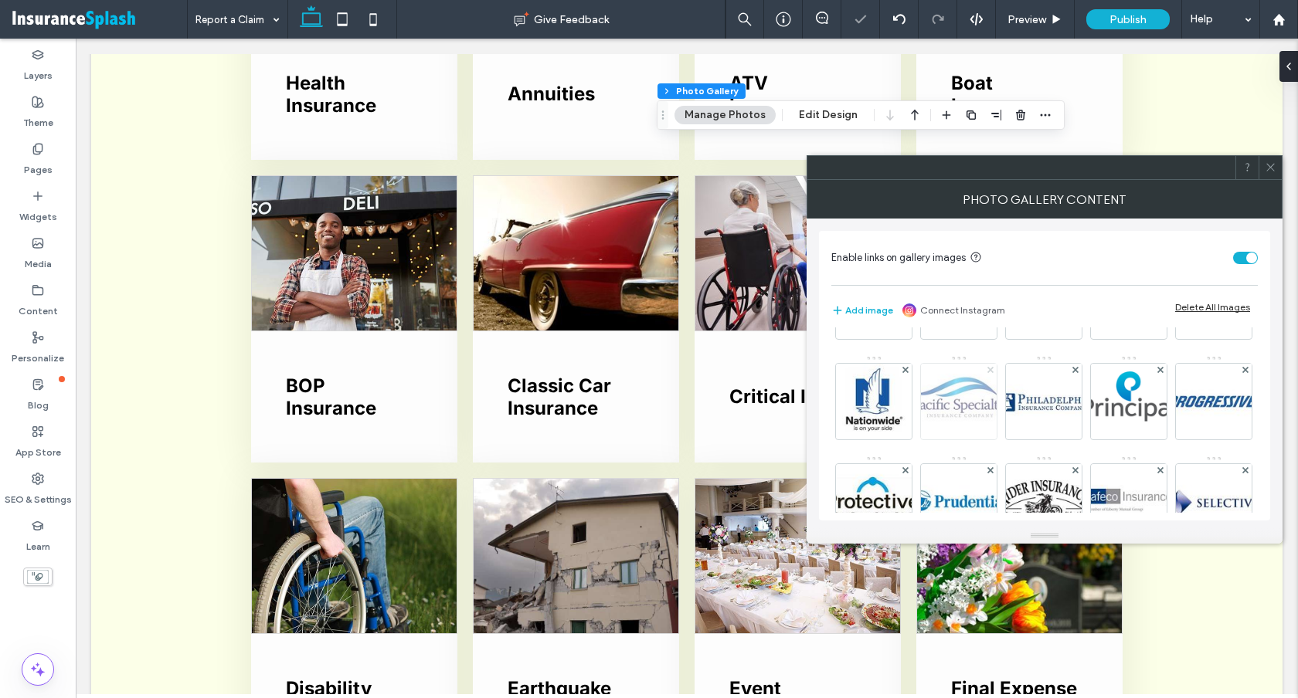
click at [993, 372] on icon at bounding box center [990, 370] width 6 height 6
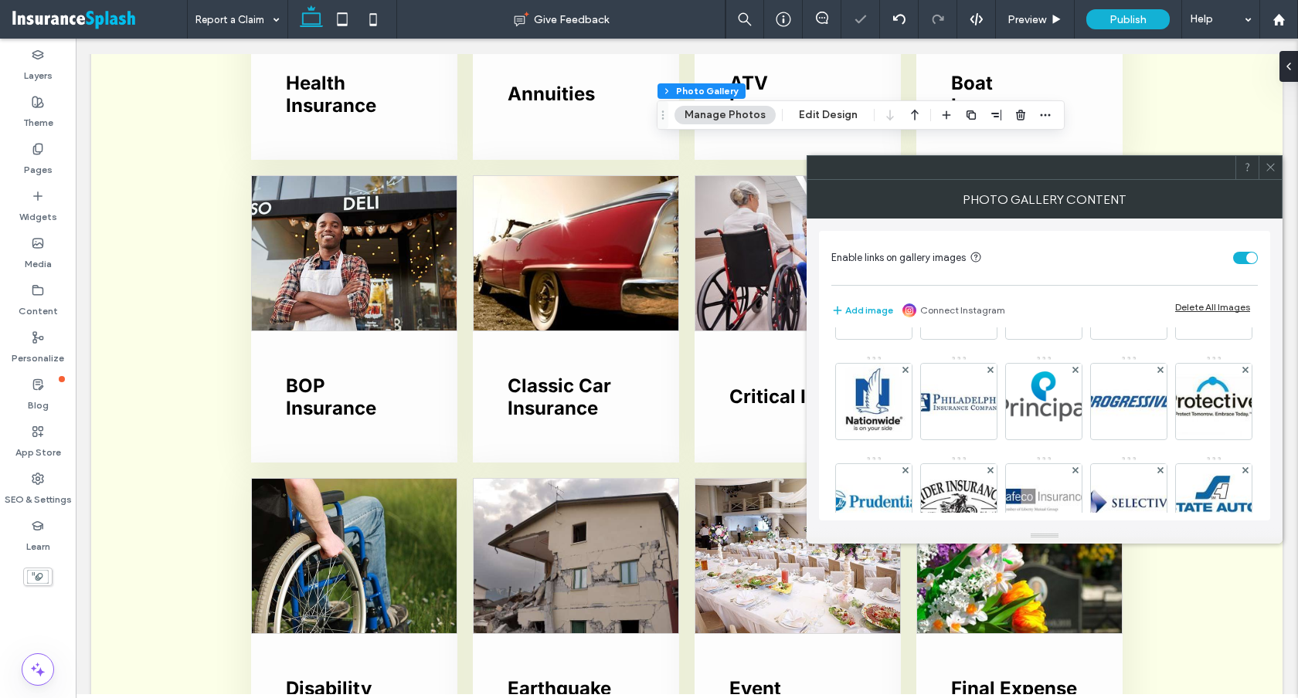
click at [993, 372] on icon at bounding box center [990, 370] width 6 height 6
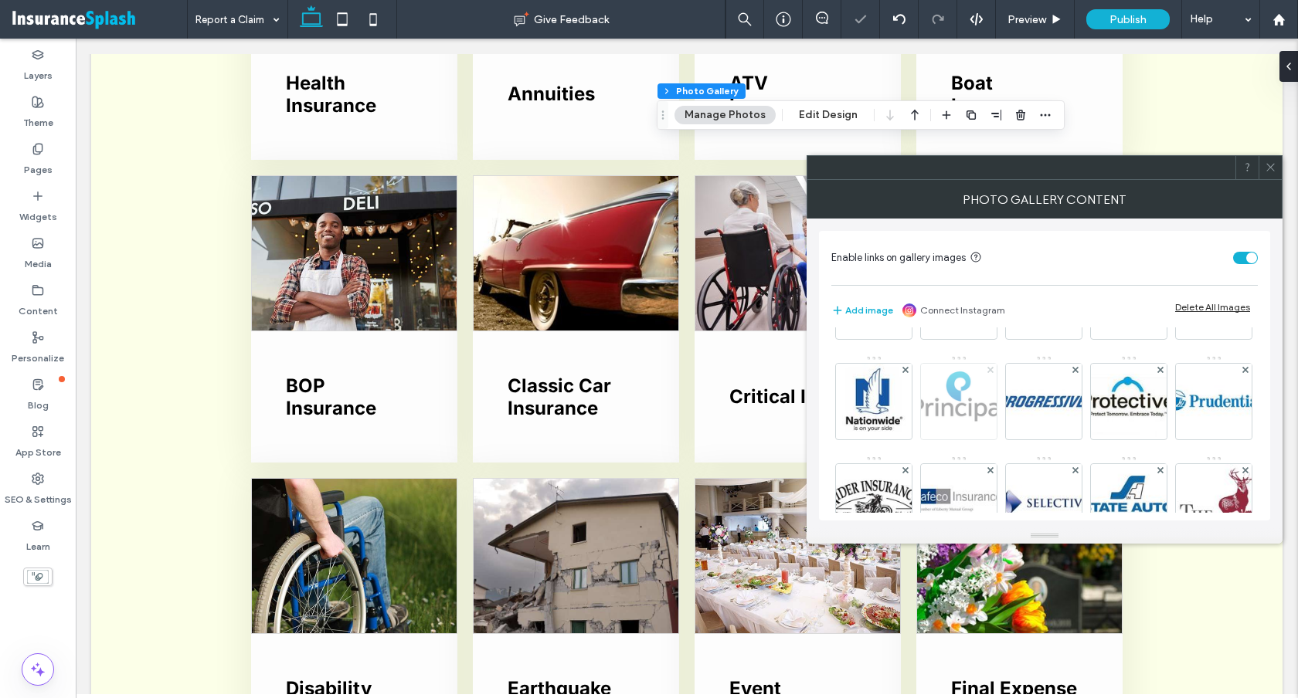
click at [993, 372] on icon at bounding box center [990, 370] width 6 height 6
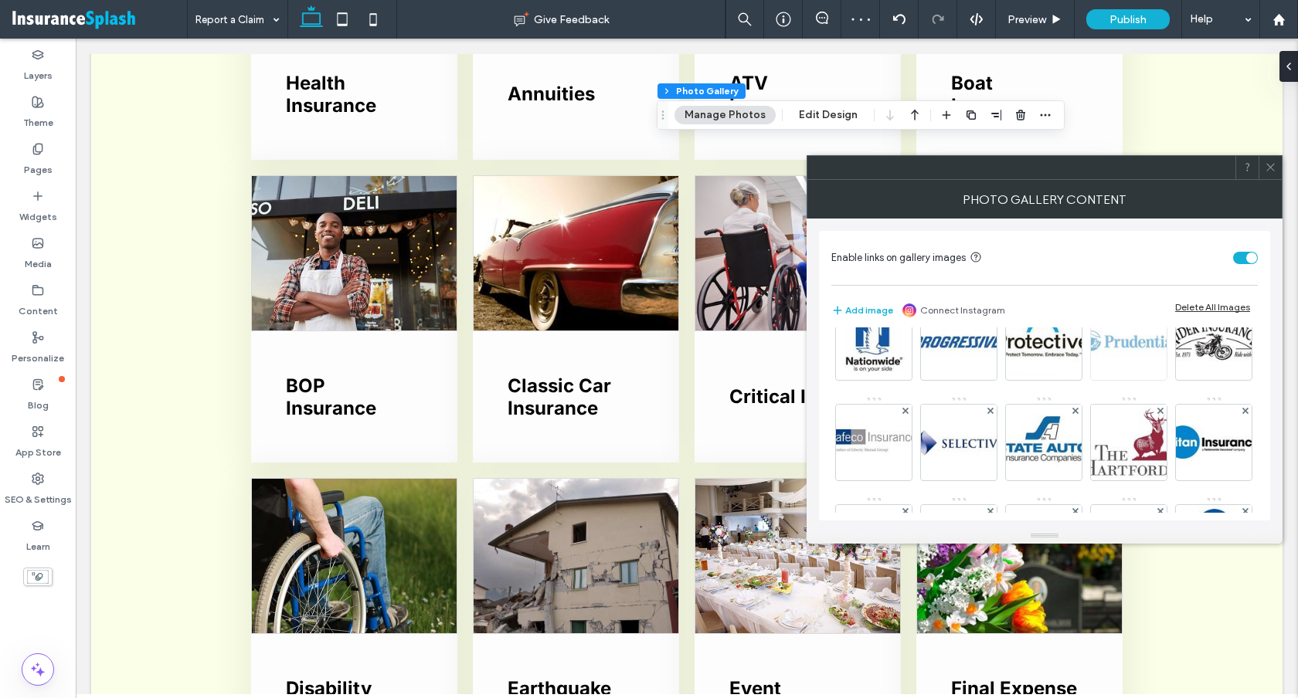
scroll to position [242, 0]
click at [1068, 316] on div at bounding box center [1074, 309] width 13 height 13
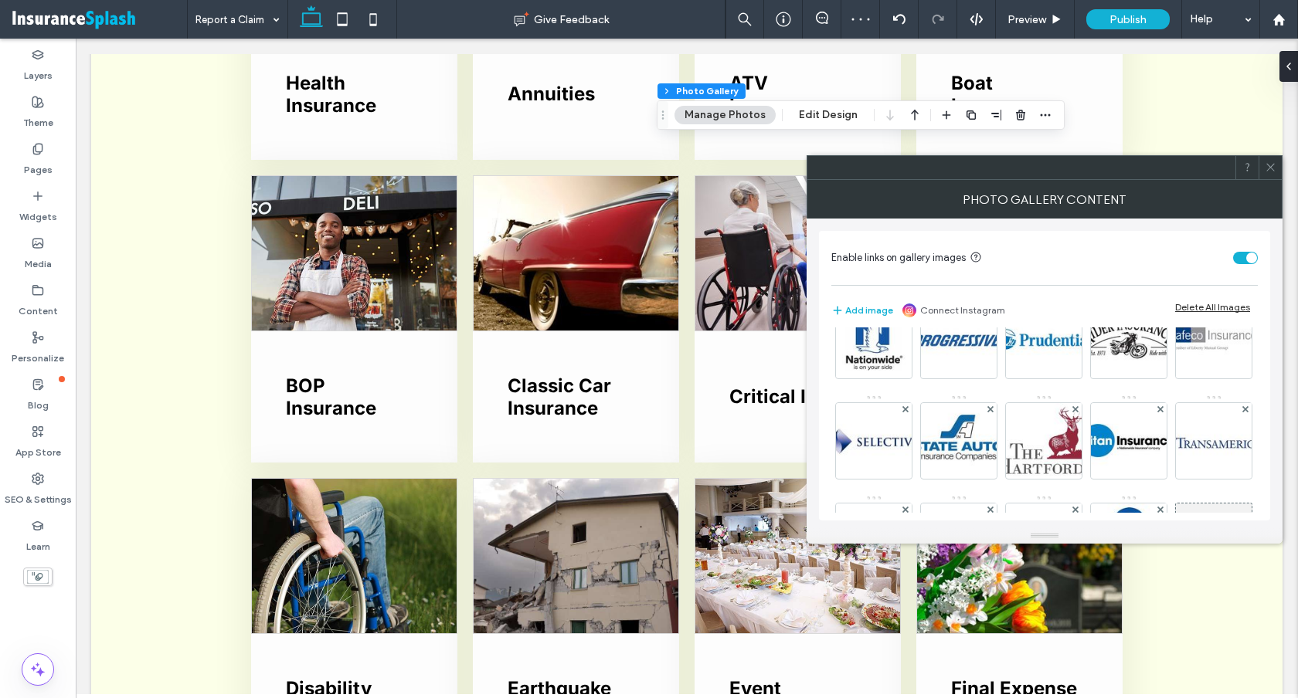
click at [1068, 316] on div at bounding box center [1074, 309] width 13 height 13
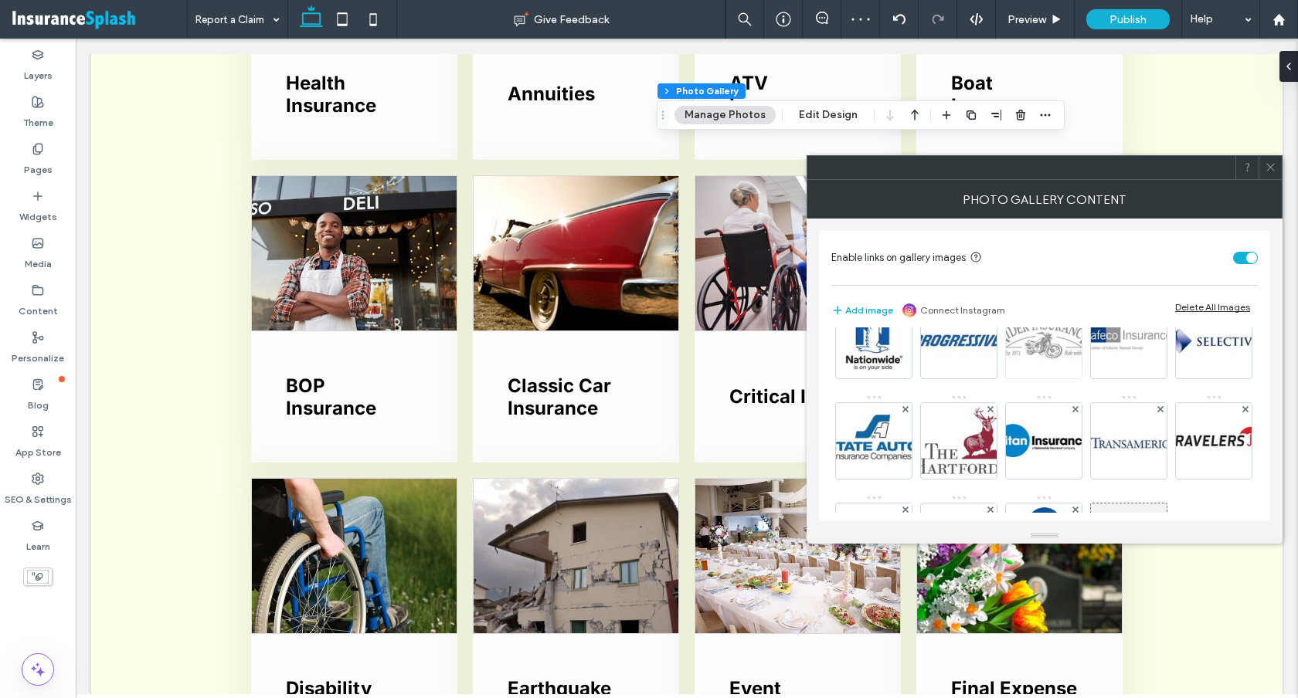
click at [1068, 316] on div at bounding box center [1074, 309] width 13 height 13
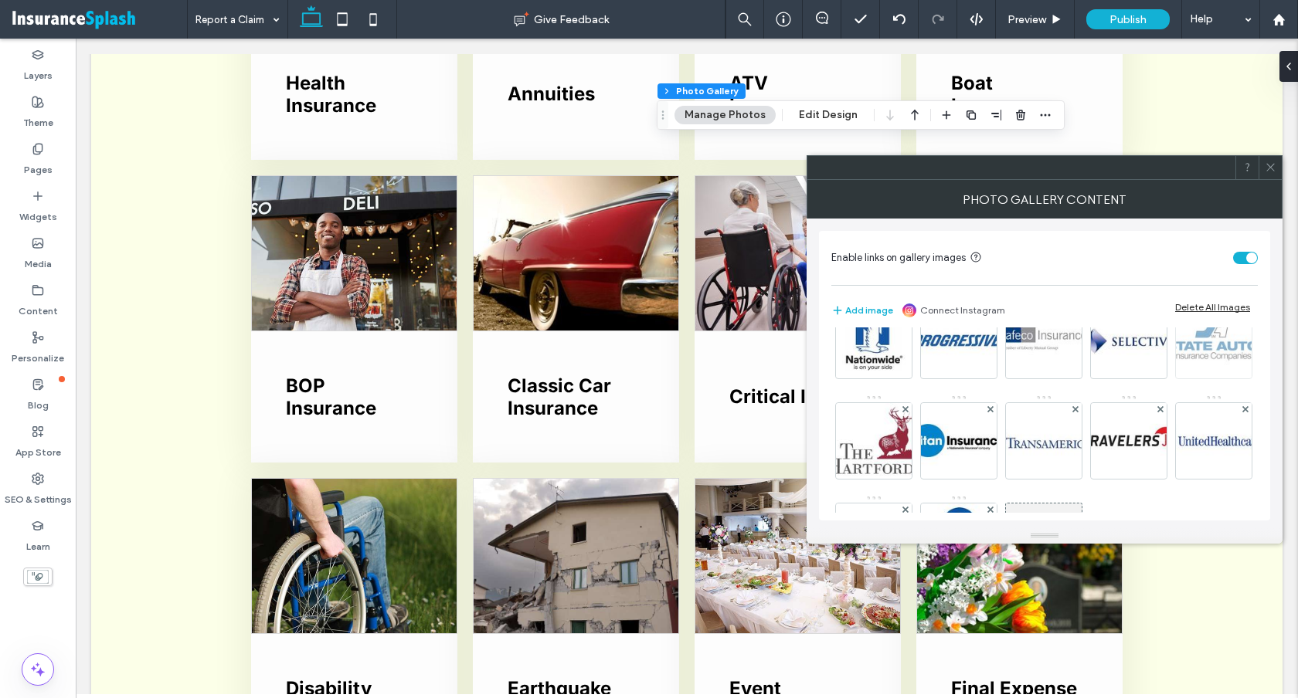
click at [1241, 312] on use at bounding box center [1244, 309] width 6 height 6
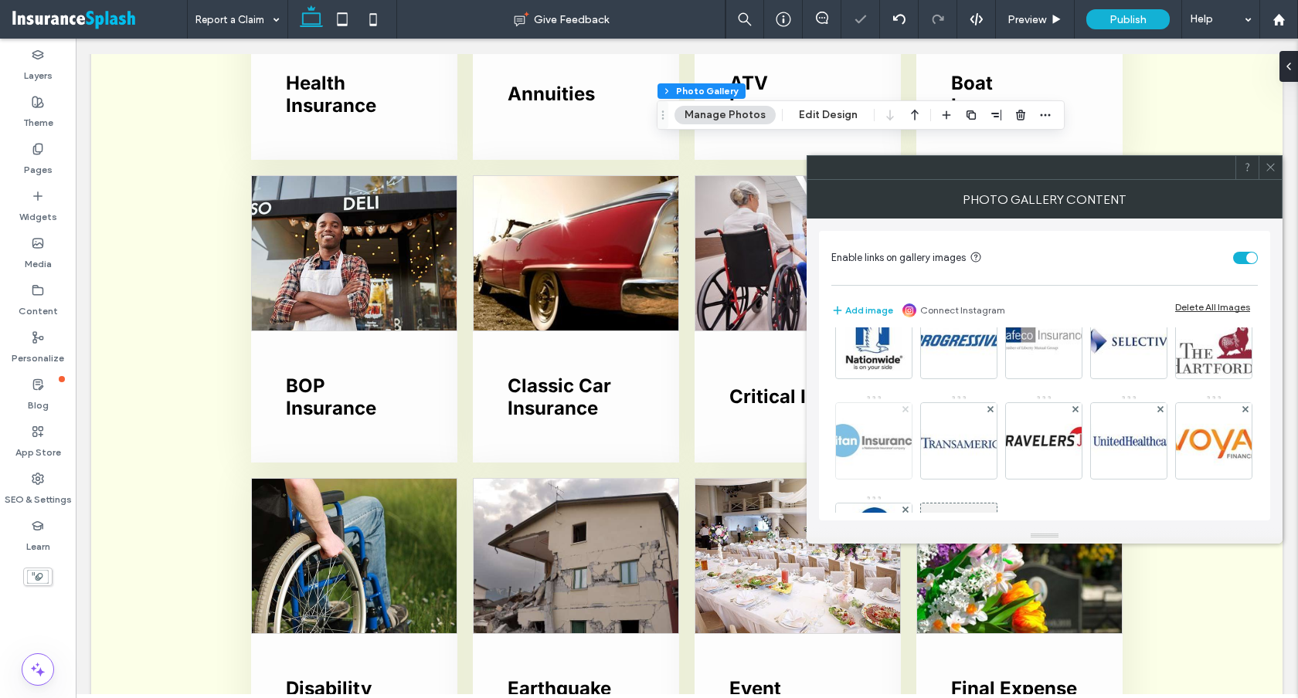
click at [908, 411] on use at bounding box center [904, 409] width 6 height 6
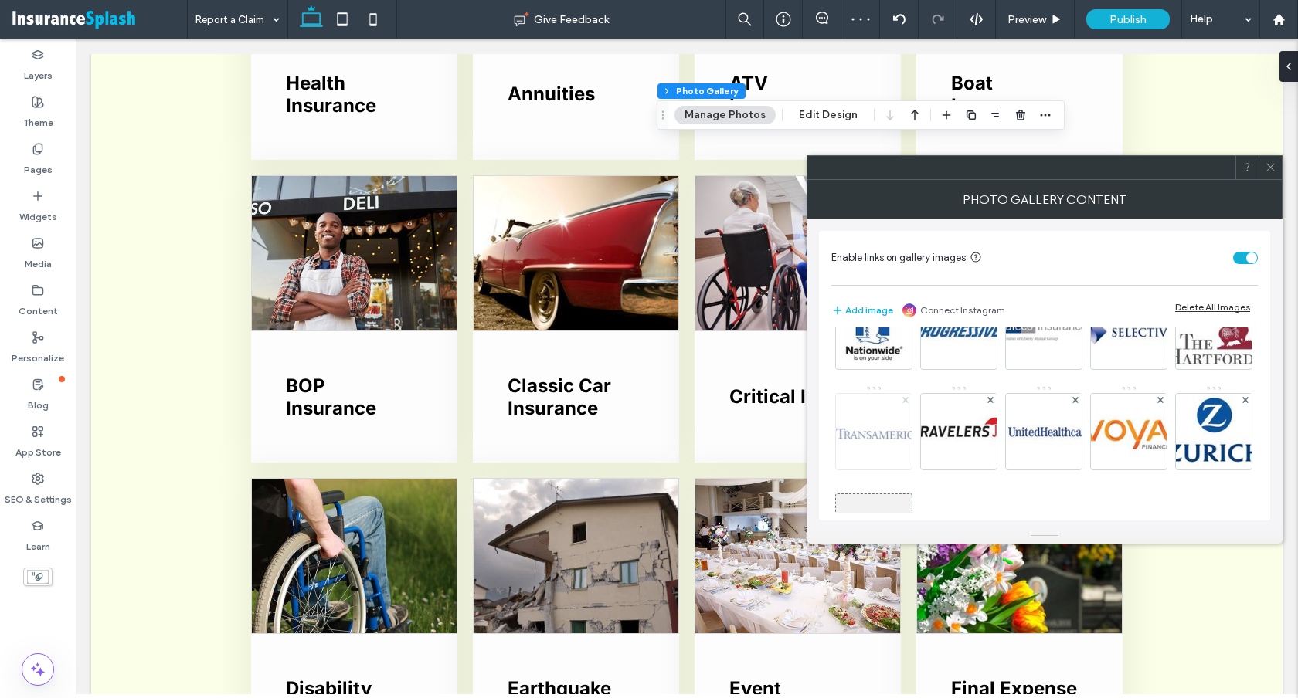
scroll to position [289, 0]
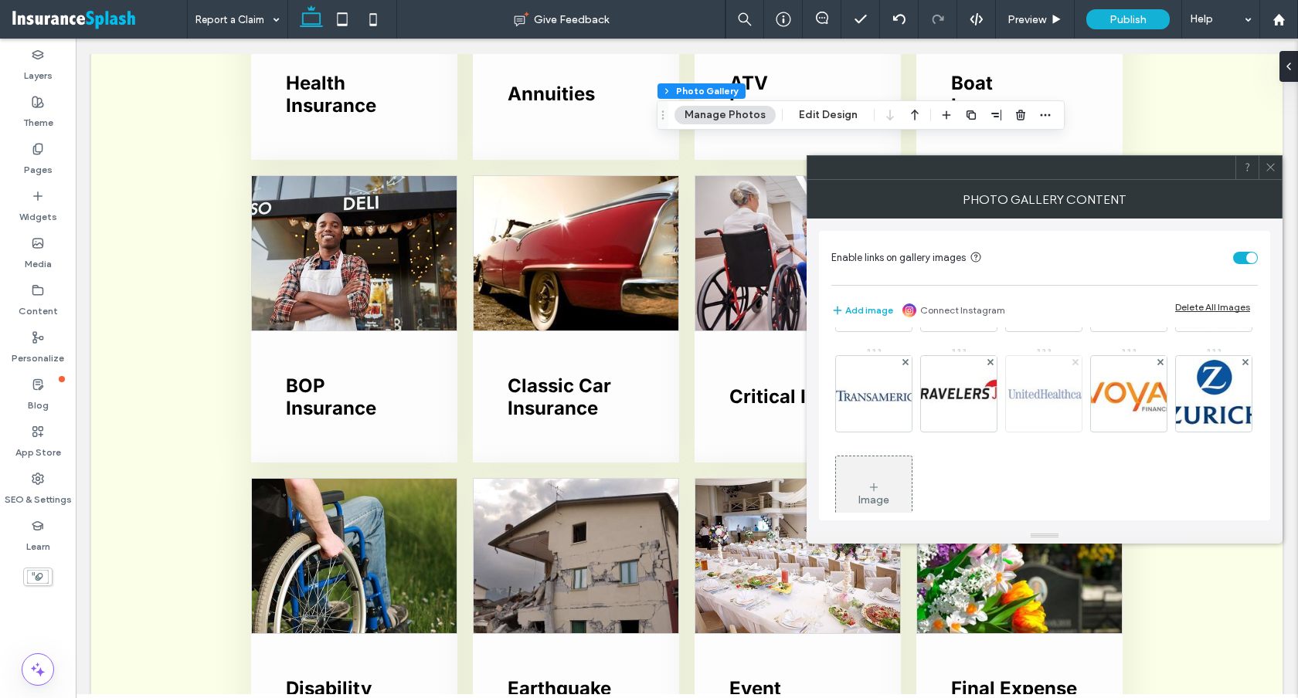
click at [1072, 365] on icon at bounding box center [1075, 362] width 6 height 6
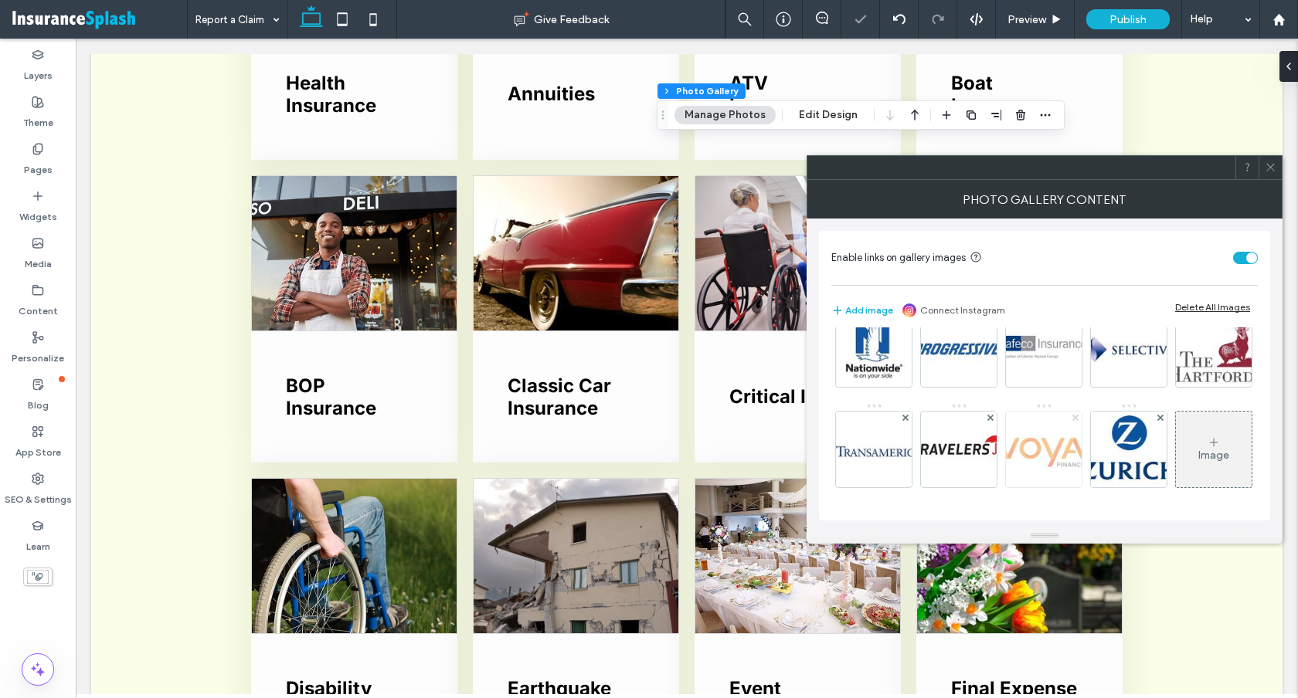
click at [1072, 421] on icon at bounding box center [1075, 418] width 6 height 6
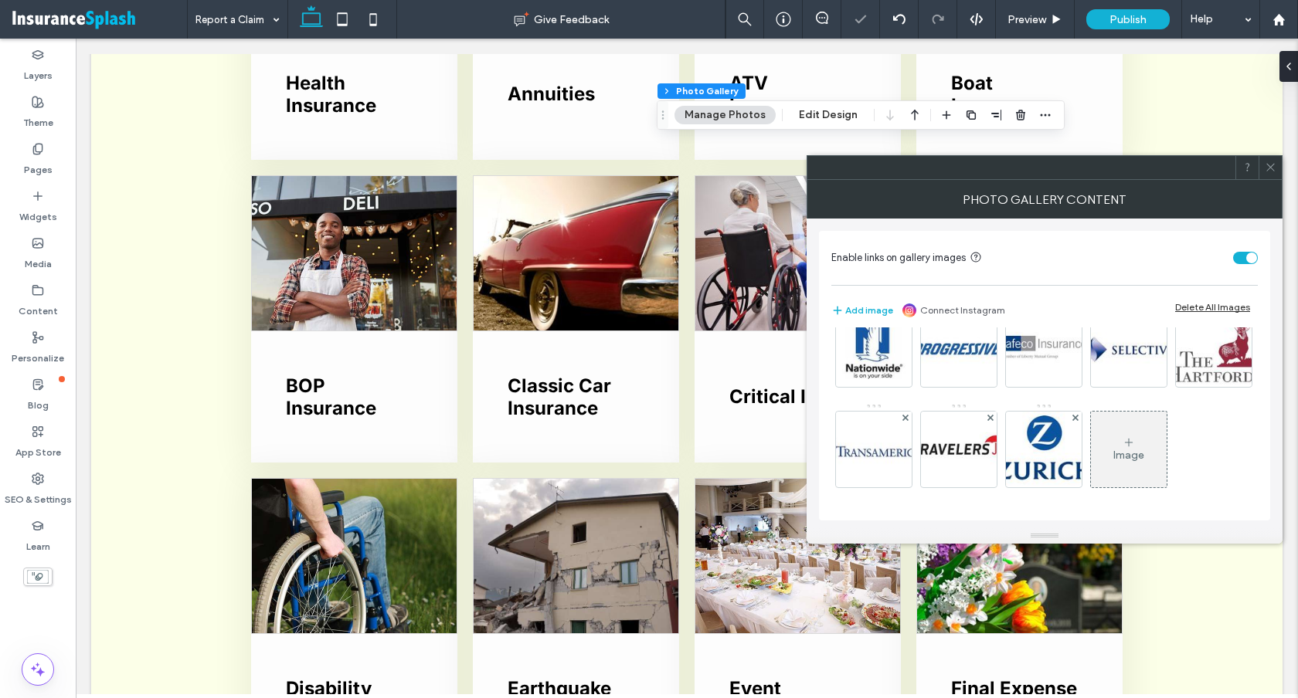
click at [1072, 421] on icon at bounding box center [1075, 418] width 6 height 6
click at [1006, 480] on div "Image" at bounding box center [1044, 449] width 76 height 73
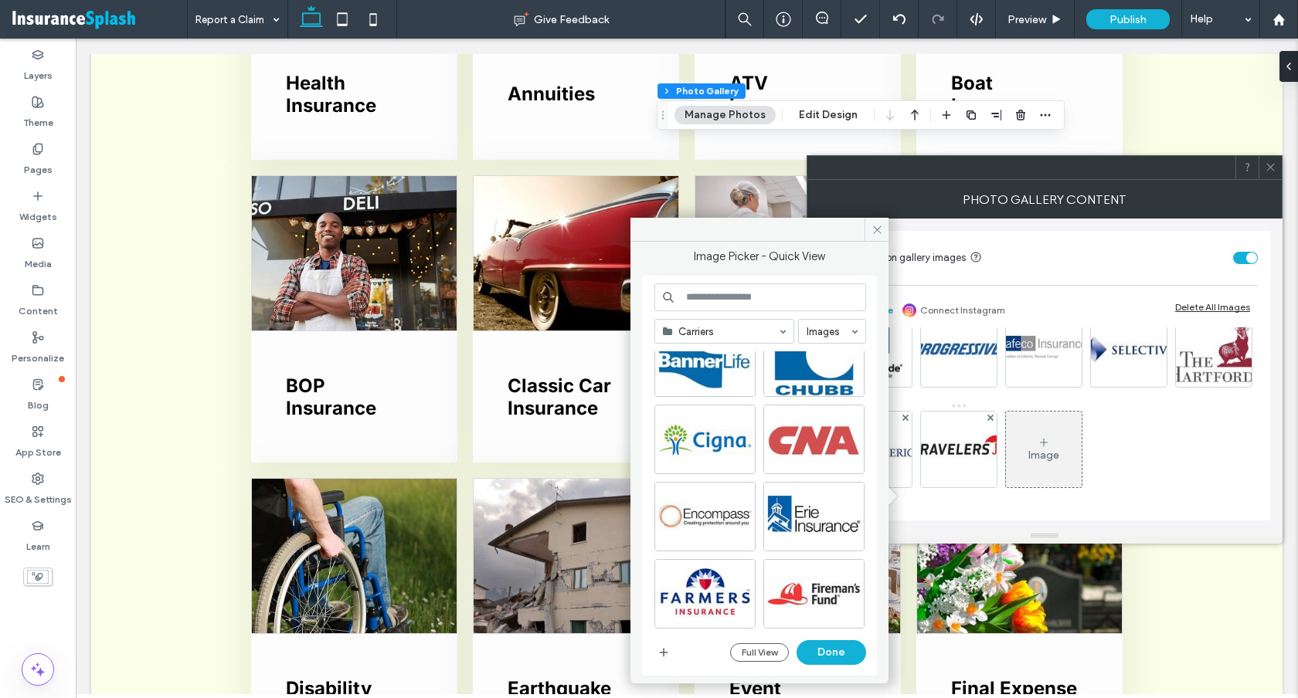
scroll to position [552, 0]
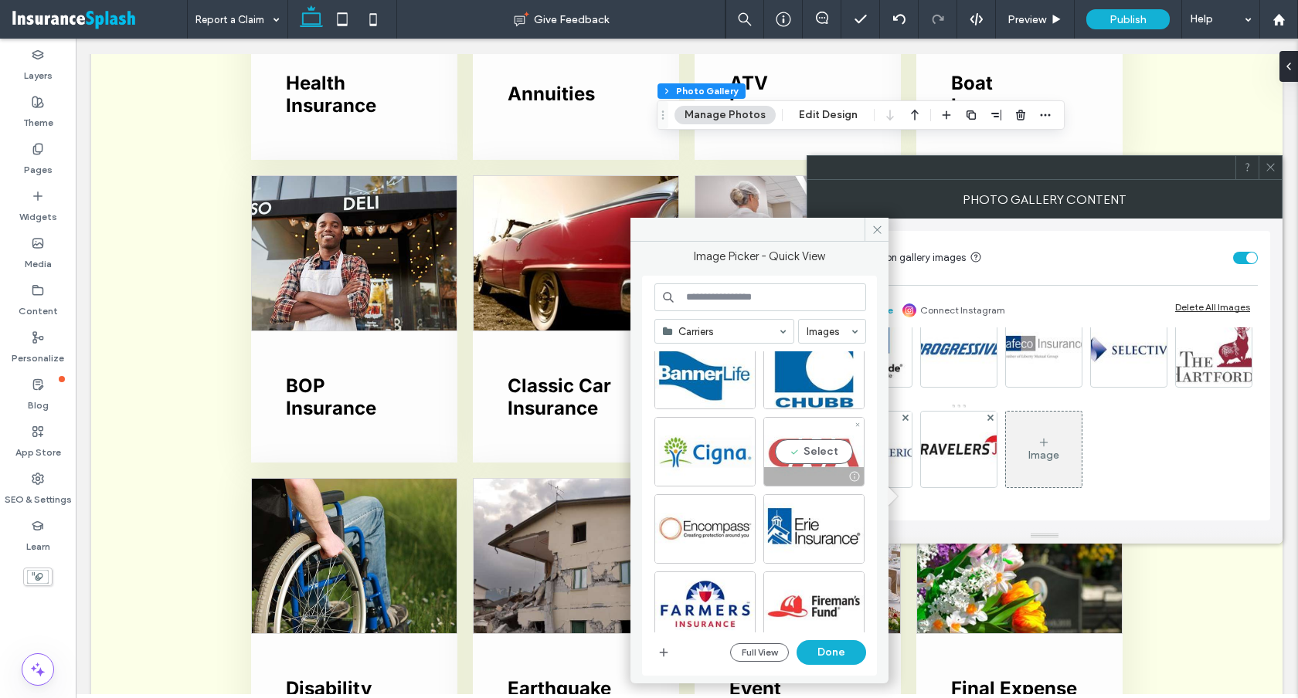
click at [806, 453] on div "Select" at bounding box center [813, 452] width 101 height 70
click at [816, 650] on button "Done" at bounding box center [831, 652] width 70 height 25
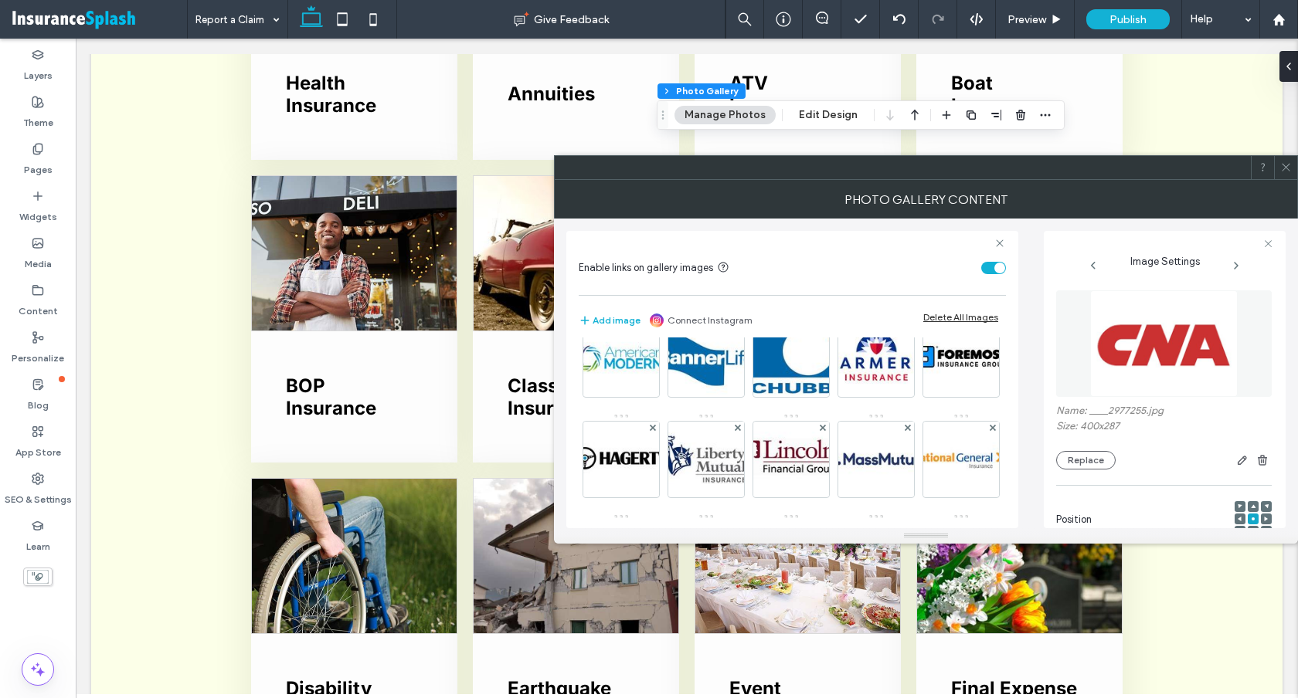
scroll to position [0, 0]
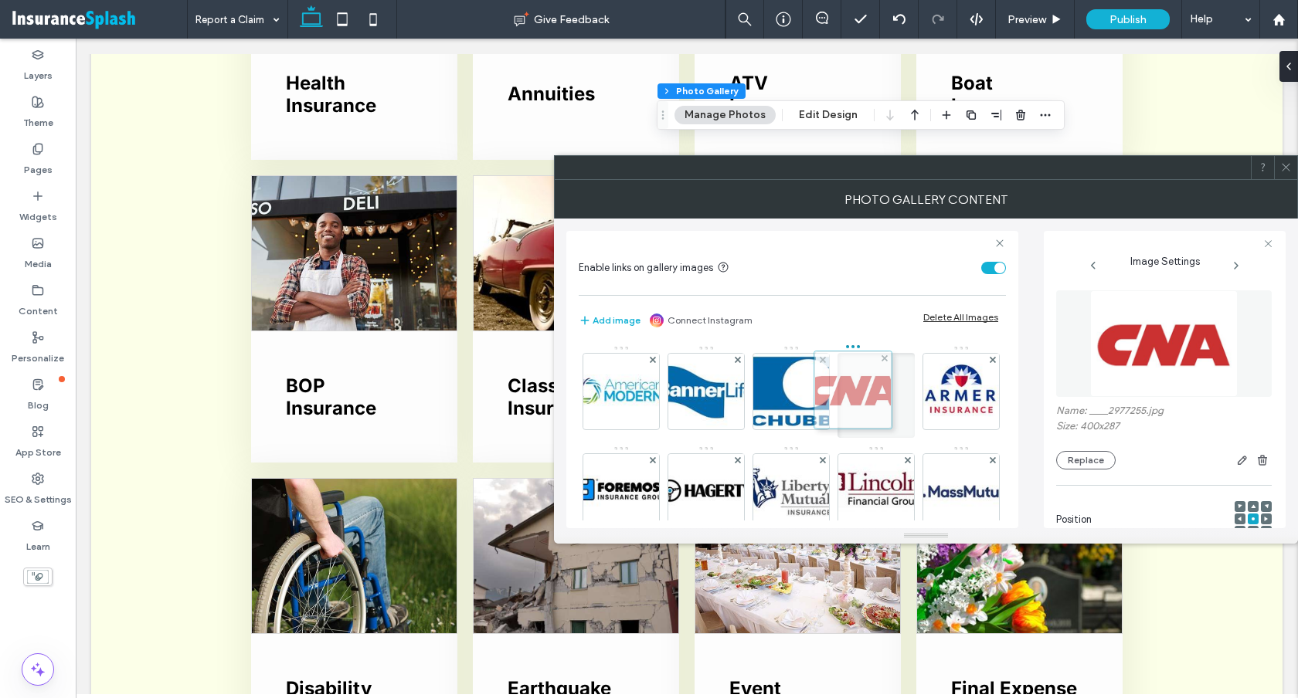
drag, startPoint x: 711, startPoint y: 487, endPoint x: 854, endPoint y: 372, distance: 183.0
click at [1286, 169] on icon at bounding box center [1286, 167] width 12 height 12
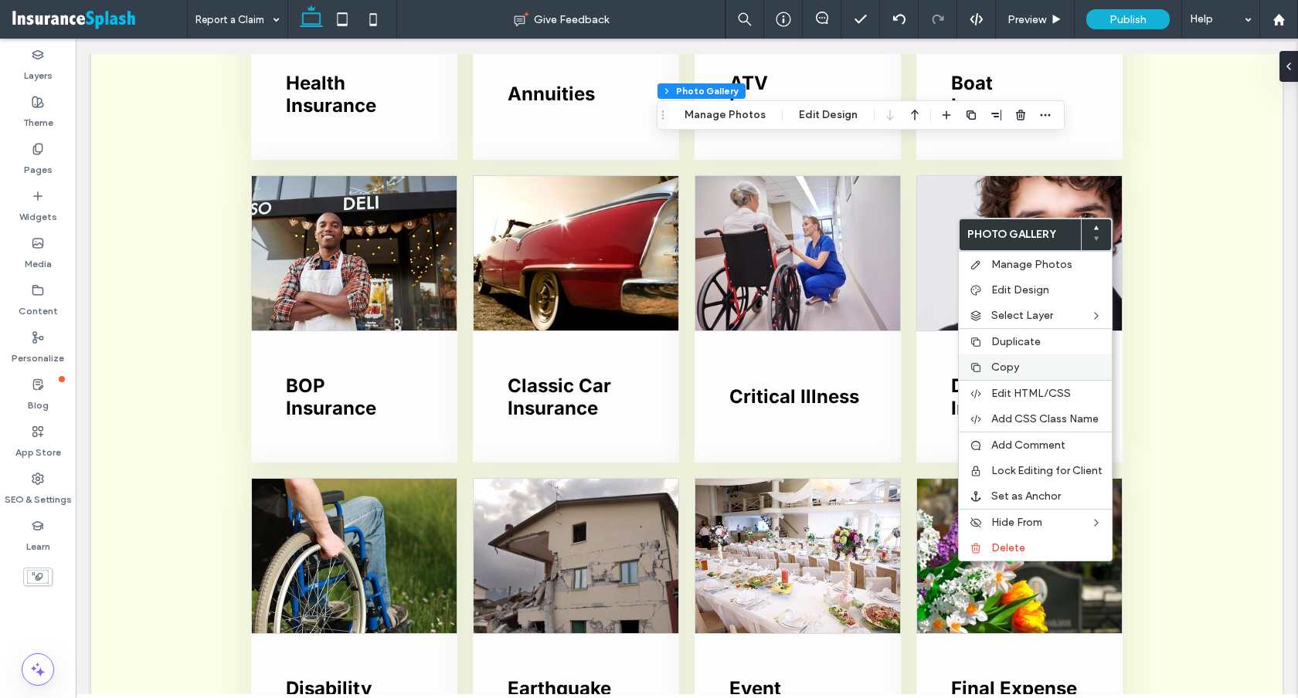
click at [1004, 357] on div "Copy" at bounding box center [1034, 367] width 153 height 25
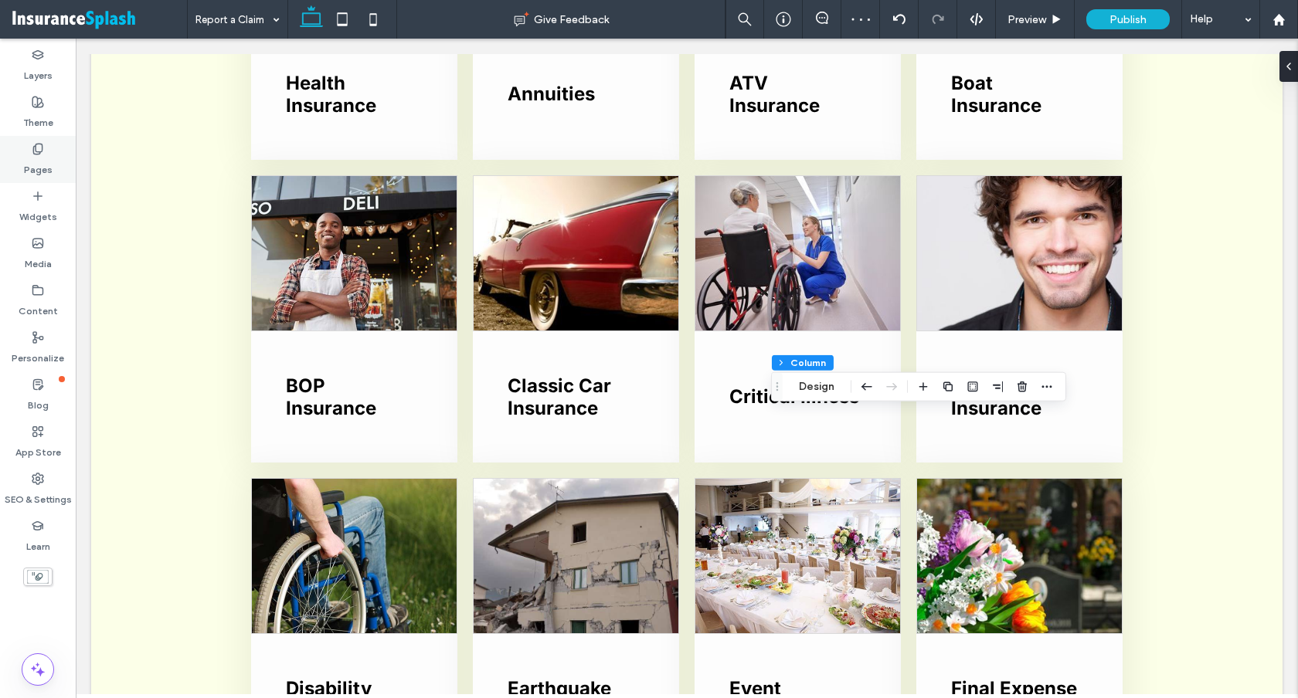
click at [41, 135] on div "Layers Theme Pages Widgets Media Content Personalize Blog App Store SEO & Setti…" at bounding box center [38, 369] width 76 height 660
click at [40, 155] on label "Pages" at bounding box center [38, 166] width 29 height 22
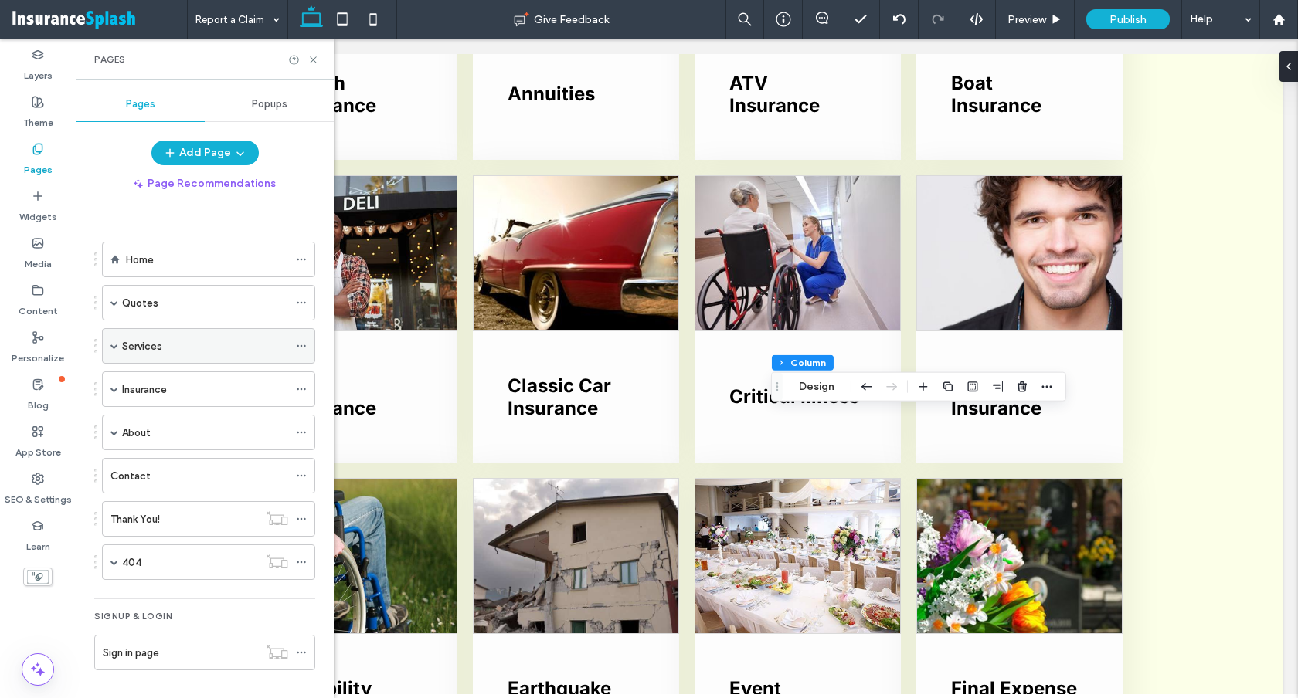
click at [115, 344] on span at bounding box center [114, 346] width 8 height 8
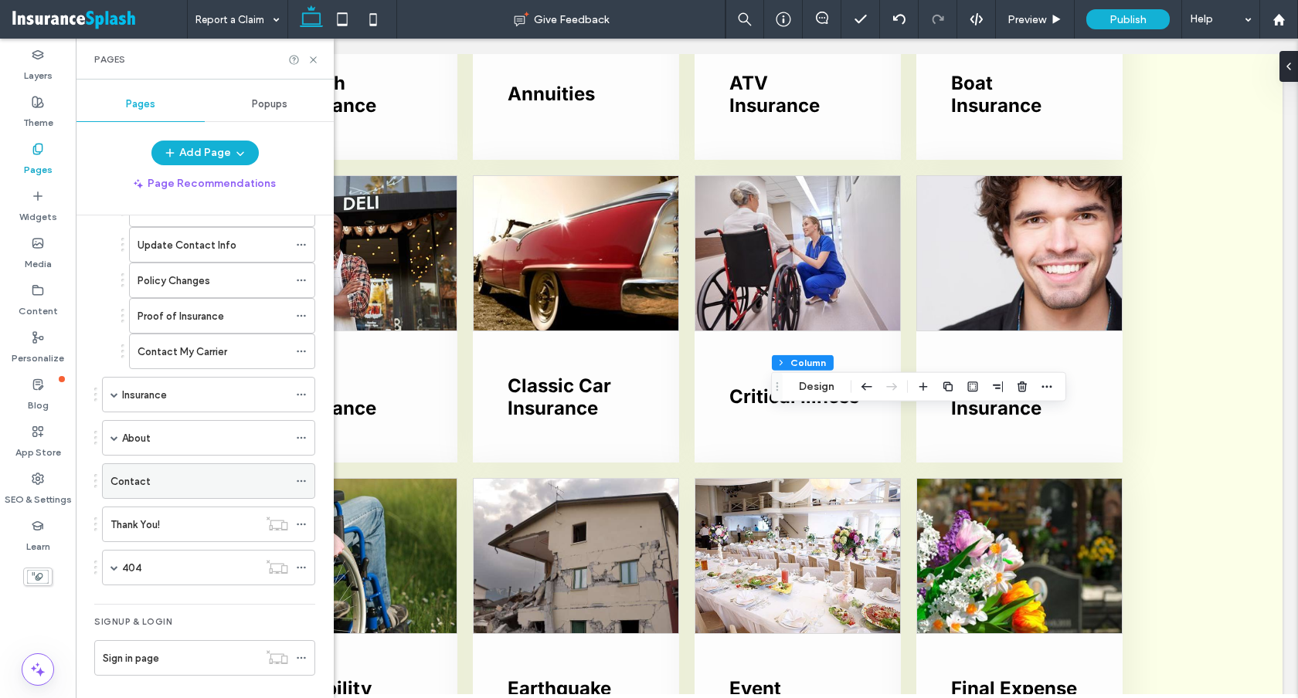
scroll to position [213, 0]
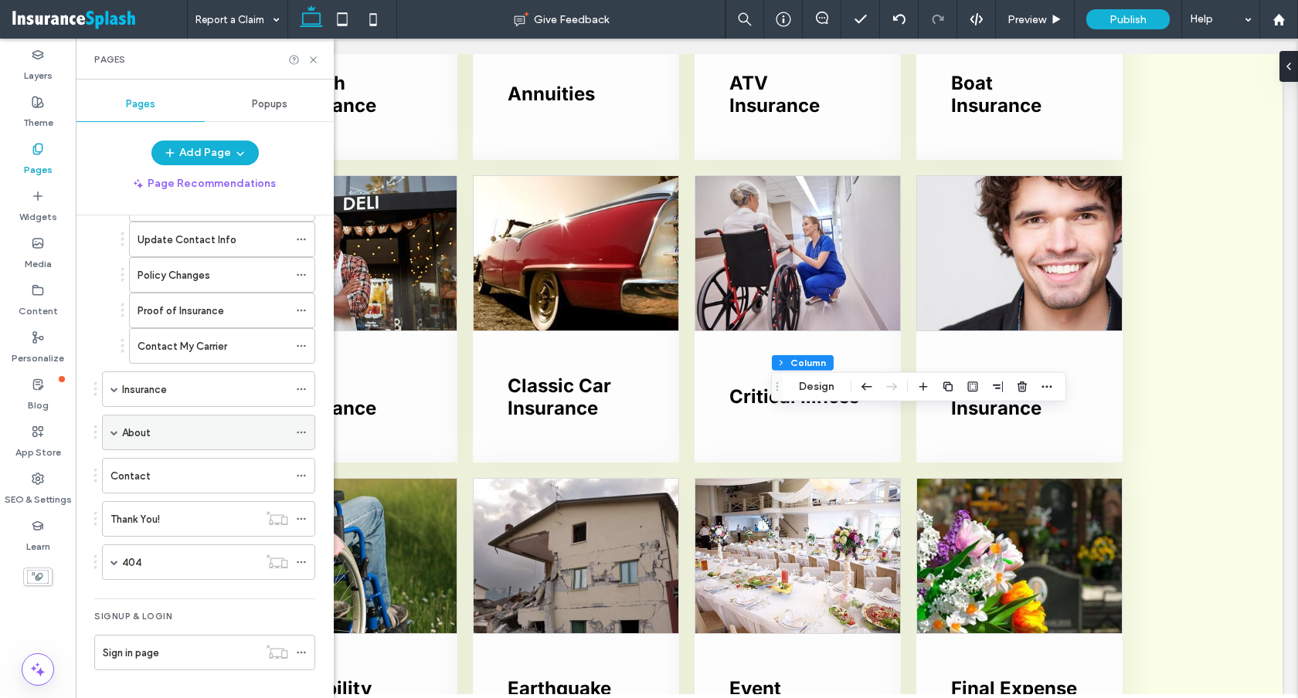
click at [113, 433] on span at bounding box center [114, 433] width 8 height 8
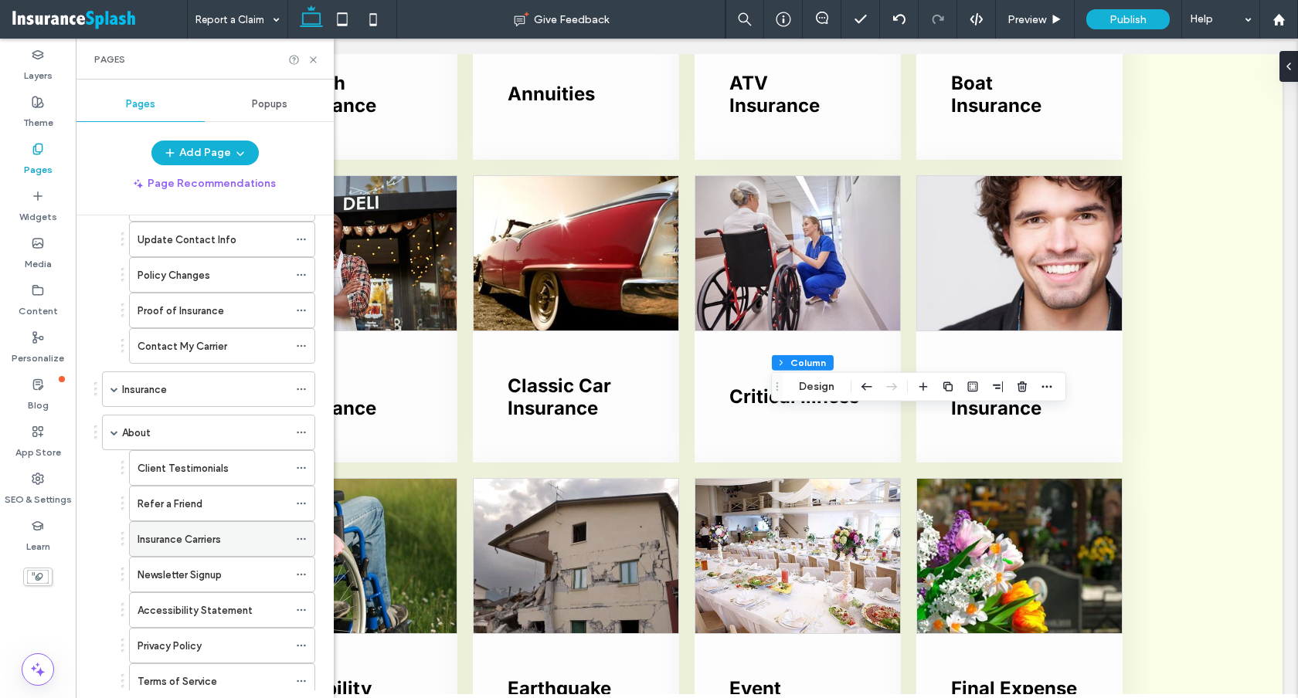
click at [186, 541] on label "Insurance Carriers" at bounding box center [178, 539] width 83 height 27
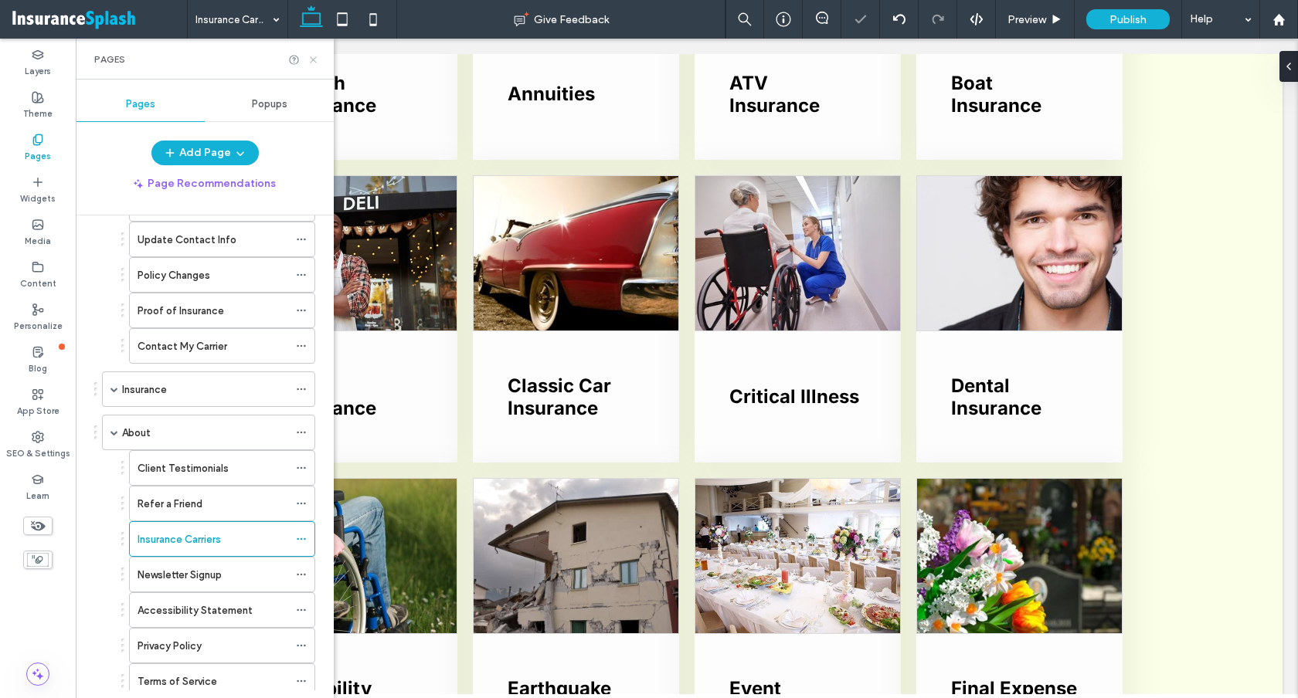
click at [310, 59] on icon at bounding box center [313, 60] width 12 height 12
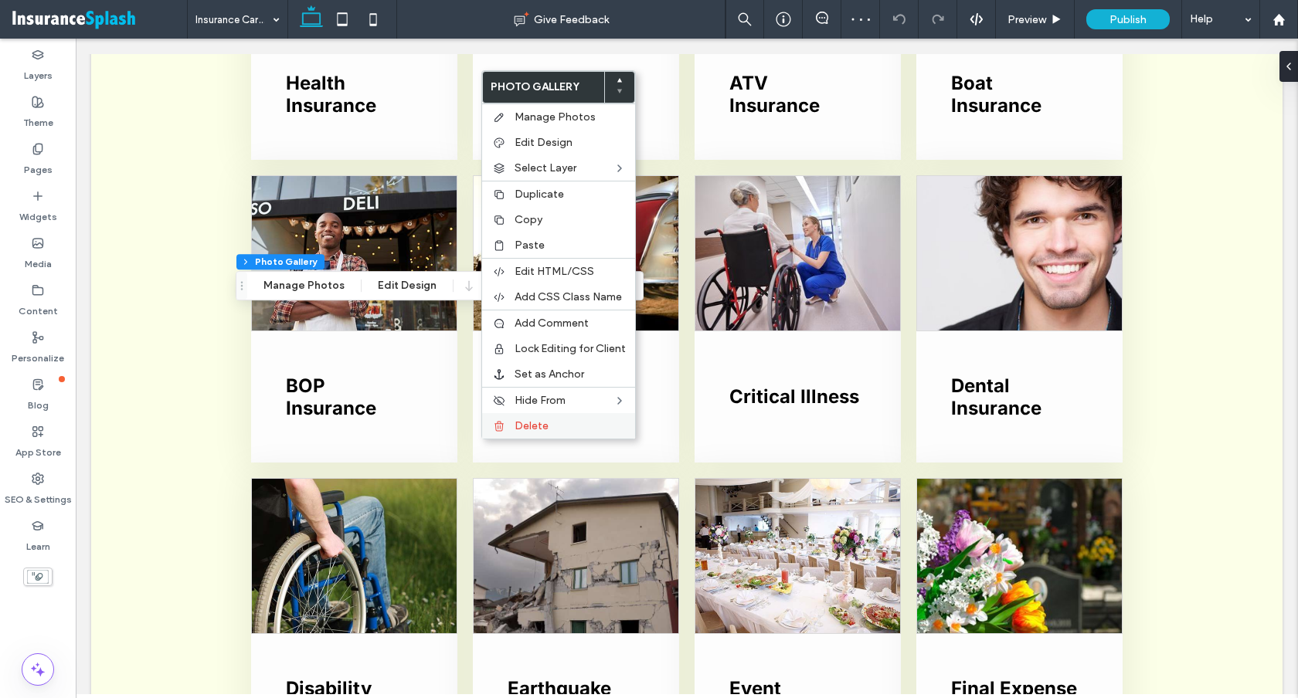
click at [531, 416] on div "Delete" at bounding box center [558, 425] width 153 height 25
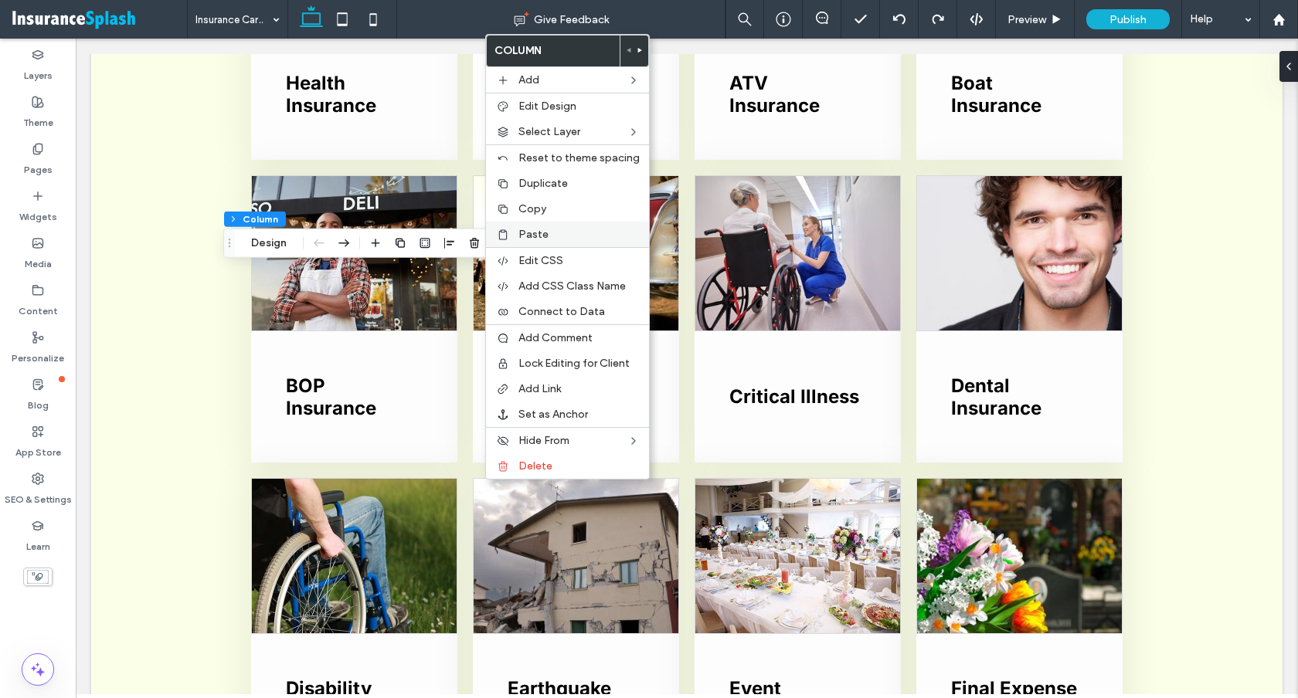
click at [539, 236] on span "Paste" at bounding box center [533, 234] width 30 height 13
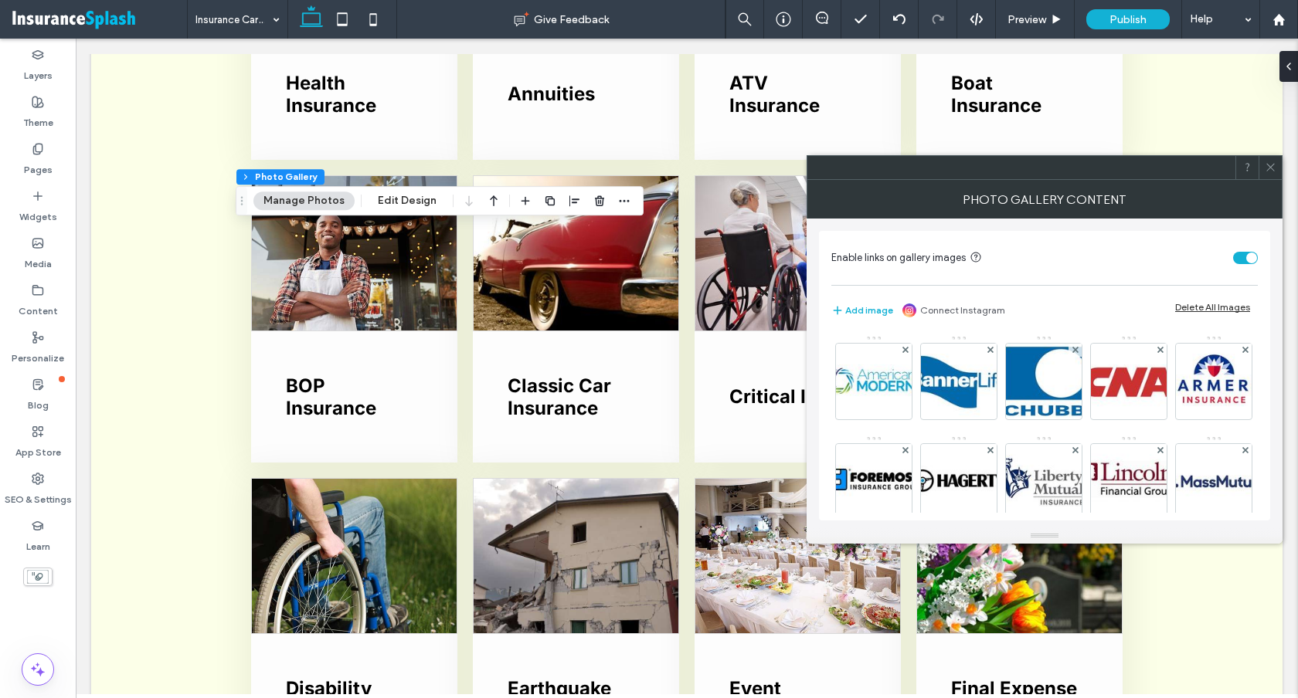
click at [1273, 161] on icon at bounding box center [1270, 167] width 12 height 12
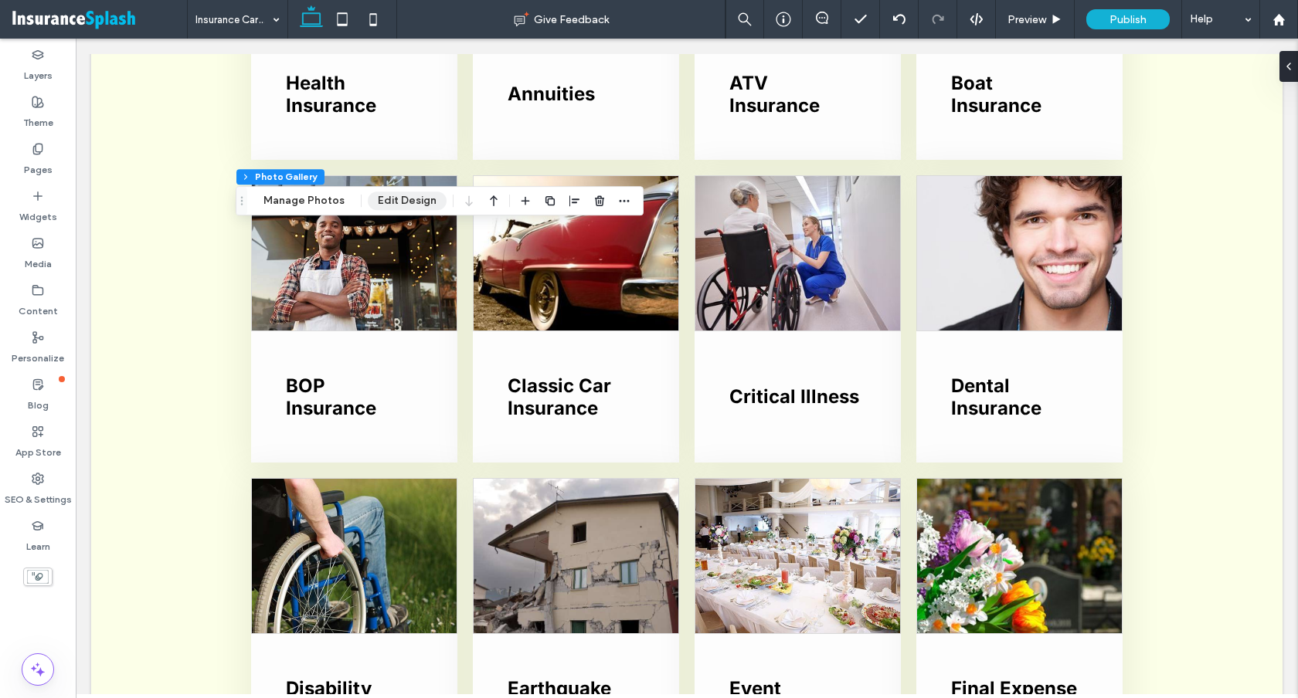
click at [383, 204] on button "Edit Design" at bounding box center [407, 201] width 79 height 19
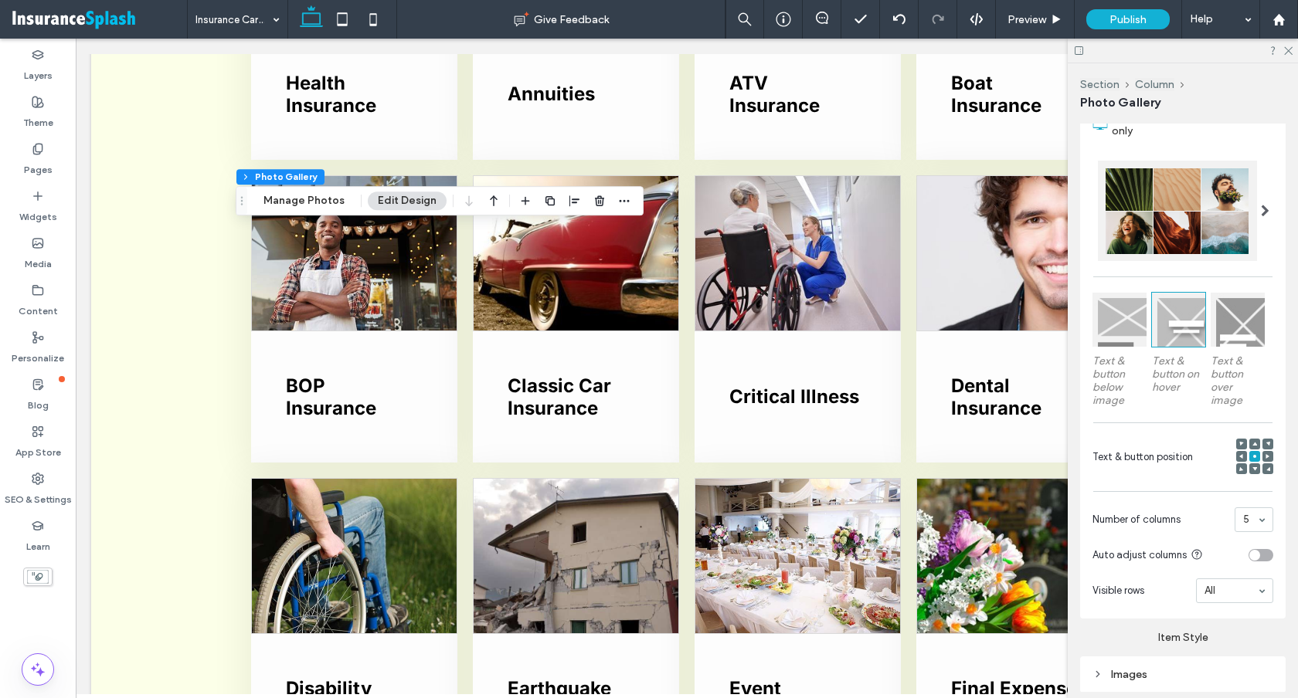
scroll to position [477, 0]
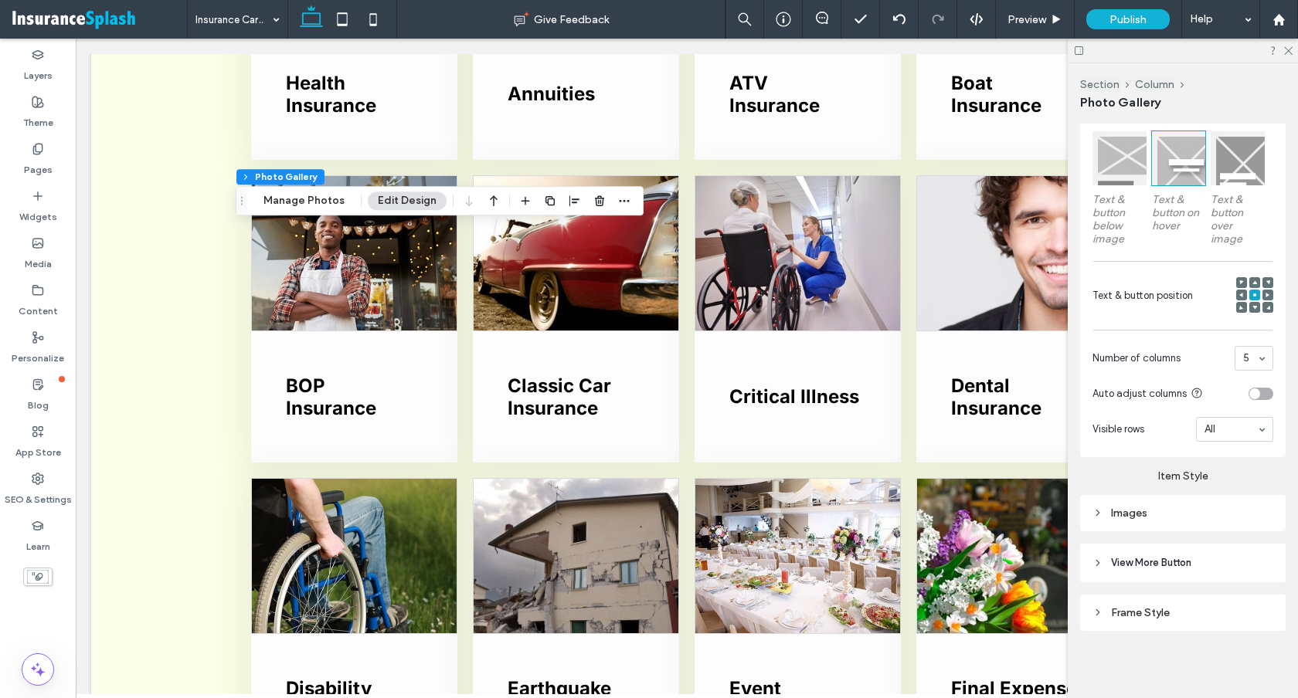
click at [1094, 512] on icon at bounding box center [1097, 512] width 11 height 11
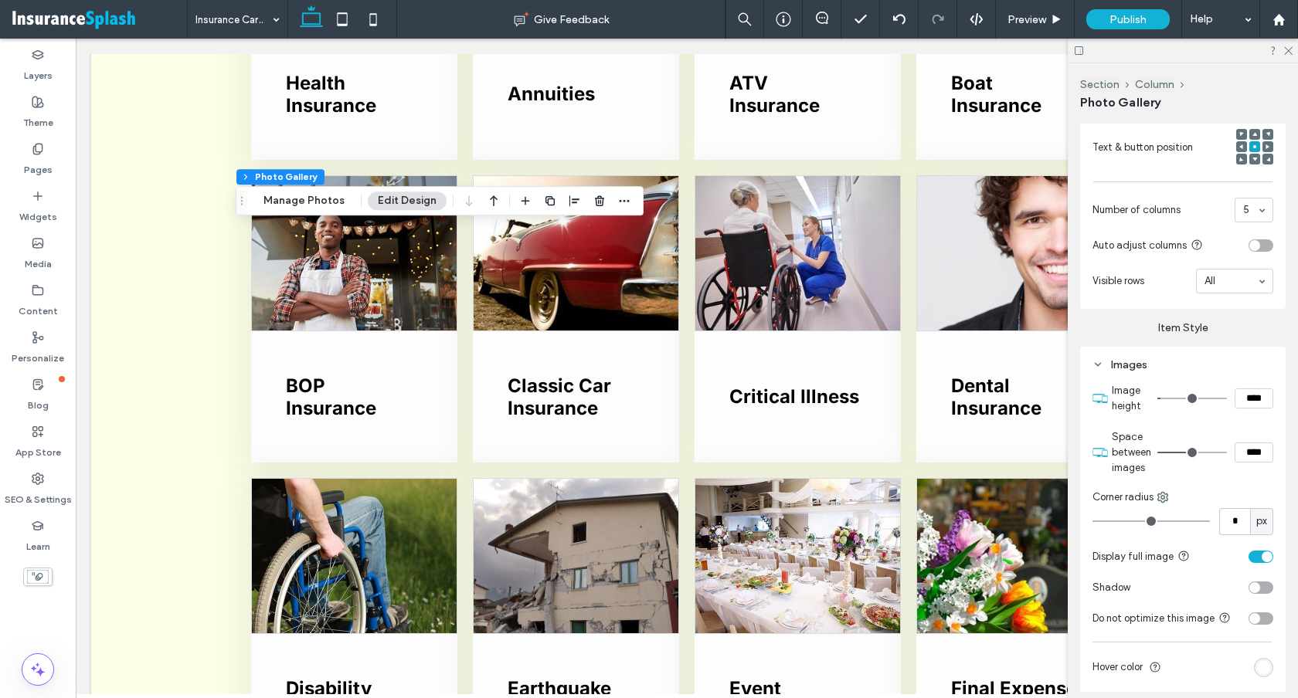
scroll to position [586, 0]
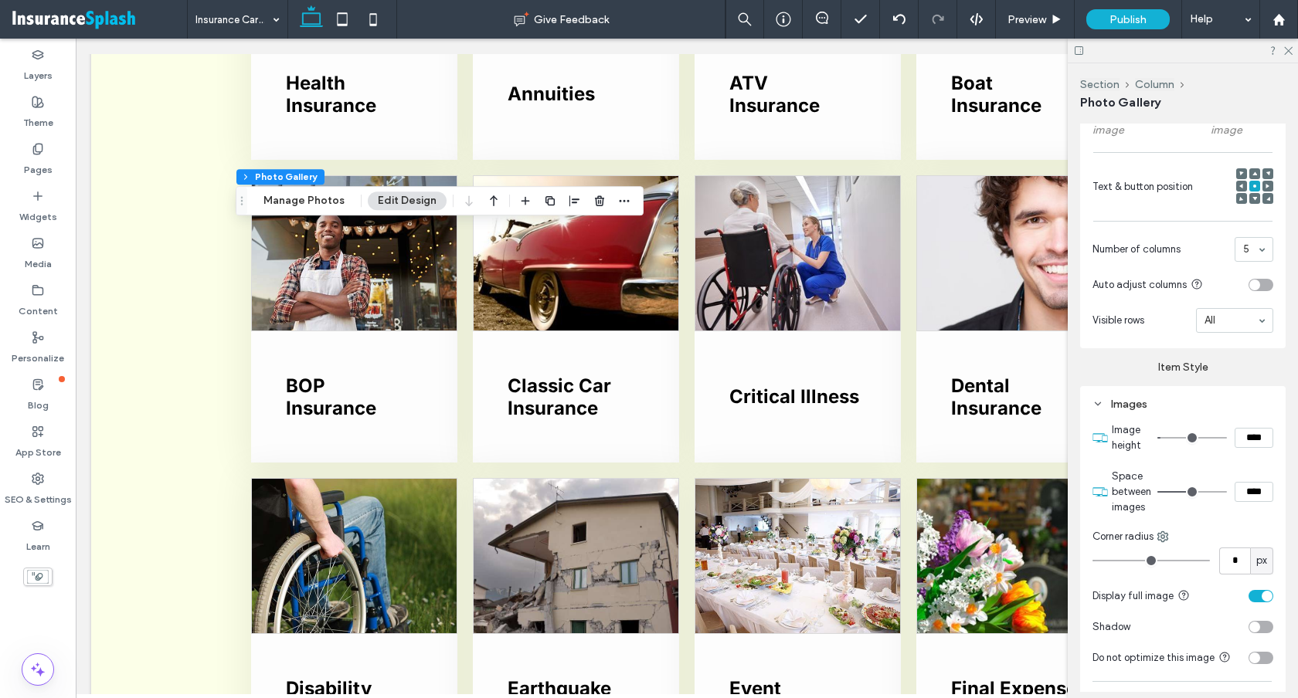
drag, startPoint x: 1251, startPoint y: 439, endPoint x: 1237, endPoint y: 433, distance: 14.9
click at [1237, 433] on input "****" at bounding box center [1253, 438] width 39 height 20
type input "*****"
type input "***"
click at [1217, 400] on div "Images" at bounding box center [1182, 404] width 181 height 13
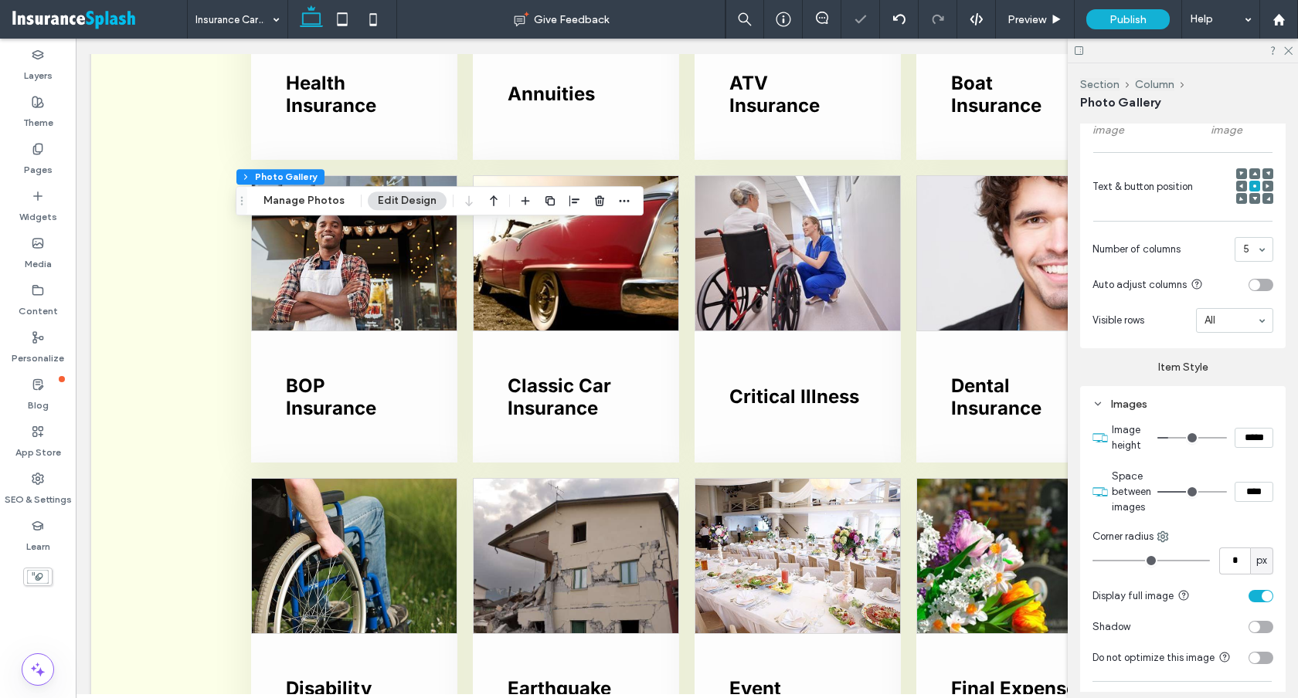
scroll to position [477, 0]
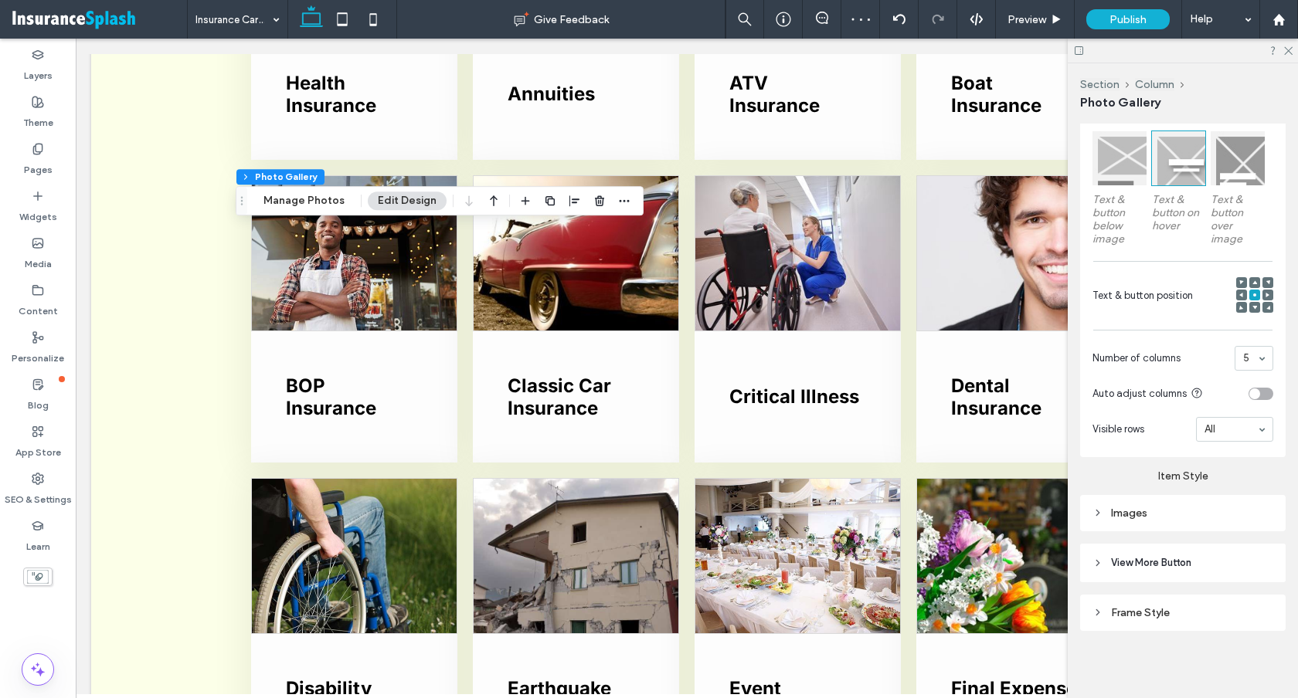
click at [1141, 499] on div "Images Image height ***** Space between images **** Corner radius * px Display …" at bounding box center [1182, 513] width 205 height 36
click at [1139, 503] on div "Images" at bounding box center [1182, 513] width 181 height 21
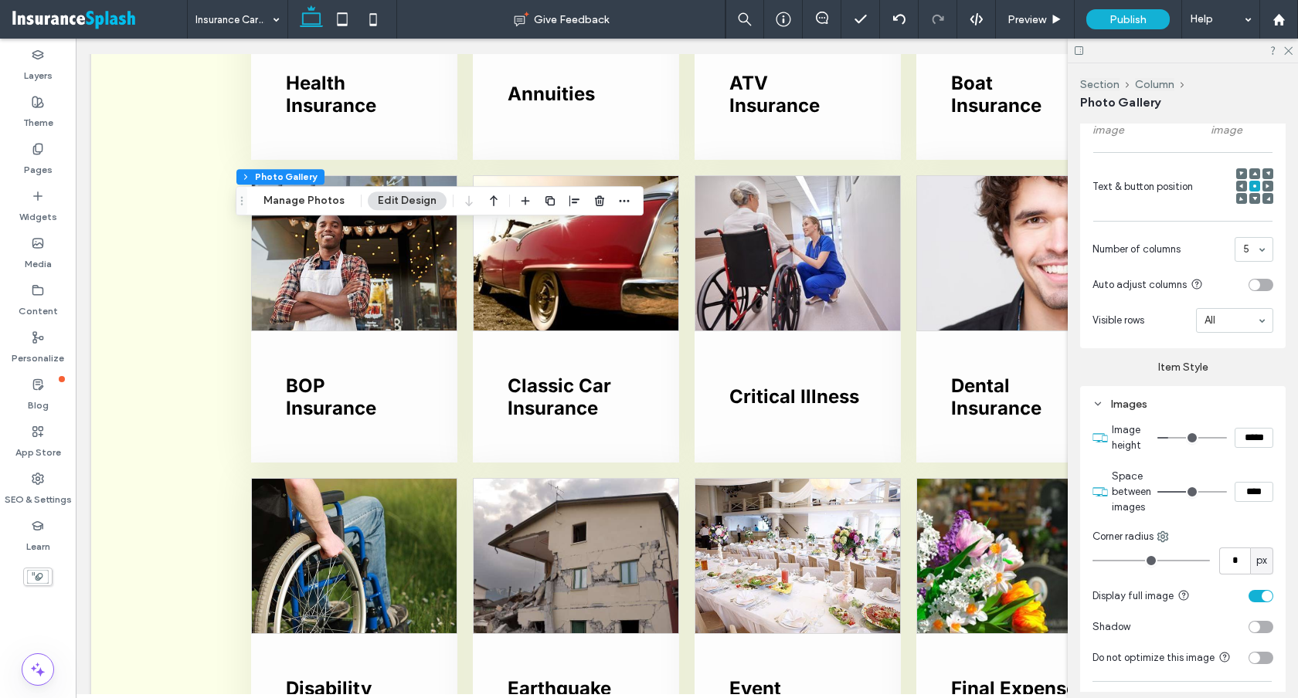
drag, startPoint x: 1254, startPoint y: 436, endPoint x: 1246, endPoint y: 435, distance: 7.9
click at [1246, 435] on input "*****" at bounding box center [1253, 438] width 39 height 20
type input "*****"
type input "***"
click at [1114, 370] on label "Item Style" at bounding box center [1182, 360] width 205 height 25
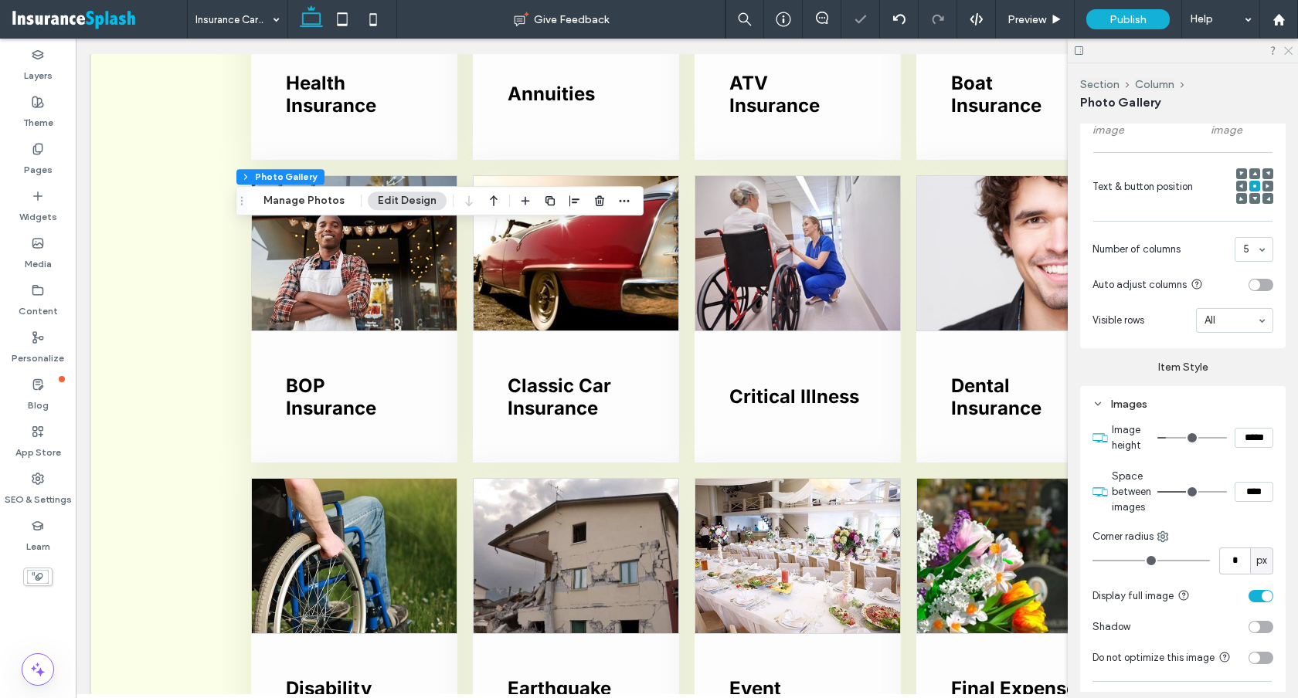
click at [1291, 52] on icon at bounding box center [1287, 50] width 10 height 10
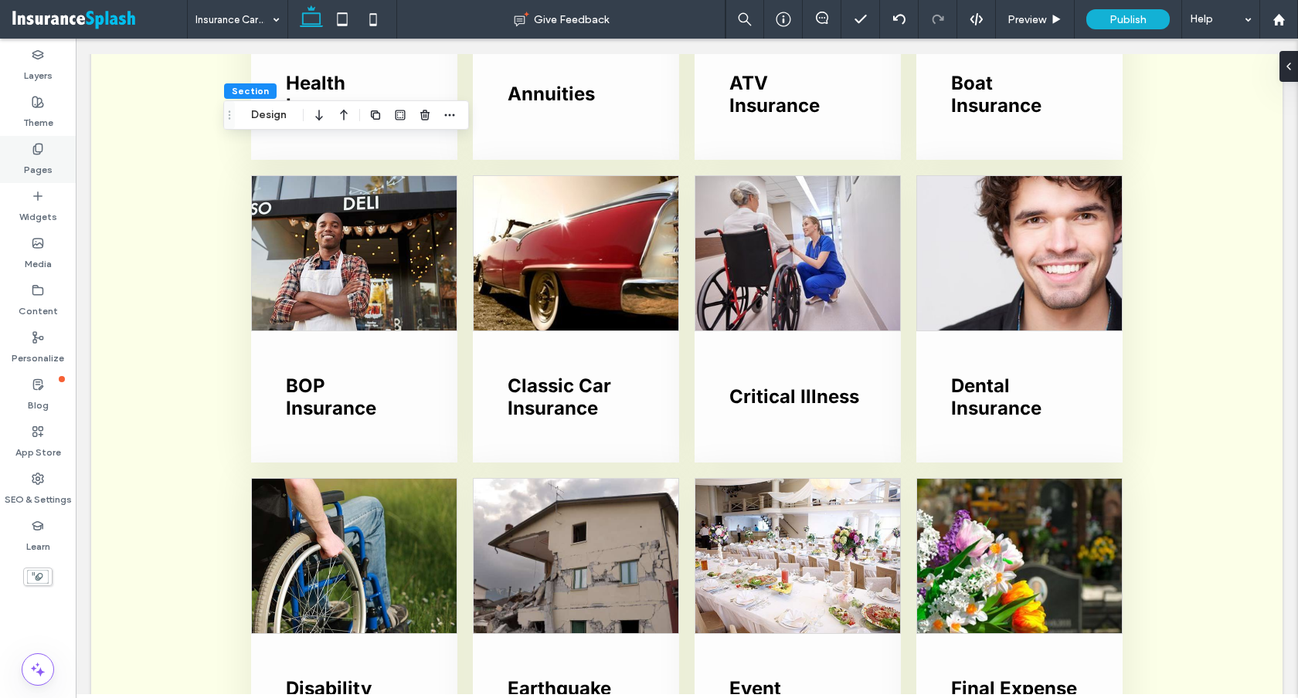
click at [42, 156] on label "Pages" at bounding box center [38, 166] width 29 height 22
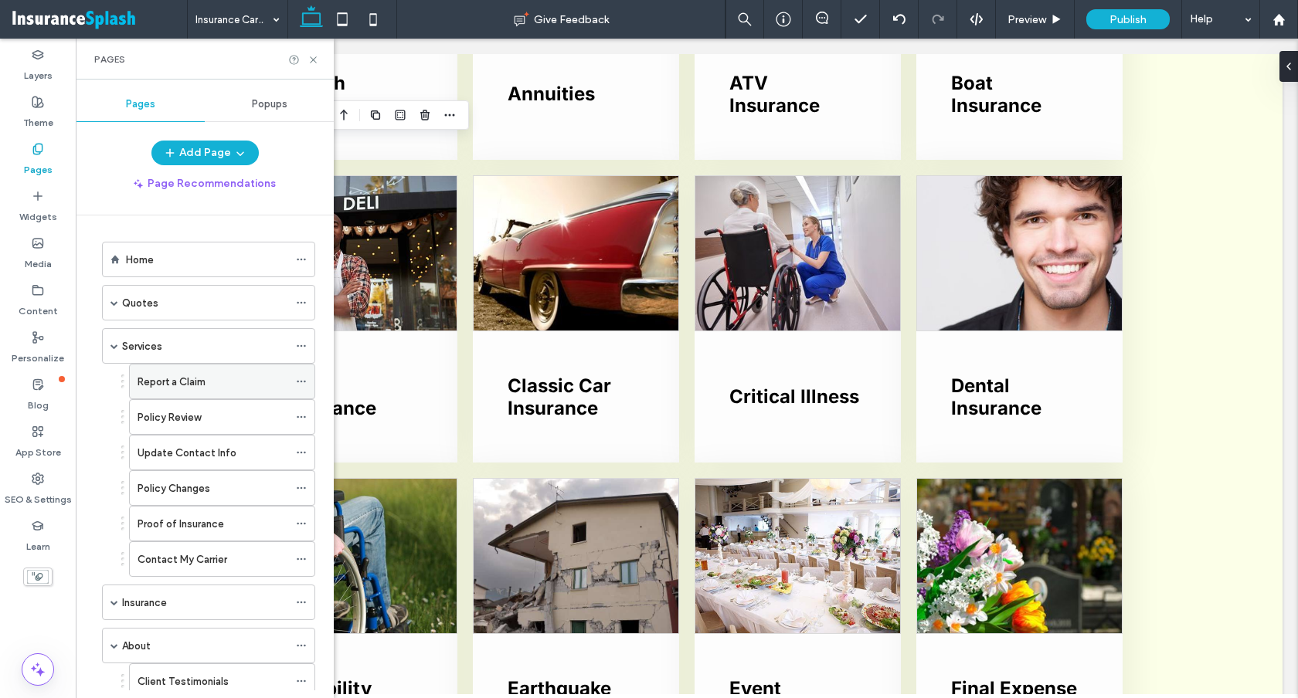
click at [160, 384] on label "Report a Claim" at bounding box center [171, 381] width 68 height 27
click at [310, 62] on icon at bounding box center [313, 60] width 12 height 12
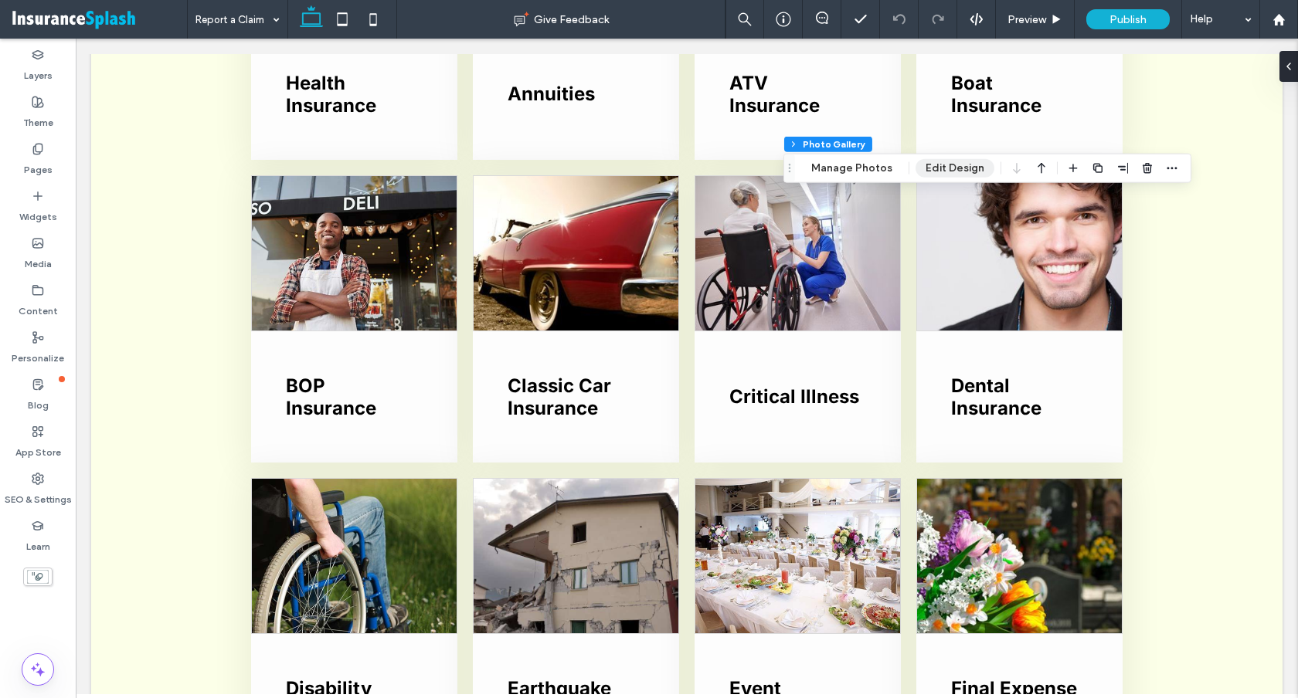
click at [955, 165] on button "Edit Design" at bounding box center [954, 168] width 79 height 19
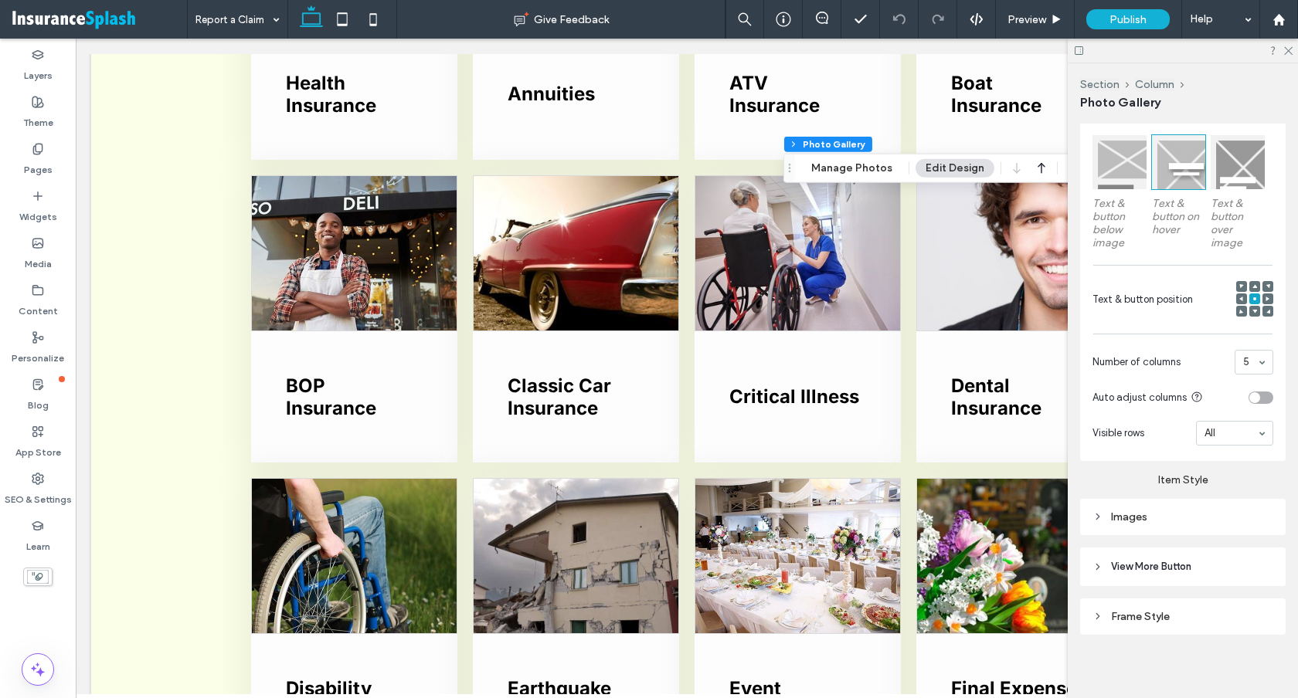
scroll to position [477, 0]
click at [1097, 511] on use at bounding box center [1097, 513] width 3 height 5
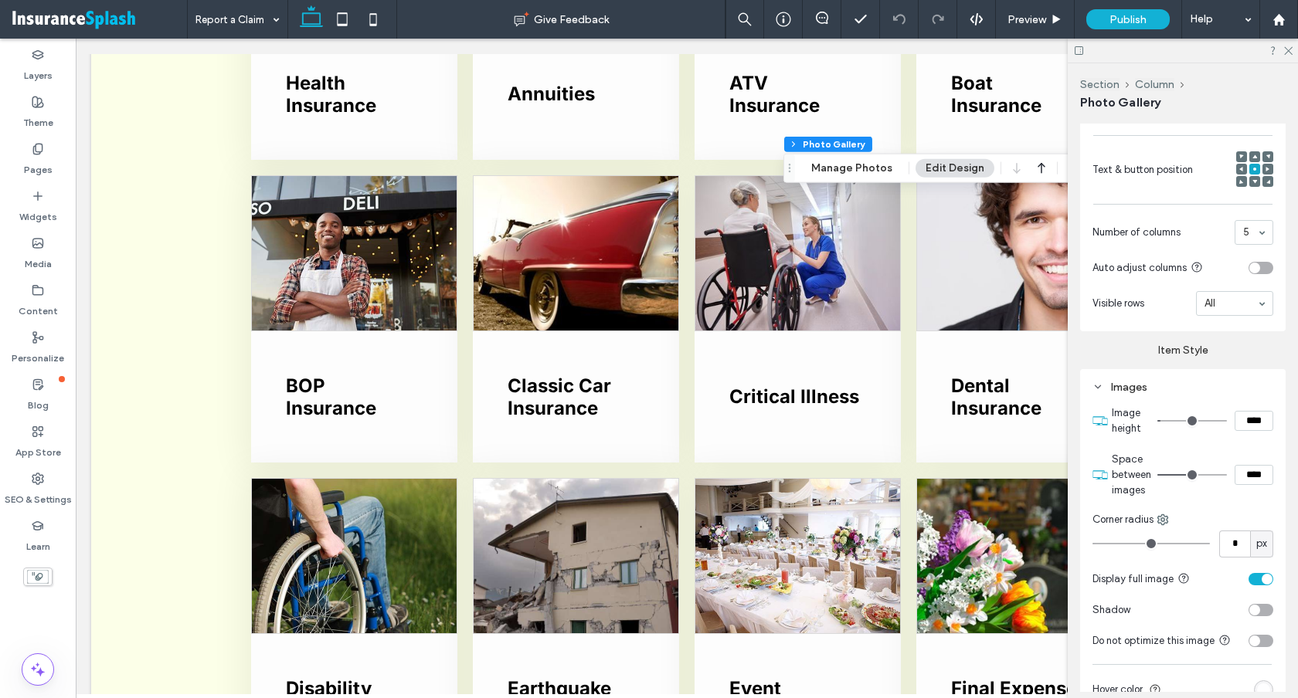
scroll to position [614, 0]
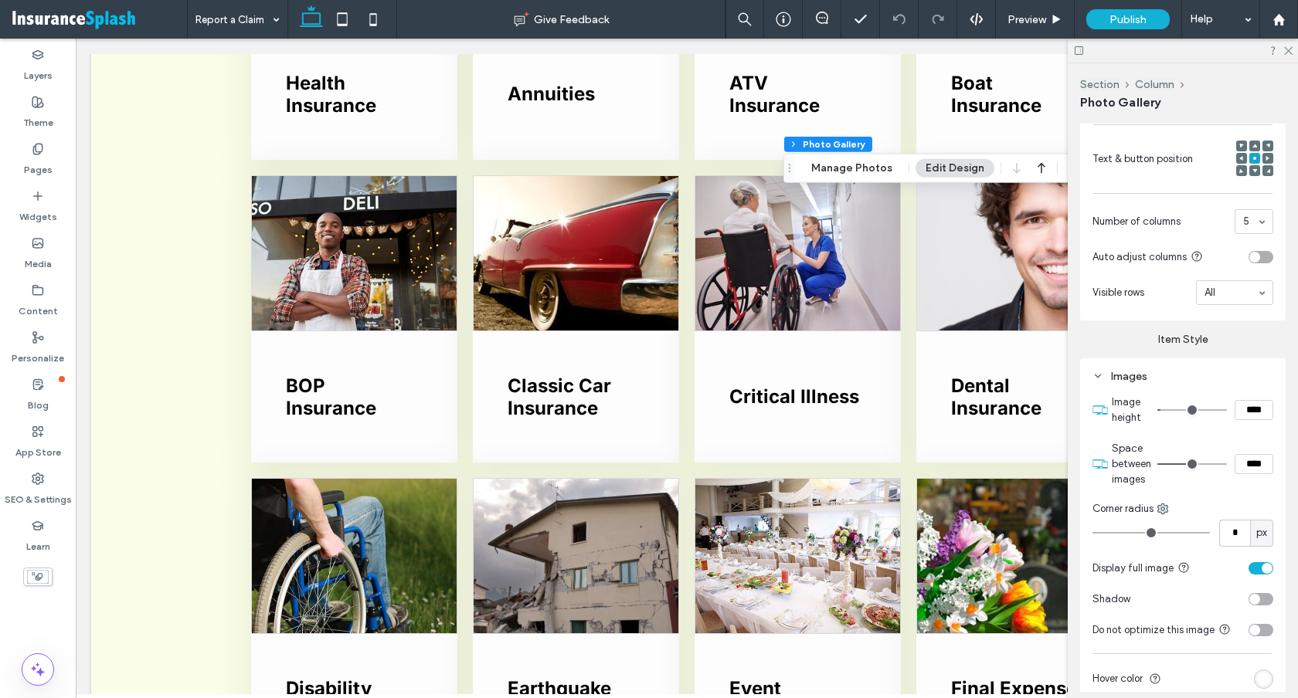
drag, startPoint x: 1252, startPoint y: 409, endPoint x: 1242, endPoint y: 407, distance: 10.2
click at [1242, 407] on input "****" at bounding box center [1253, 410] width 39 height 20
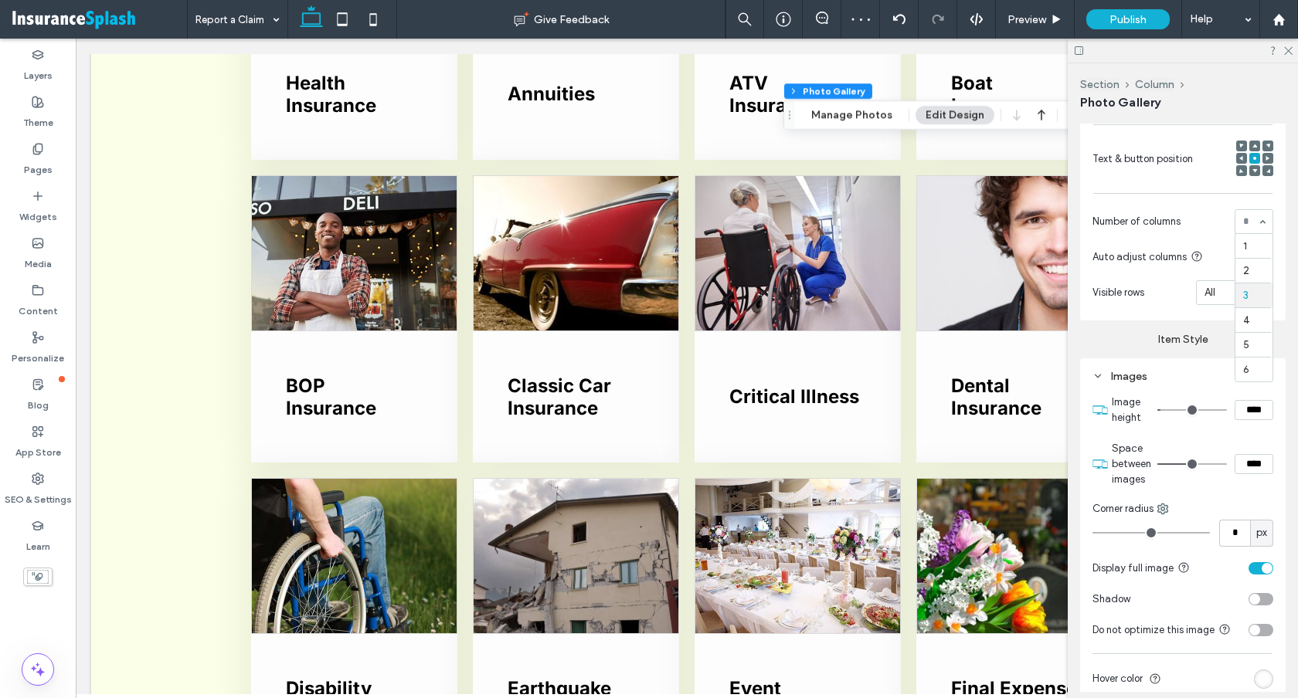
click at [1257, 222] on div "1 2 3 4 5 6" at bounding box center [1253, 221] width 39 height 25
drag, startPoint x: 1250, startPoint y: 408, endPoint x: 1236, endPoint y: 408, distance: 13.9
click at [1236, 408] on input "****" at bounding box center [1253, 410] width 39 height 20
click at [1255, 409] on input "****" at bounding box center [1253, 410] width 39 height 20
drag, startPoint x: 1253, startPoint y: 409, endPoint x: 1222, endPoint y: 407, distance: 31.0
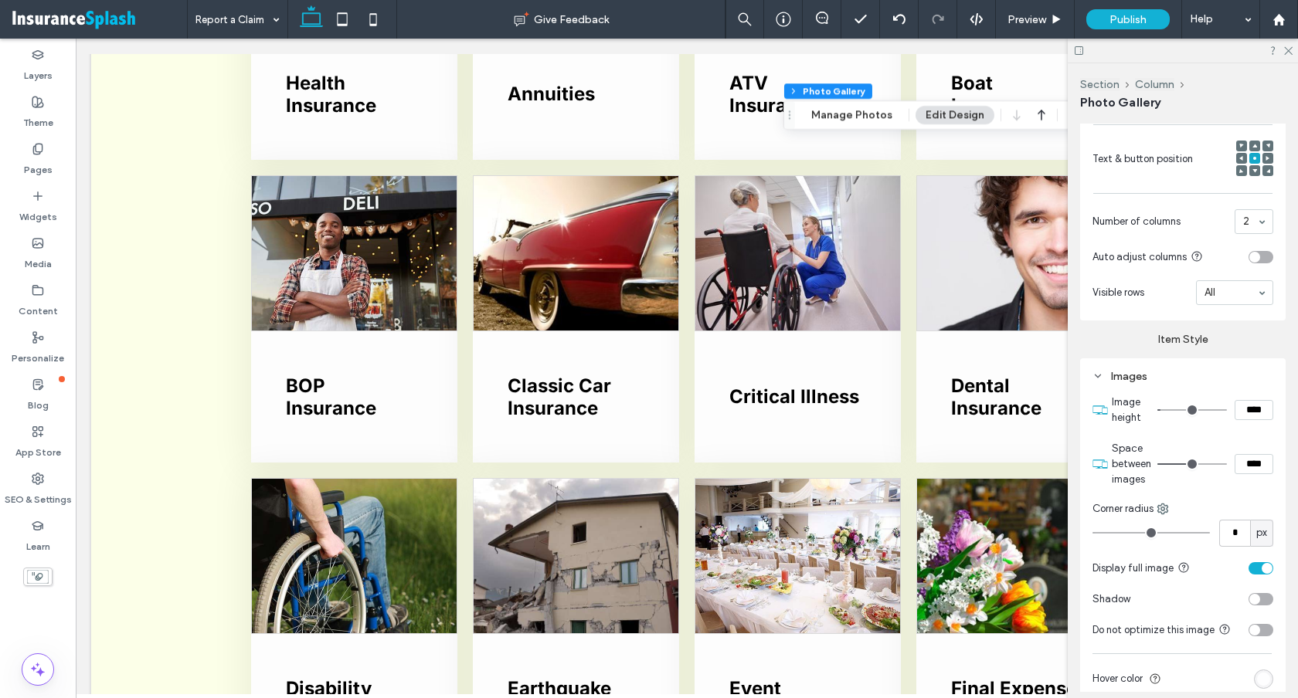
click at [1222, 407] on div "****" at bounding box center [1215, 410] width 116 height 20
type input "*****"
type input "***"
click at [1226, 361] on div "Images Image height ***** Space between images **** Corner radius * px Display …" at bounding box center [1182, 577] width 205 height 439
click at [1287, 48] on icon at bounding box center [1287, 50] width 10 height 10
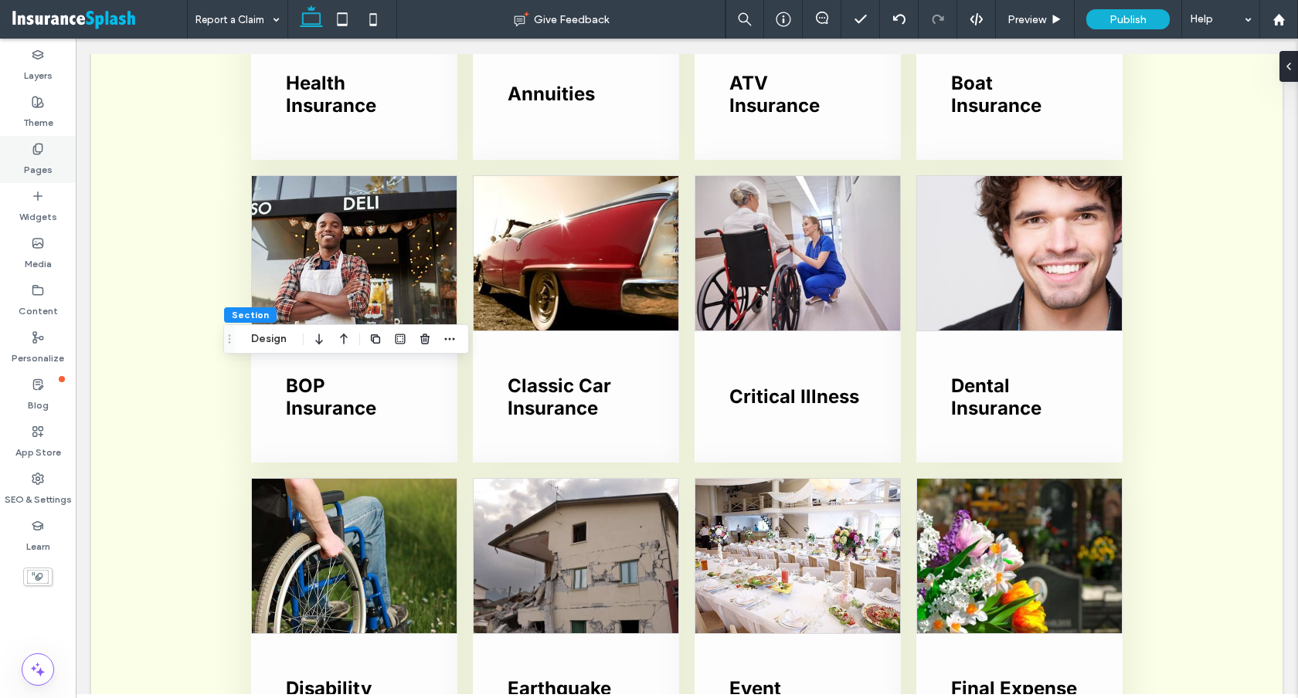
click at [29, 171] on label "Pages" at bounding box center [38, 166] width 29 height 22
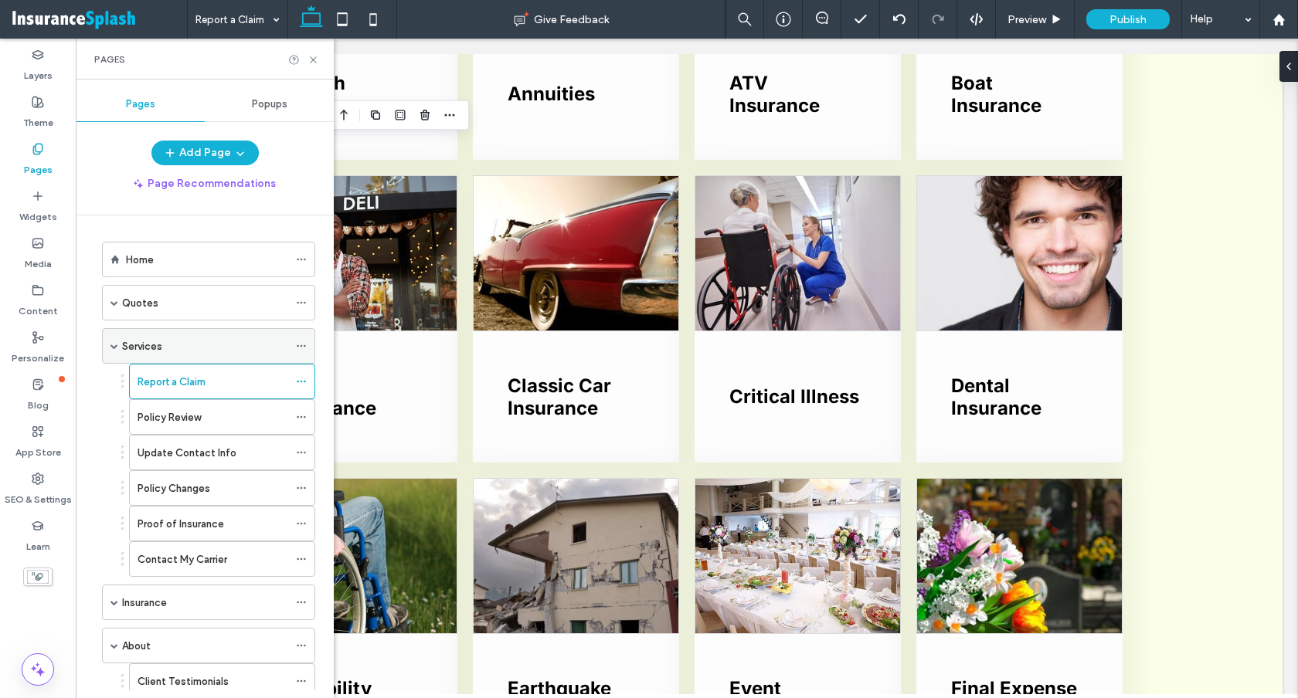
click at [117, 341] on span at bounding box center [114, 346] width 8 height 34
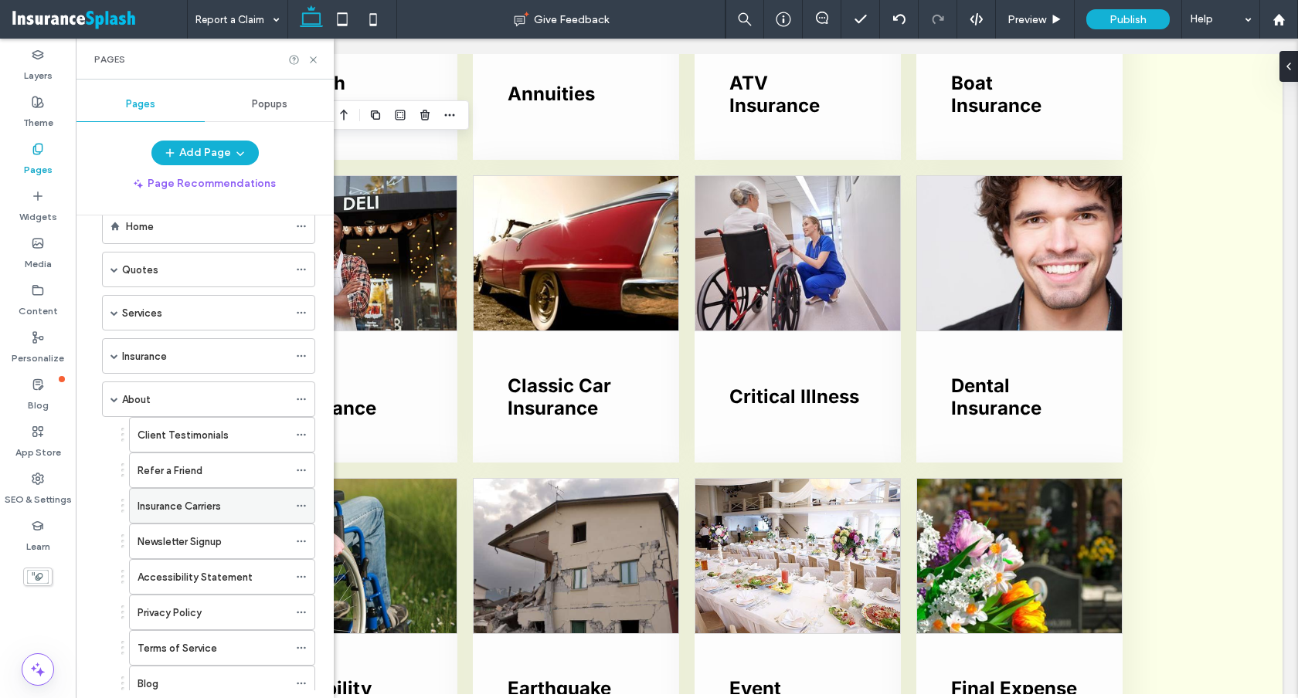
scroll to position [60, 0]
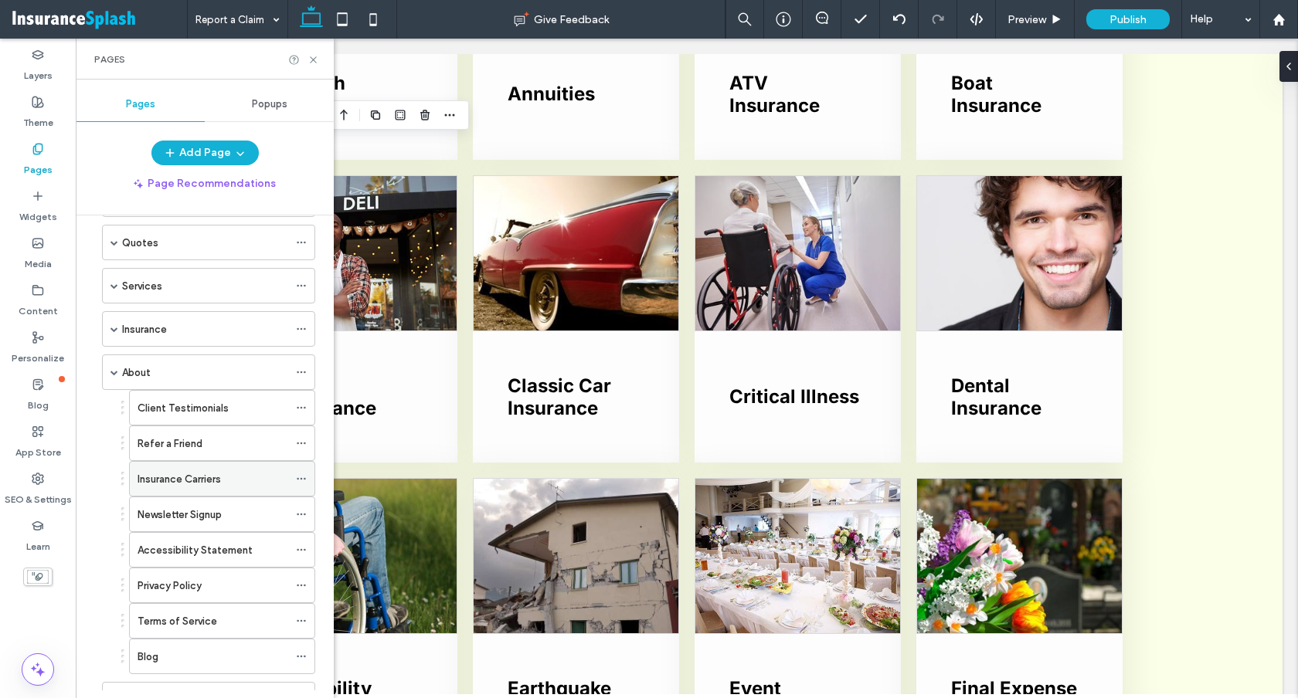
click at [215, 483] on label "Insurance Carriers" at bounding box center [178, 479] width 83 height 27
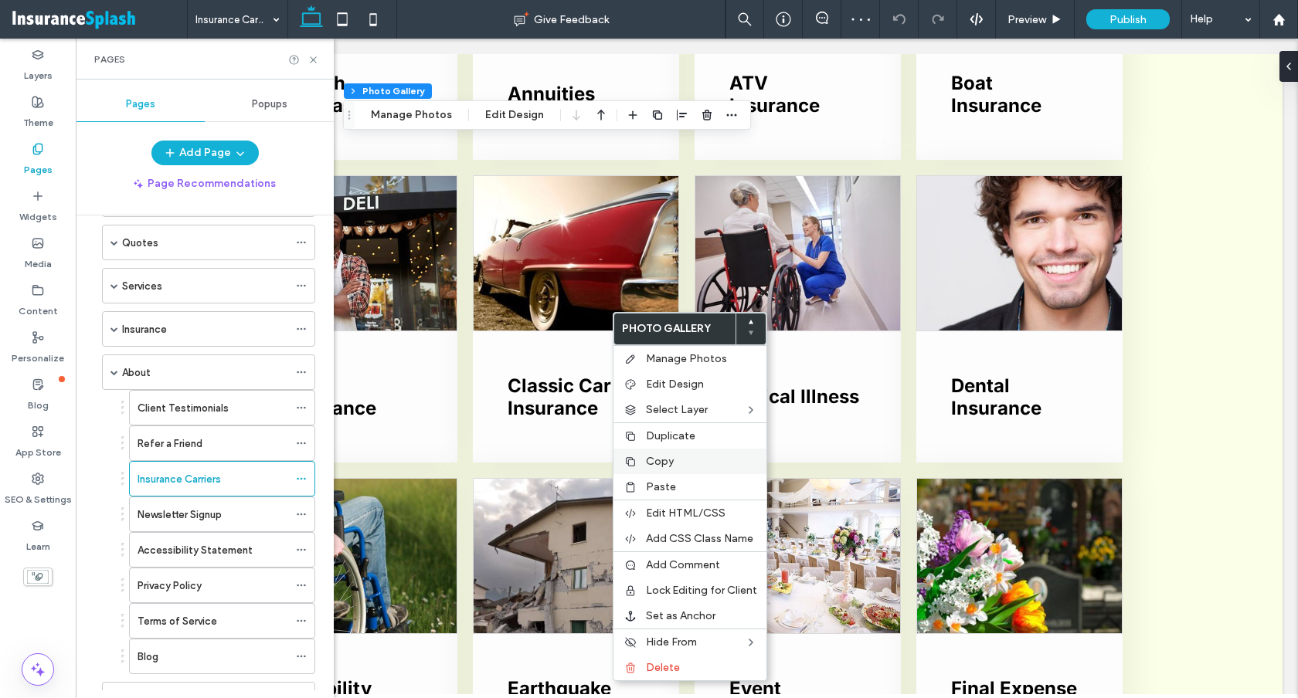
click at [655, 464] on span "Copy" at bounding box center [660, 461] width 28 height 13
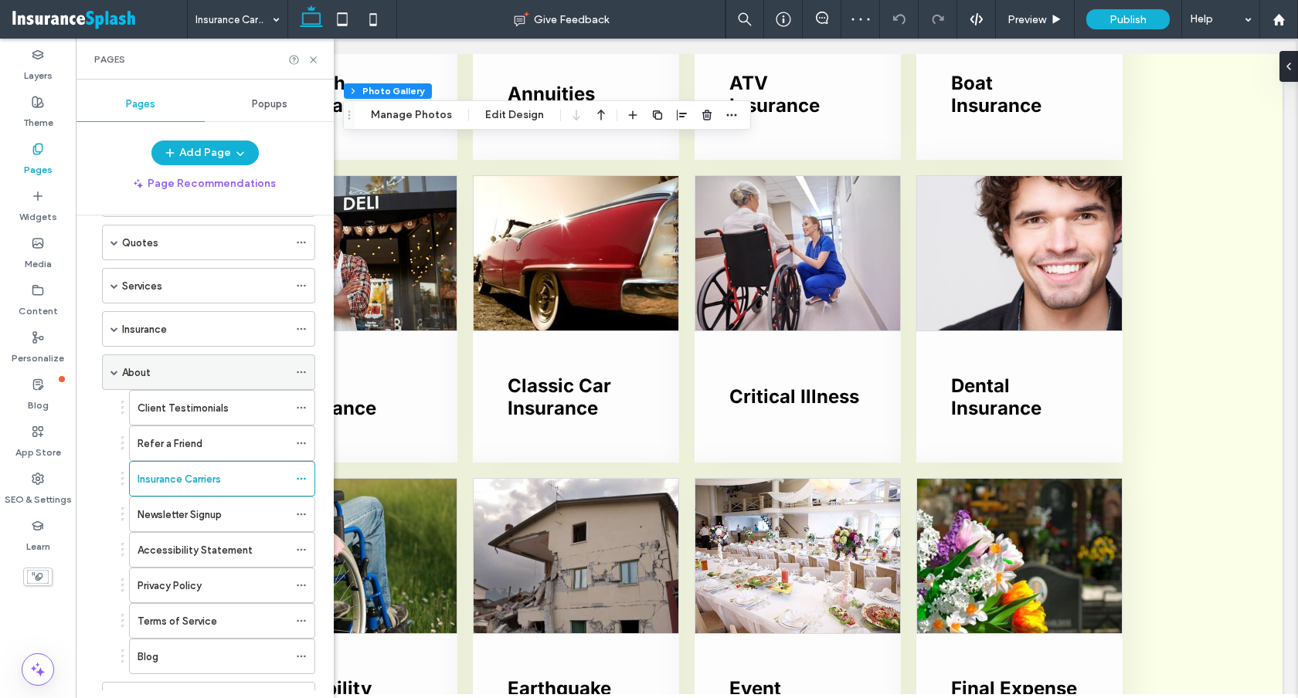
click at [117, 373] on span at bounding box center [114, 372] width 8 height 8
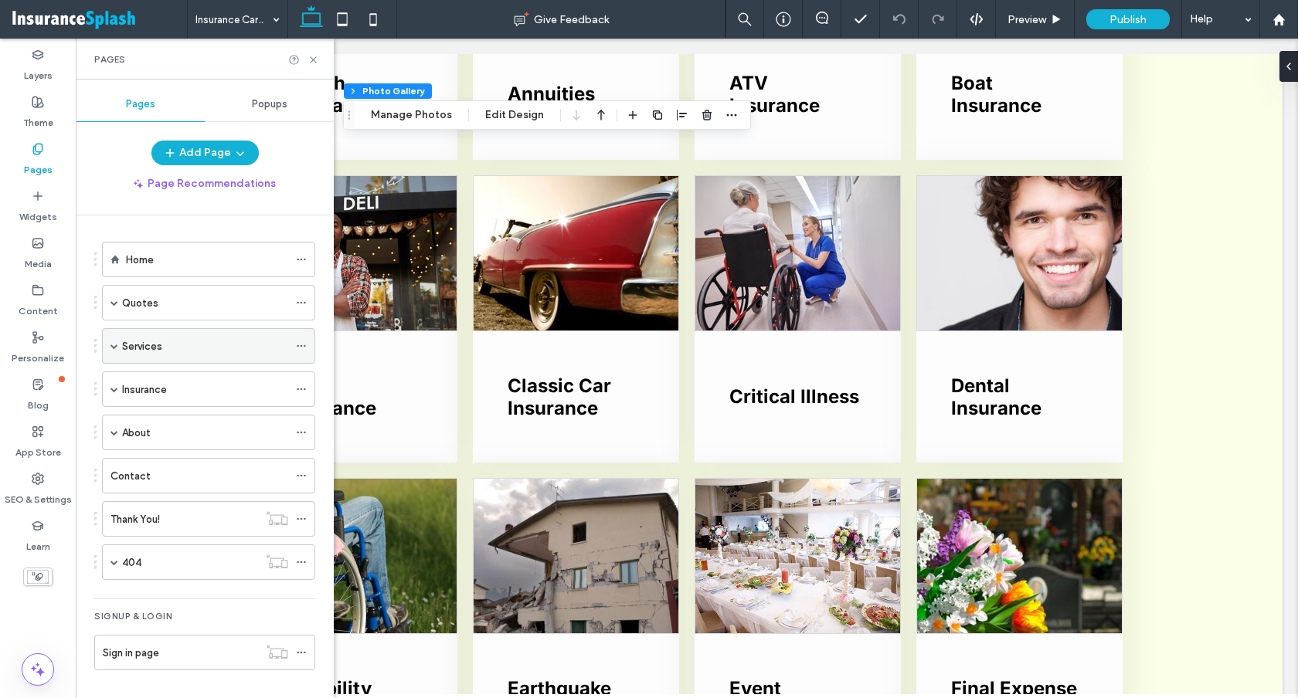
click at [116, 344] on span at bounding box center [114, 346] width 8 height 8
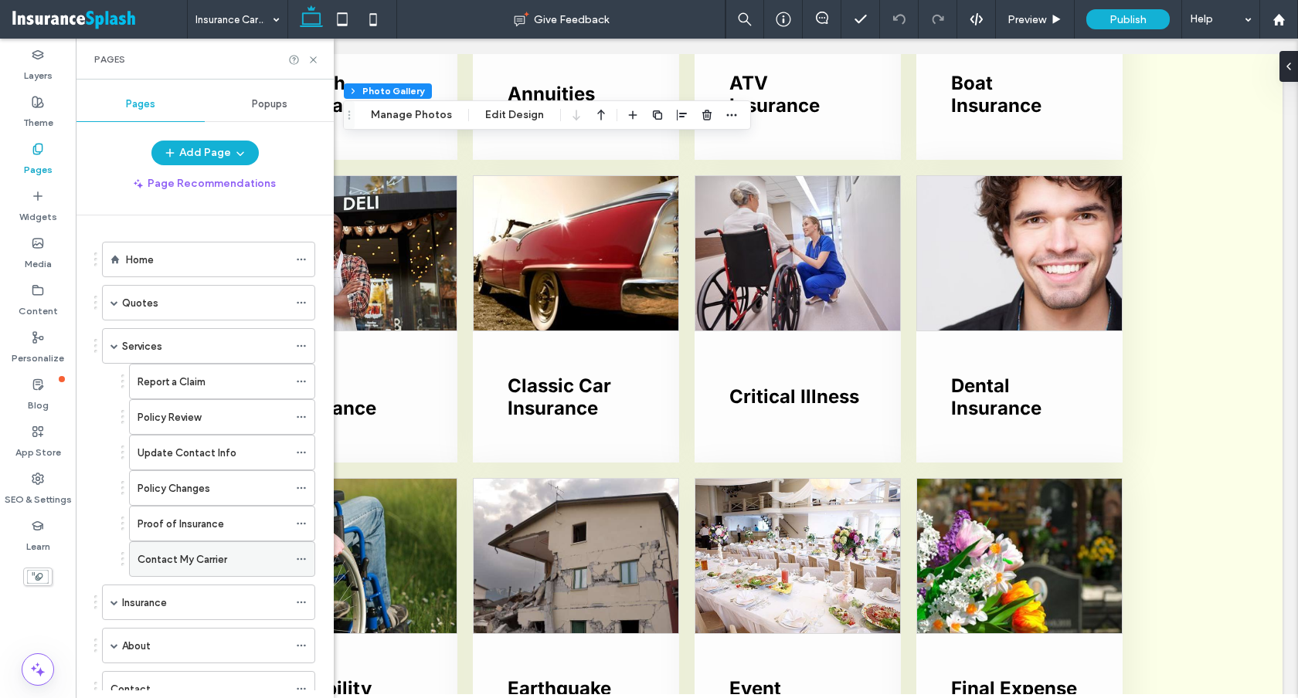
click at [161, 552] on label "Contact My Carrier" at bounding box center [182, 559] width 90 height 27
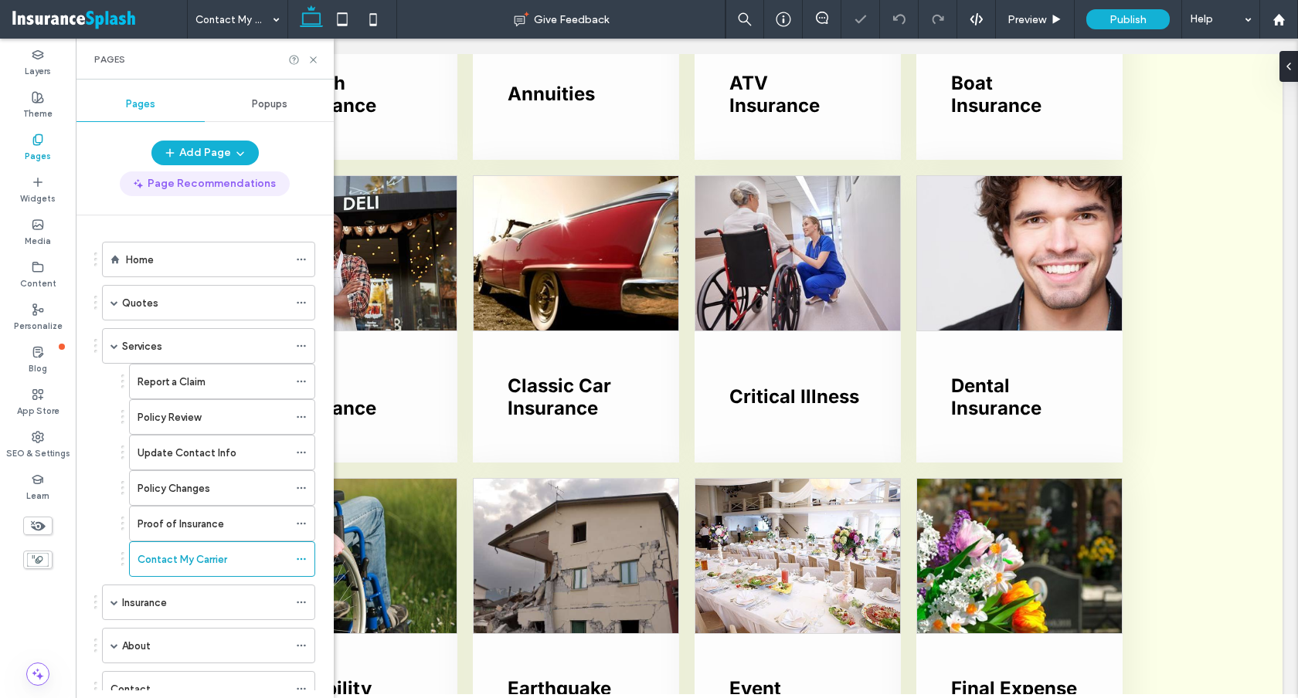
click at [113, 344] on span at bounding box center [114, 346] width 8 height 8
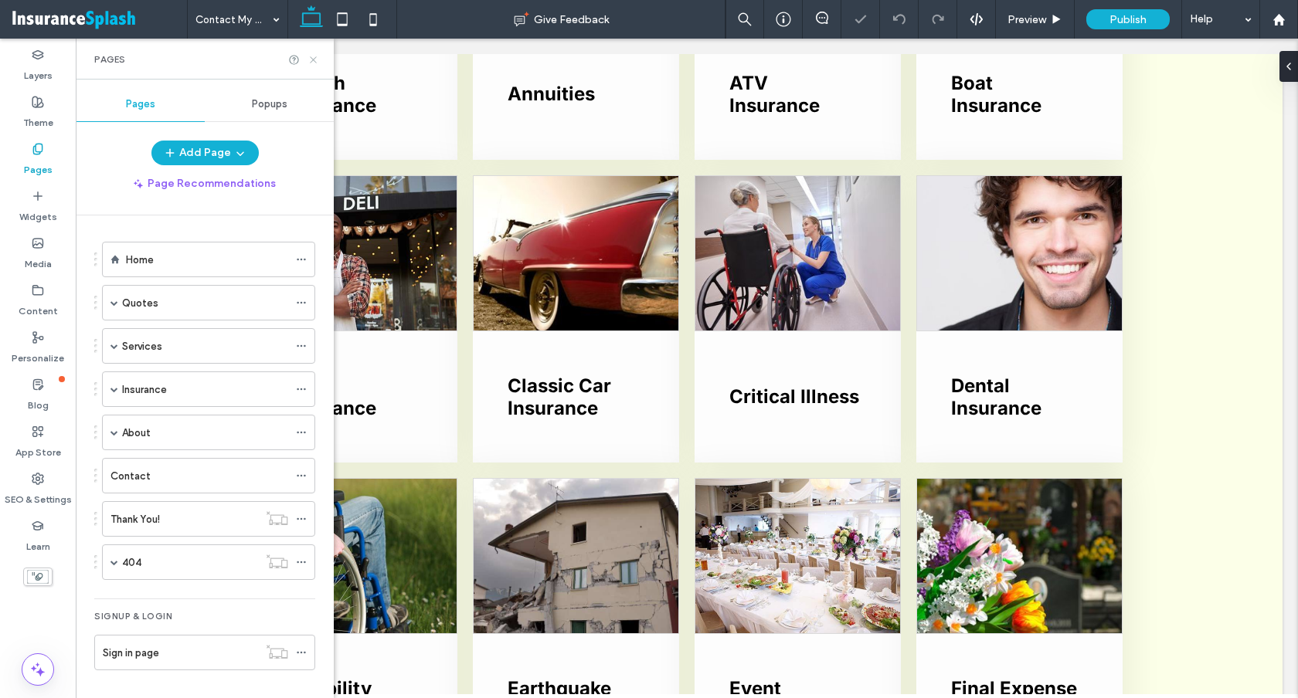
click at [311, 57] on use at bounding box center [313, 59] width 6 height 6
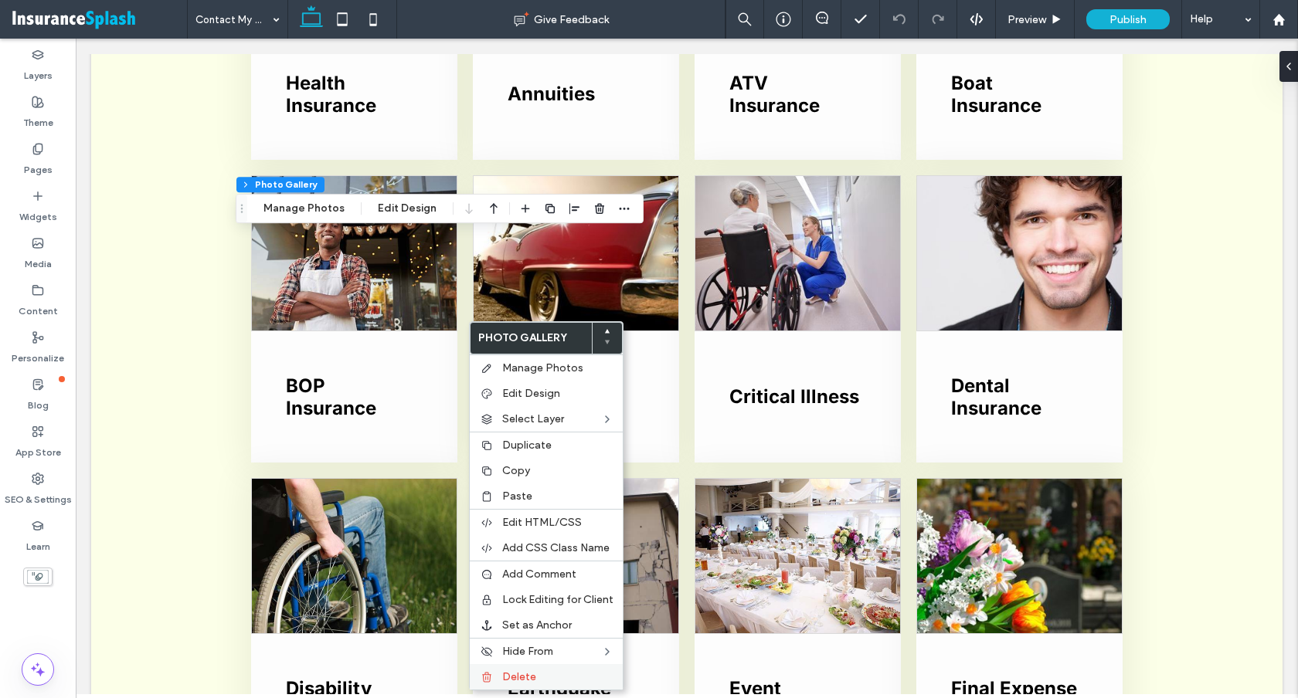
click at [504, 667] on div "Delete" at bounding box center [546, 676] width 153 height 25
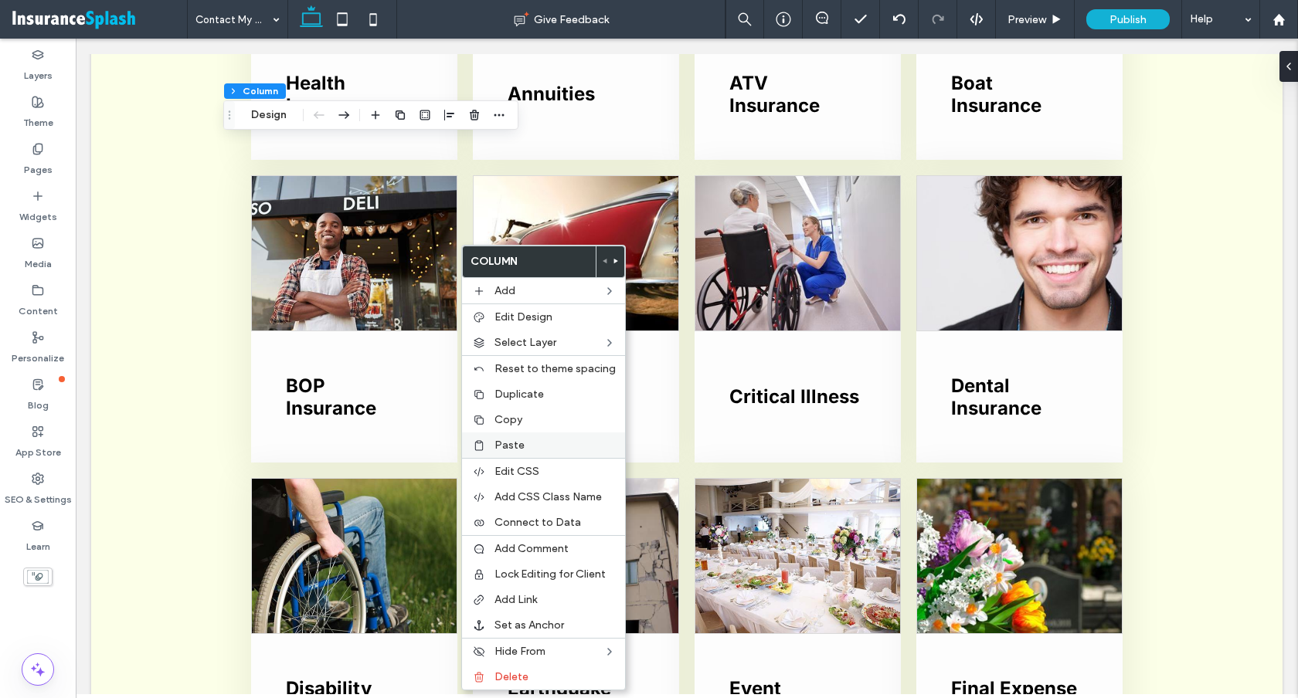
click at [510, 440] on span "Paste" at bounding box center [509, 445] width 30 height 13
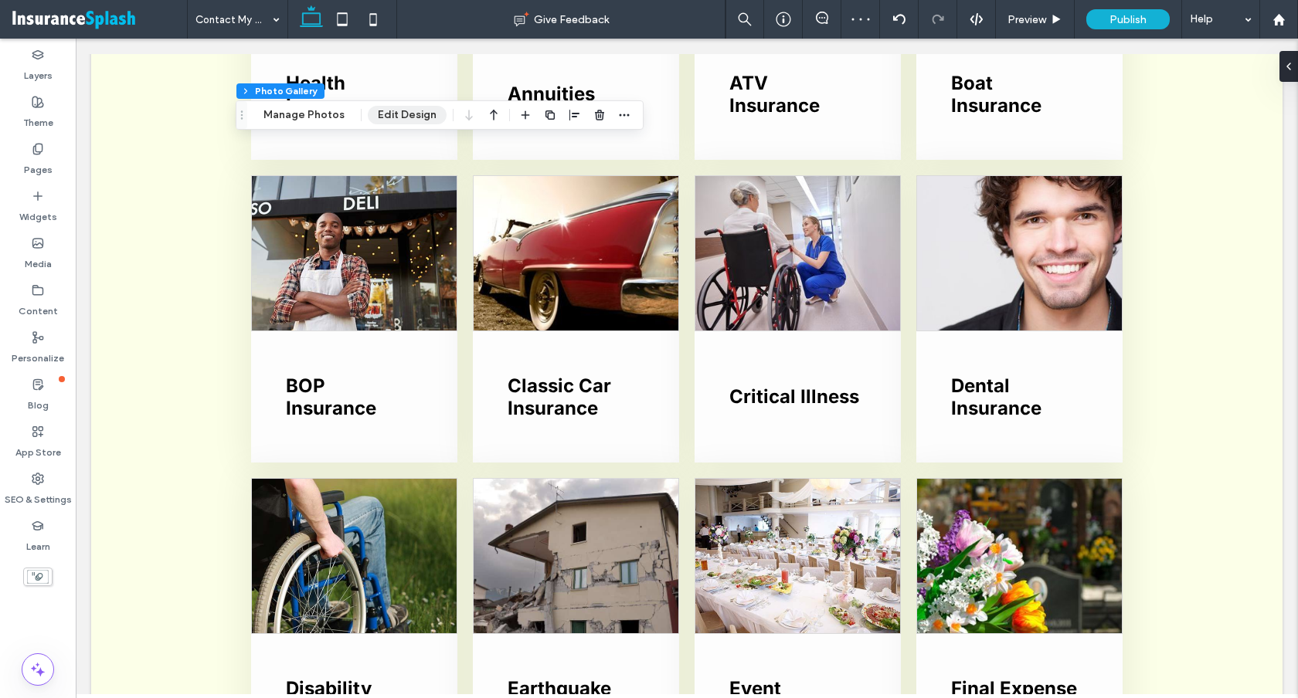
click at [416, 114] on button "Edit Design" at bounding box center [407, 115] width 79 height 19
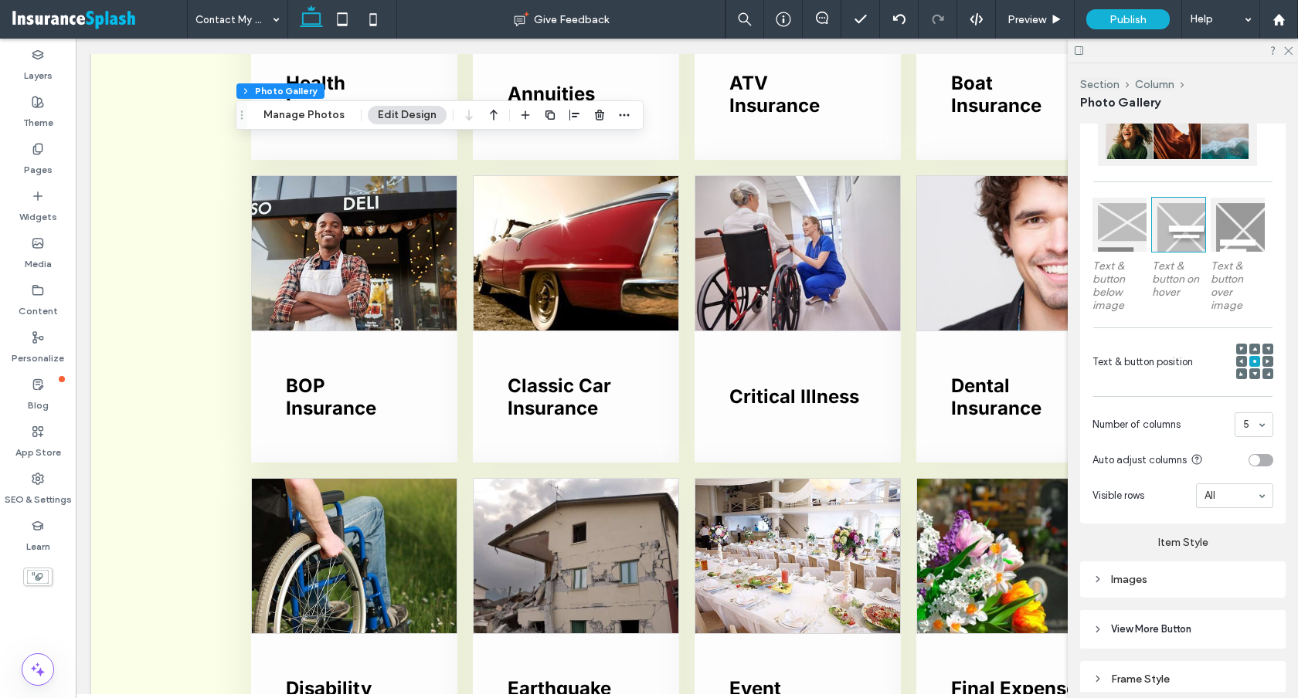
scroll to position [477, 0]
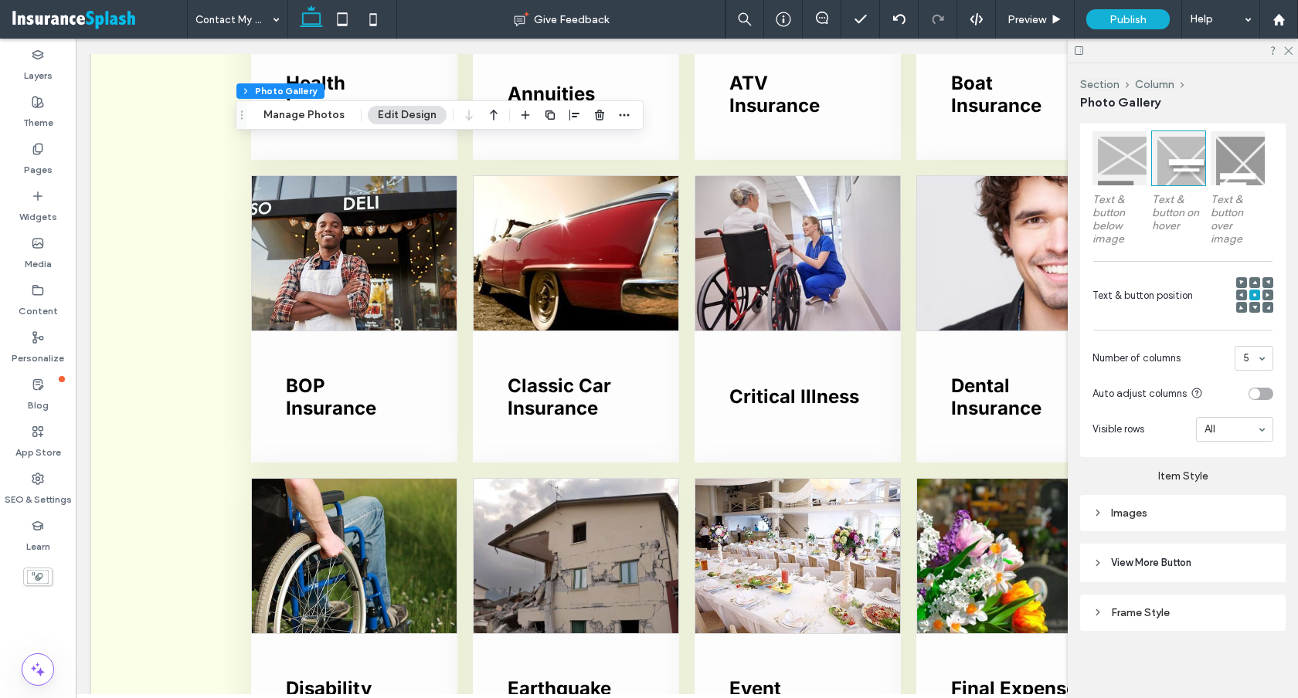
click at [1094, 510] on icon at bounding box center [1097, 512] width 11 height 11
click at [1249, 541] on input "*****" at bounding box center [1253, 547] width 39 height 20
type input "*****"
type input "***"
click at [1215, 474] on label "Item Style" at bounding box center [1182, 469] width 205 height 25
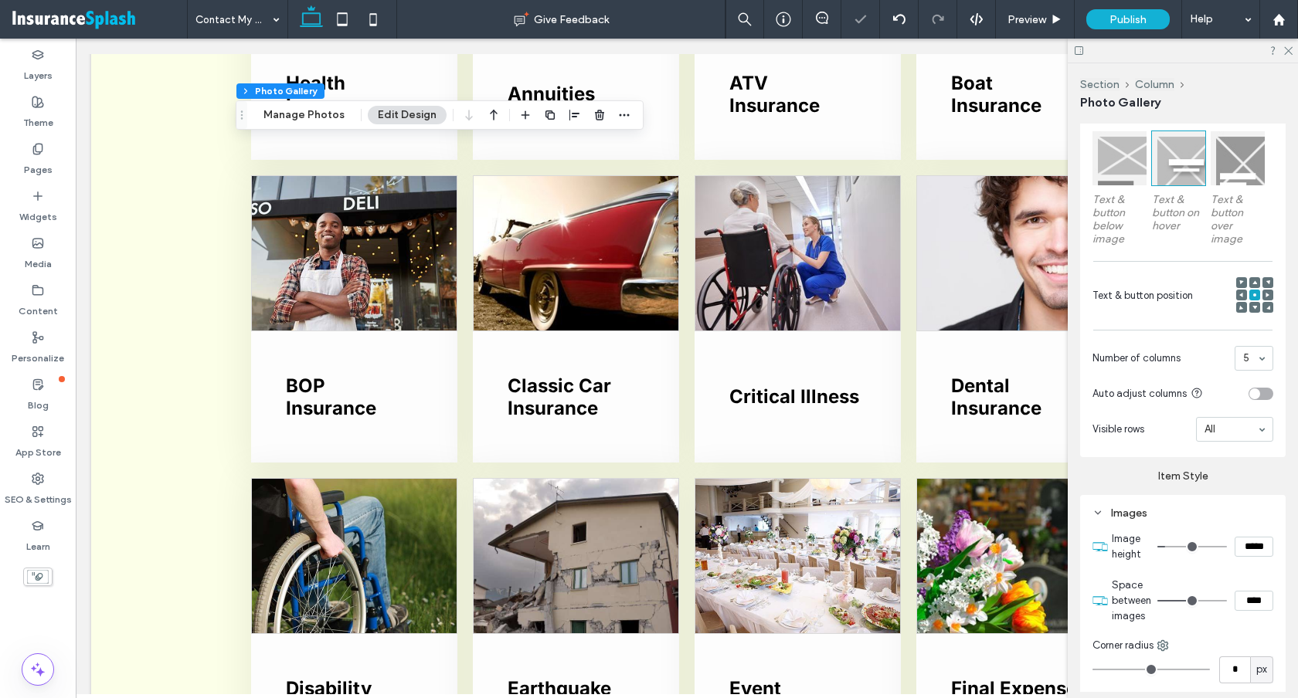
click at [1292, 49] on div at bounding box center [1182, 51] width 230 height 24
click at [1290, 46] on icon at bounding box center [1287, 50] width 10 height 10
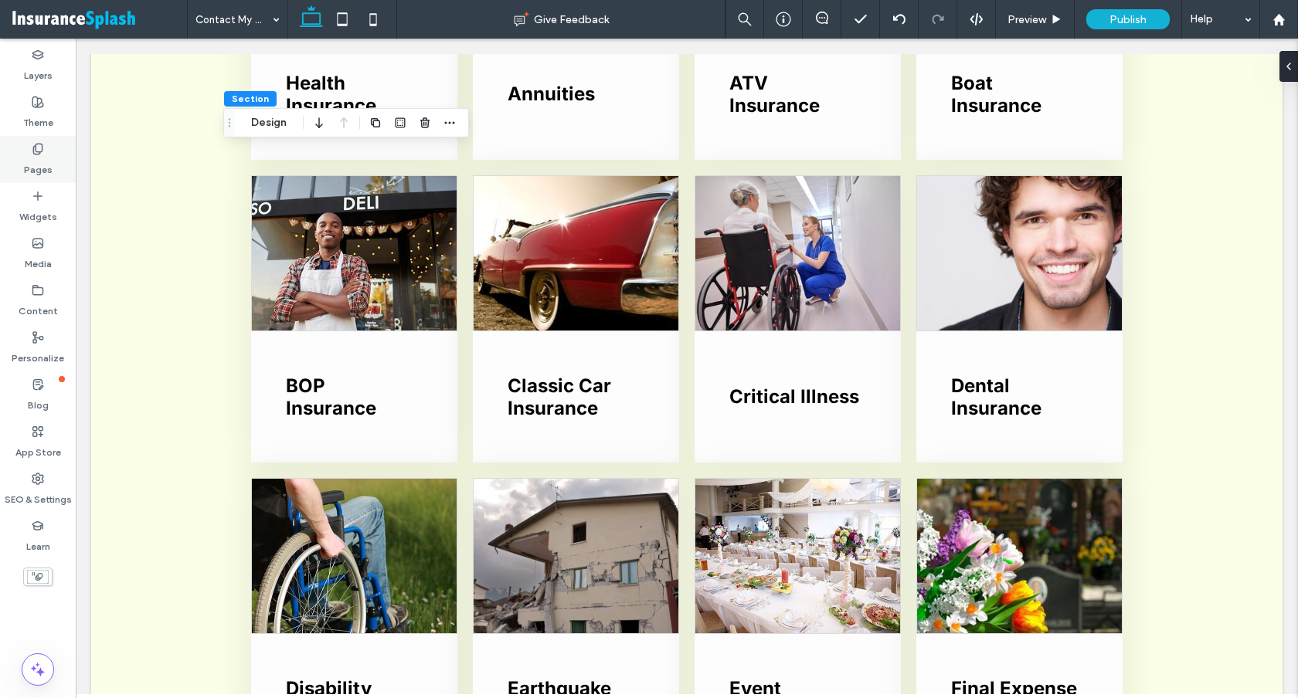
click at [42, 168] on label "Pages" at bounding box center [38, 166] width 29 height 22
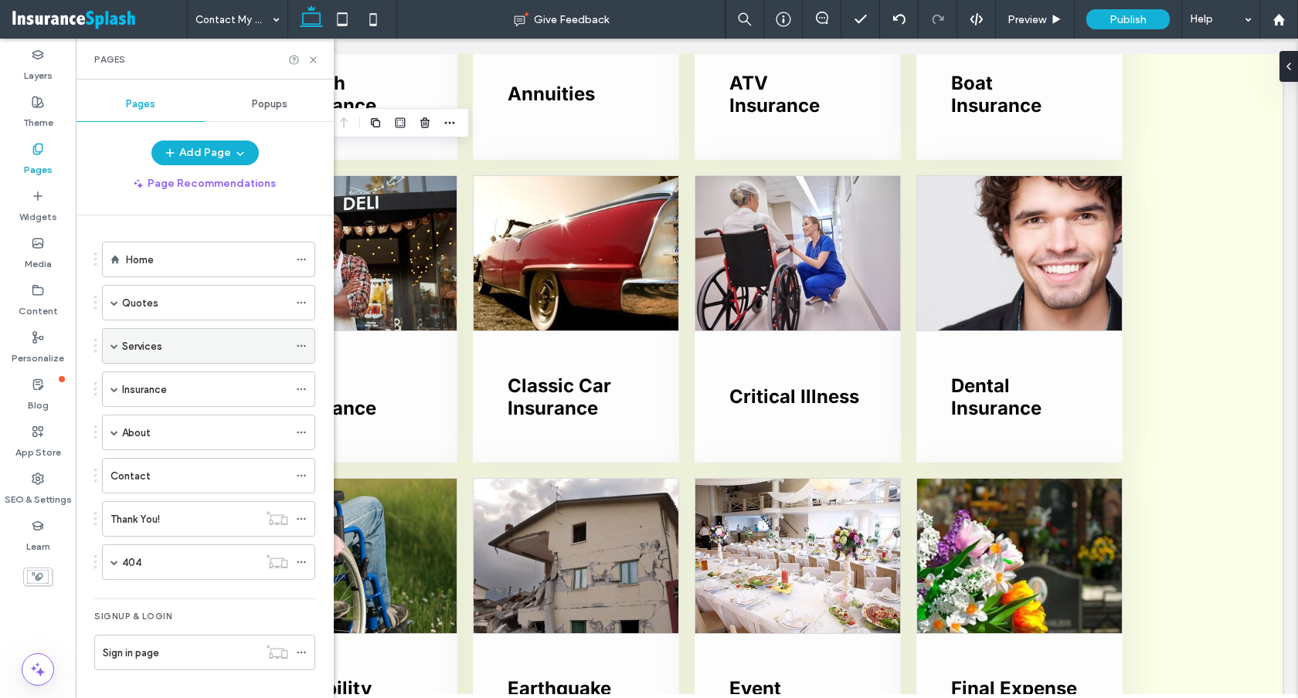
click at [116, 341] on span at bounding box center [114, 346] width 8 height 34
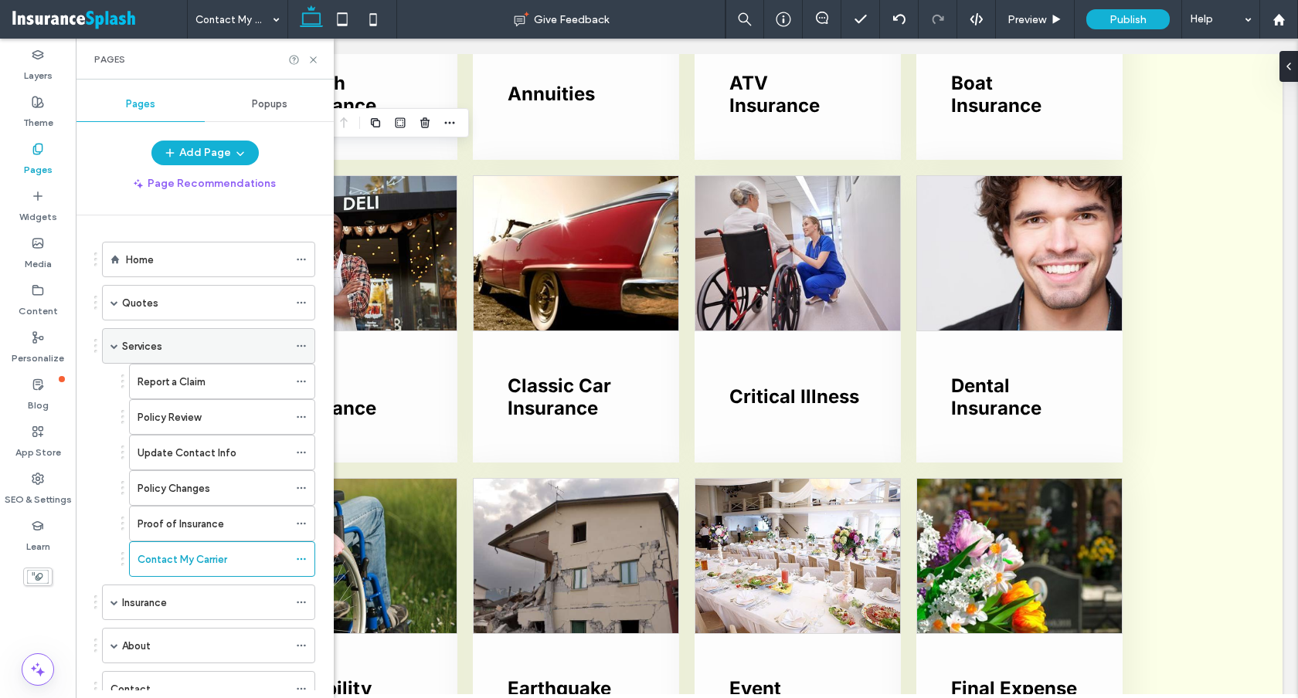
click at [116, 341] on span at bounding box center [114, 346] width 8 height 34
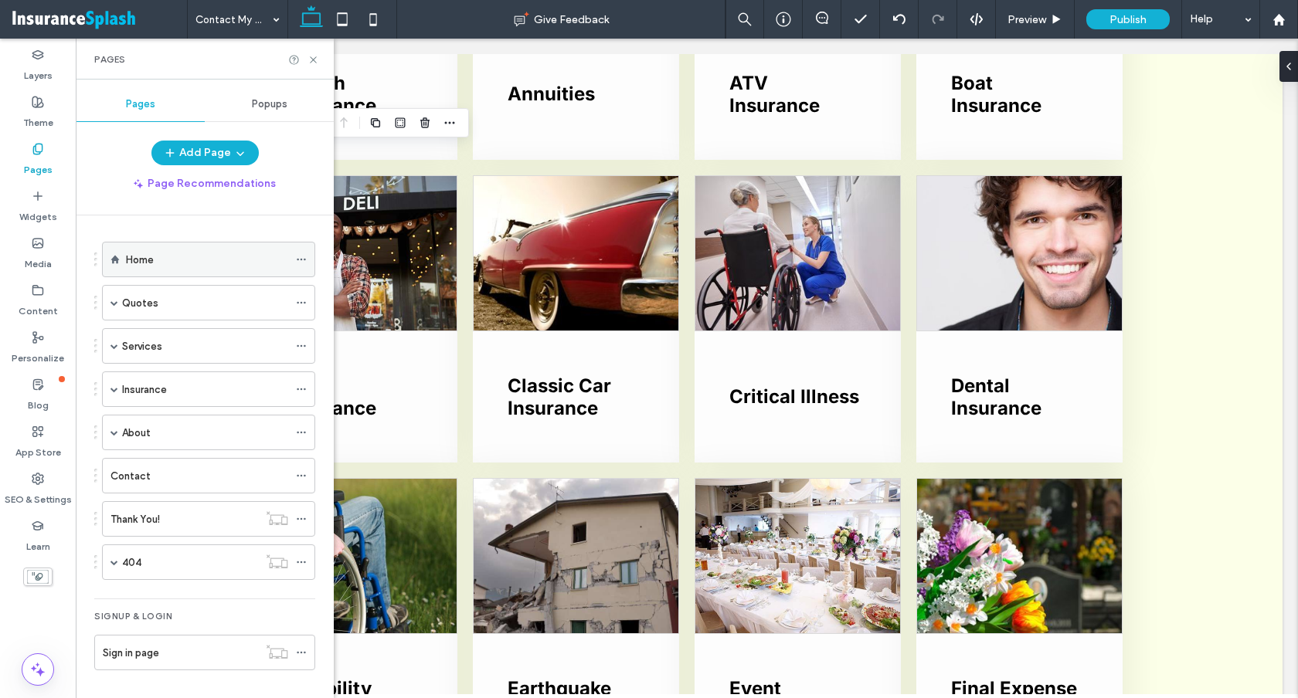
click at [149, 260] on label "Home" at bounding box center [140, 259] width 28 height 27
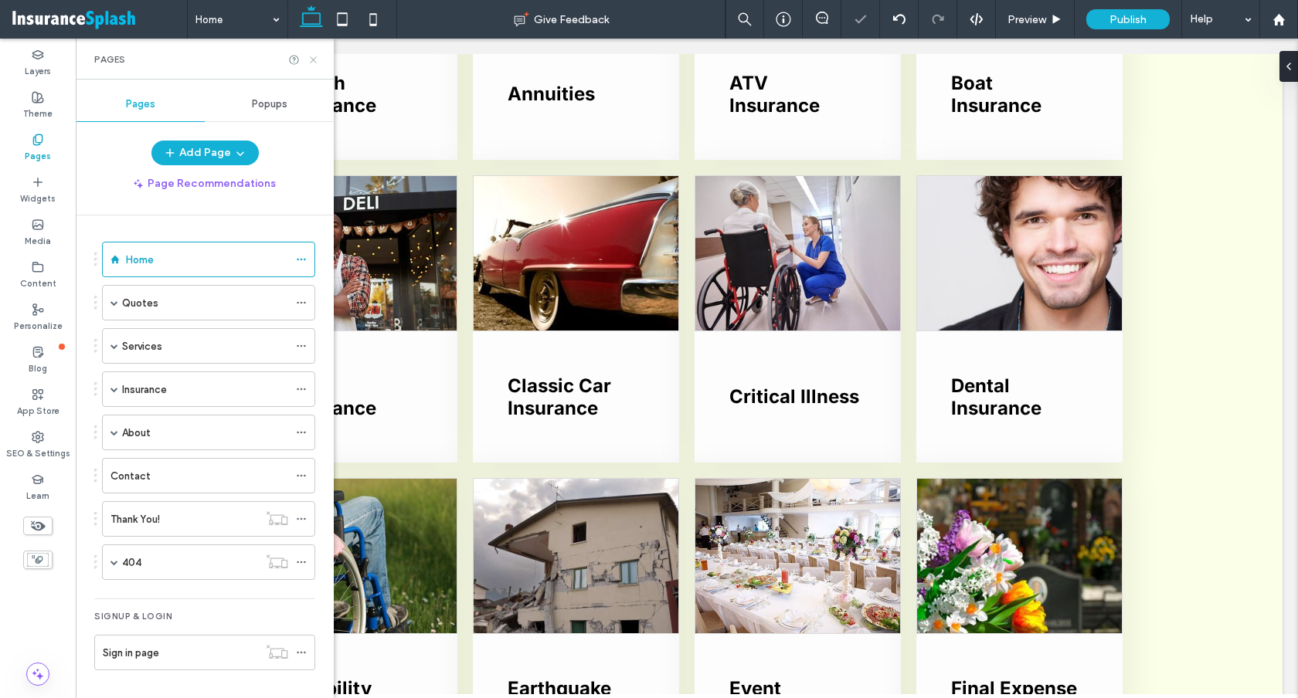
click at [311, 59] on icon at bounding box center [313, 60] width 12 height 12
